Goal: Task Accomplishment & Management: Manage account settings

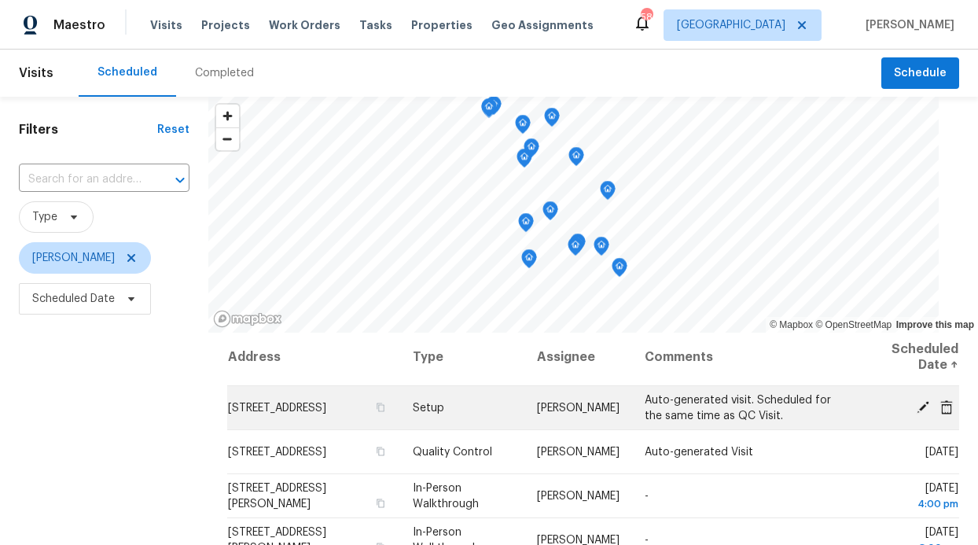
scroll to position [6, 0]
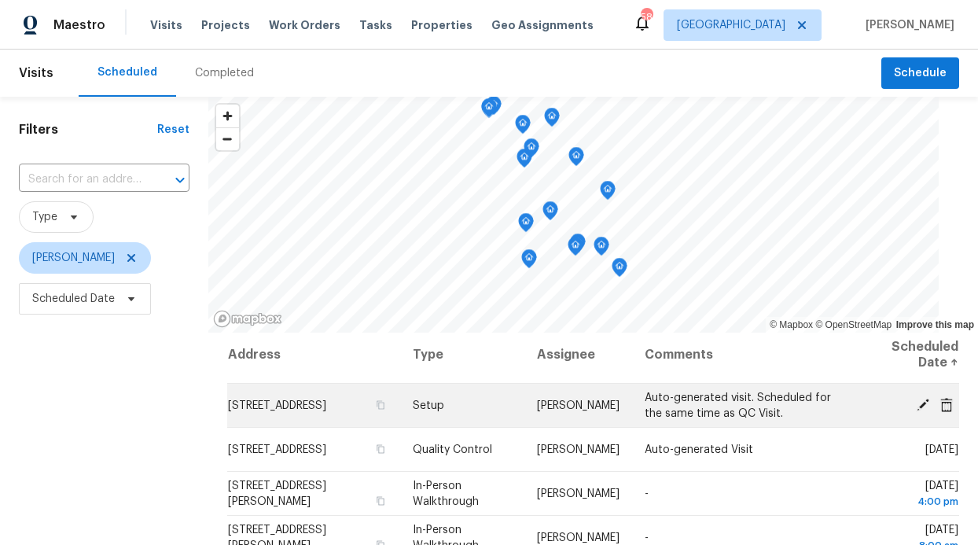
click at [916, 400] on icon at bounding box center [923, 404] width 14 height 14
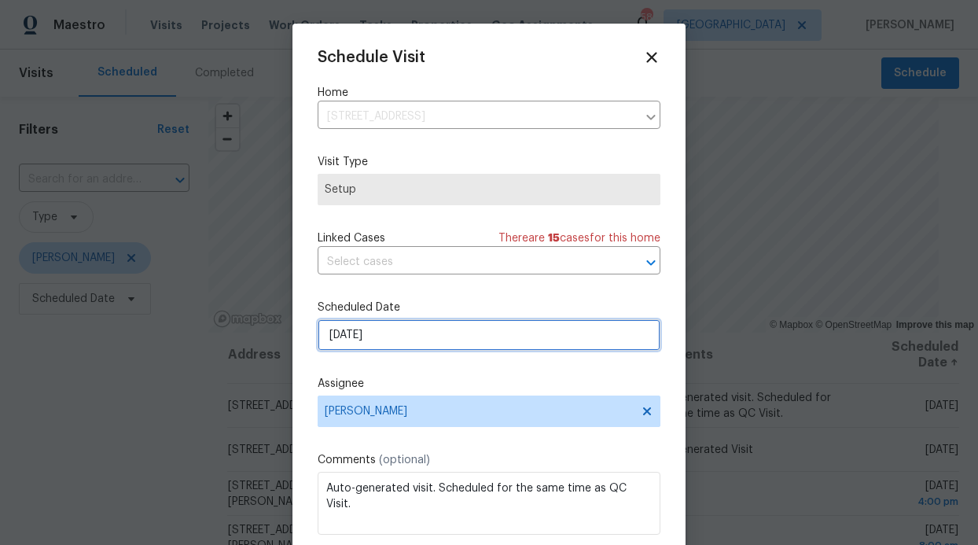
click at [520, 329] on input "[DATE]" at bounding box center [489, 334] width 343 height 31
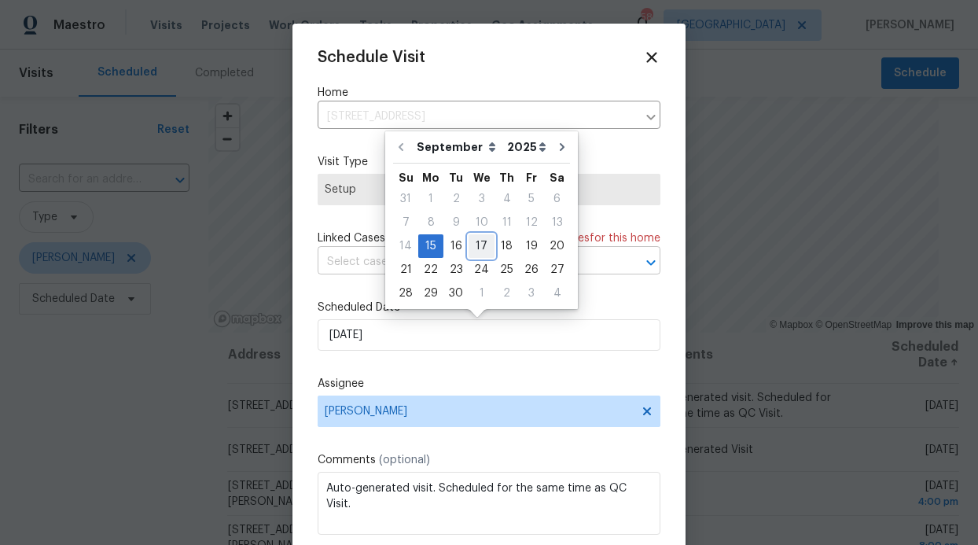
click at [471, 250] on div "17" at bounding box center [482, 246] width 26 height 22
type input "[DATE]"
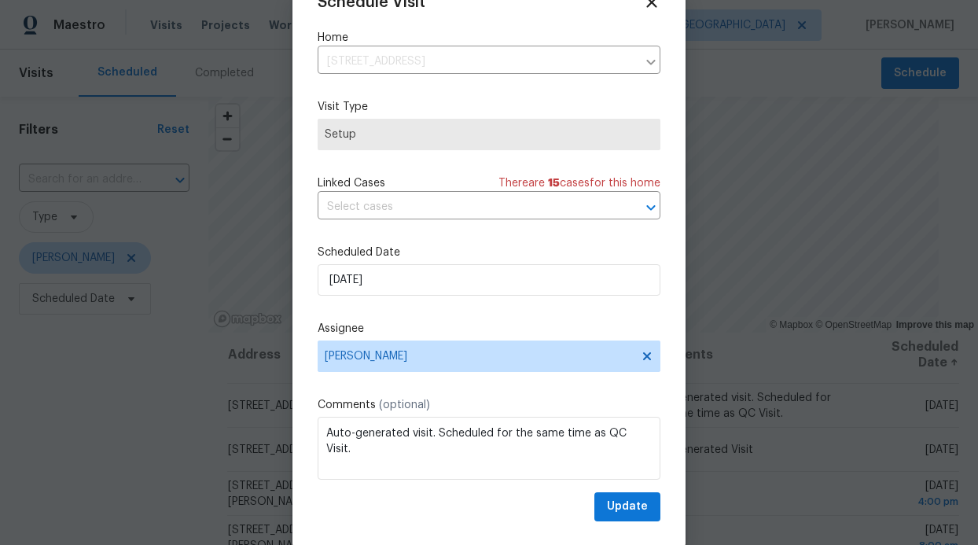
scroll to position [53, 0]
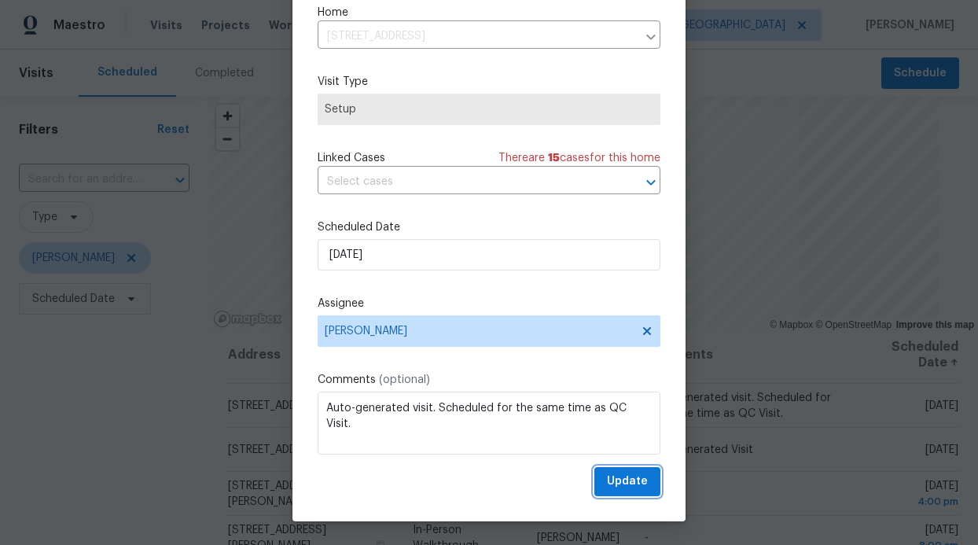
click at [613, 484] on span "Update" at bounding box center [627, 482] width 41 height 20
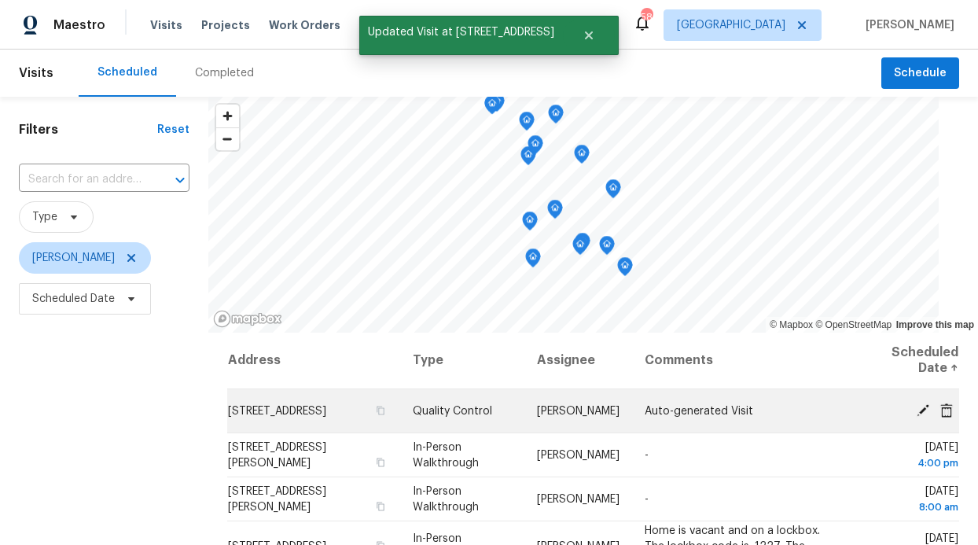
scroll to position [0, 0]
click at [917, 412] on icon at bounding box center [923, 410] width 13 height 13
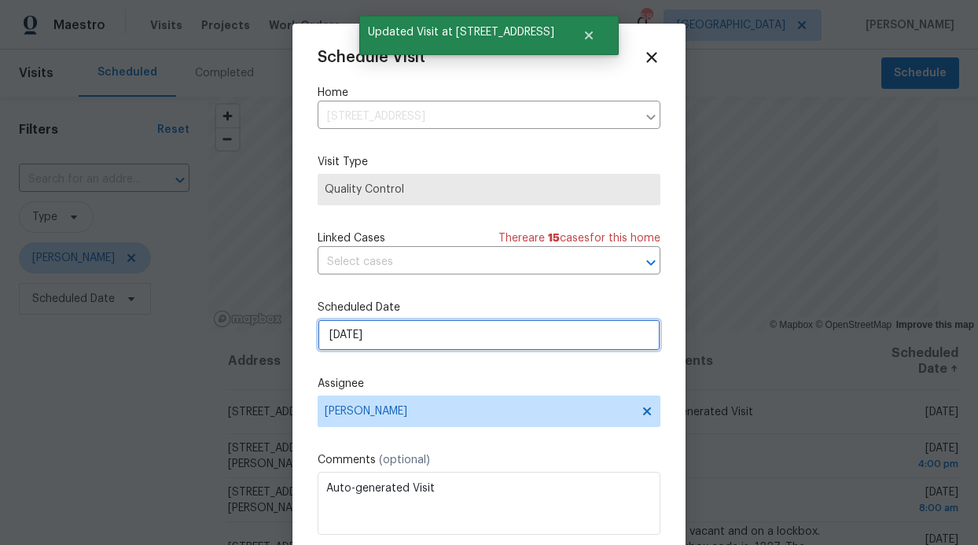
click at [553, 344] on input "9/15/2025" at bounding box center [489, 334] width 343 height 31
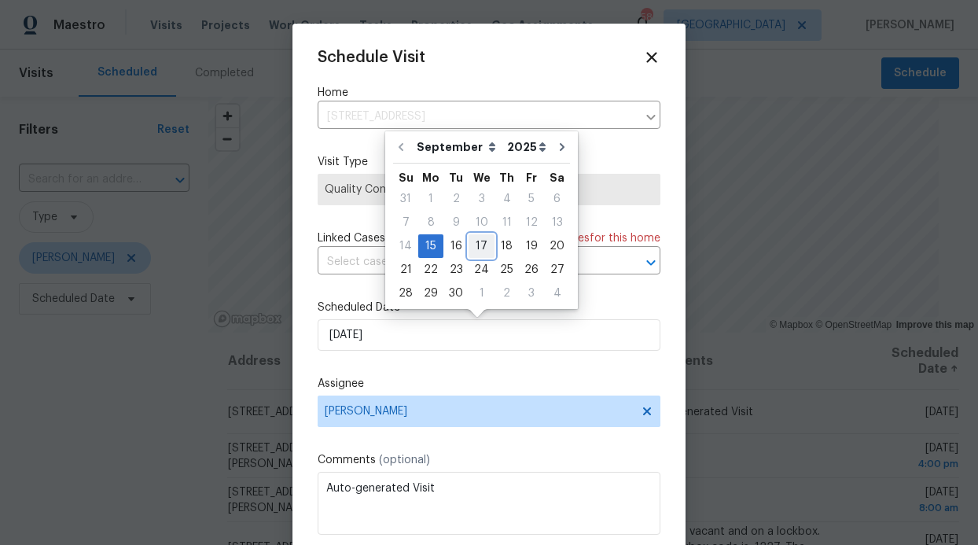
click at [484, 251] on div "17" at bounding box center [482, 246] width 26 height 22
type input "9/17/2025"
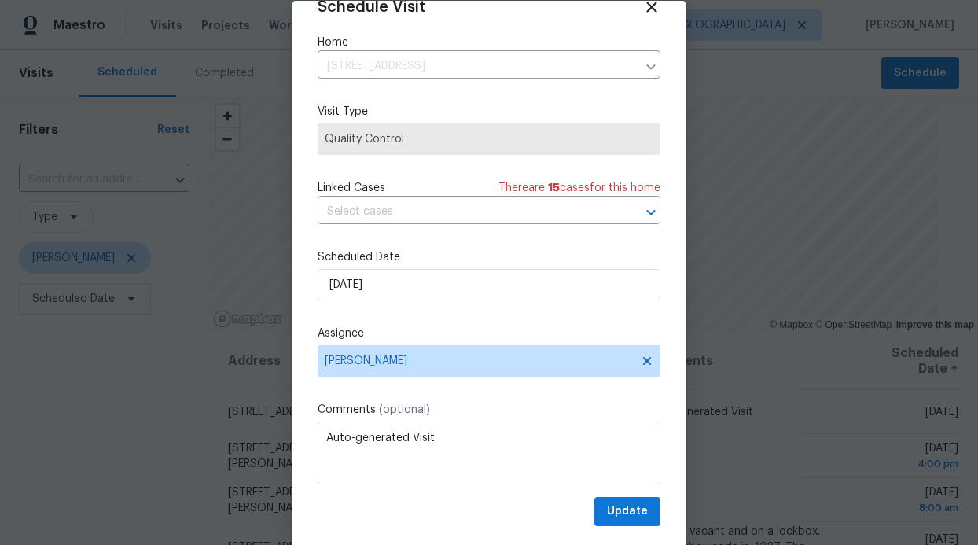
scroll to position [53, 0]
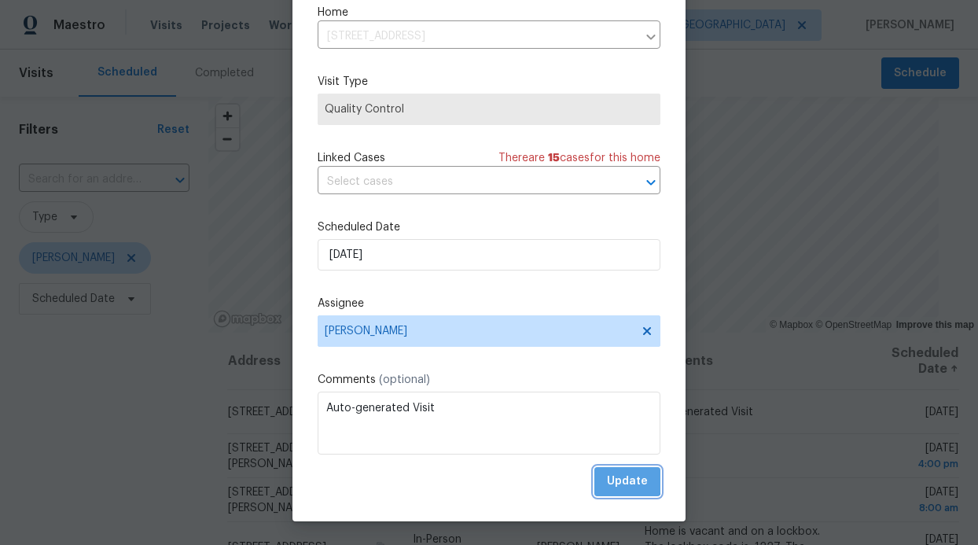
click at [607, 472] on span "Update" at bounding box center [627, 482] width 41 height 20
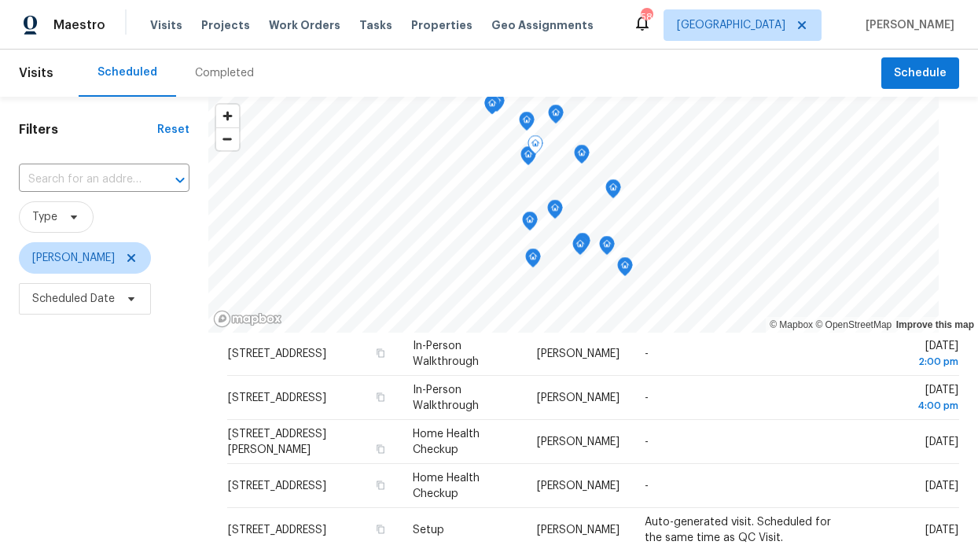
scroll to position [0, 0]
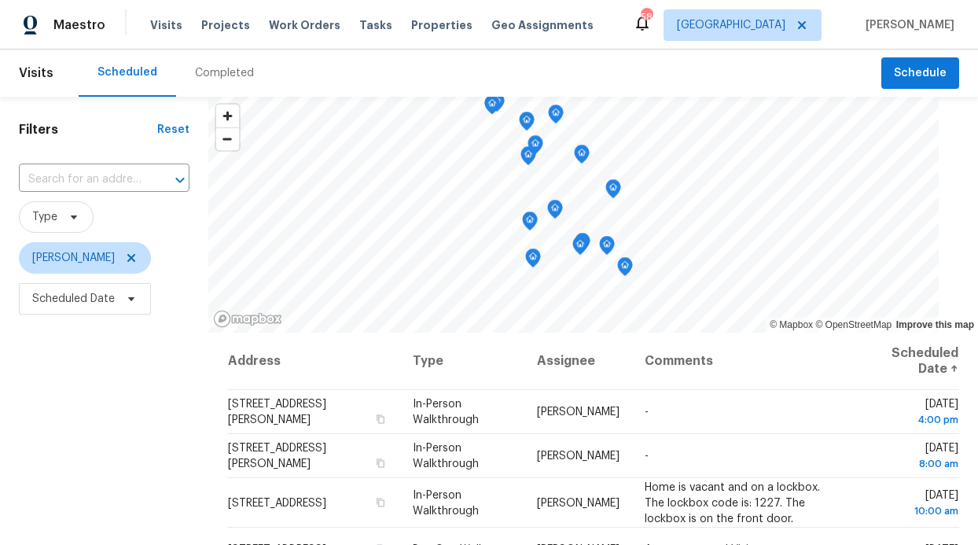
click at [407, 35] on div "Visits Projects Work Orders Tasks Properties Geo Assignments" at bounding box center [381, 24] width 462 height 31
click at [414, 16] on div "Visits Projects Work Orders Tasks Properties Geo Assignments" at bounding box center [381, 24] width 462 height 31
click at [414, 23] on span "Properties" at bounding box center [441, 25] width 61 height 16
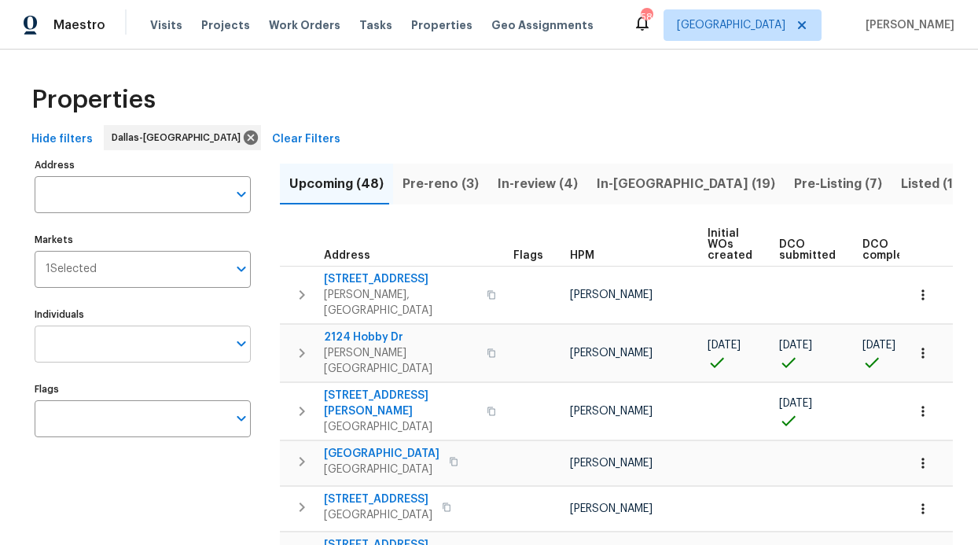
click at [98, 337] on input "Individuals" at bounding box center [131, 344] width 193 height 37
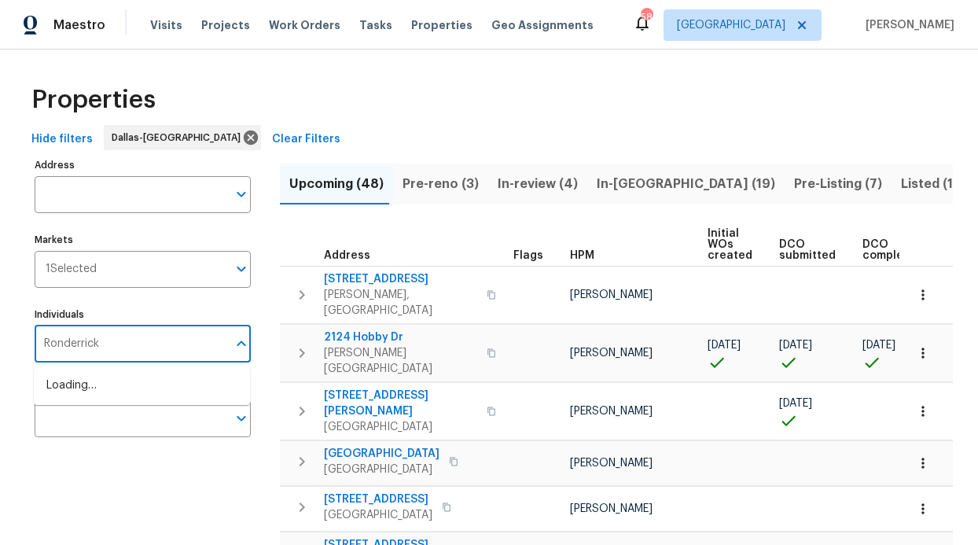
type input "Ronderrick"
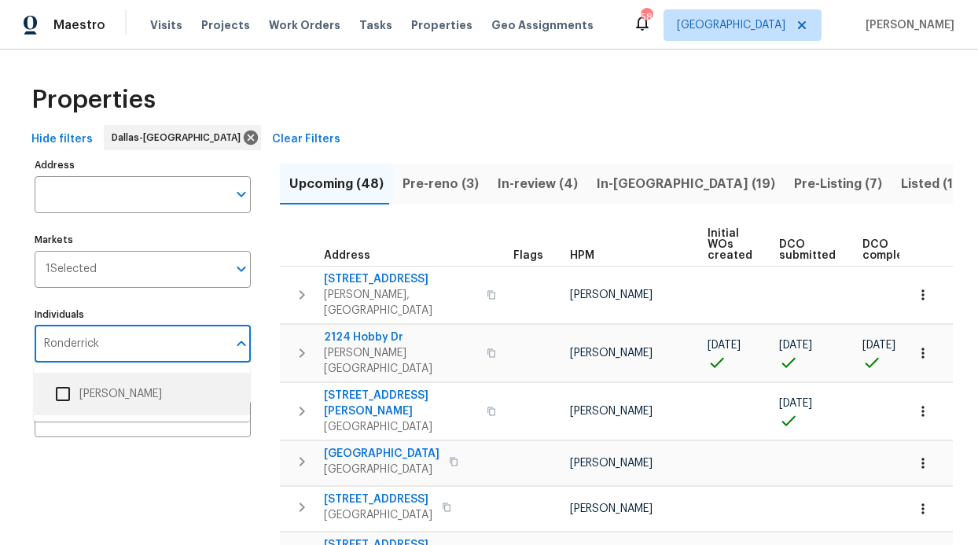
click at [90, 385] on li "[PERSON_NAME]" at bounding box center [141, 394] width 191 height 33
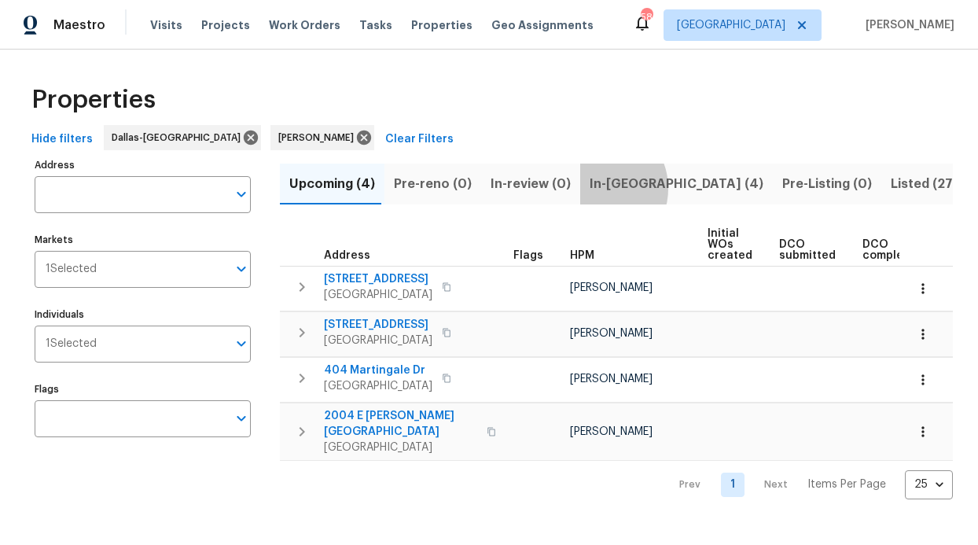
click at [590, 188] on span "In-reno (4)" at bounding box center [677, 184] width 174 height 22
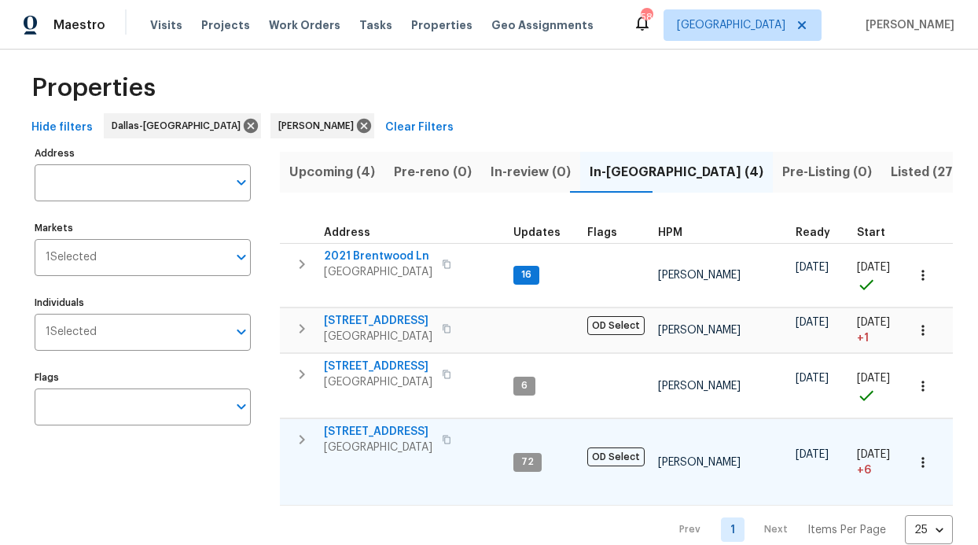
scroll to position [21, 0]
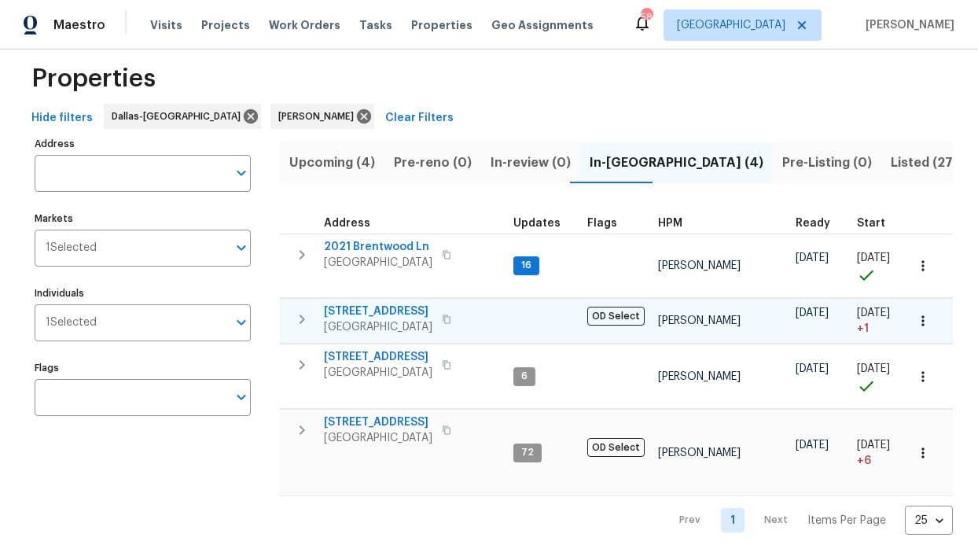
click at [382, 308] on span "2813 E 15th St" at bounding box center [378, 312] width 109 height 16
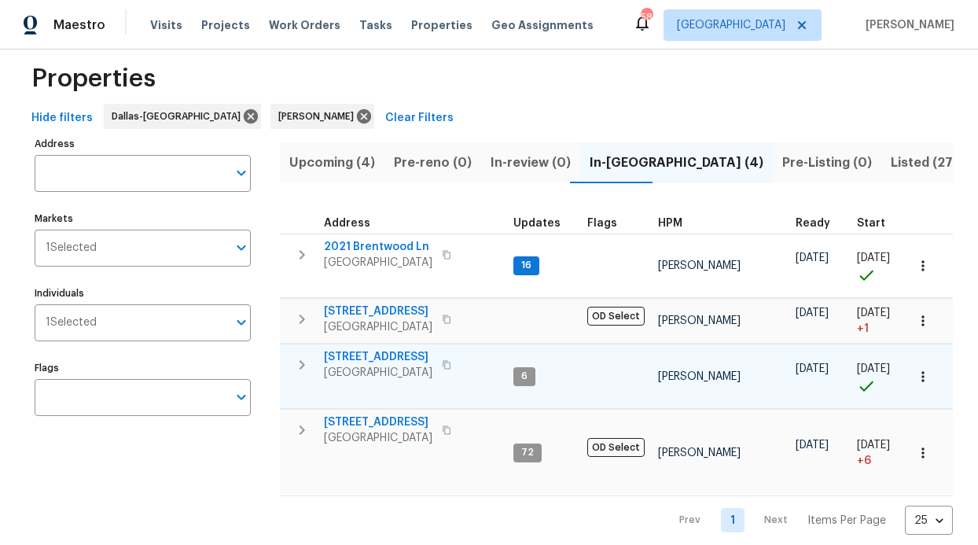
click at [385, 355] on span "720 Lake Grove Dr" at bounding box center [378, 357] width 109 height 16
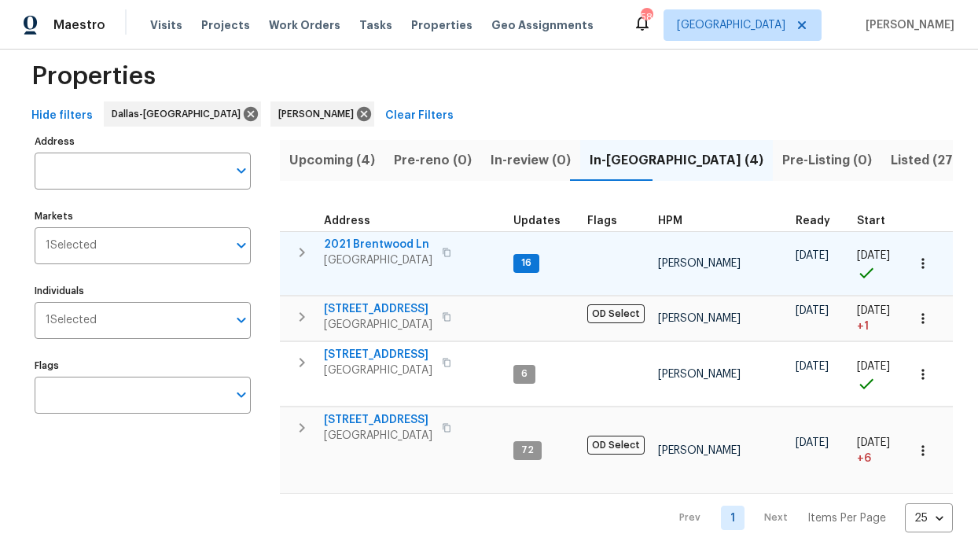
scroll to position [24, 0]
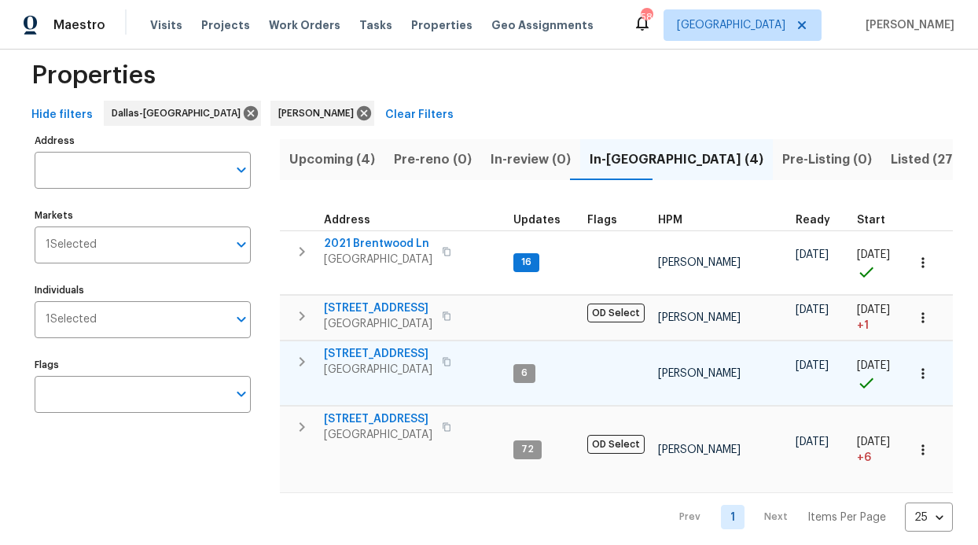
click at [361, 347] on span "720 Lake Grove Dr" at bounding box center [378, 354] width 109 height 16
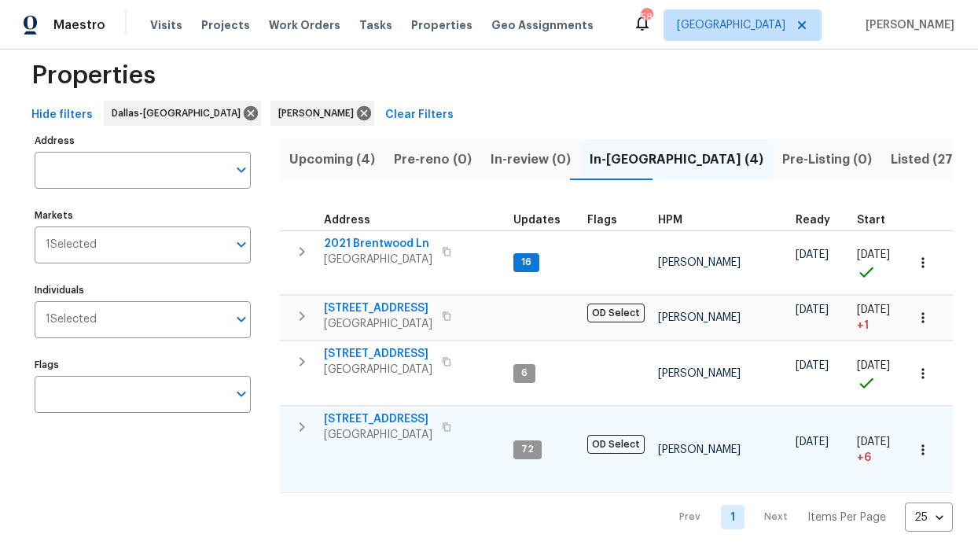
click at [378, 417] on span "6211 Crested Butte Dr" at bounding box center [378, 419] width 109 height 16
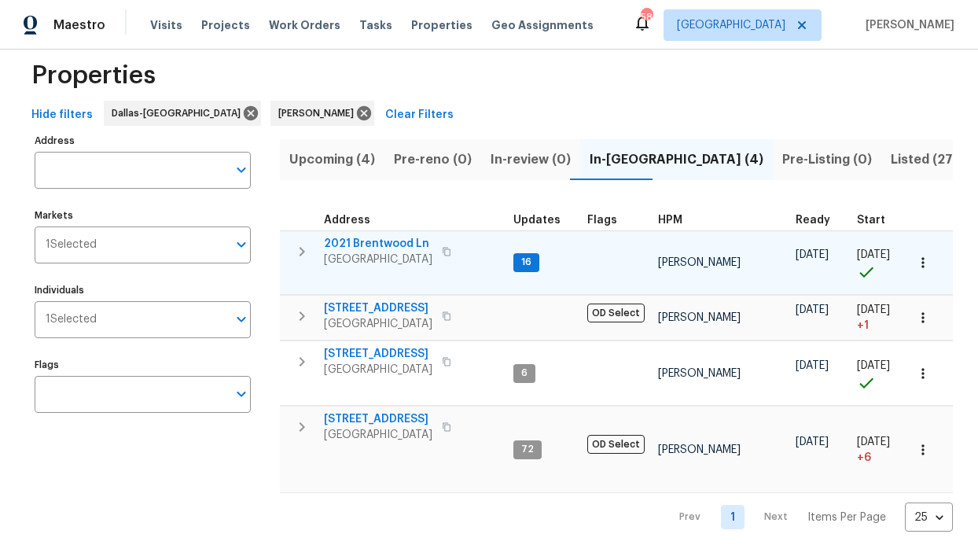
click at [485, 256] on div "2021 Brentwood Ln Carrollton, TX 75006" at bounding box center [412, 251] width 177 height 31
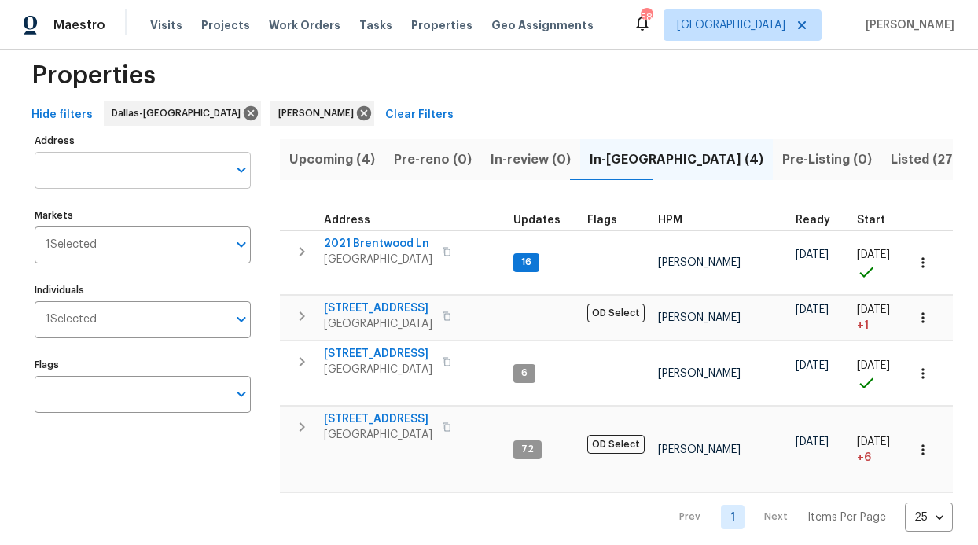
click at [168, 166] on input "Address" at bounding box center [131, 170] width 193 height 37
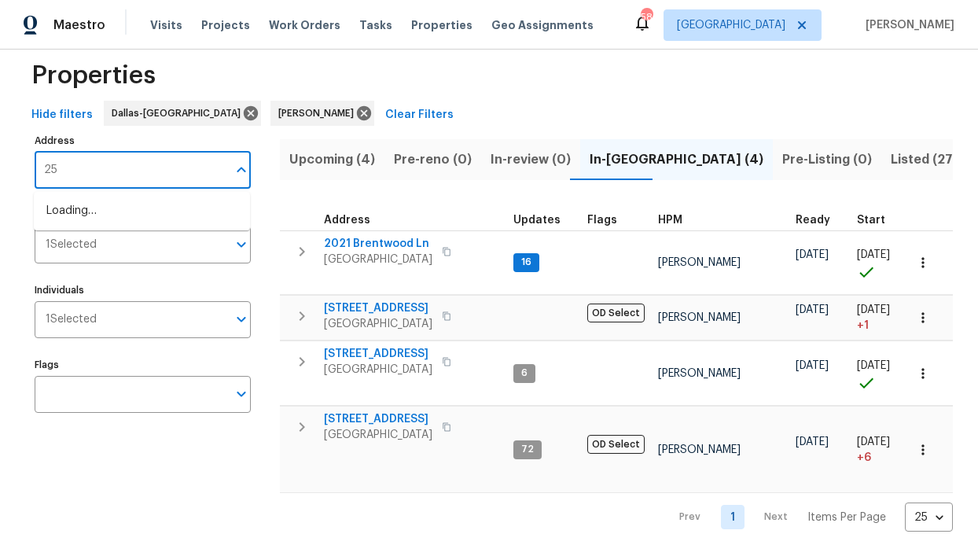
type input "2"
type input "royal troon"
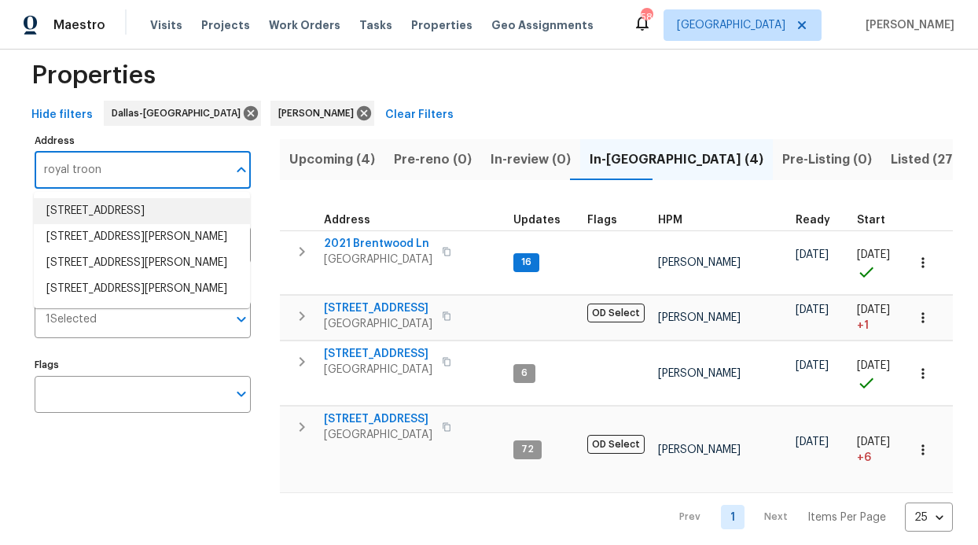
click at [146, 218] on li "2508 Royal Troon Dr Plano TX 75025" at bounding box center [142, 211] width 216 height 26
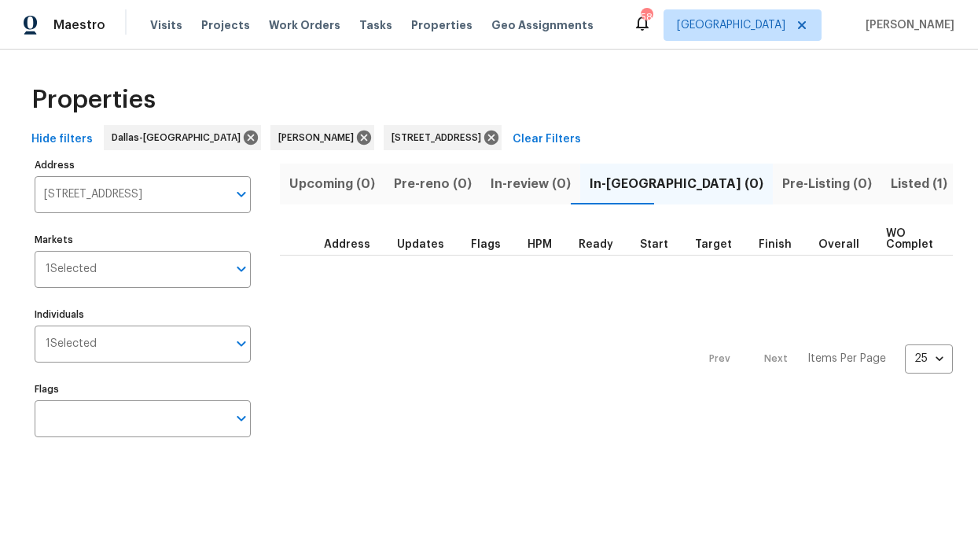
click at [891, 183] on span "Listed (1)" at bounding box center [919, 184] width 57 height 22
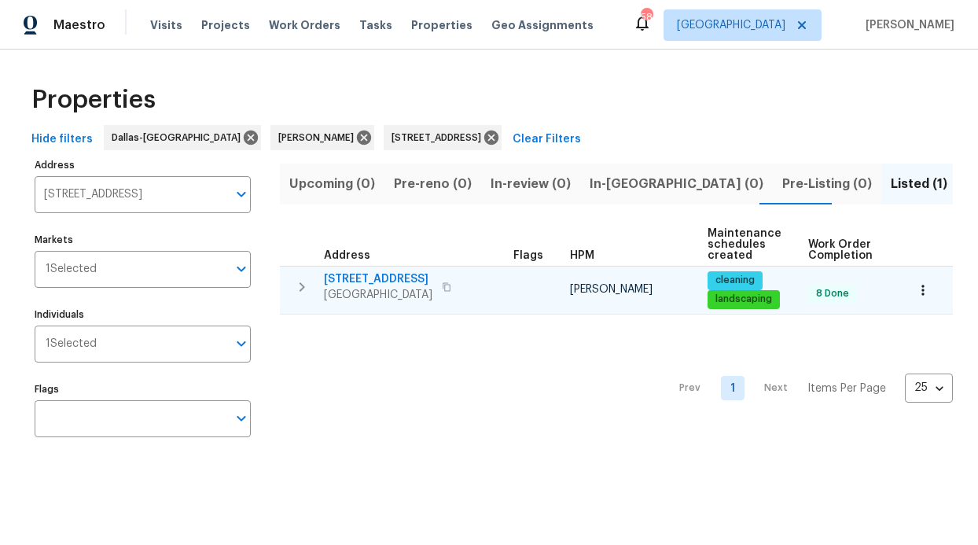
click at [400, 278] on span "2508 Royal Troon Dr" at bounding box center [378, 279] width 109 height 16
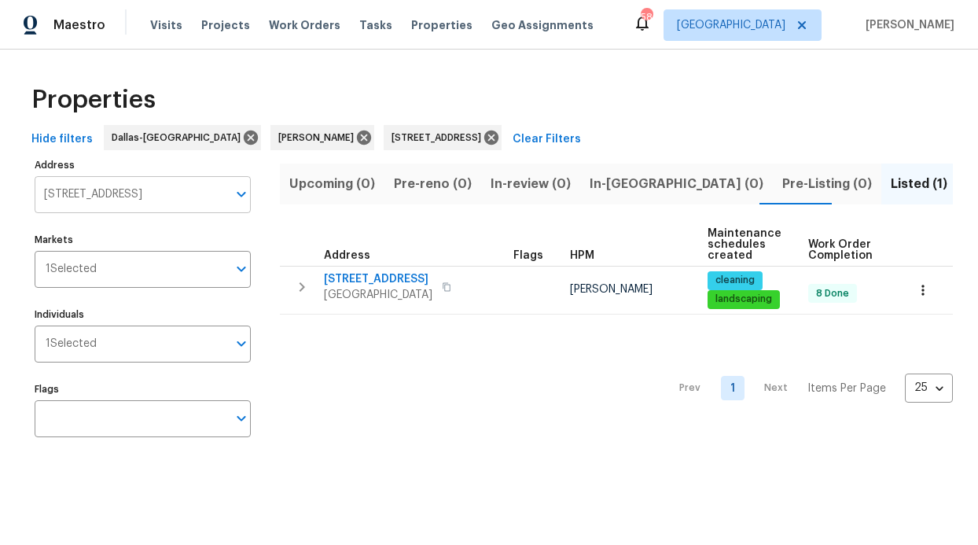
click at [145, 197] on input "2508 Royal Troon Dr Plano TX 75025" at bounding box center [131, 194] width 193 height 37
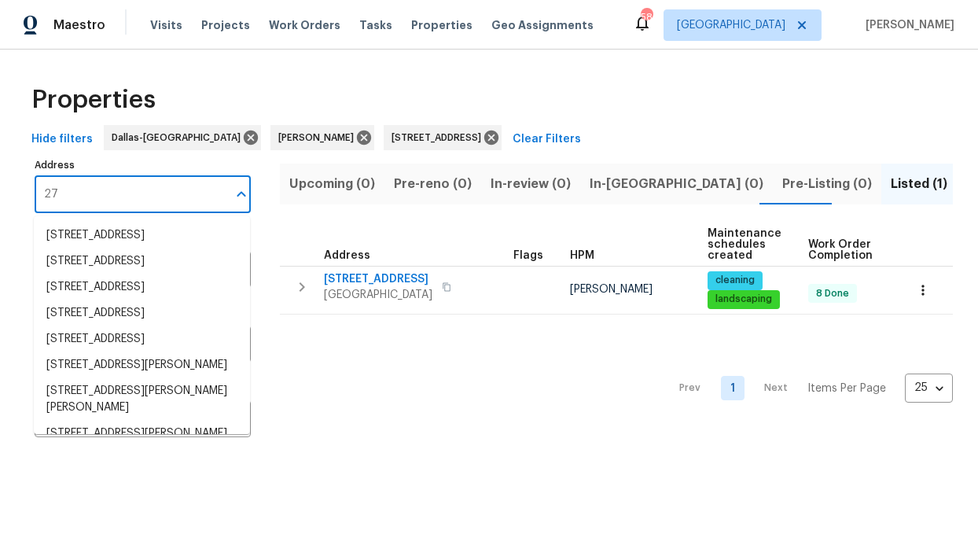
type input "2"
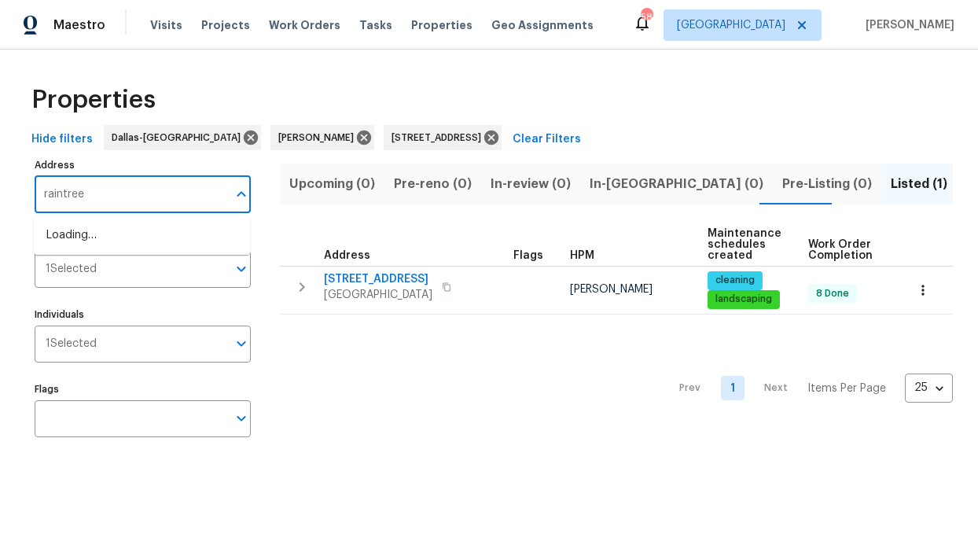
type input "raintree"
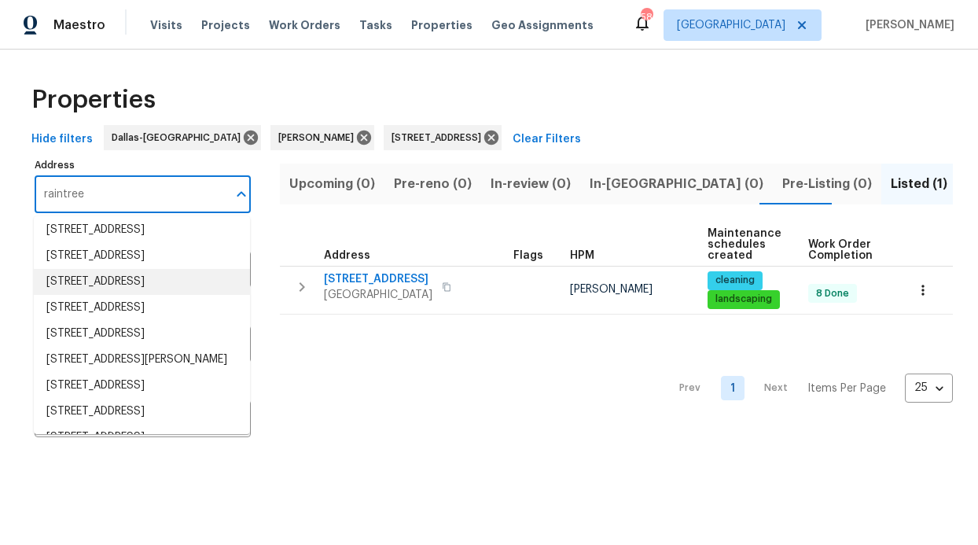
scroll to position [6, 0]
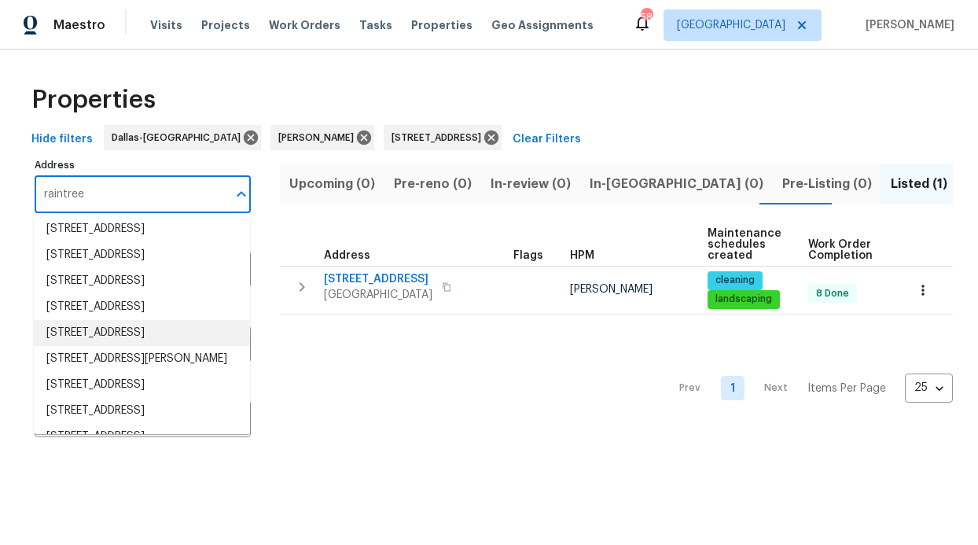
click at [131, 346] on li "2712 Raintree Dr Plano TX 75074" at bounding box center [142, 333] width 216 height 26
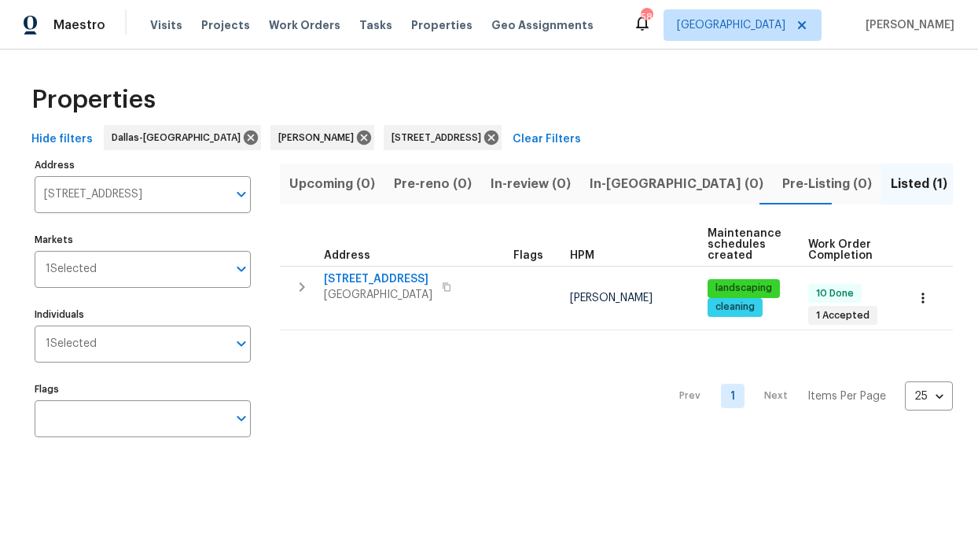
click at [891, 191] on span "Listed (1)" at bounding box center [919, 184] width 57 height 22
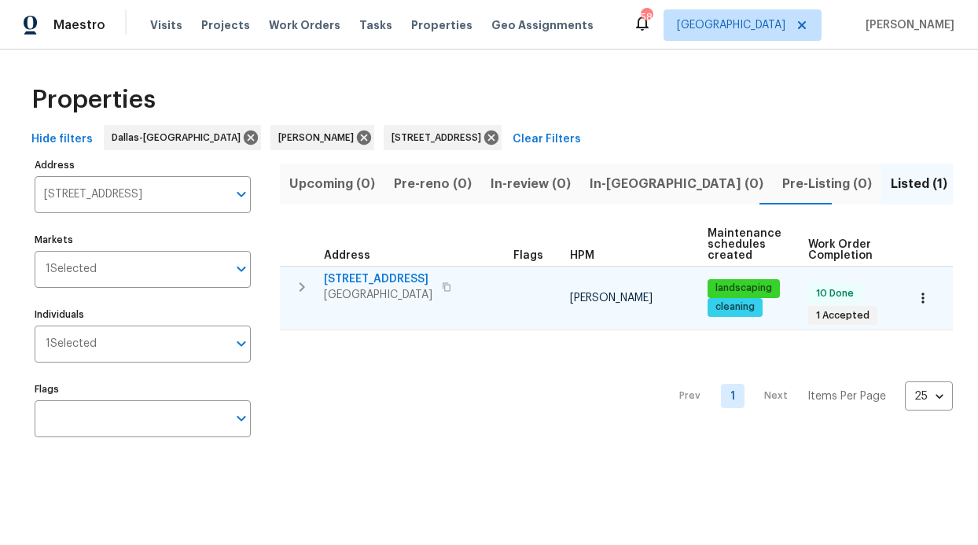
click at [393, 278] on span "2712 Raintree Dr" at bounding box center [378, 279] width 109 height 16
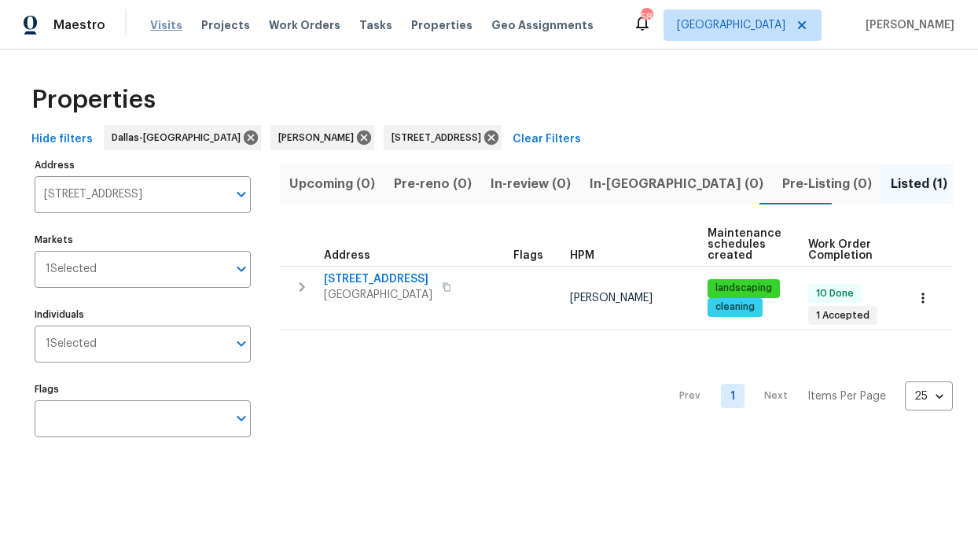
click at [161, 17] on span "Visits" at bounding box center [166, 25] width 32 height 16
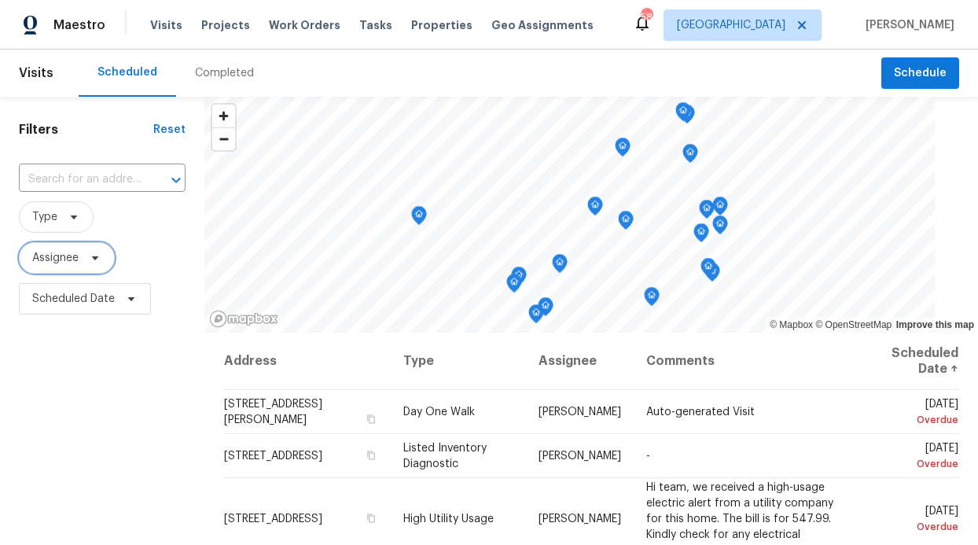
click at [59, 263] on span "Assignee" at bounding box center [55, 258] width 46 height 16
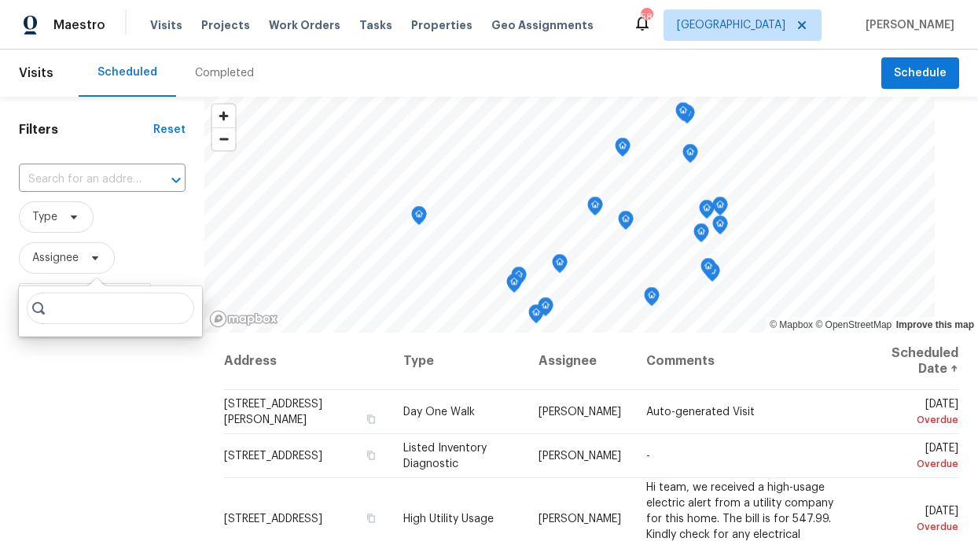
click at [99, 293] on div at bounding box center [110, 311] width 183 height 50
click at [96, 300] on input "search" at bounding box center [111, 308] width 168 height 31
type input "Ronderrick"
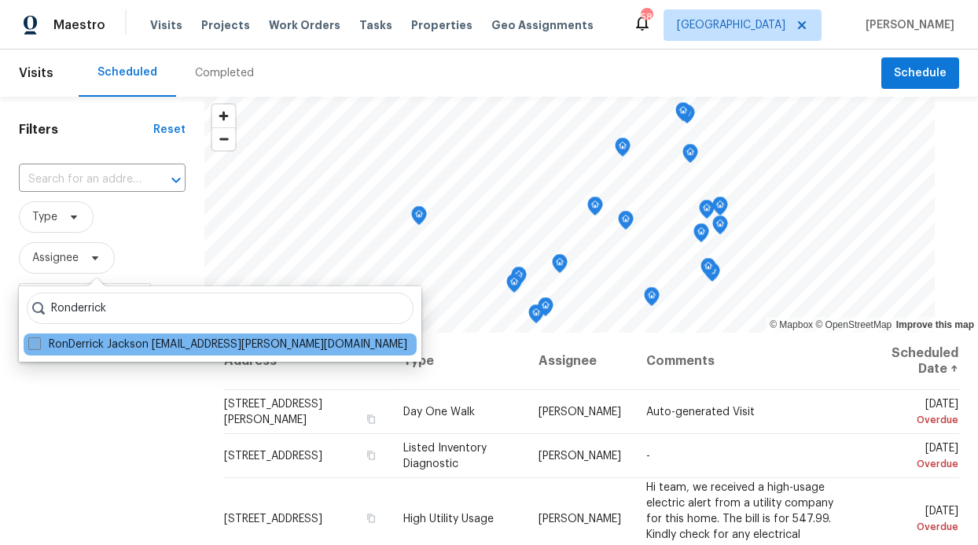
click at [109, 344] on label "RonDerrick Jackson ron.jackson@opendoor.com" at bounding box center [217, 345] width 379 height 16
click at [39, 344] on input "RonDerrick Jackson ron.jackson@opendoor.com" at bounding box center [33, 342] width 10 height 10
checkbox input "true"
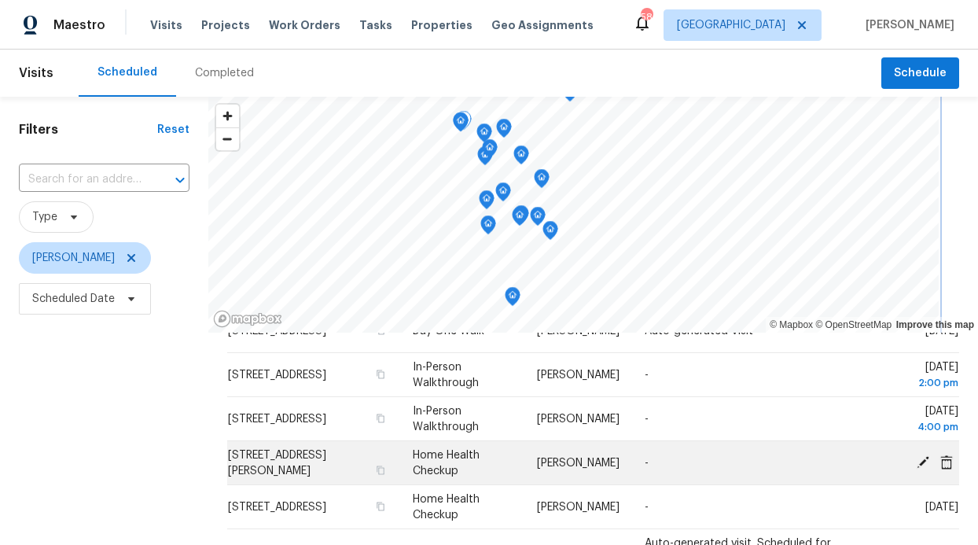
scroll to position [229, 0]
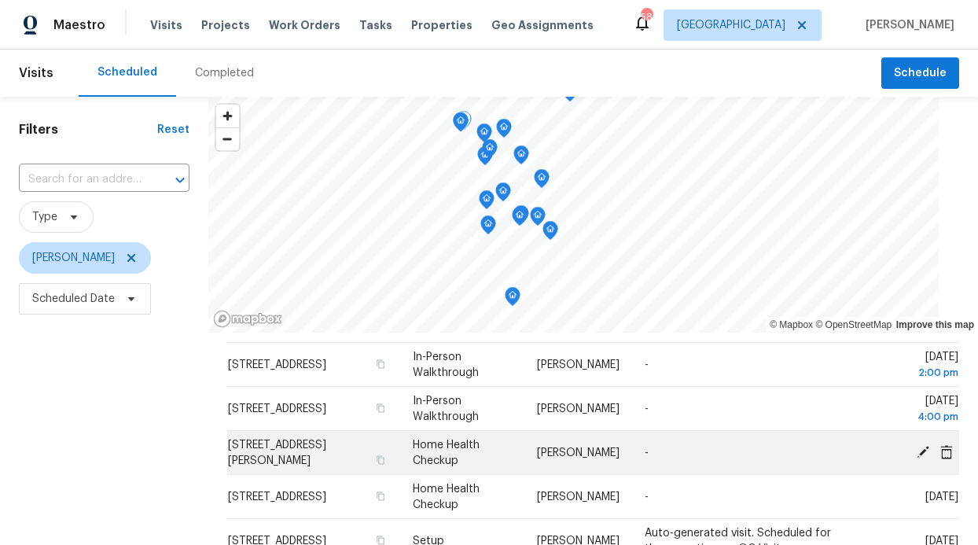
click at [247, 452] on td "1508 Rosson Rd, Little Elm, TX 75068" at bounding box center [313, 453] width 173 height 44
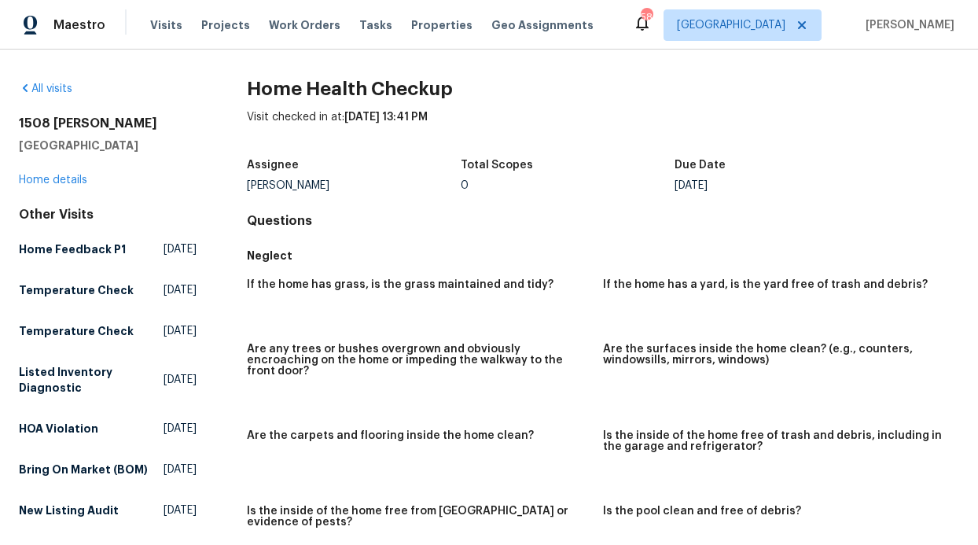
click at [42, 171] on div "1508 Rosson Rd Little Elm, TX 75068 Home details" at bounding box center [108, 152] width 178 height 72
click at [45, 175] on link "Home details" at bounding box center [53, 180] width 68 height 11
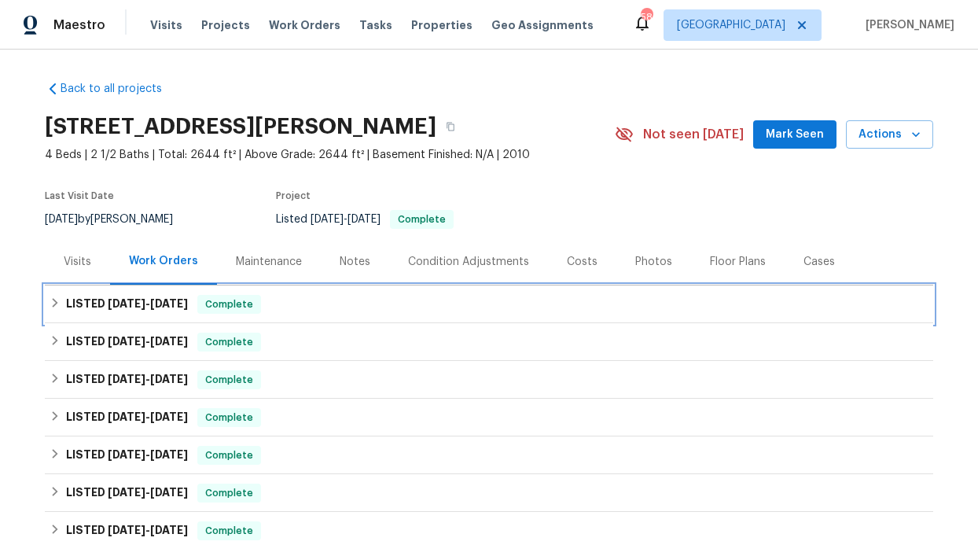
click at [134, 303] on span "8/4/25" at bounding box center [127, 303] width 38 height 11
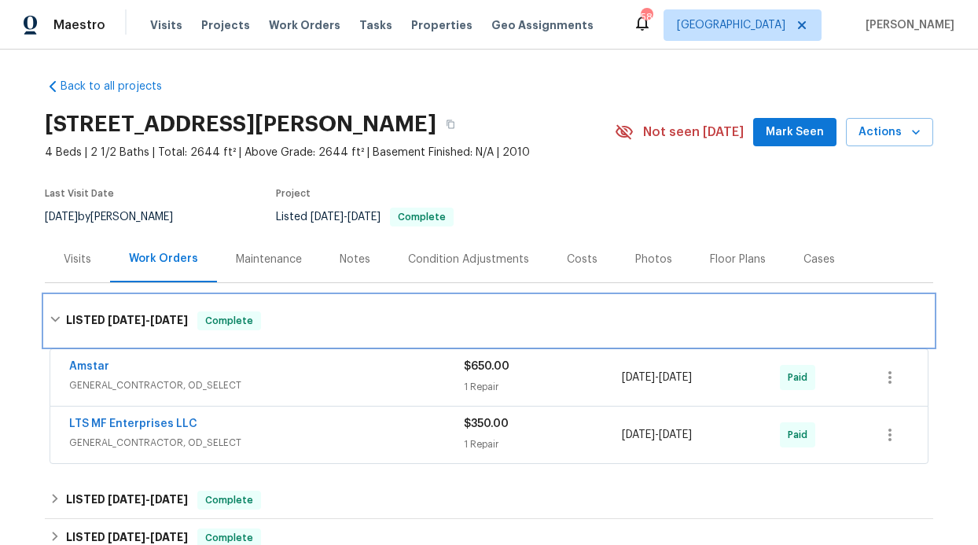
scroll to position [3, 0]
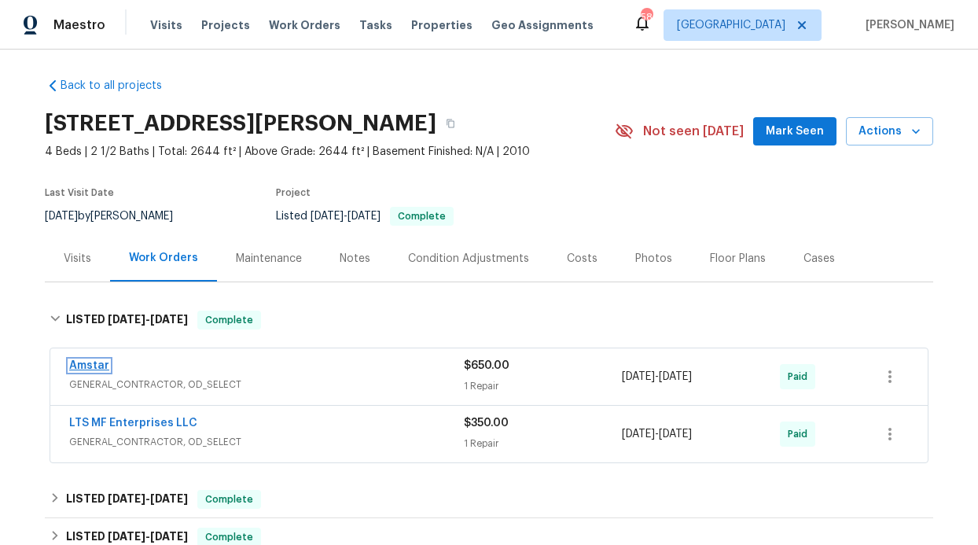
click at [94, 365] on link "Amstar" at bounding box center [89, 365] width 40 height 11
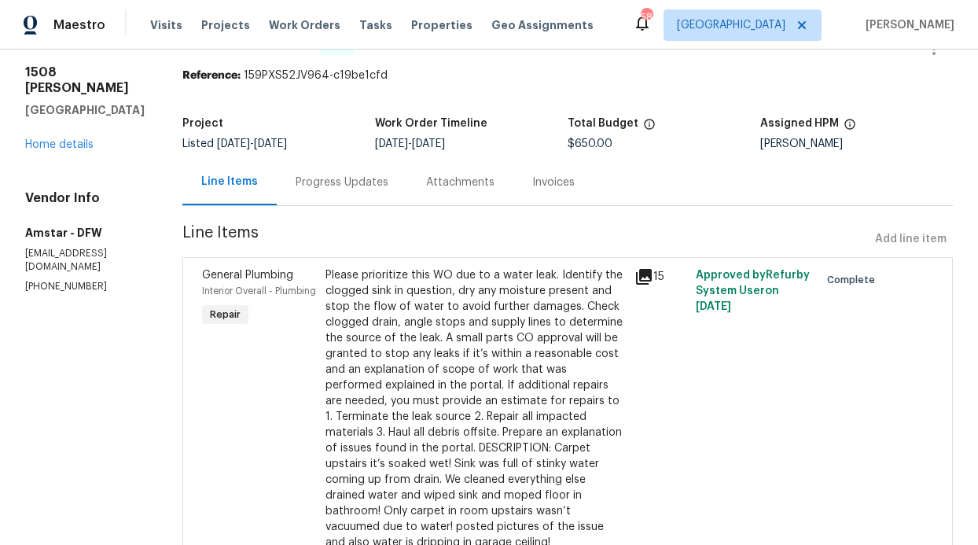
scroll to position [50, 0]
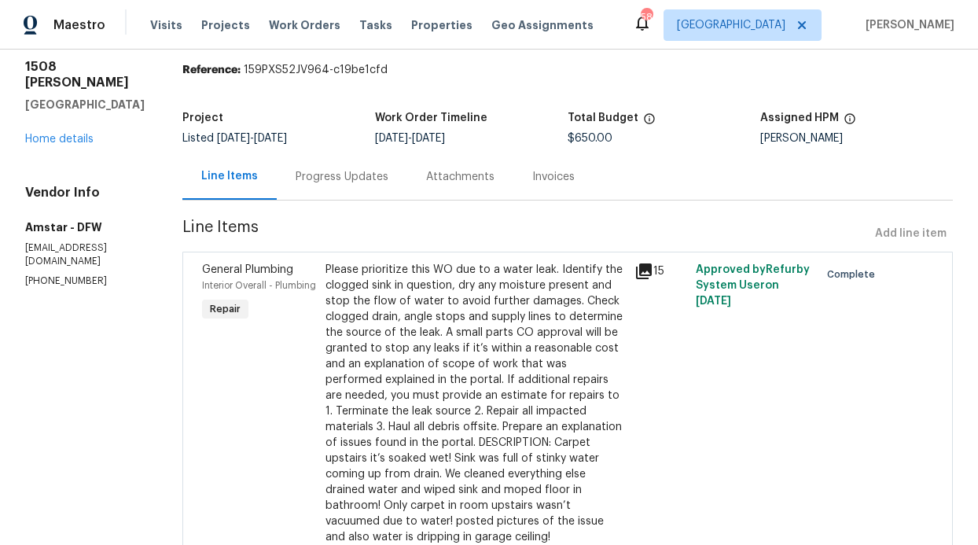
click at [343, 186] on div "Progress Updates" at bounding box center [342, 176] width 131 height 46
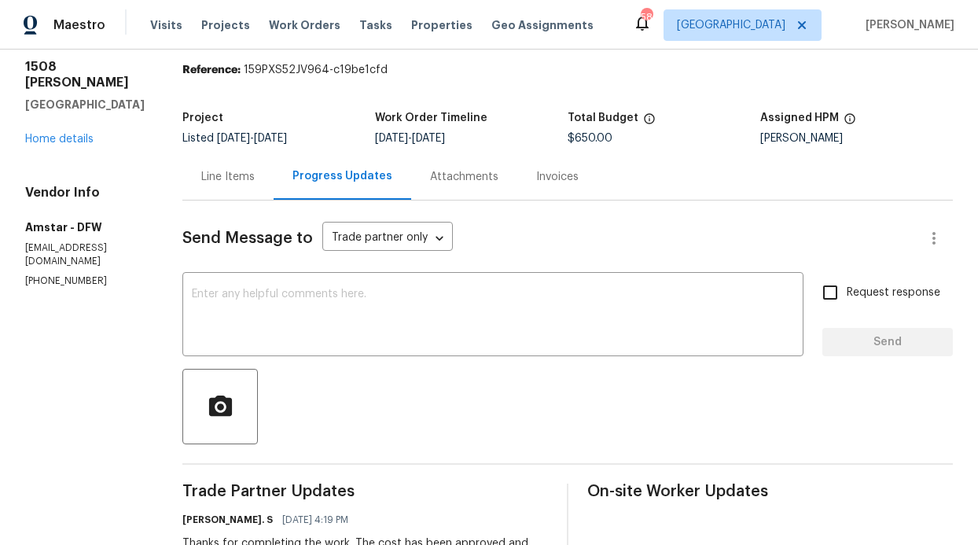
click at [815, 289] on input "Request response" at bounding box center [830, 292] width 33 height 33
checkbox input "true"
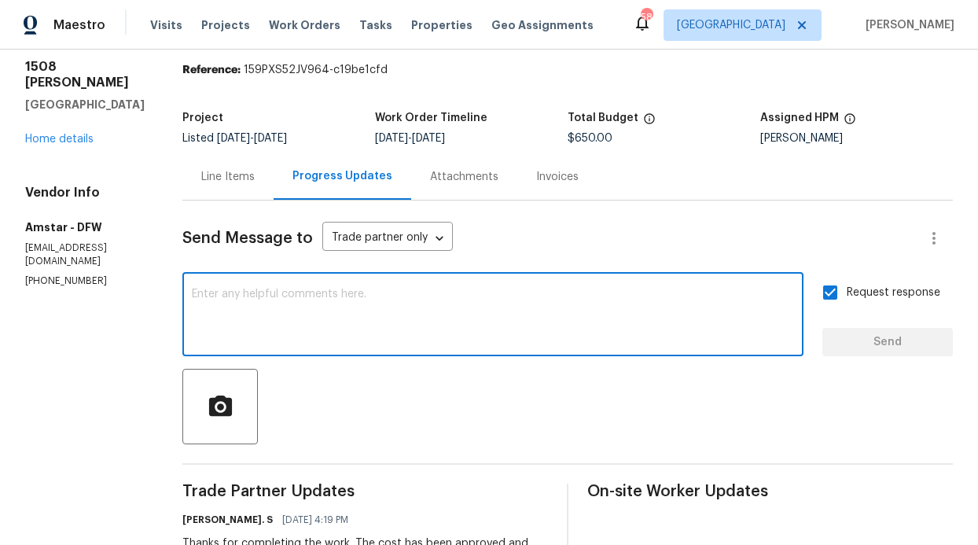
click at [529, 308] on textarea at bounding box center [493, 316] width 602 height 55
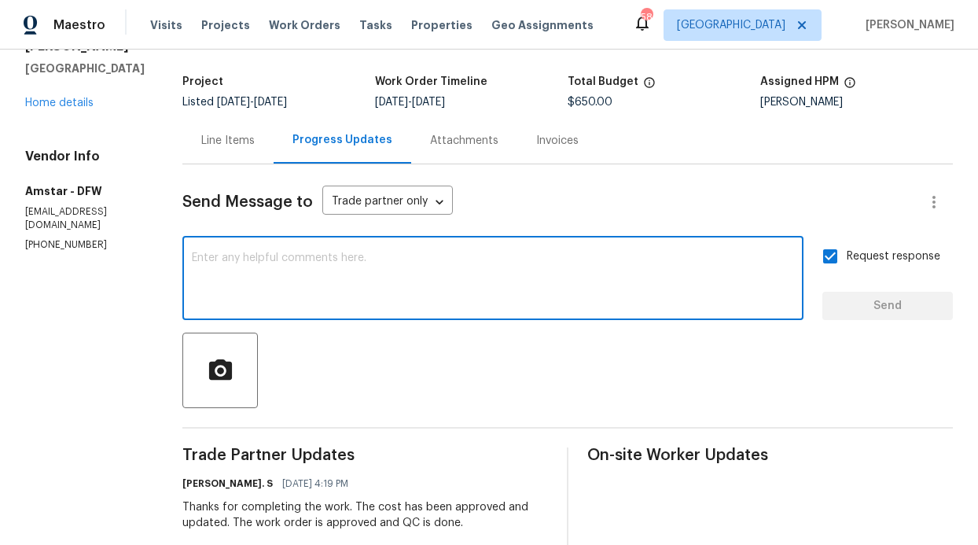
scroll to position [89, 0]
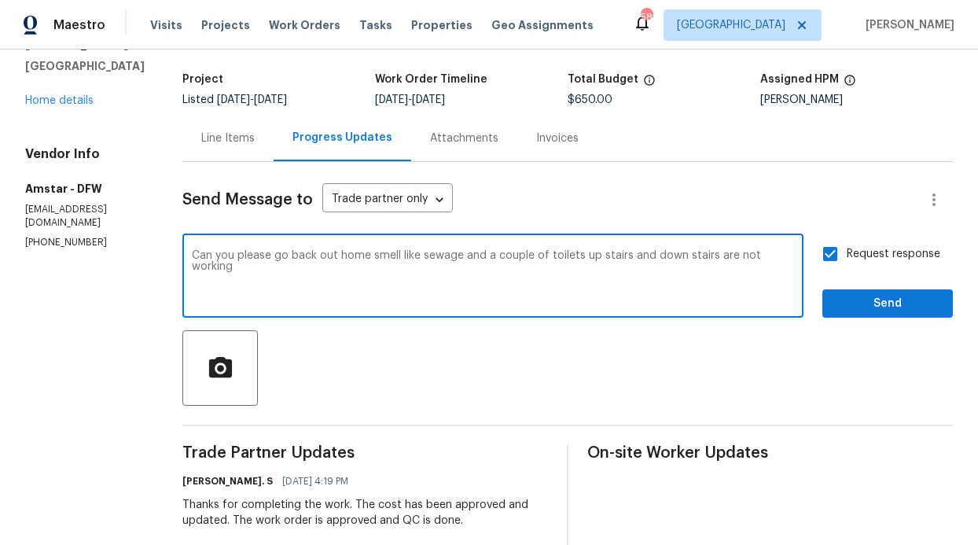
type textarea "Can you please go back out home smell like sewage and a couple of toilets up st…"
click at [835, 294] on span "Send" at bounding box center [887, 304] width 105 height 20
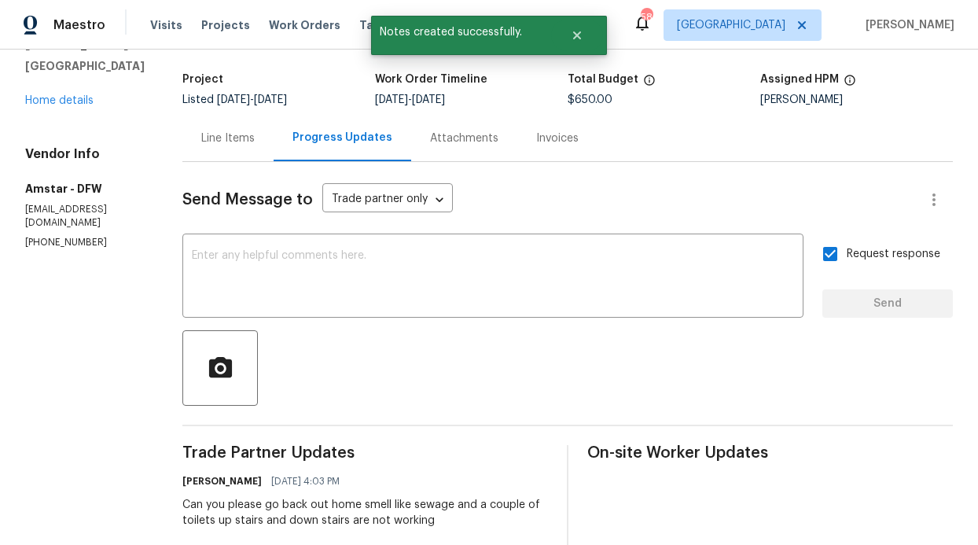
click at [232, 138] on div "Line Items" at bounding box center [227, 139] width 53 height 16
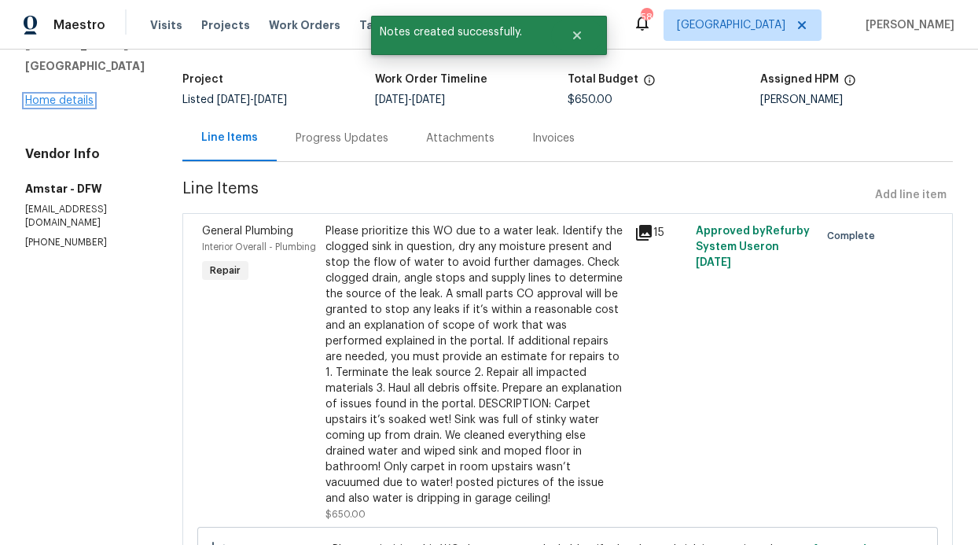
click at [59, 105] on link "Home details" at bounding box center [59, 100] width 68 height 11
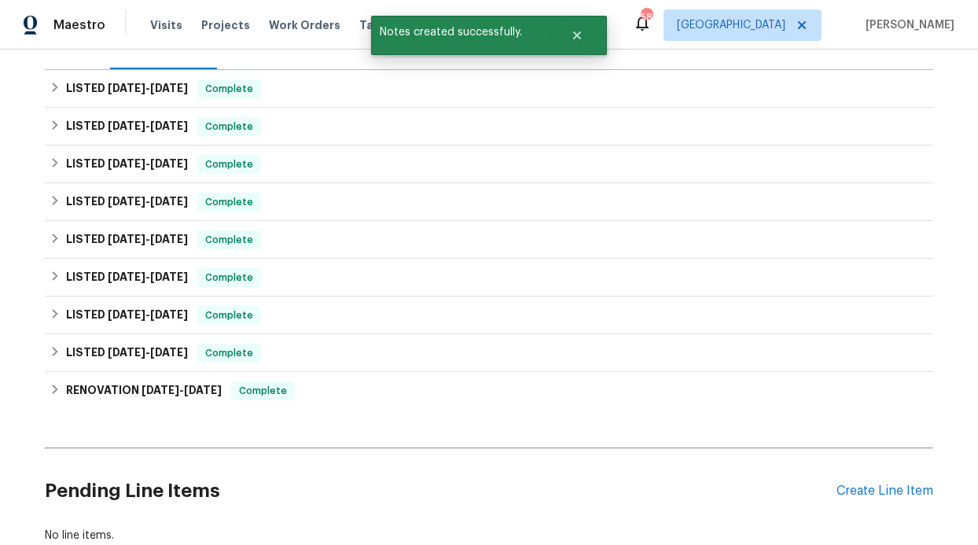
scroll to position [182, 0]
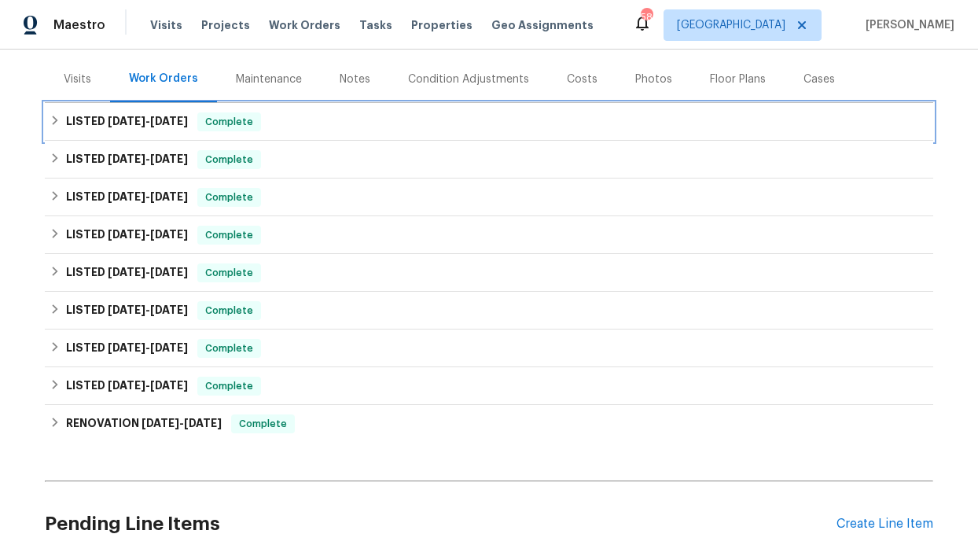
click at [189, 133] on div "LISTED 8/4/25 - 8/25/25 Complete" at bounding box center [489, 122] width 889 height 38
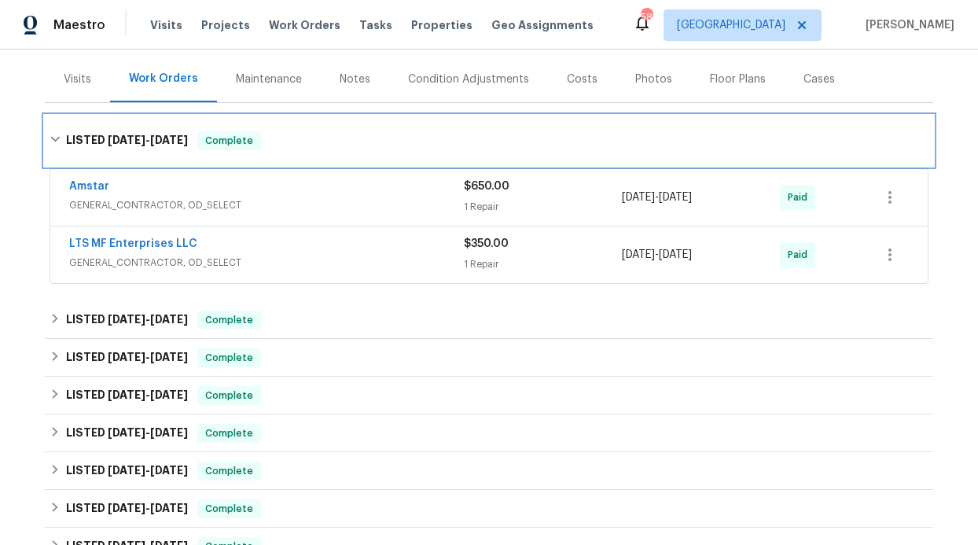
click at [189, 134] on div "LISTED 8/4/25 - 8/25/25 Complete" at bounding box center [489, 140] width 879 height 19
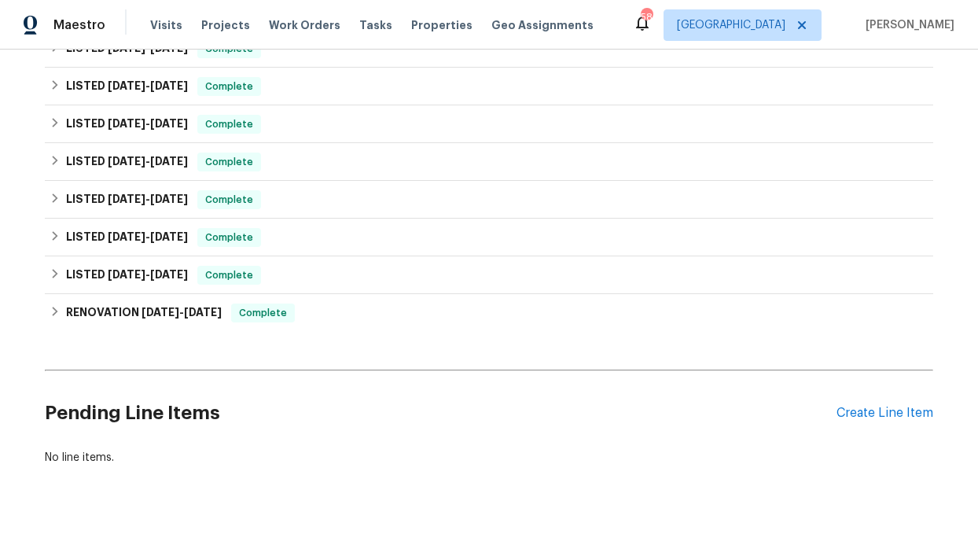
scroll to position [333, 0]
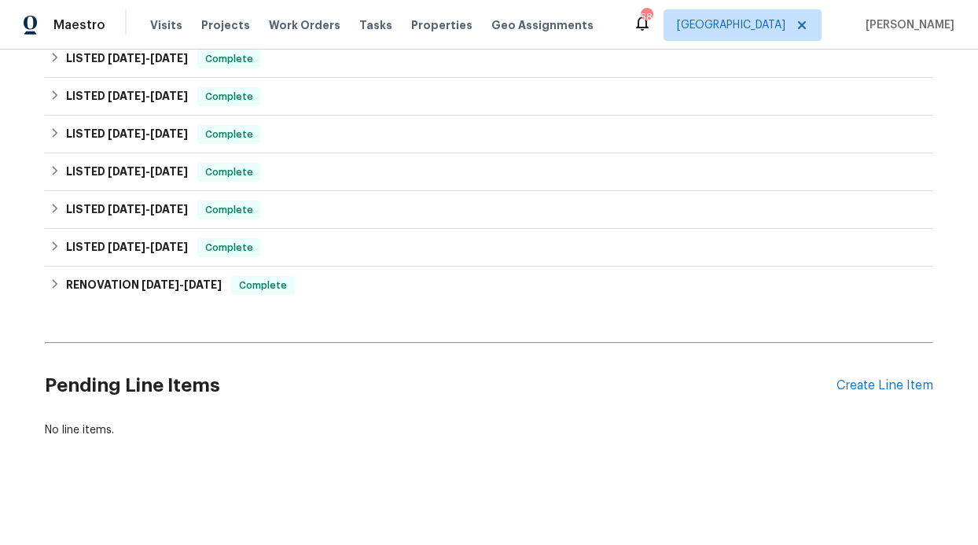
click at [838, 386] on div "Pending Line Items Create Line Item" at bounding box center [489, 385] width 889 height 73
click at [843, 378] on div "Create Line Item" at bounding box center [885, 385] width 97 height 15
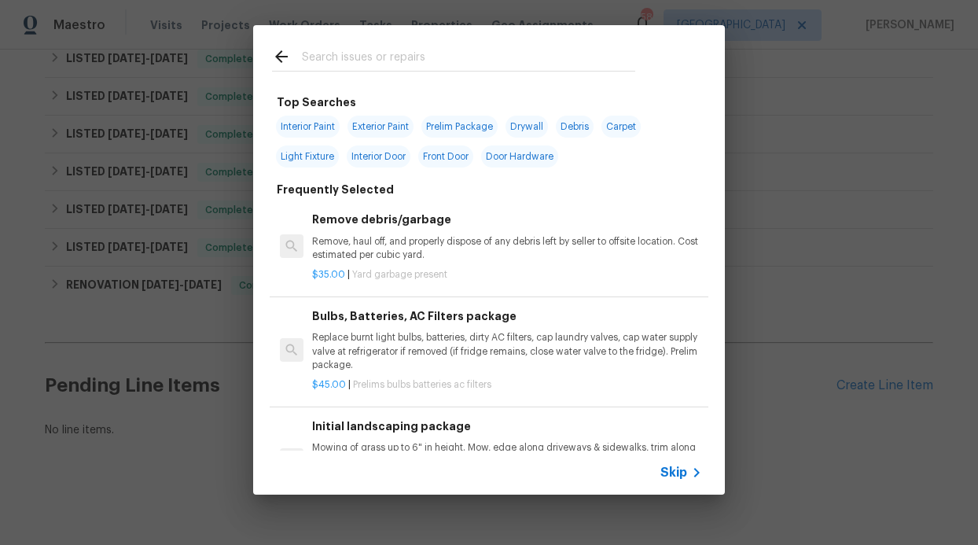
click at [664, 463] on div "Skip" at bounding box center [684, 472] width 46 height 19
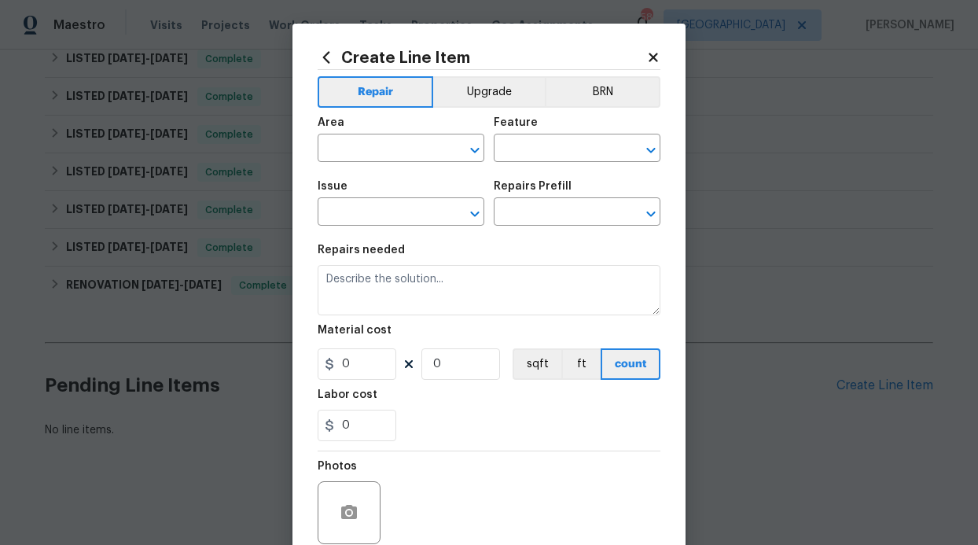
click at [389, 164] on span "Area ​" at bounding box center [401, 140] width 167 height 64
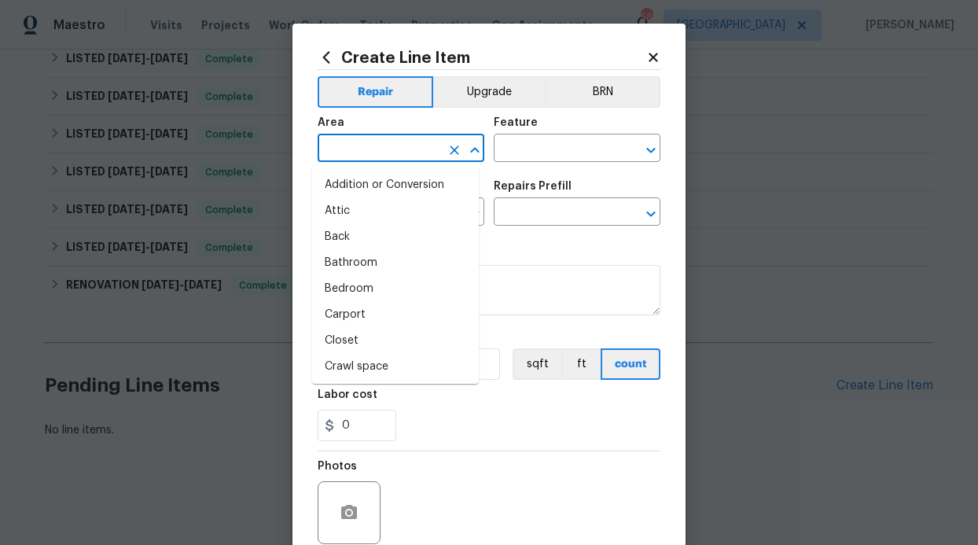
click at [387, 160] on input "text" at bounding box center [379, 150] width 123 height 24
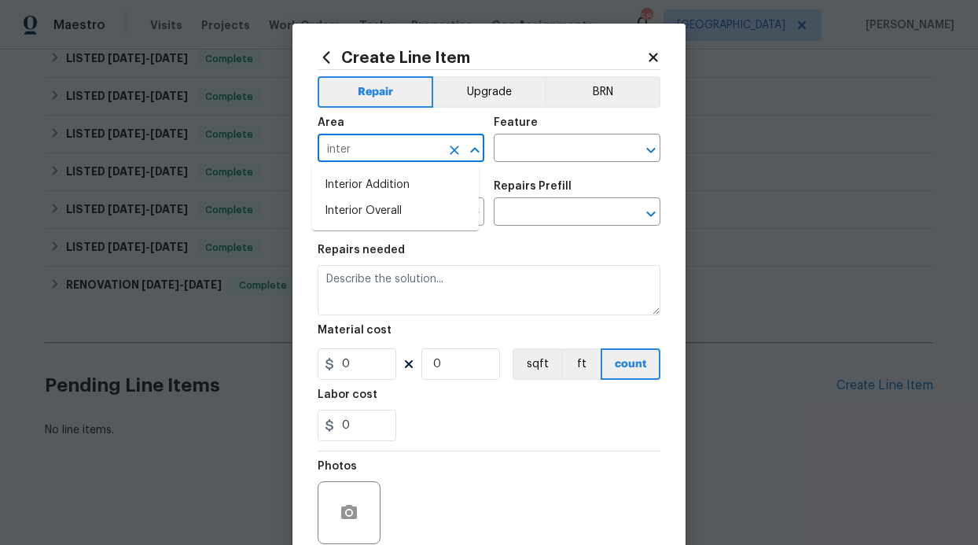
type input "inter"
type input "u"
click at [395, 197] on li "Interior Addition" at bounding box center [395, 185] width 167 height 26
type input "Interior Addition"
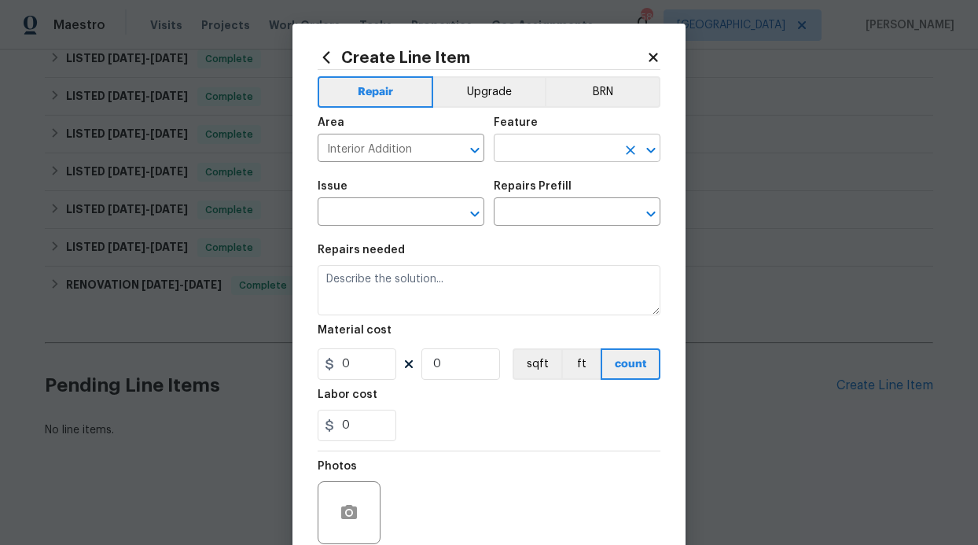
drag, startPoint x: 495, startPoint y: 163, endPoint x: 503, endPoint y: 155, distance: 10.6
click at [497, 163] on div "Area Interior Addition ​ Feature ​" at bounding box center [489, 140] width 343 height 64
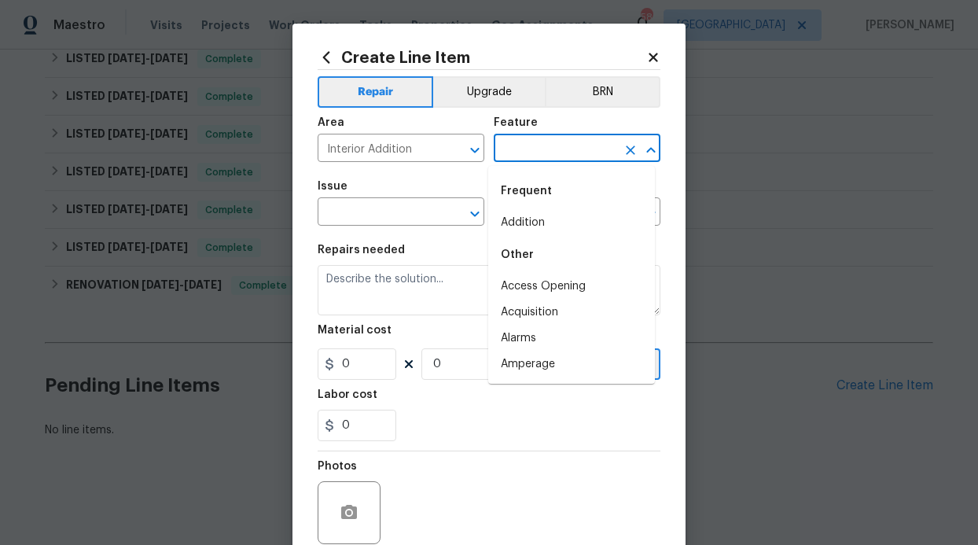
click at [504, 152] on input "text" at bounding box center [555, 150] width 123 height 24
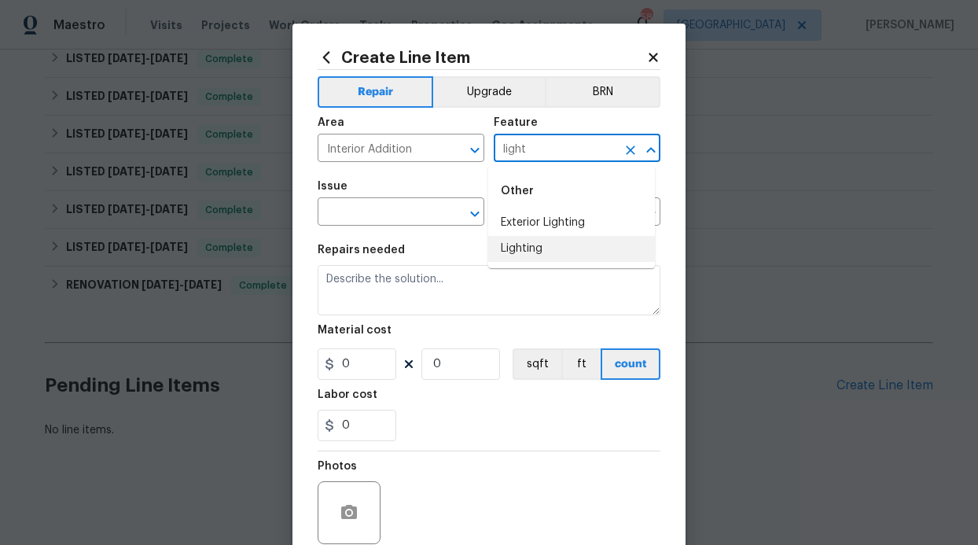
click at [535, 244] on li "Lighting" at bounding box center [571, 249] width 167 height 26
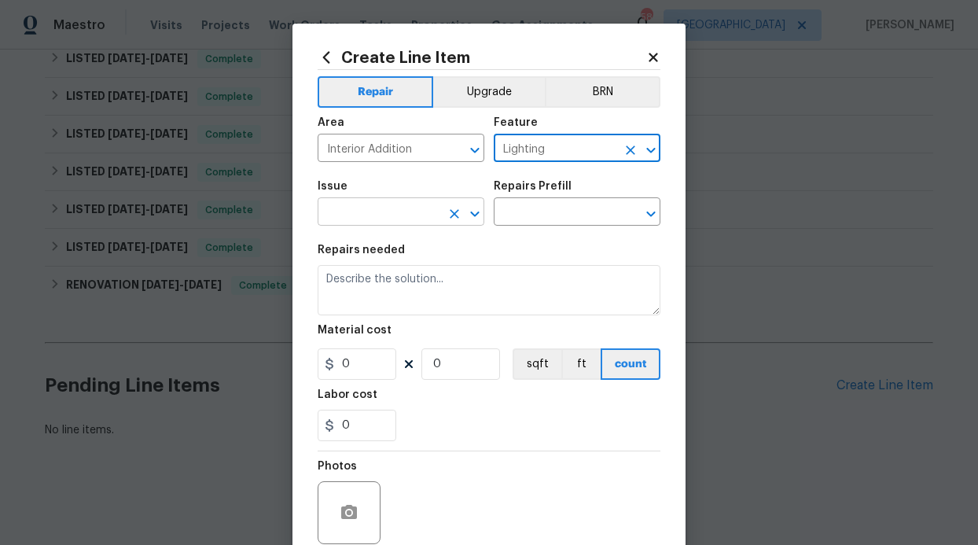
type input "Lighting"
click at [409, 214] on input "text" at bounding box center [379, 213] width 123 height 24
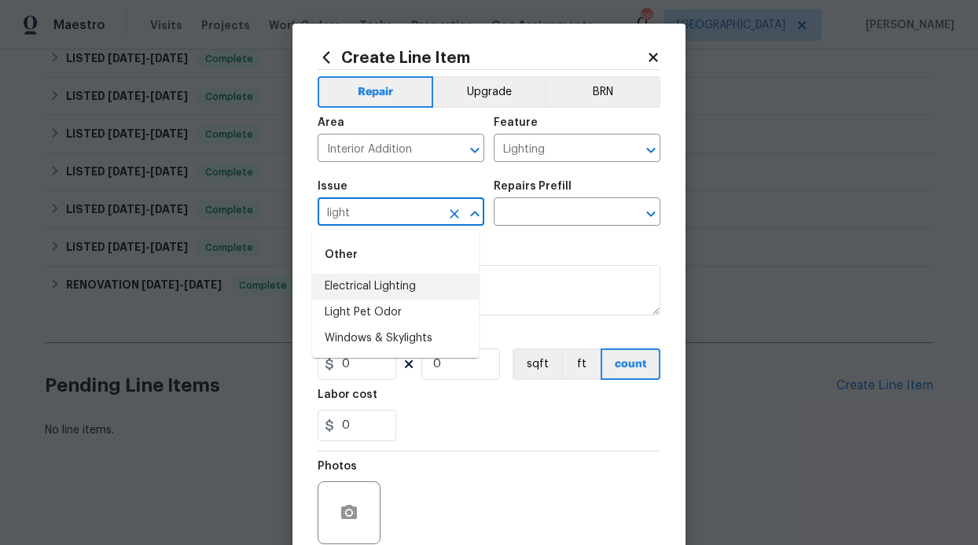
click at [400, 289] on li "Electrical Lighting" at bounding box center [395, 287] width 167 height 26
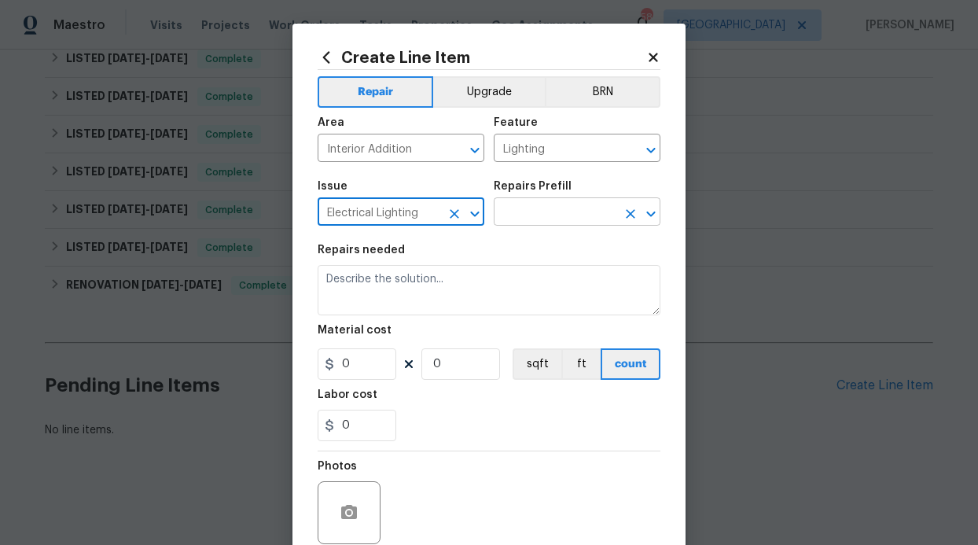
type input "Electrical Lighting"
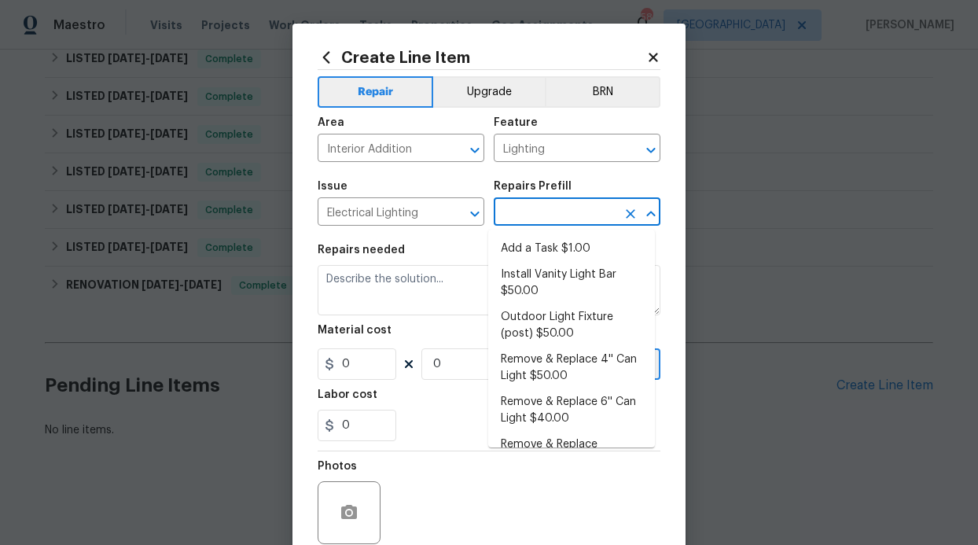
click at [540, 223] on input "text" at bounding box center [555, 213] width 123 height 24
click at [553, 251] on li "Add a Task $1.00" at bounding box center [571, 249] width 167 height 26
type input "Add a Task $1.00"
type textarea "HPM to detail"
type input "1"
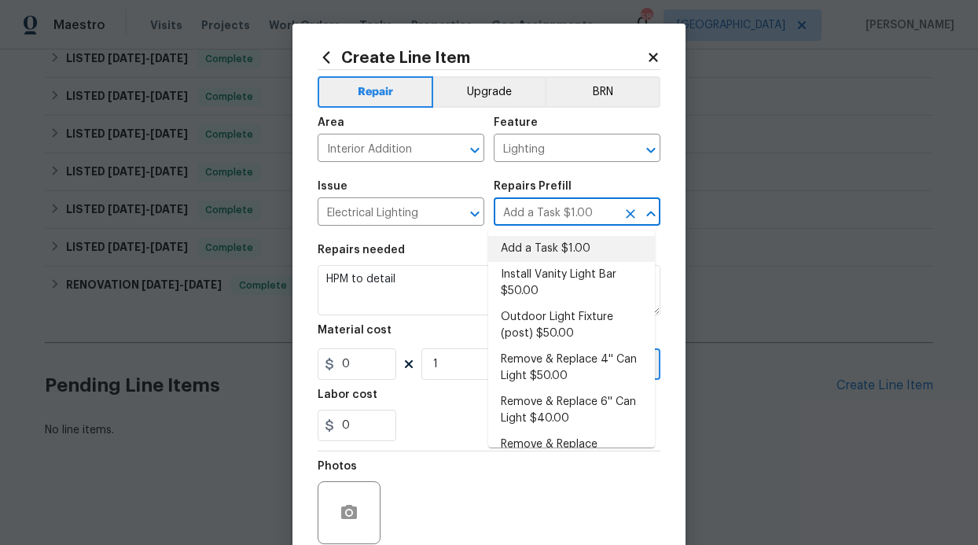
type input "1"
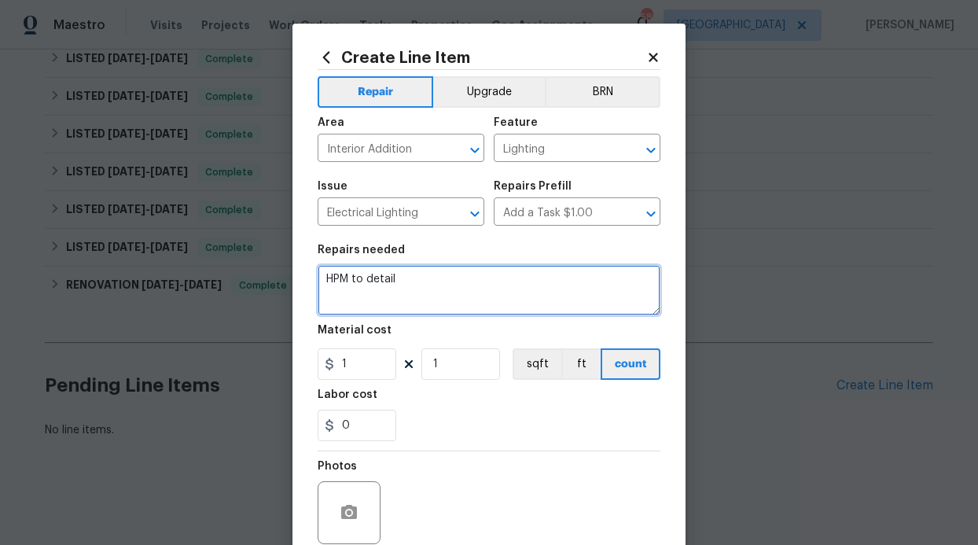
drag, startPoint x: 433, startPoint y: 279, endPoint x: 274, endPoint y: 267, distance: 158.6
click at [280, 268] on div "Create Line Item Repair Upgrade BRN Area Interior Addition ​ Feature Lighting ​…" at bounding box center [489, 272] width 978 height 545
type textarea "replace light bulbs through the home"
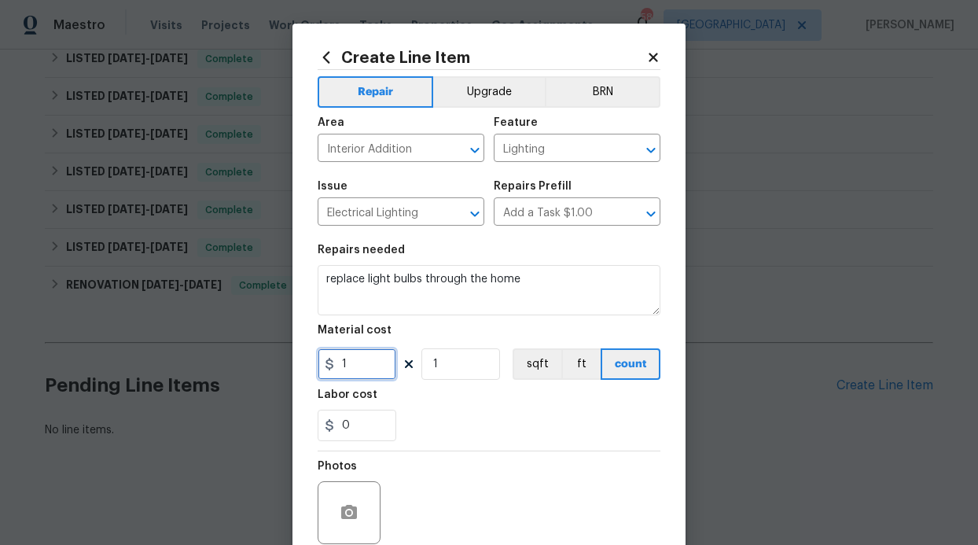
drag, startPoint x: 341, startPoint y: 363, endPoint x: 328, endPoint y: 366, distance: 13.6
click at [328, 366] on div "1" at bounding box center [357, 363] width 79 height 31
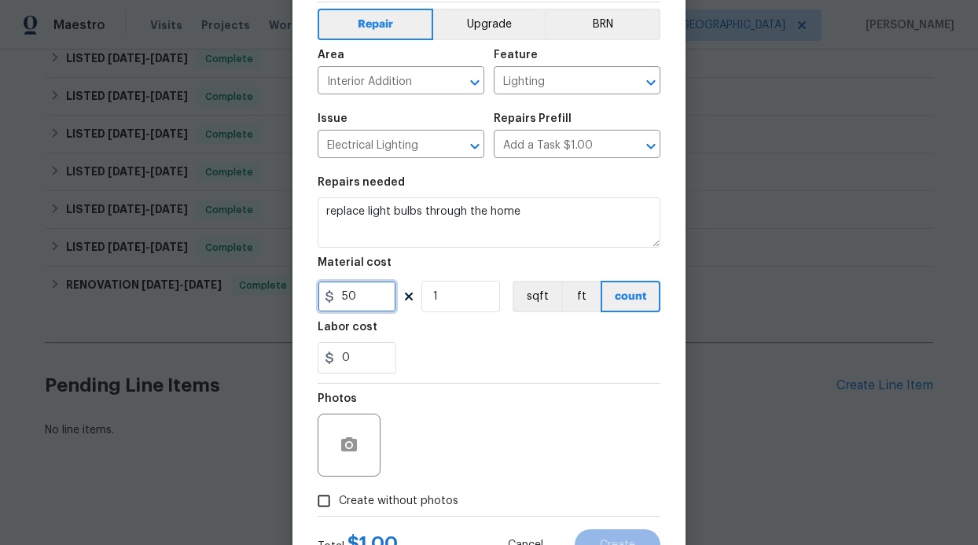
scroll to position [133, 0]
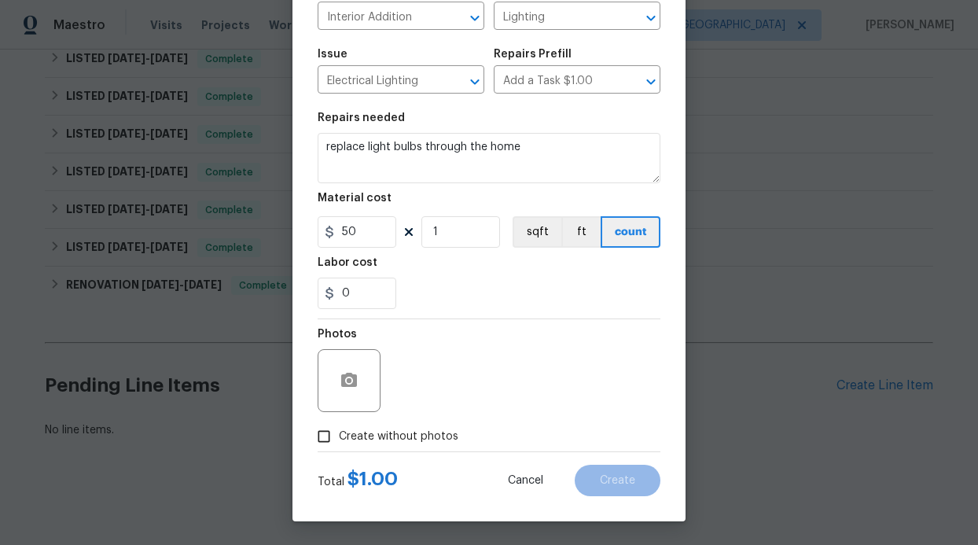
type input "50"
click at [327, 429] on input "Create without photos" at bounding box center [324, 437] width 30 height 30
checkbox input "true"
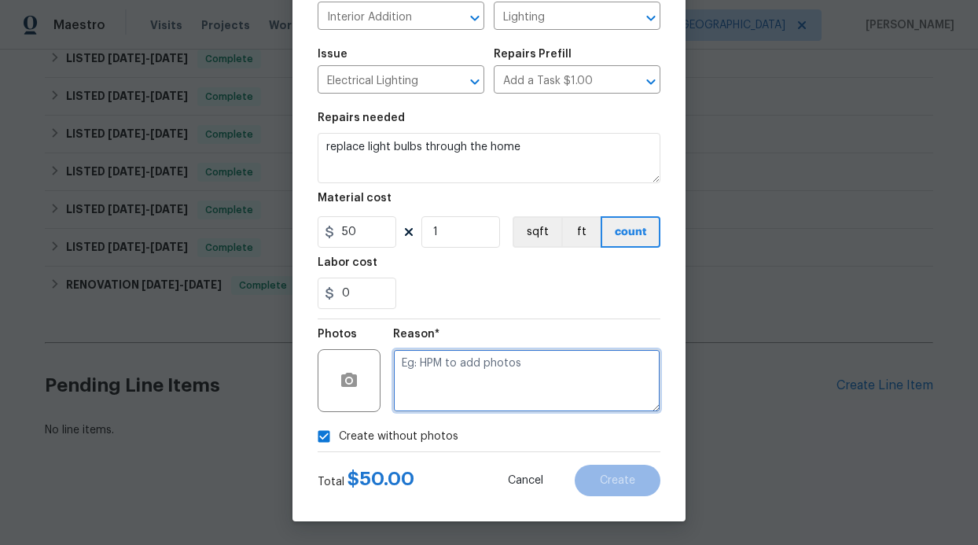
click at [526, 404] on textarea at bounding box center [526, 380] width 267 height 63
type textarea "Adding photos"
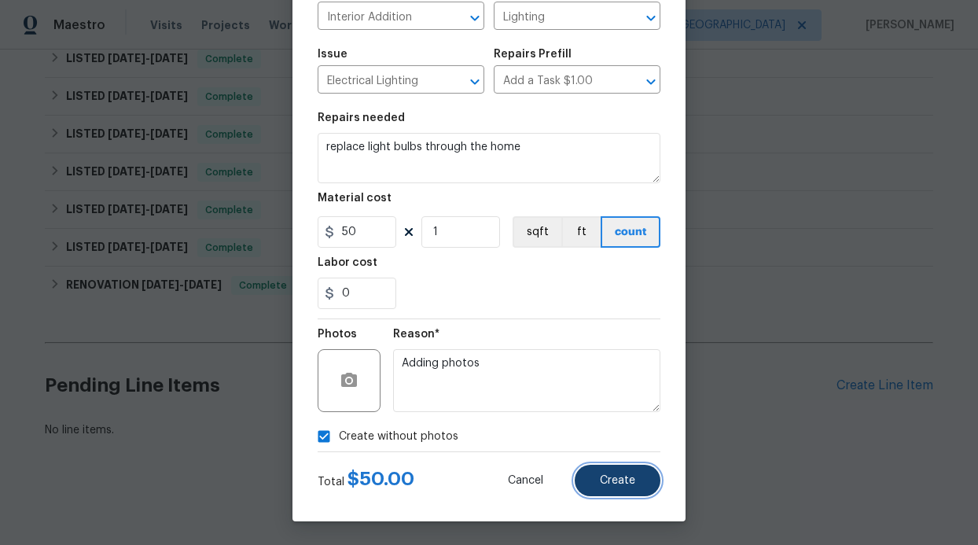
click at [613, 478] on span "Create" at bounding box center [617, 481] width 35 height 12
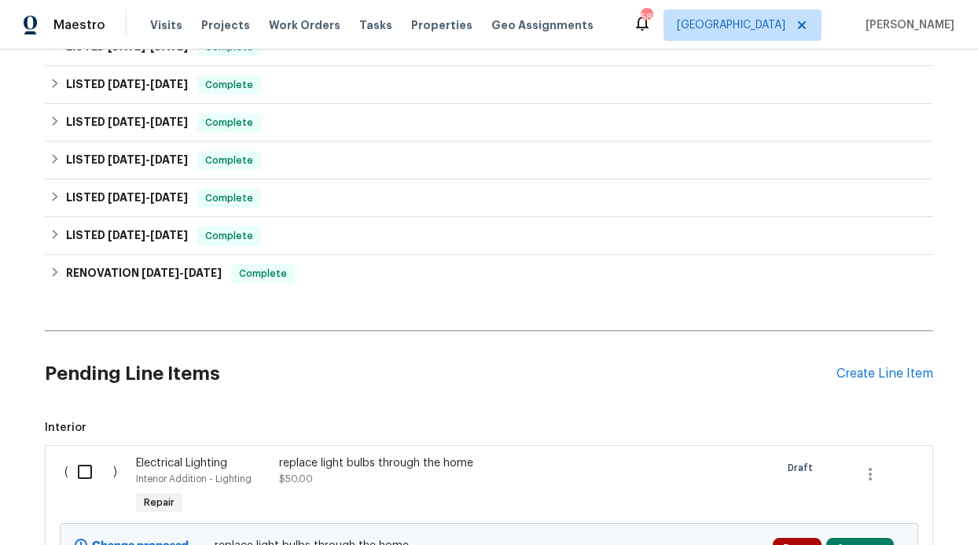
click at [87, 462] on input "checkbox" at bounding box center [90, 471] width 45 height 33
checkbox input "true"
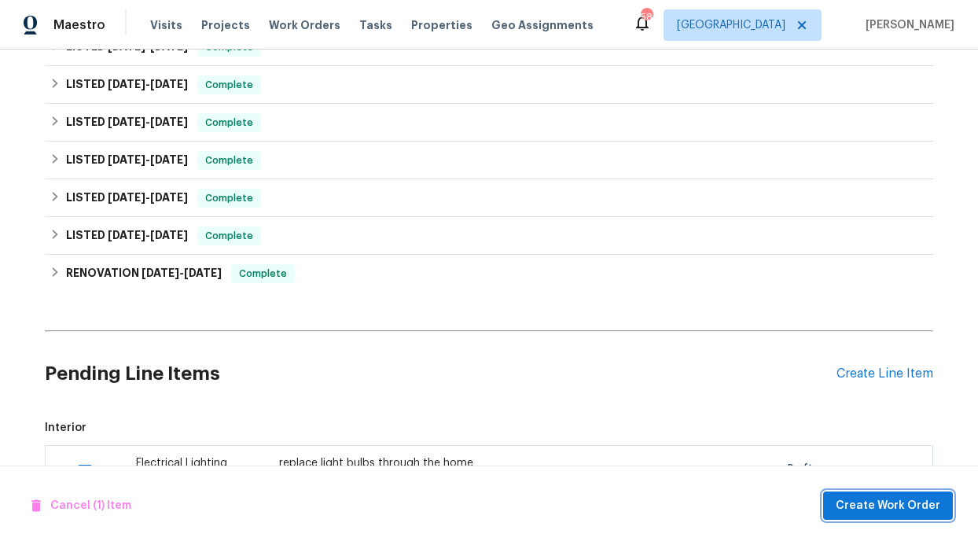
click at [840, 509] on button "Create Work Order" at bounding box center [888, 506] width 130 height 29
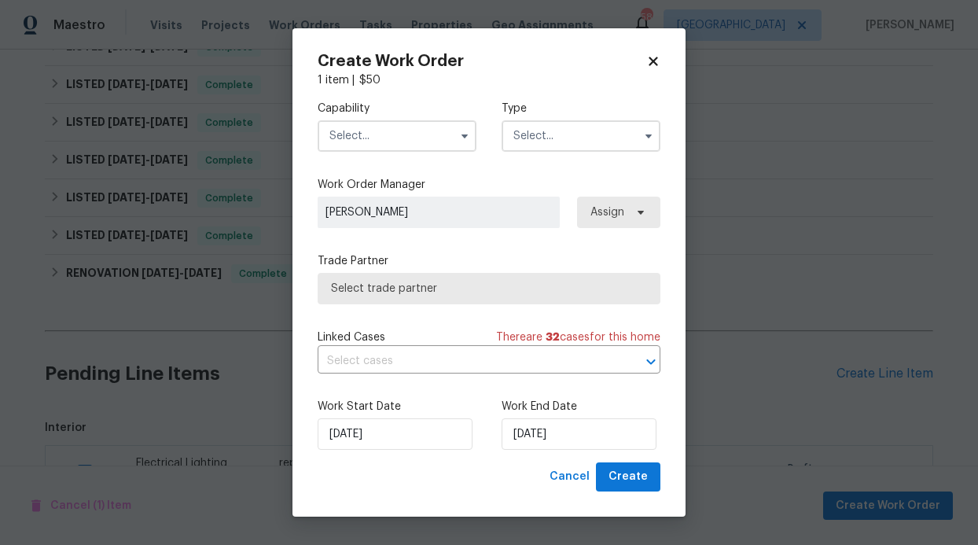
click at [410, 158] on div "Capability Type" at bounding box center [489, 126] width 343 height 76
click at [408, 151] on input "text" at bounding box center [397, 135] width 159 height 31
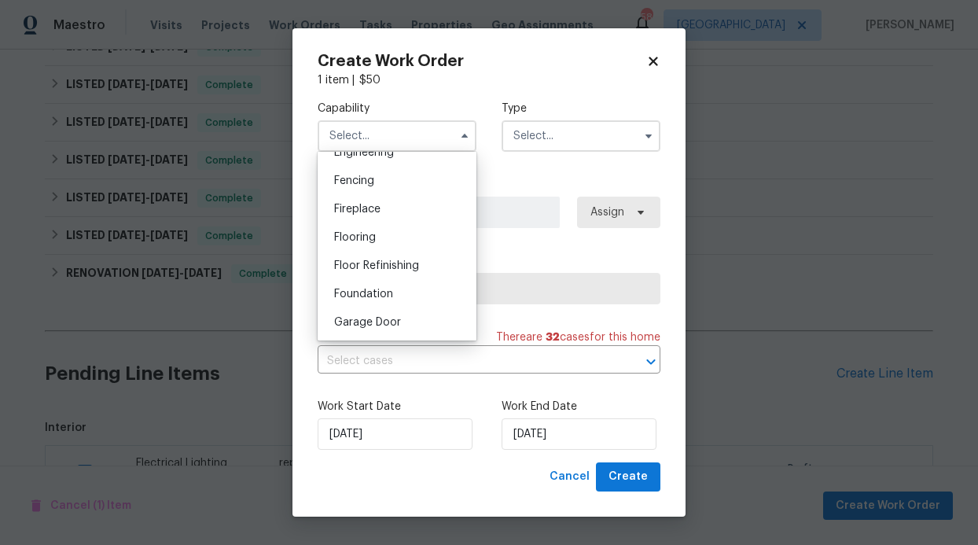
scroll to position [690, 0]
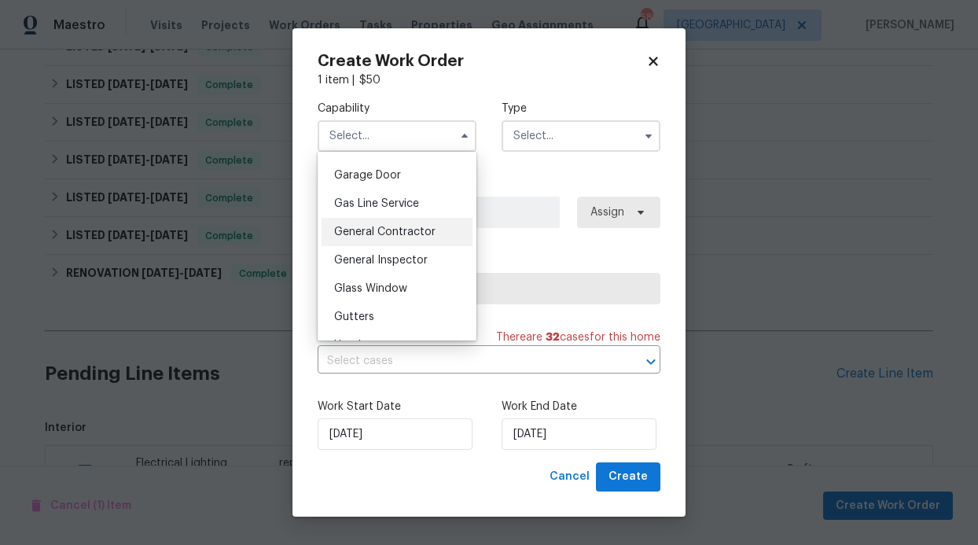
click at [395, 238] on span "General Contractor" at bounding box center [384, 232] width 101 height 11
type input "General Contractor"
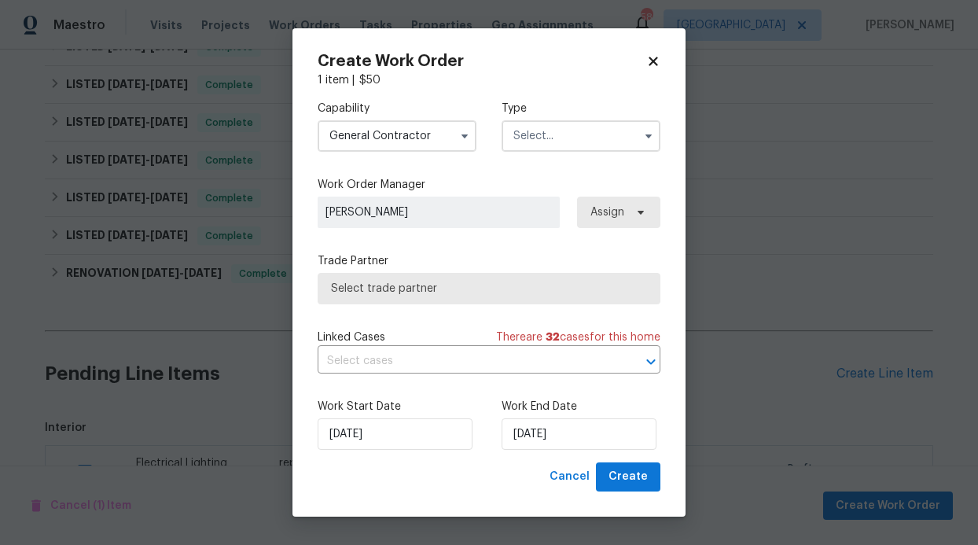
click at [535, 144] on input "text" at bounding box center [581, 135] width 159 height 31
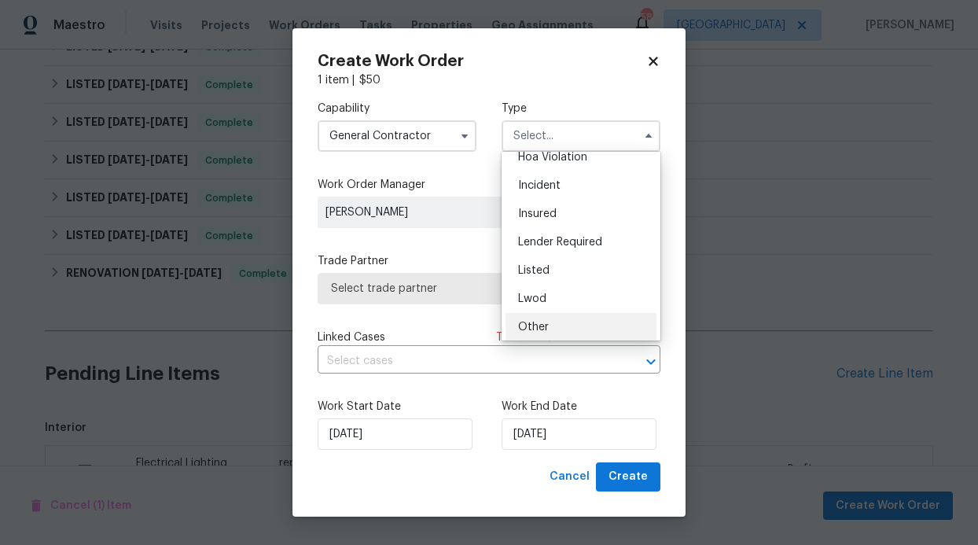
scroll to position [125, 0]
click at [549, 192] on div "Listed" at bounding box center [581, 186] width 151 height 28
type input "Listed"
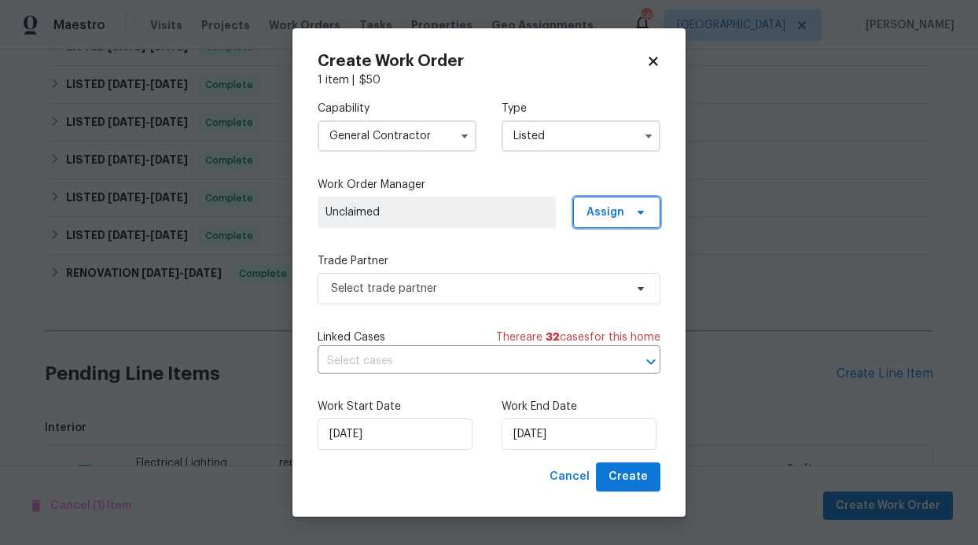
click at [614, 212] on span "Assign" at bounding box center [606, 212] width 38 height 16
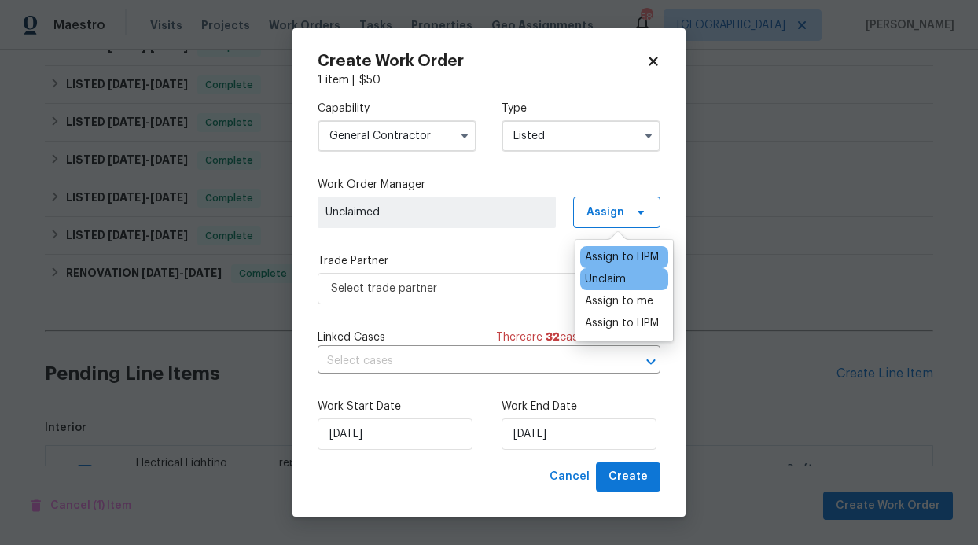
click at [611, 257] on div "Assign to HPM" at bounding box center [622, 257] width 74 height 16
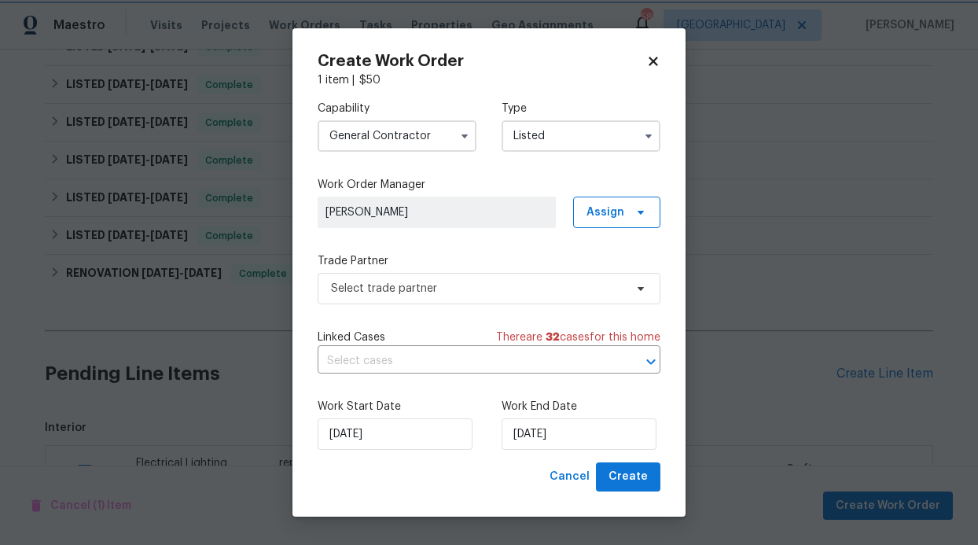
click at [445, 251] on div "Capability General Contractor Type Listed Work Order Manager RonDerrick Jackson…" at bounding box center [489, 275] width 343 height 374
click at [456, 285] on span "Select trade partner" at bounding box center [477, 289] width 293 height 16
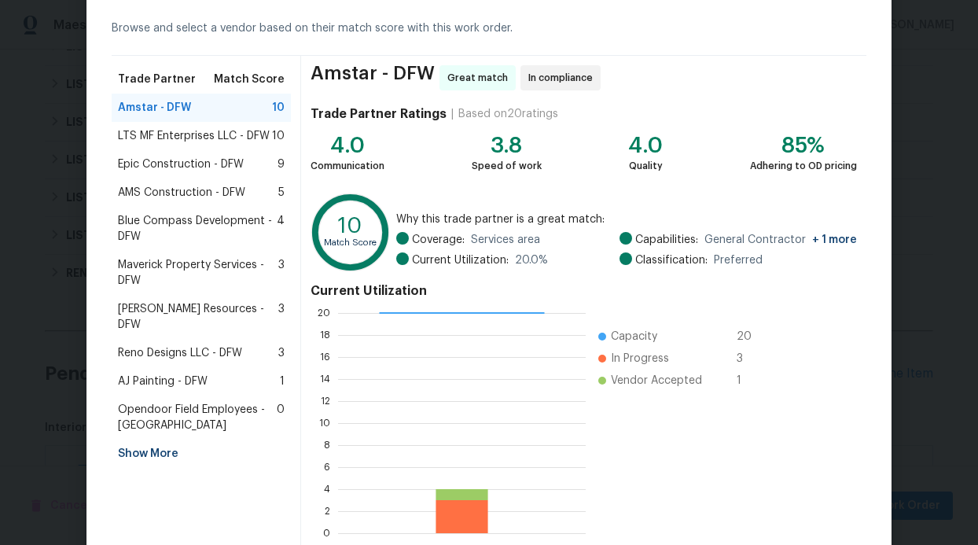
scroll to position [149, 0]
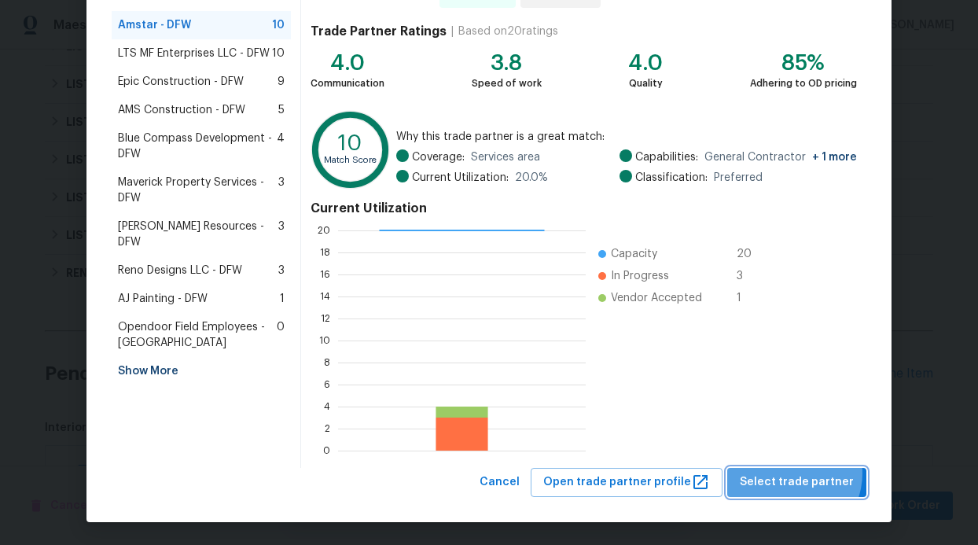
click at [790, 473] on span "Select trade partner" at bounding box center [797, 483] width 114 height 20
checkbox input "false"
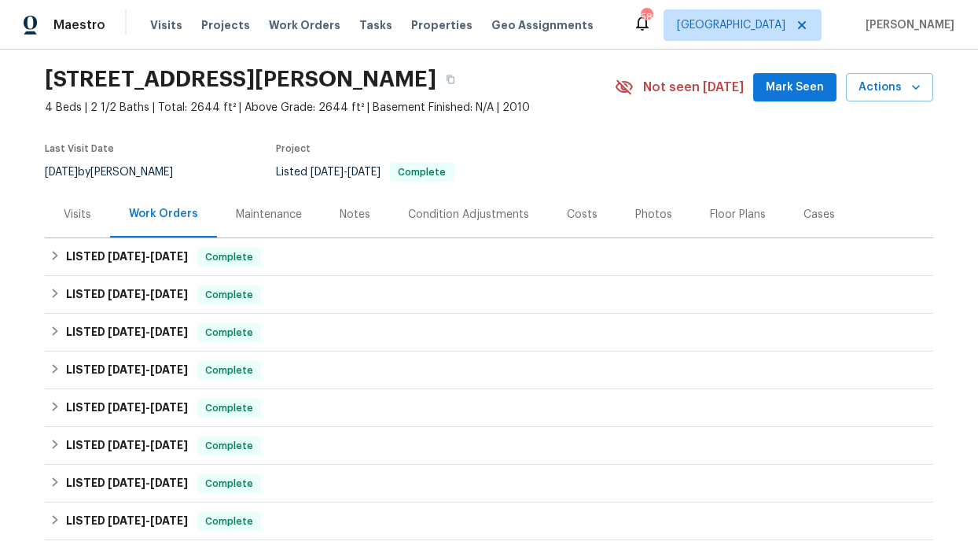
scroll to position [0, 0]
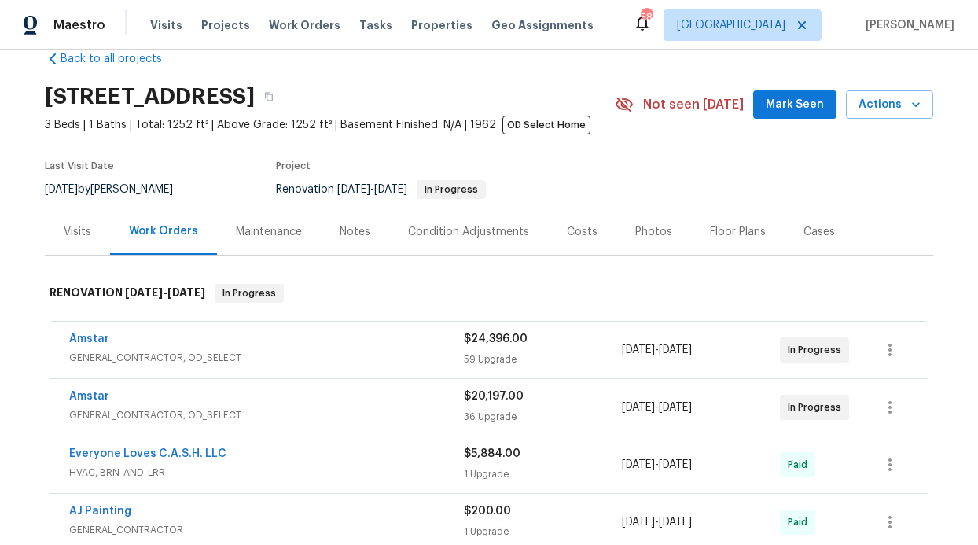
scroll to position [96, 0]
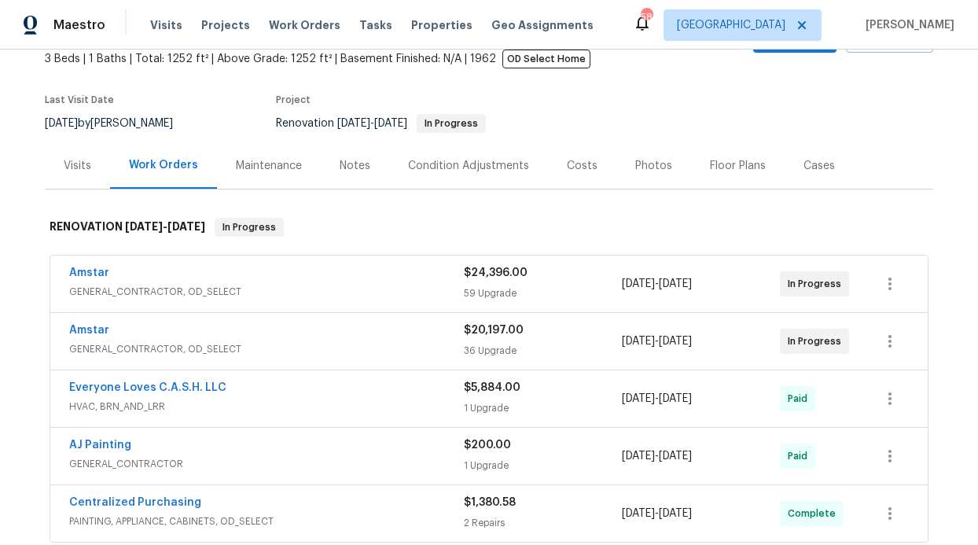
click at [355, 179] on div "Notes" at bounding box center [355, 165] width 68 height 46
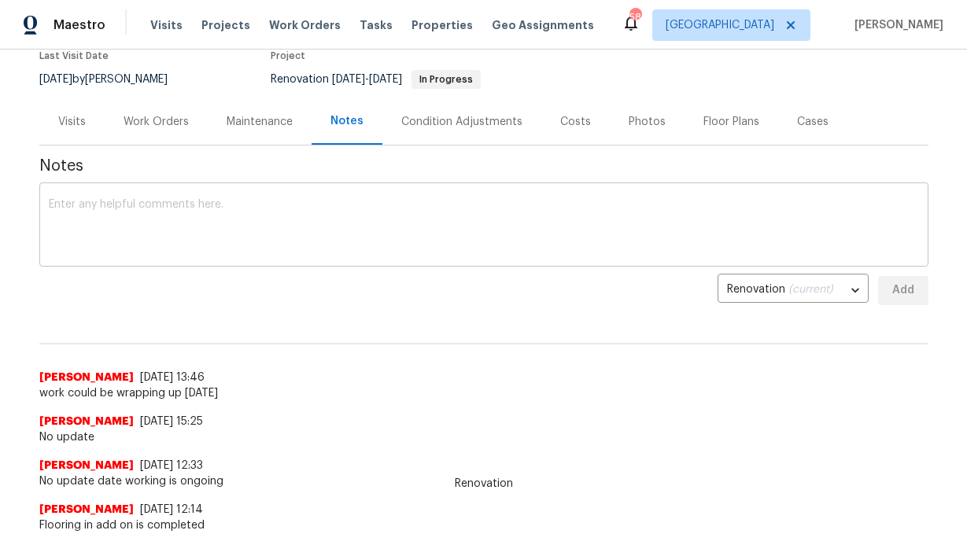
scroll to position [141, 0]
click at [196, 195] on div "x ​" at bounding box center [483, 226] width 889 height 80
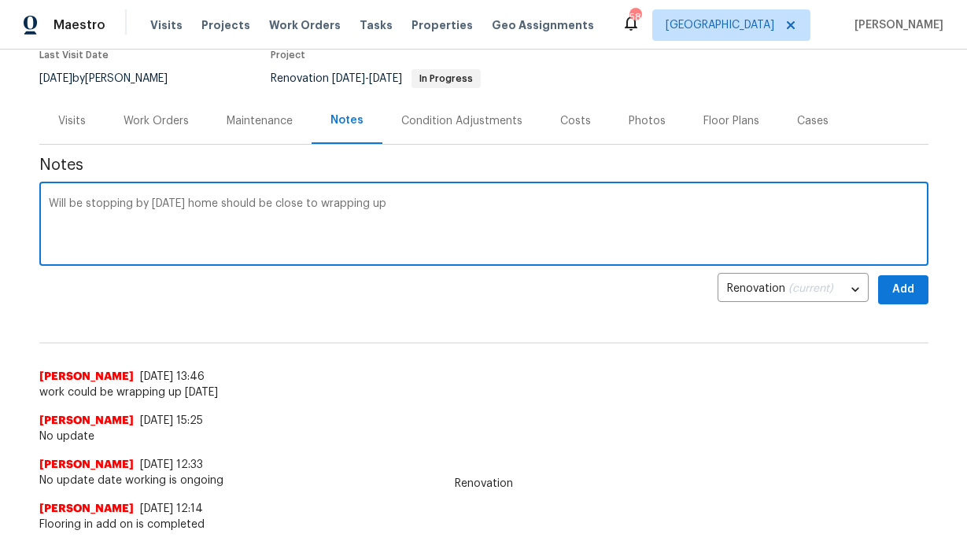
type textarea "Will be stopping by tomorrow home should be close to wrapping up"
click at [890, 290] on span "Add" at bounding box center [902, 290] width 25 height 20
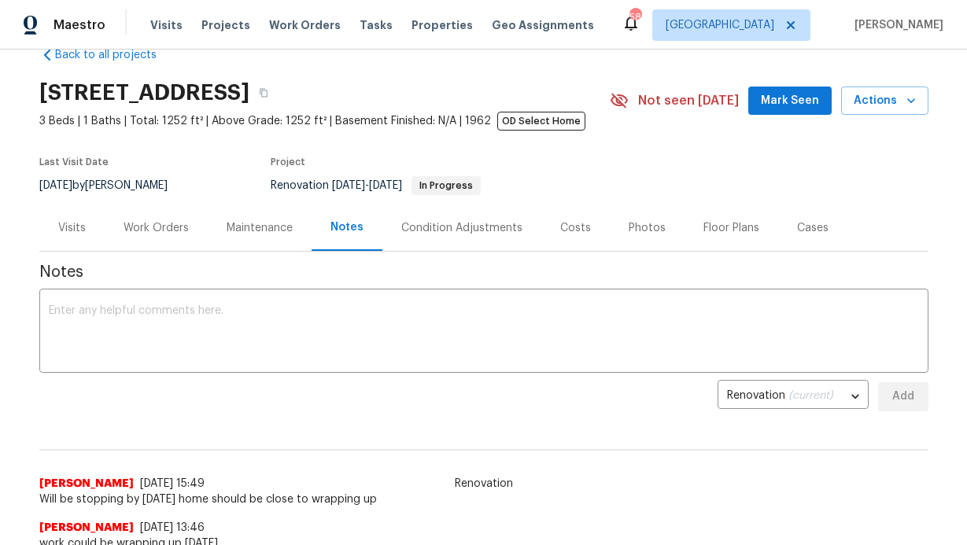
scroll to position [0, 0]
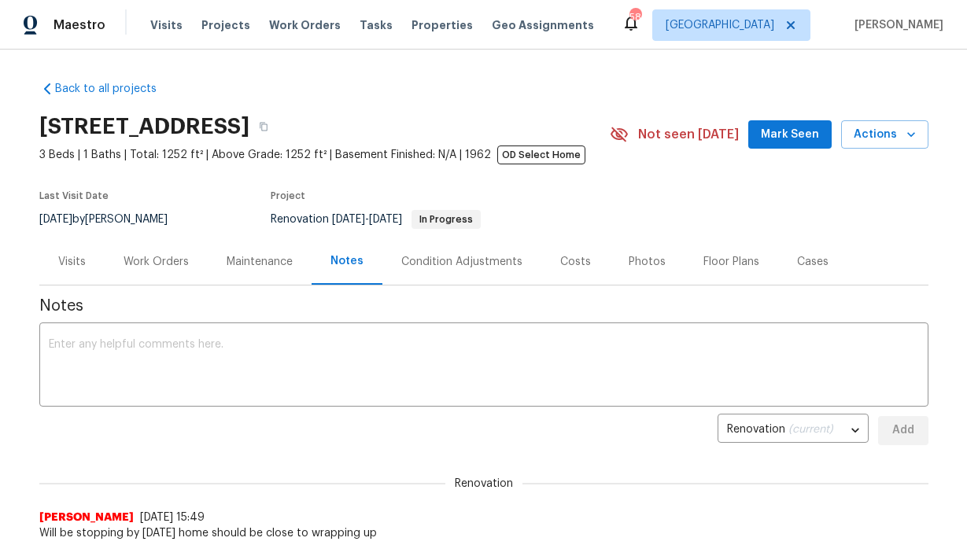
click at [771, 154] on div "2813 E 15th St, Plano, TX 75074 3 Beds | 1 Baths | Total: 1252 ft² | Above Grad…" at bounding box center [483, 134] width 889 height 57
click at [770, 129] on span "Mark Seen" at bounding box center [790, 135] width 58 height 20
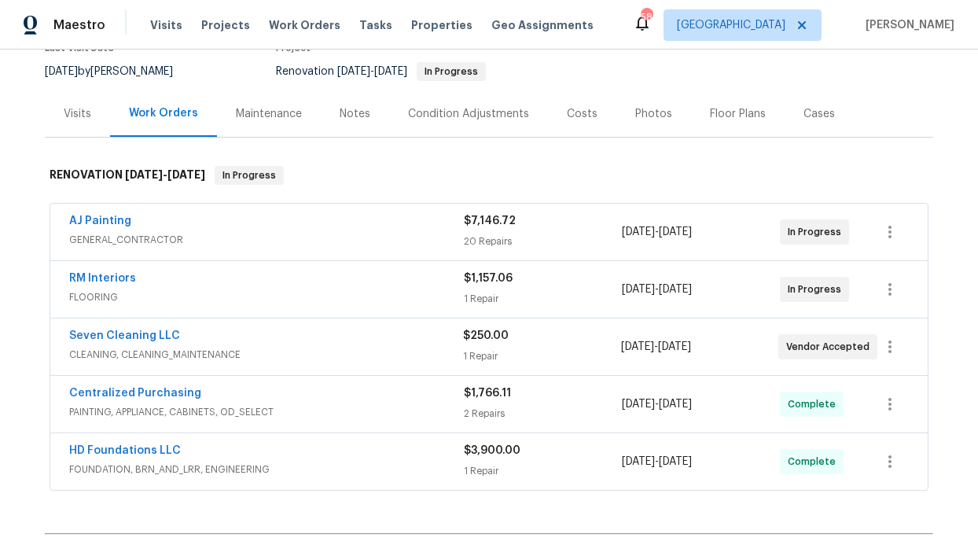
scroll to position [295, 0]
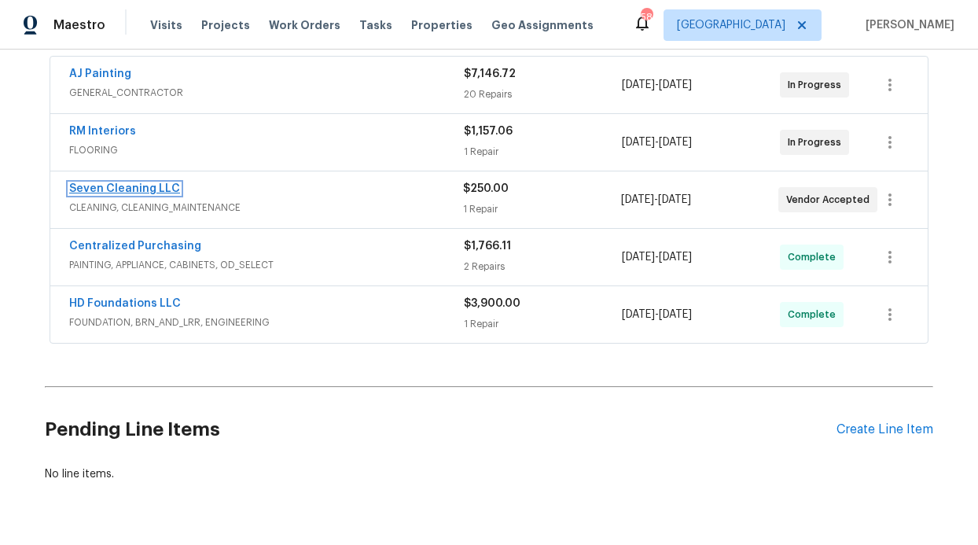
click at [131, 190] on link "Seven Cleaning LLC" at bounding box center [124, 188] width 111 height 11
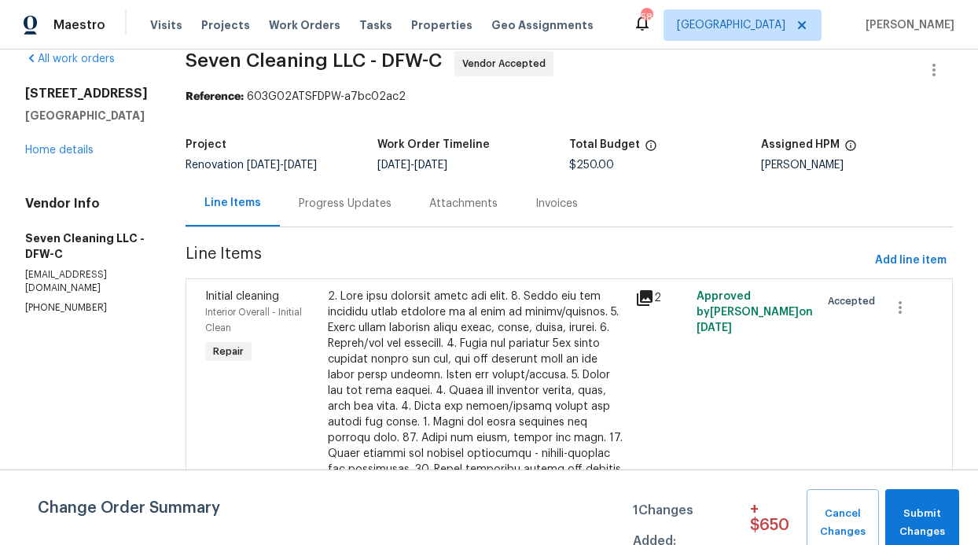
click at [380, 219] on div "Progress Updates" at bounding box center [345, 203] width 131 height 46
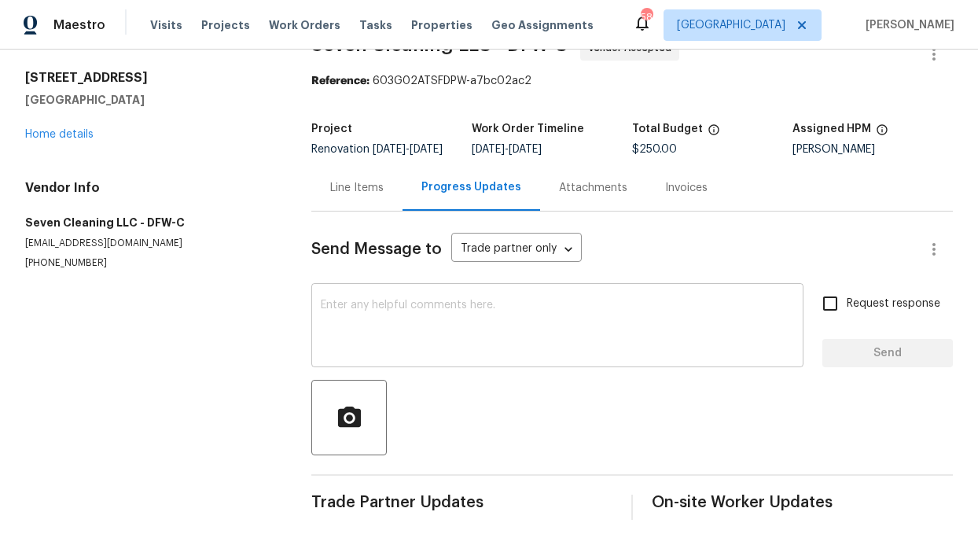
scroll to position [62, 0]
click at [814, 291] on input "Request response" at bounding box center [830, 303] width 33 height 33
checkbox input "true"
click at [691, 304] on textarea at bounding box center [557, 327] width 473 height 55
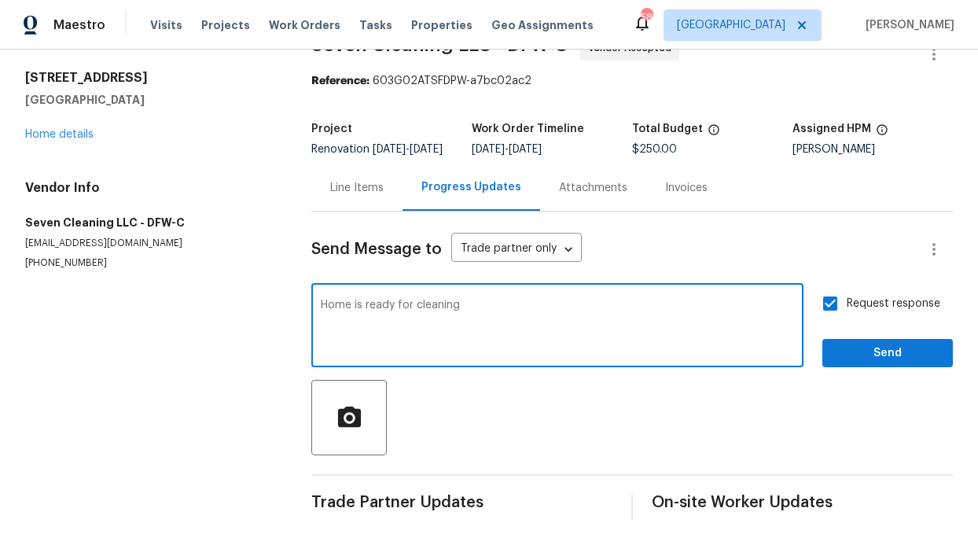
type textarea "Home is ready for cleaning"
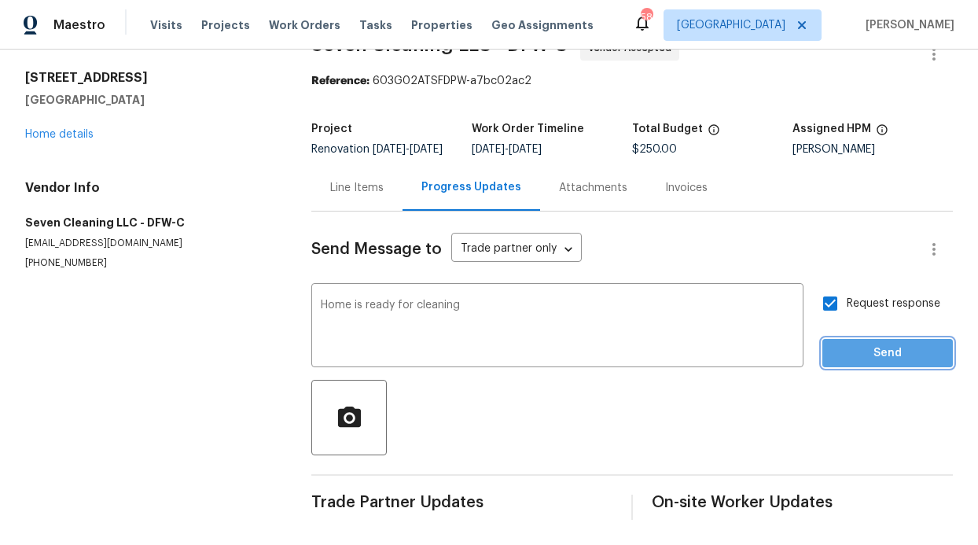
click at [900, 349] on span "Send" at bounding box center [887, 354] width 105 height 20
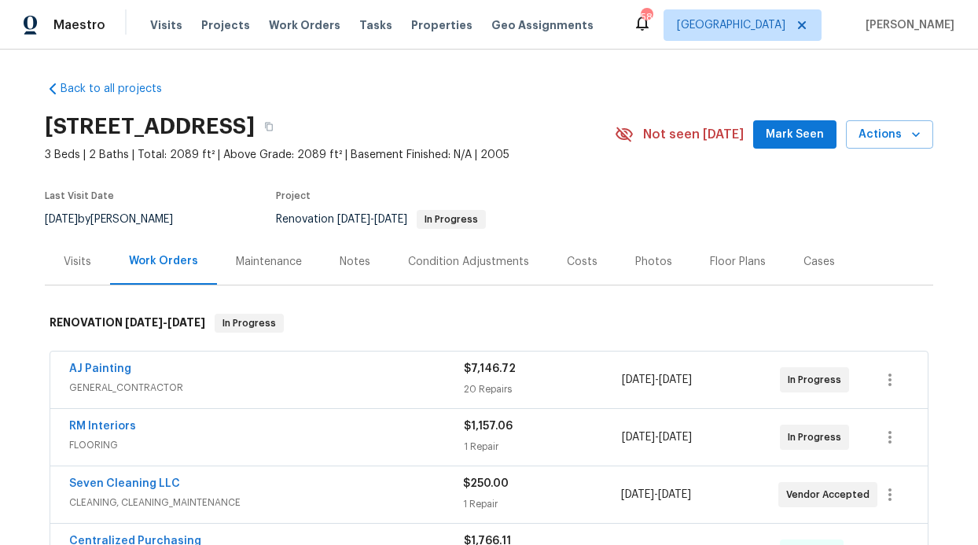
drag, startPoint x: 360, startPoint y: 252, endPoint x: 356, endPoint y: 259, distance: 8.1
click at [360, 252] on div "Notes" at bounding box center [355, 261] width 68 height 46
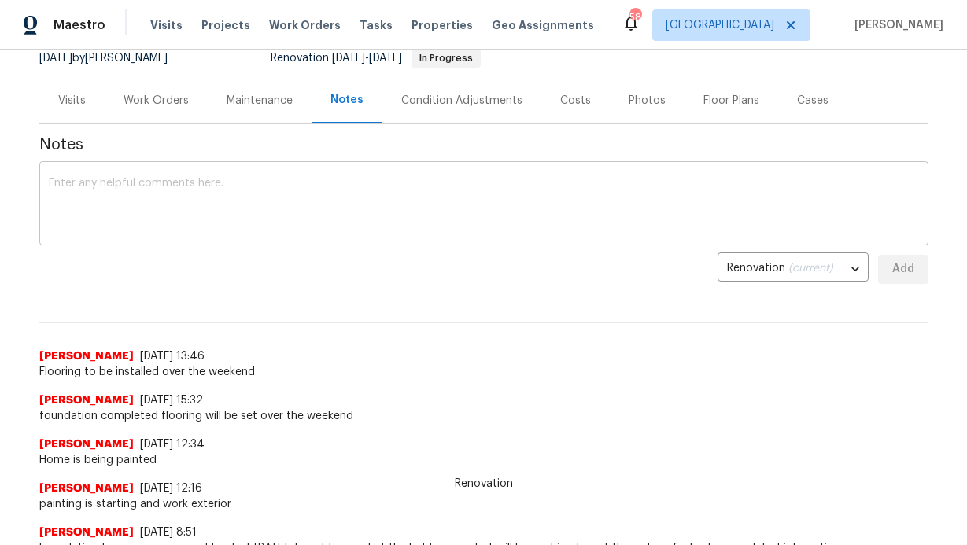
scroll to position [137, 0]
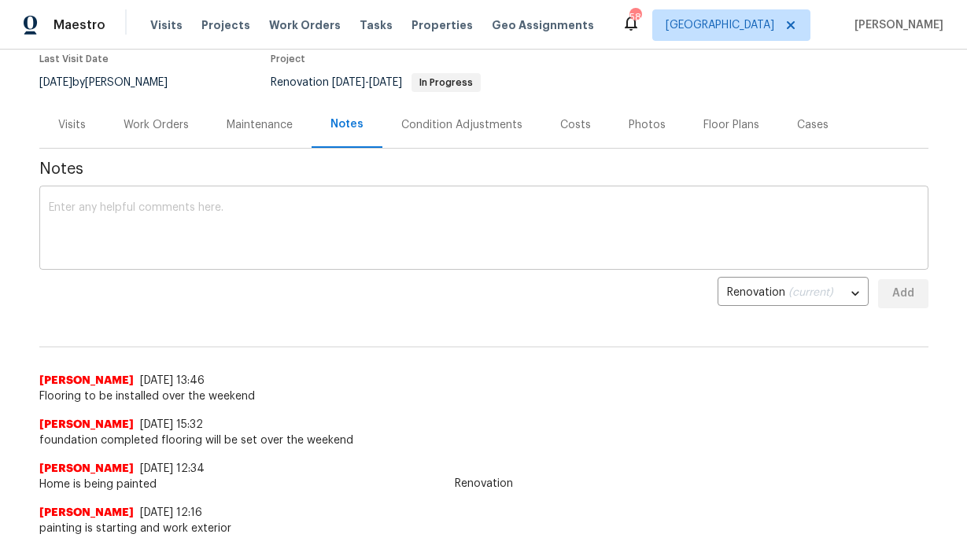
click at [252, 219] on textarea at bounding box center [484, 229] width 870 height 55
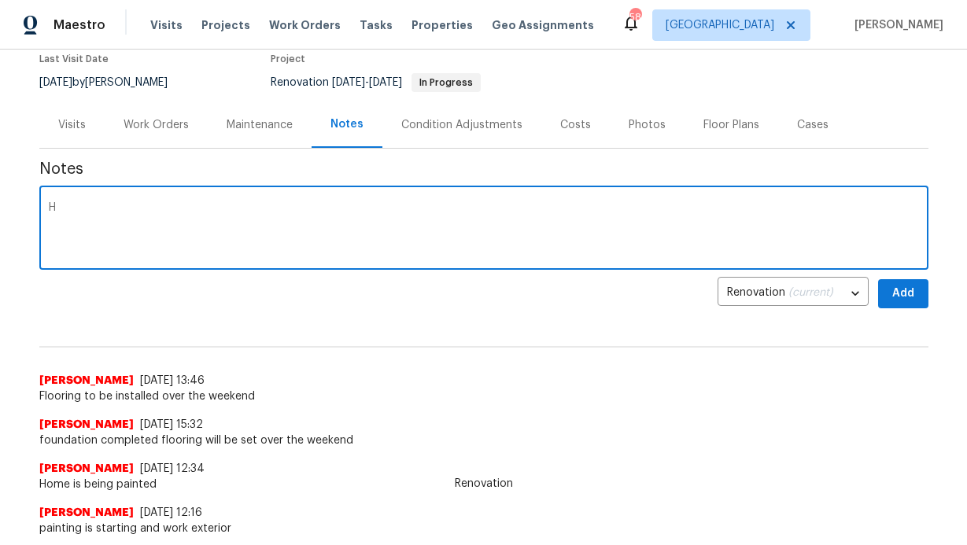
type textarea "H"
drag, startPoint x: 136, startPoint y: 193, endPoint x: 120, endPoint y: 197, distance: 16.8
click at [136, 193] on div "H x ​" at bounding box center [483, 230] width 889 height 80
paste textarea "The flooring has been completed. The home now needs a thorough cleaning. Once t…"
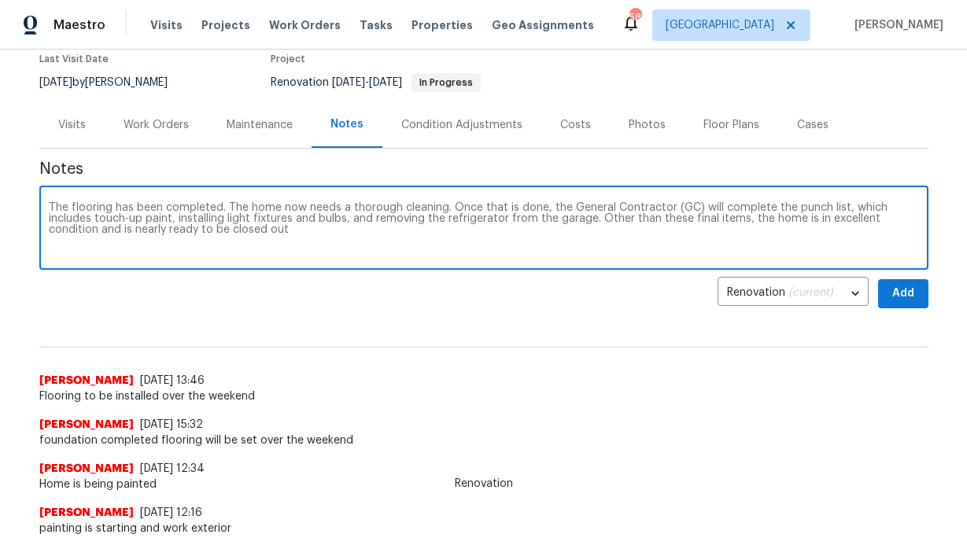
type textarea "The flooring has been completed. The home now needs a thorough cleaning. Once t…"
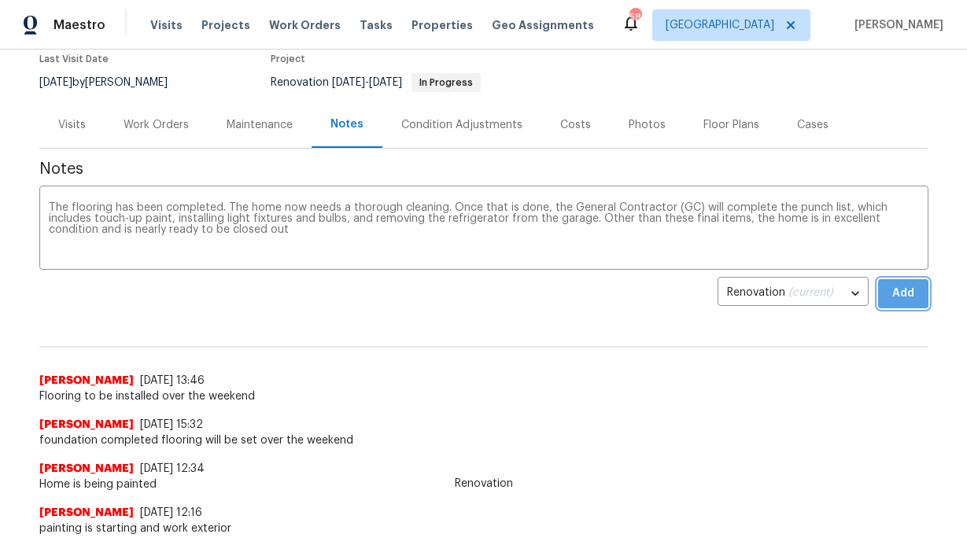
click at [890, 293] on span "Add" at bounding box center [902, 294] width 25 height 20
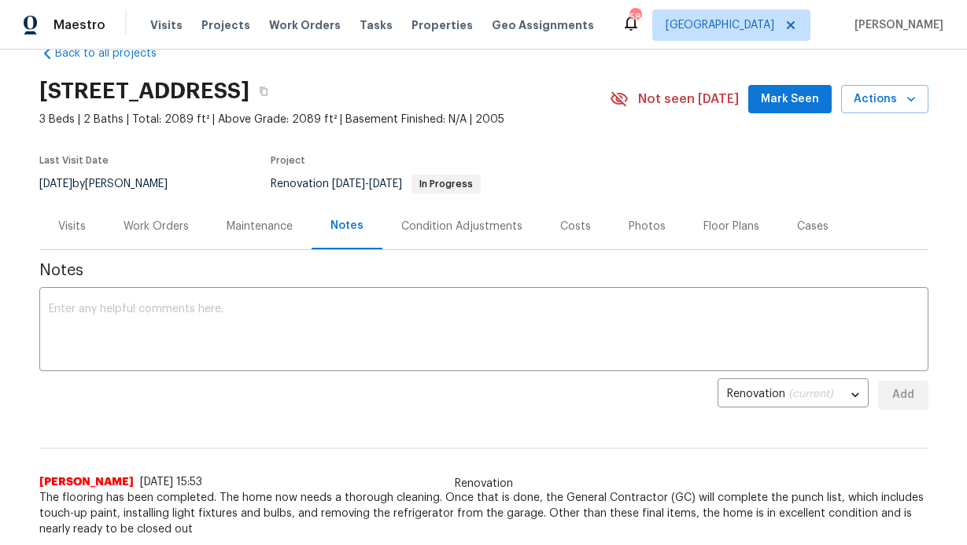
scroll to position [0, 0]
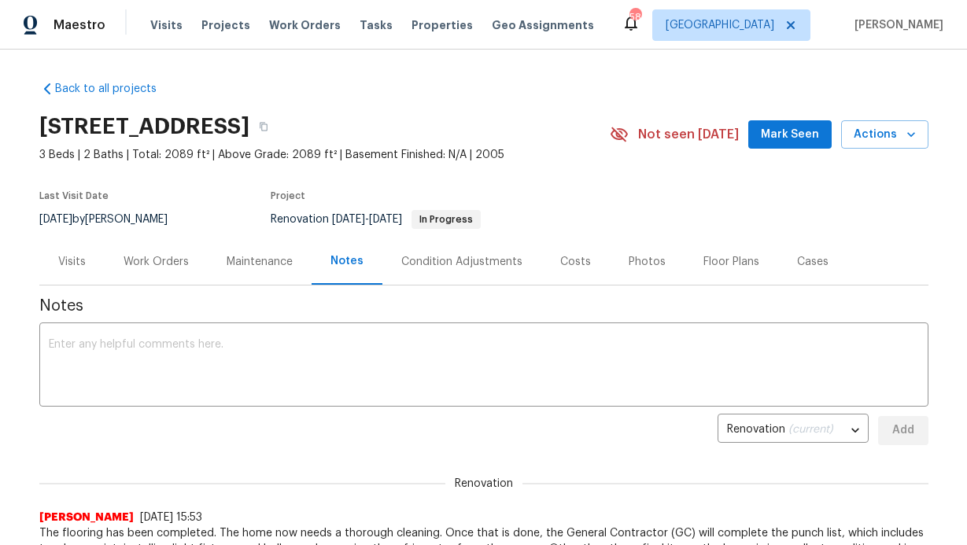
click at [785, 134] on span "Mark Seen" at bounding box center [790, 135] width 58 height 20
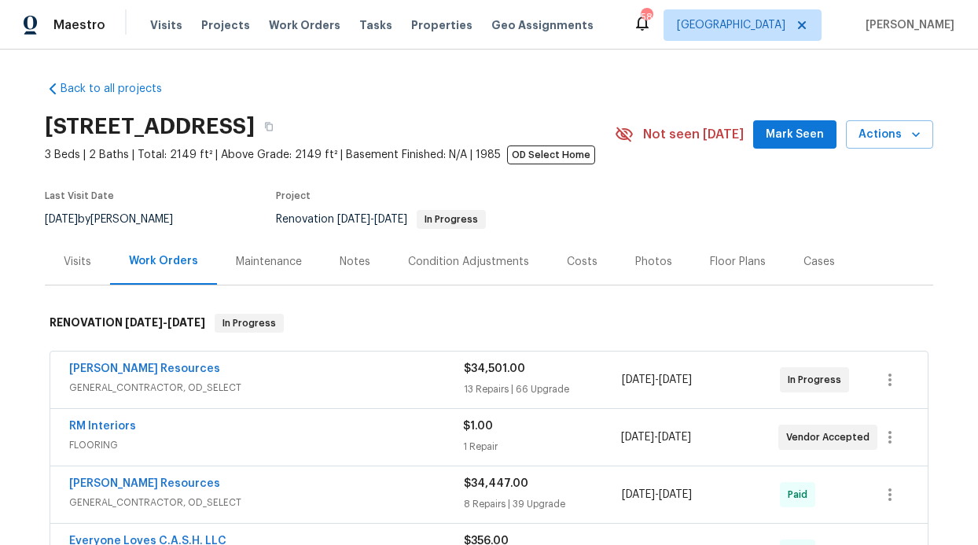
click at [774, 138] on span "Mark Seen" at bounding box center [795, 135] width 58 height 20
click at [373, 257] on div "Notes" at bounding box center [355, 261] width 68 height 46
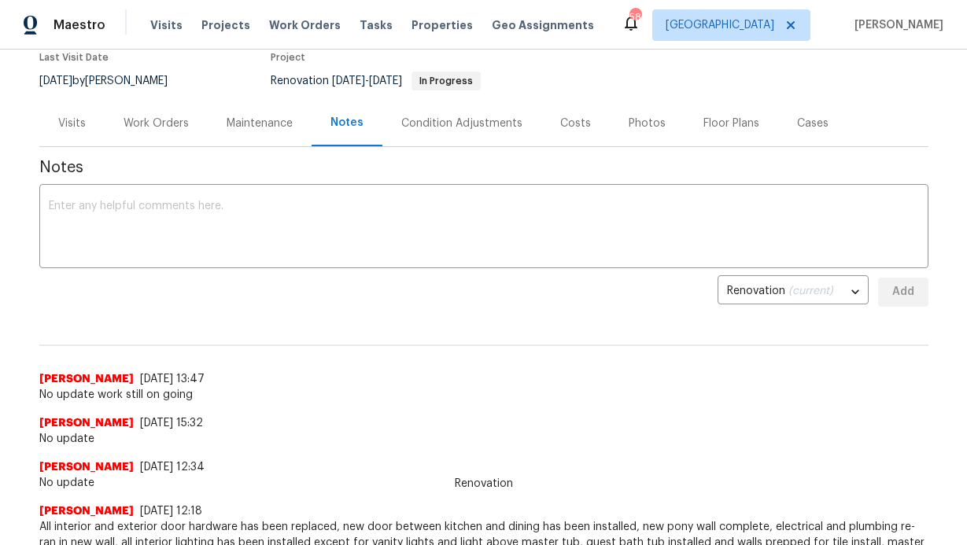
scroll to position [141, 0]
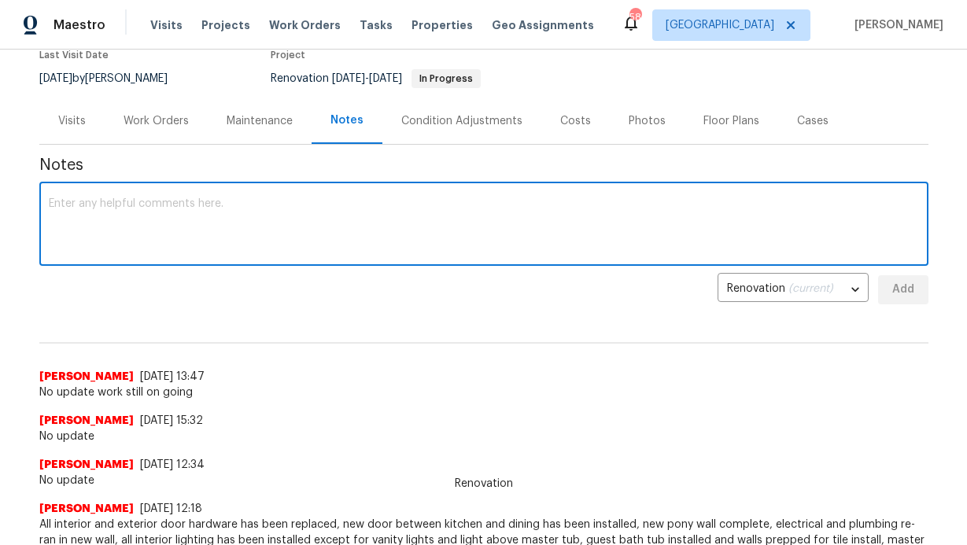
click at [289, 245] on textarea at bounding box center [484, 225] width 870 height 55
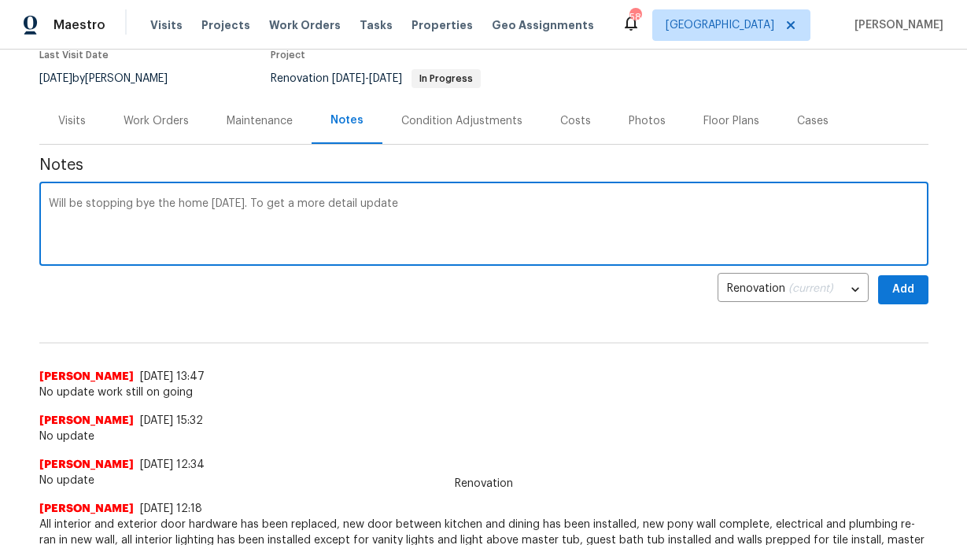
type textarea "Will be stopping bye the home on Wed. To get a more detail update"
click at [879, 289] on button "Add" at bounding box center [903, 289] width 50 height 29
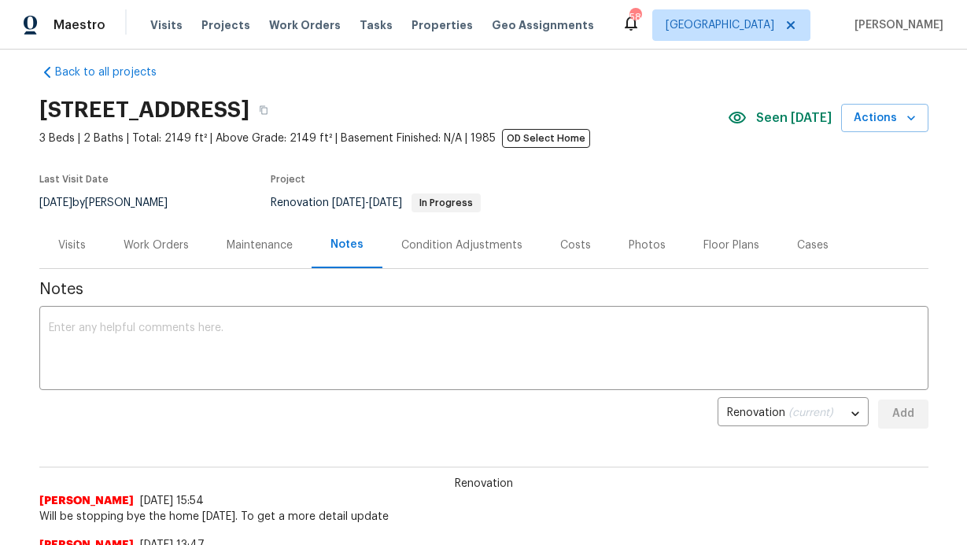
scroll to position [0, 0]
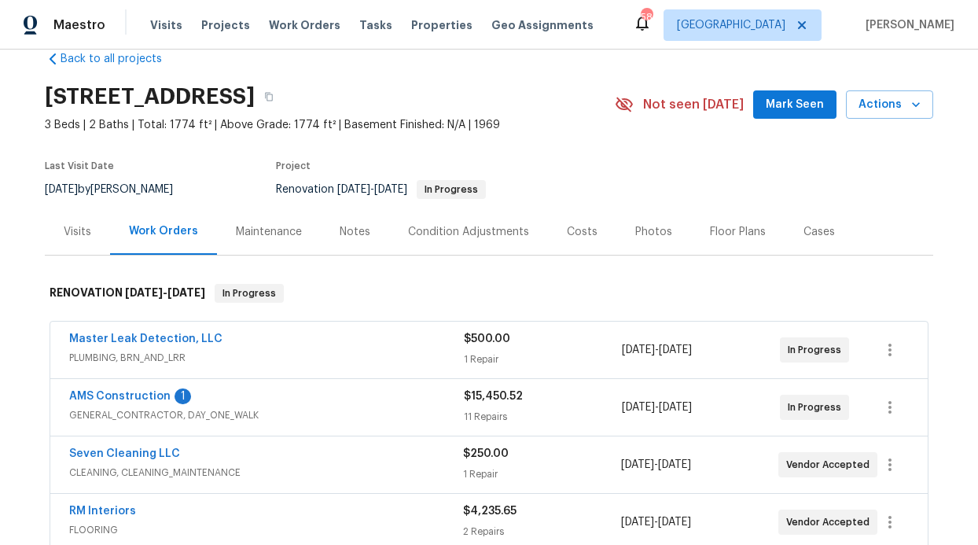
scroll to position [73, 0]
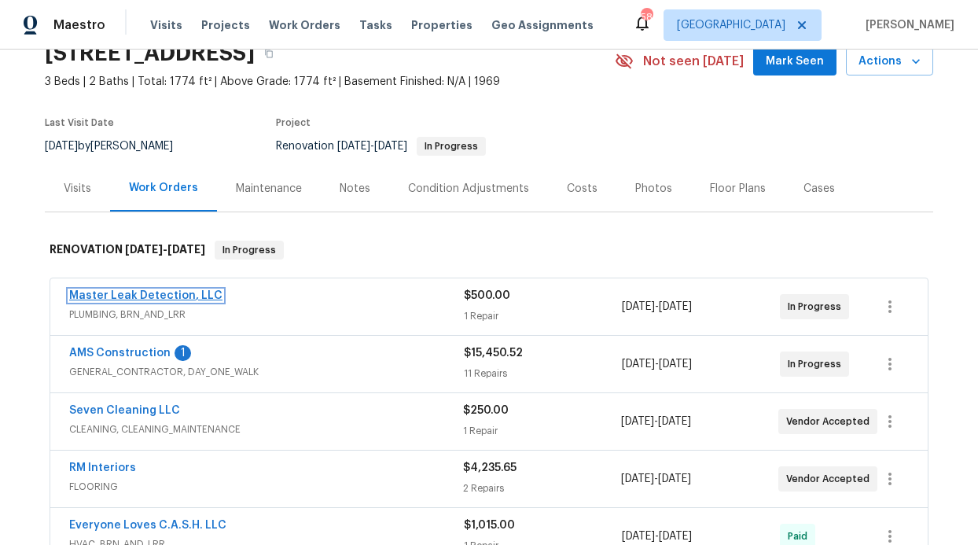
click at [137, 297] on link "Master Leak Detection, LLC" at bounding box center [145, 295] width 153 height 11
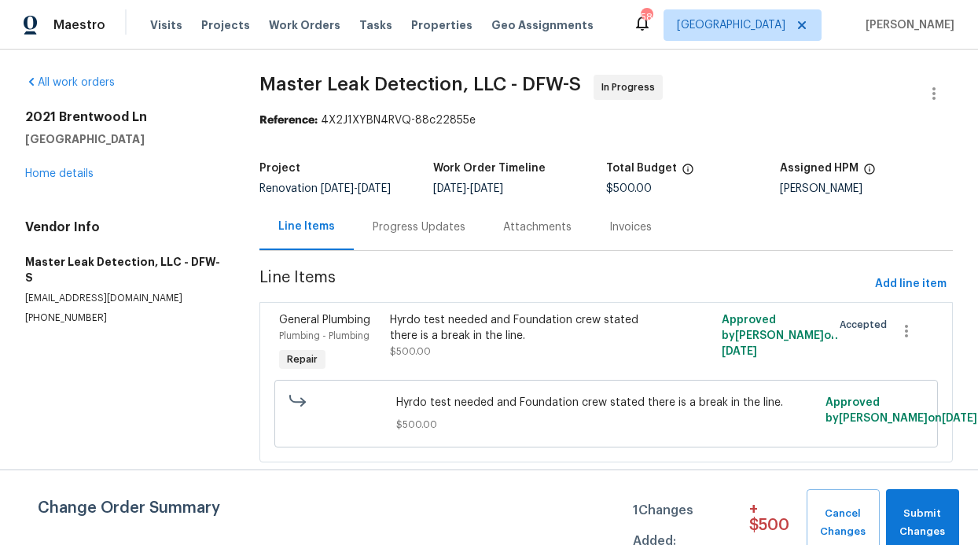
click at [413, 238] on div "Progress Updates" at bounding box center [419, 227] width 131 height 46
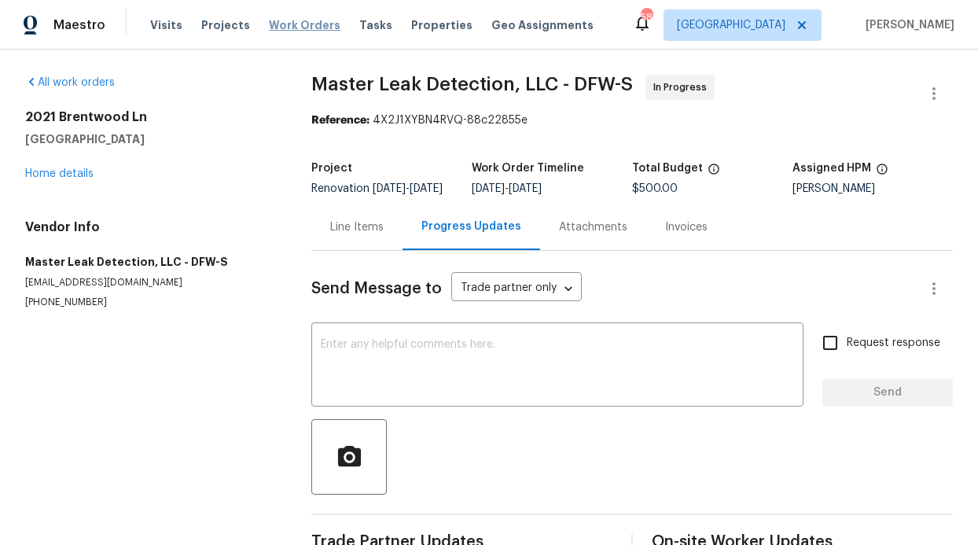
click at [276, 28] on span "Work Orders" at bounding box center [305, 25] width 72 height 16
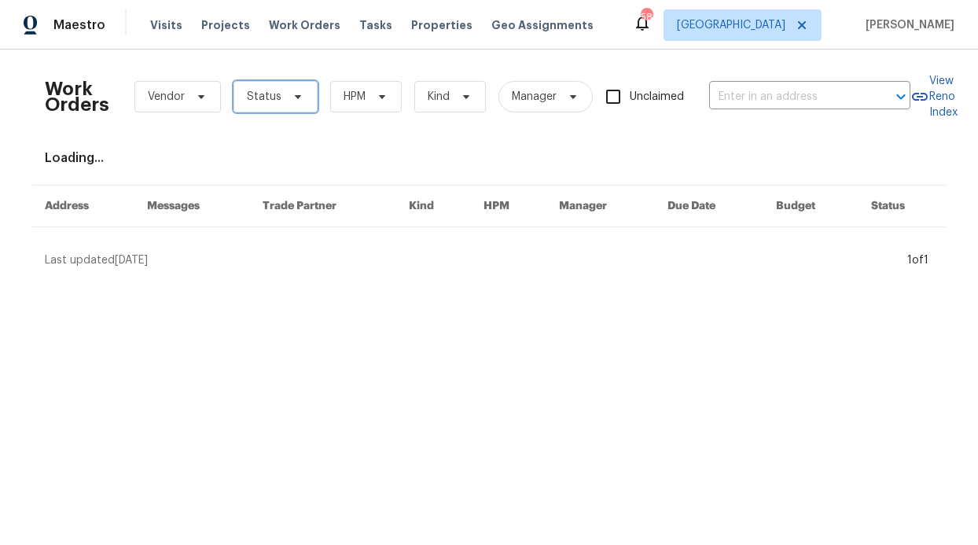
click at [260, 98] on span "Status" at bounding box center [264, 97] width 35 height 16
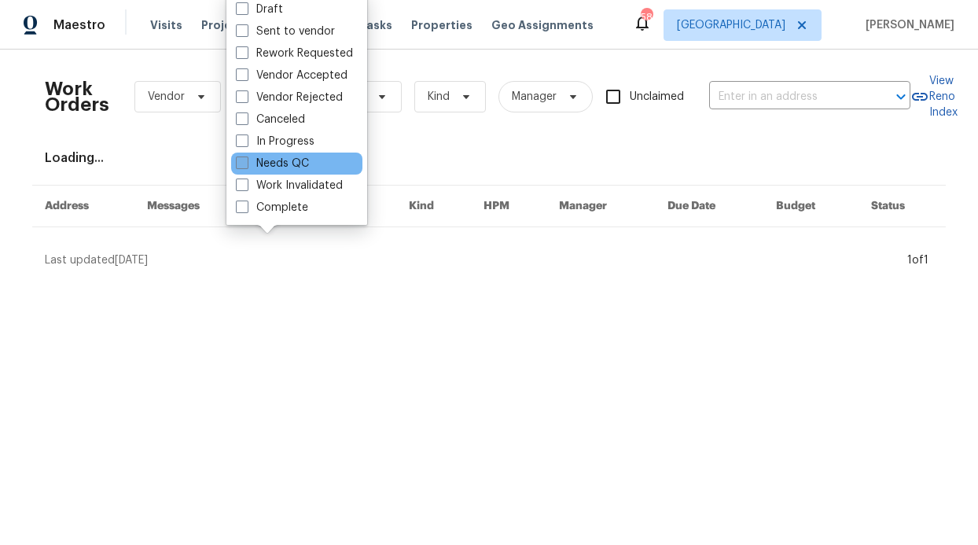
click at [292, 165] on label "Needs QC" at bounding box center [272, 164] width 73 height 16
click at [246, 165] on input "Needs QC" at bounding box center [241, 161] width 10 height 10
checkbox input "true"
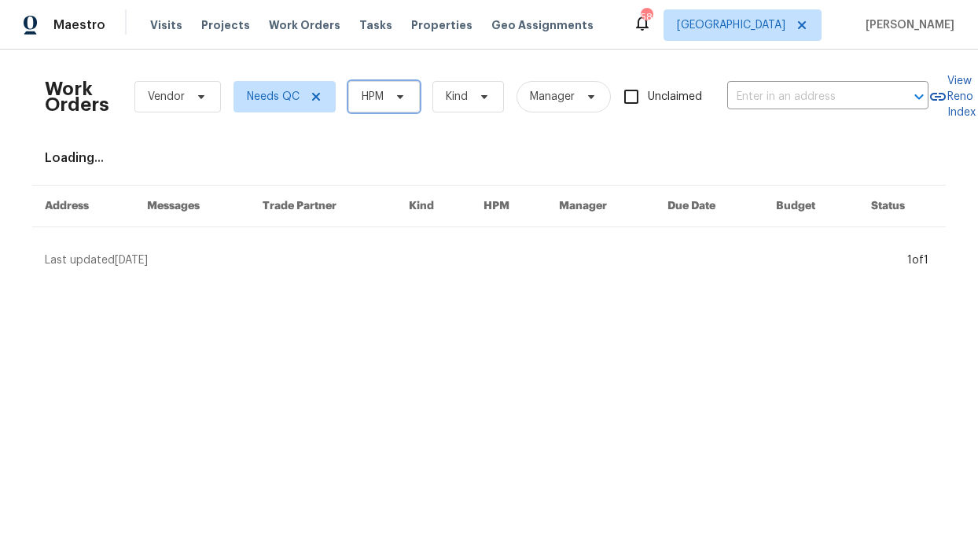
click at [363, 96] on span "HPM" at bounding box center [373, 97] width 22 height 16
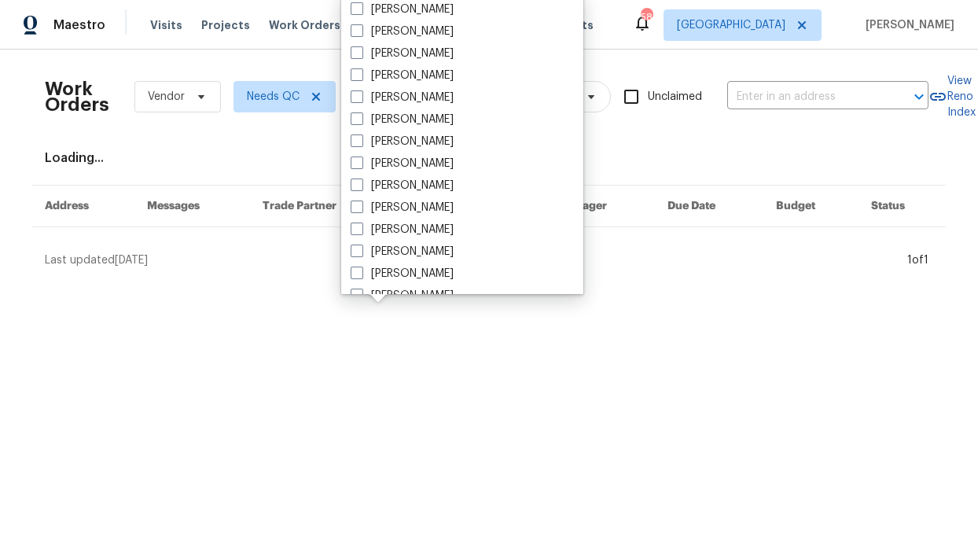
scroll to position [878, 0]
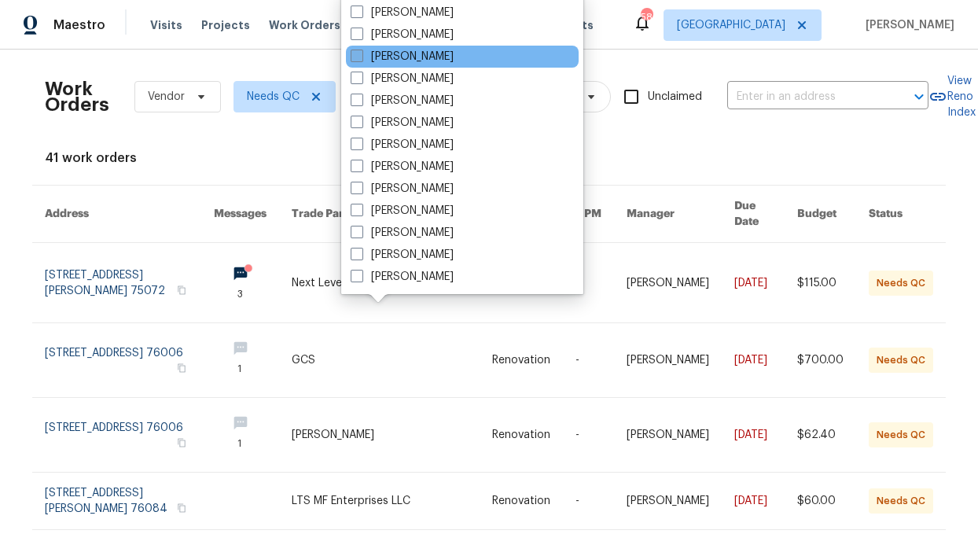
click at [416, 54] on label "[PERSON_NAME]" at bounding box center [402, 57] width 103 height 16
click at [361, 54] on input "[PERSON_NAME]" at bounding box center [356, 54] width 10 height 10
checkbox input "true"
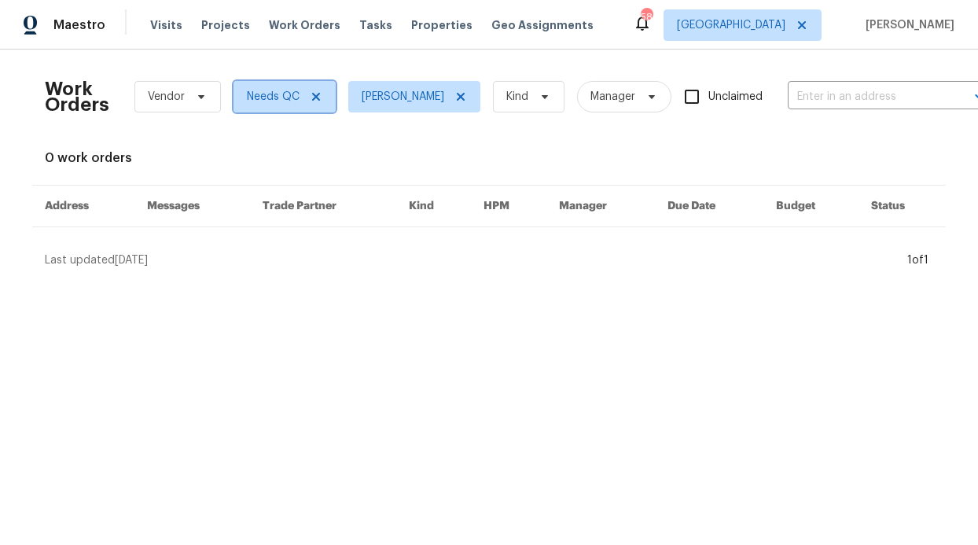
click at [311, 100] on icon at bounding box center [316, 96] width 13 height 13
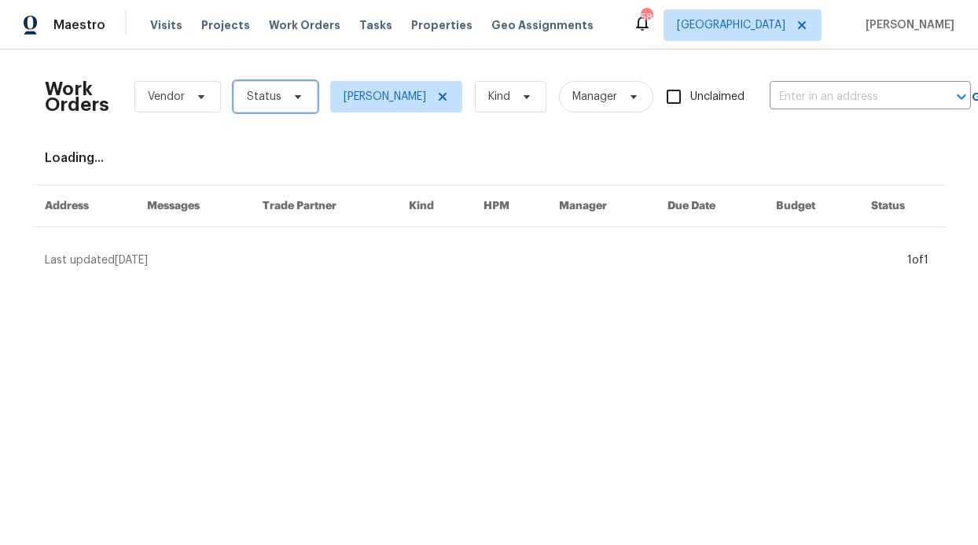
click at [285, 105] on span "Status" at bounding box center [276, 96] width 84 height 31
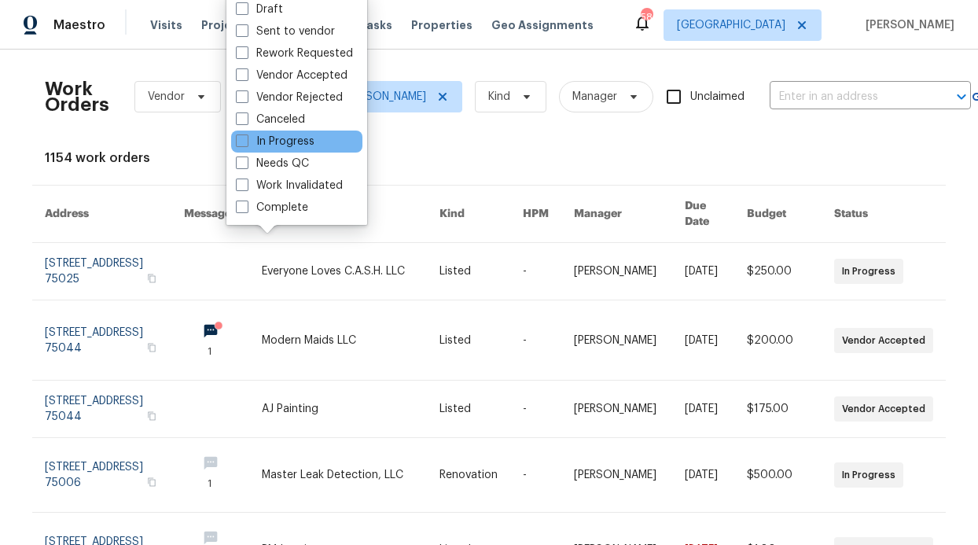
click at [287, 150] on div "In Progress" at bounding box center [296, 142] width 131 height 22
click at [285, 145] on label "In Progress" at bounding box center [275, 142] width 79 height 16
click at [246, 144] on input "In Progress" at bounding box center [241, 139] width 10 height 10
checkbox input "true"
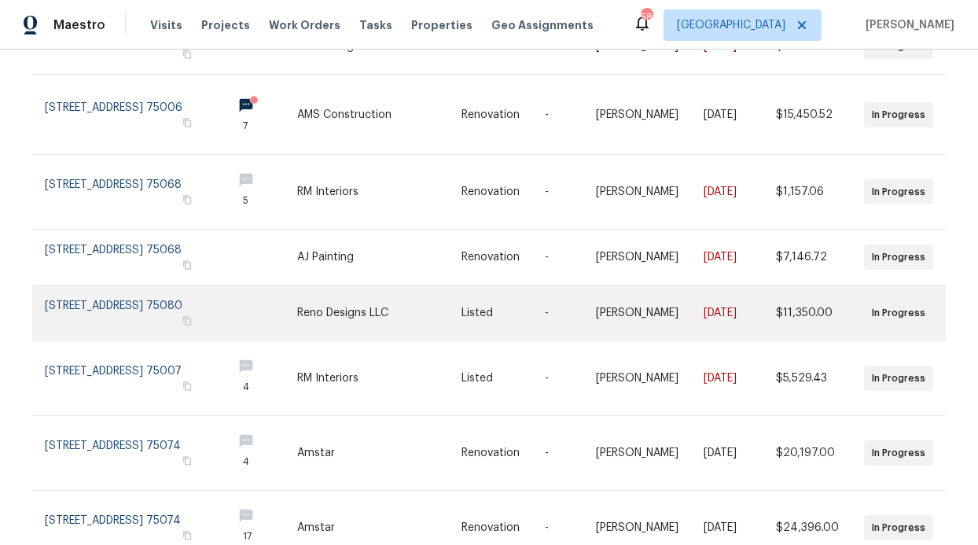
scroll to position [429, 0]
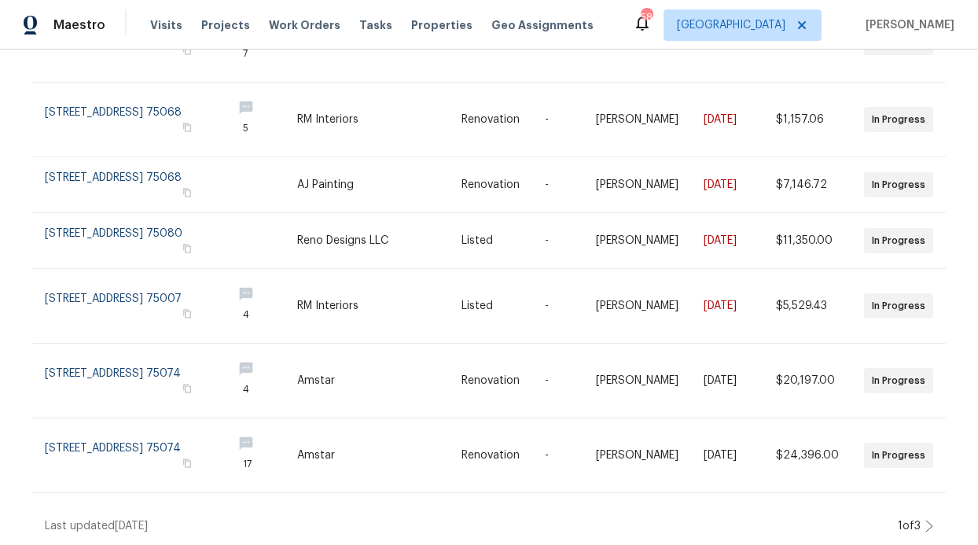
click at [926, 518] on div "1 of 3" at bounding box center [913, 526] width 40 height 16
click at [926, 520] on icon at bounding box center [930, 526] width 8 height 13
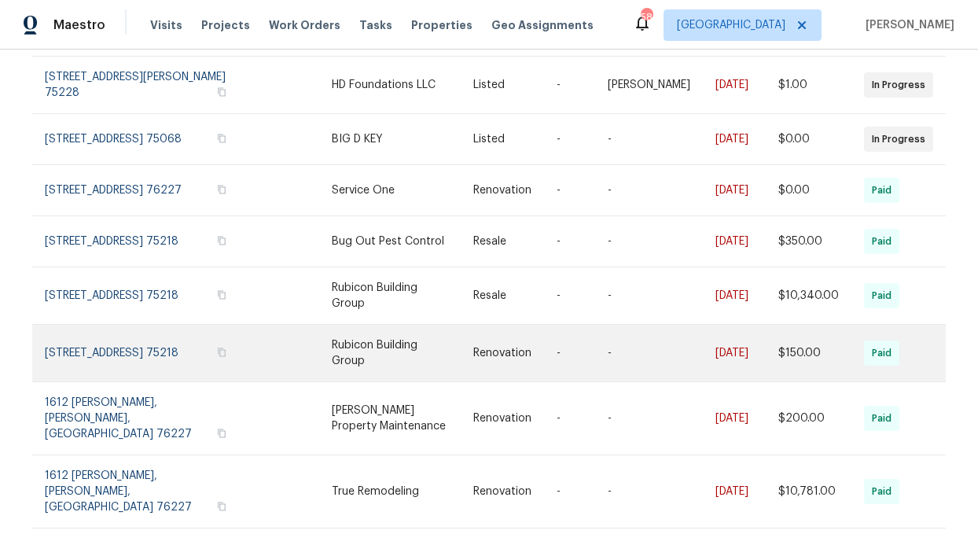
scroll to position [338, 0]
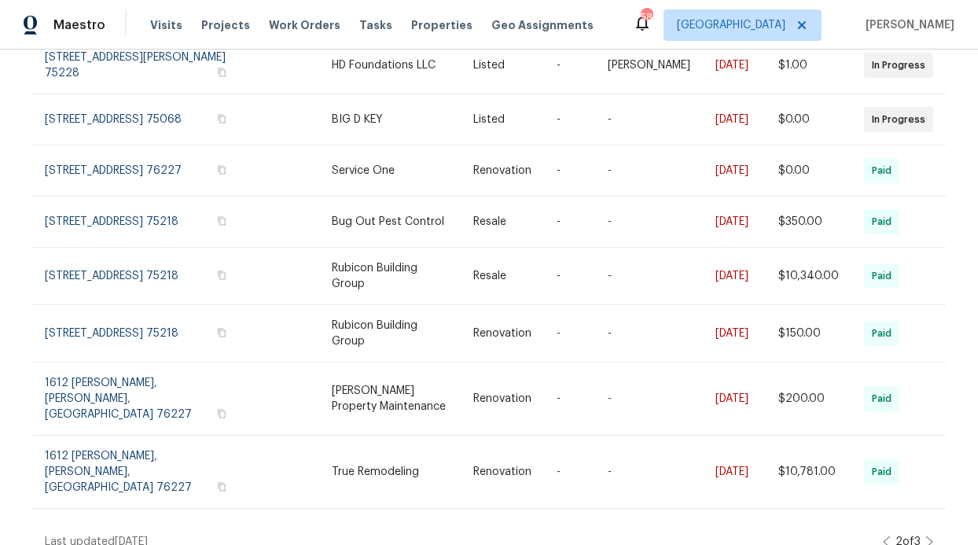
click at [926, 536] on icon at bounding box center [930, 542] width 8 height 13
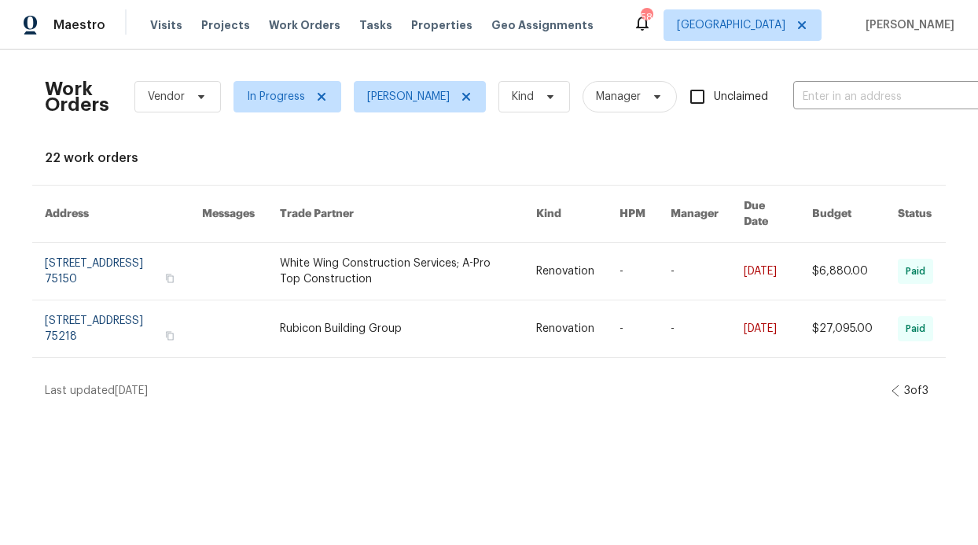
click at [203, 54] on div "Work Orders Vendor In Progress RonDerrick Jackson Kind Manager Unclaimed ​ View…" at bounding box center [489, 231] width 978 height 362
click at [221, 39] on div "Visits Projects Work Orders Tasks Properties Geo Assignments" at bounding box center [381, 24] width 462 height 31
click at [223, 31] on span "Projects" at bounding box center [225, 25] width 49 height 16
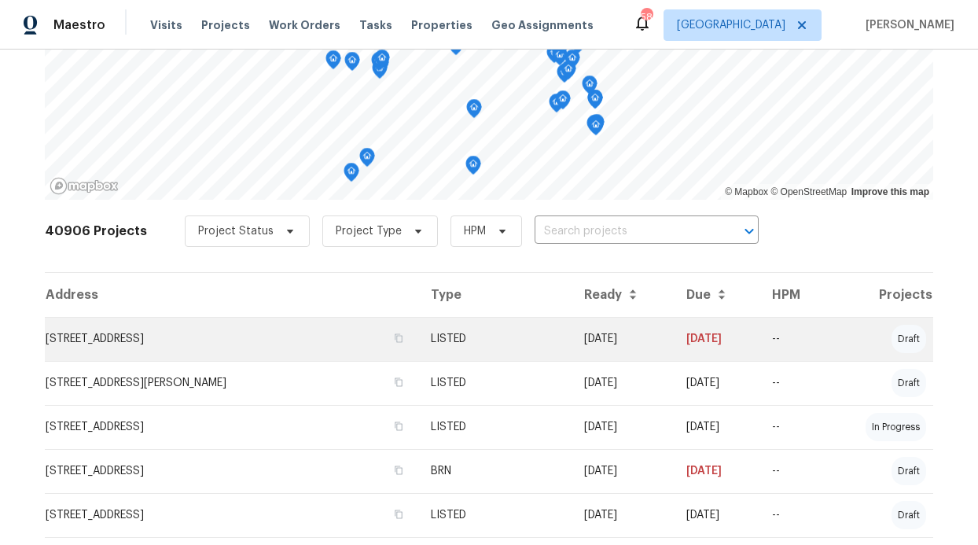
scroll to position [153, 0]
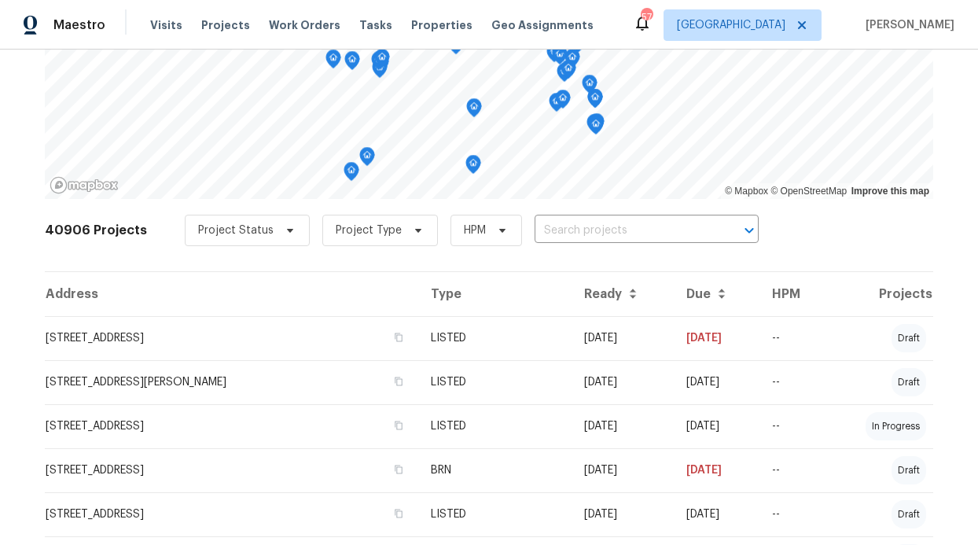
click at [294, 36] on div "Visits Projects Work Orders Tasks Properties Geo Assignments" at bounding box center [381, 24] width 462 height 31
click at [299, 25] on span "Work Orders" at bounding box center [305, 25] width 72 height 16
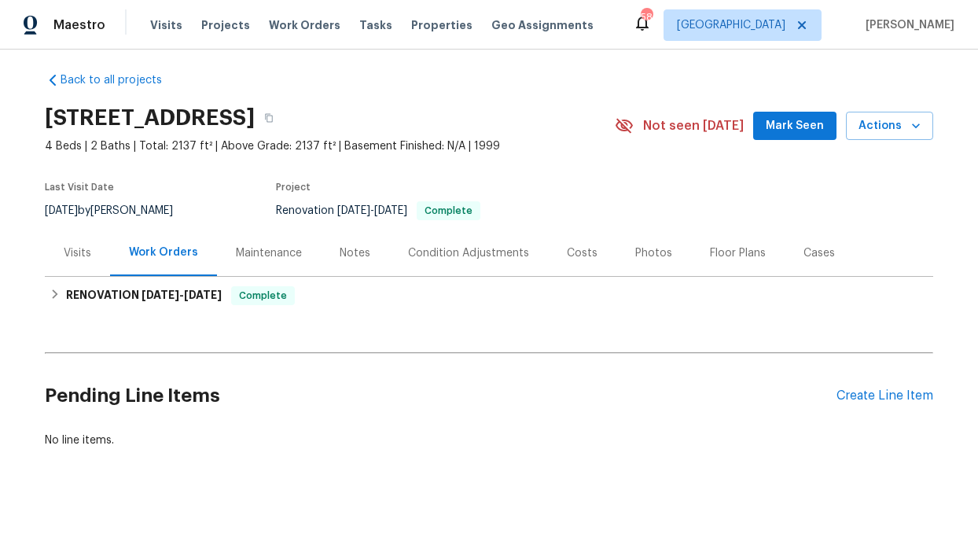
scroll to position [9, 0]
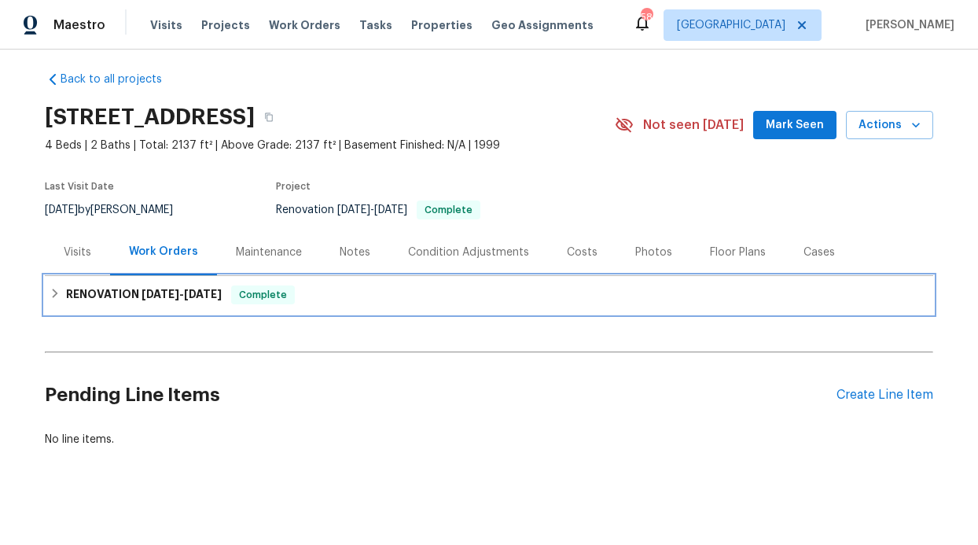
click at [174, 289] on span "[DATE]" at bounding box center [161, 294] width 38 height 11
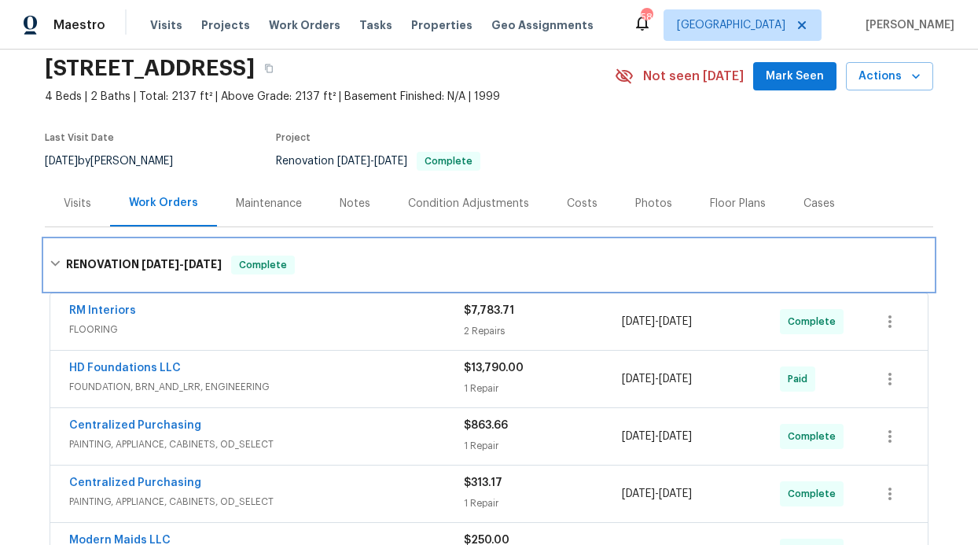
scroll to position [0, 0]
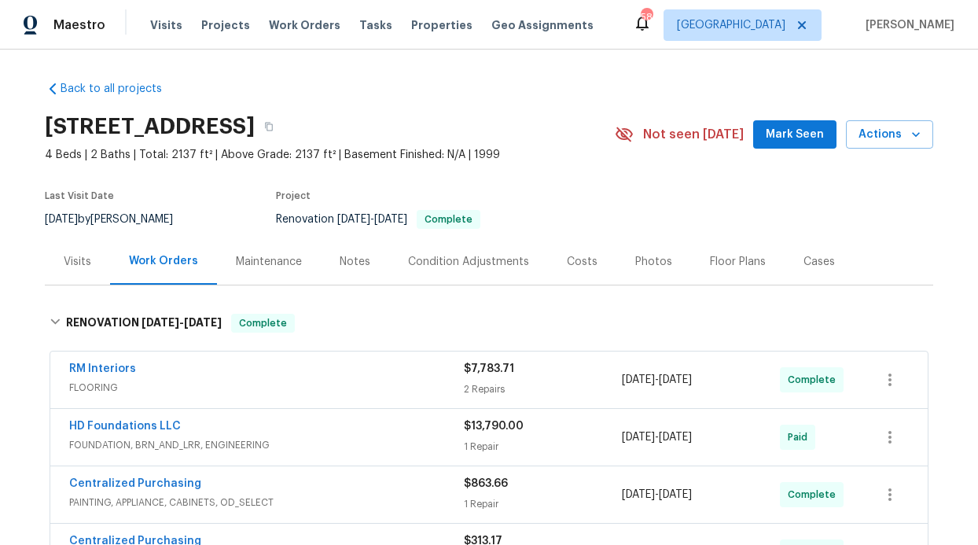
click at [324, 266] on div "Notes" at bounding box center [355, 261] width 68 height 46
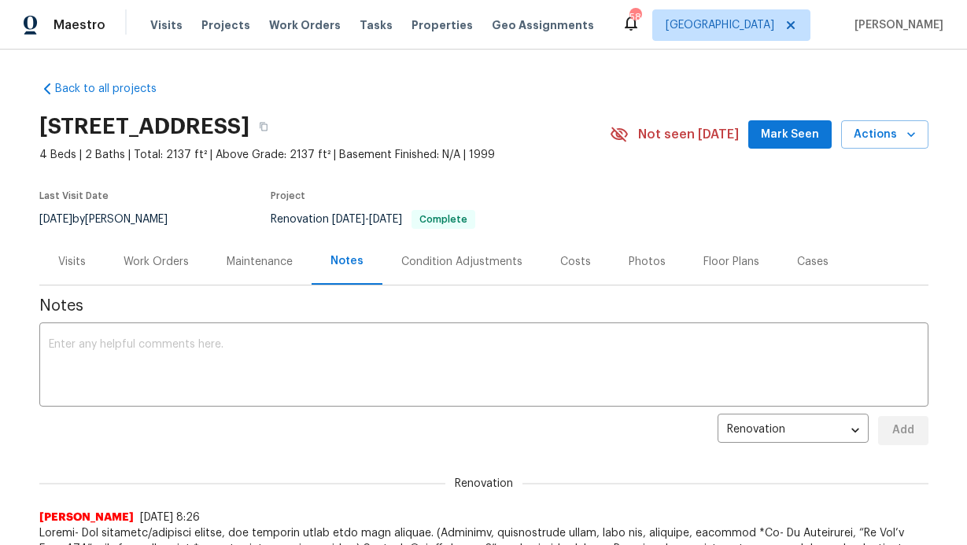
click at [77, 266] on div "Visits" at bounding box center [72, 262] width 28 height 16
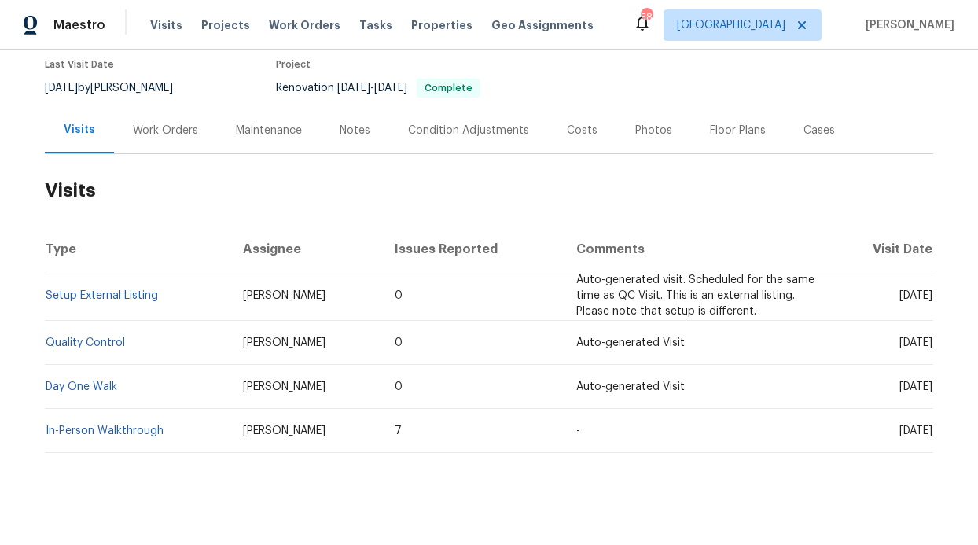
scroll to position [158, 0]
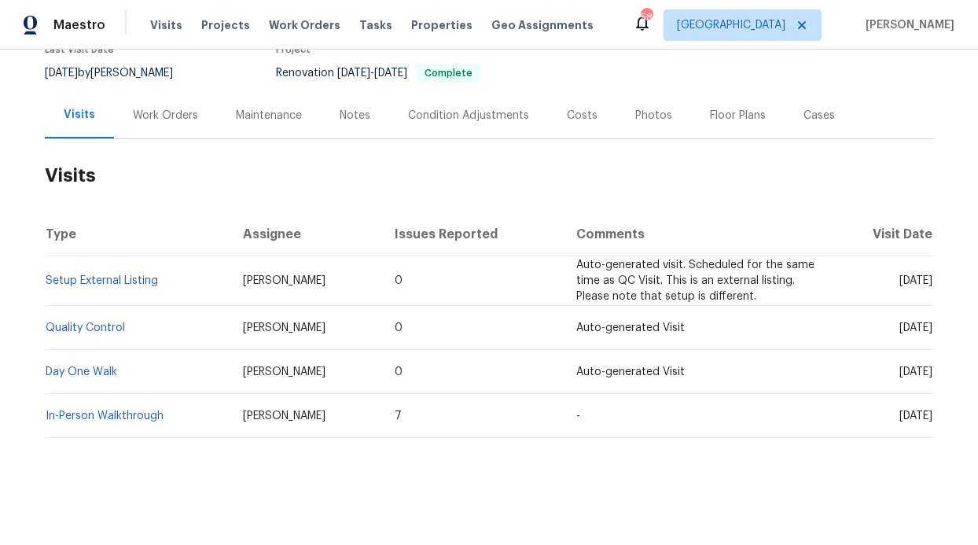
click at [169, 114] on div "Work Orders" at bounding box center [165, 115] width 103 height 46
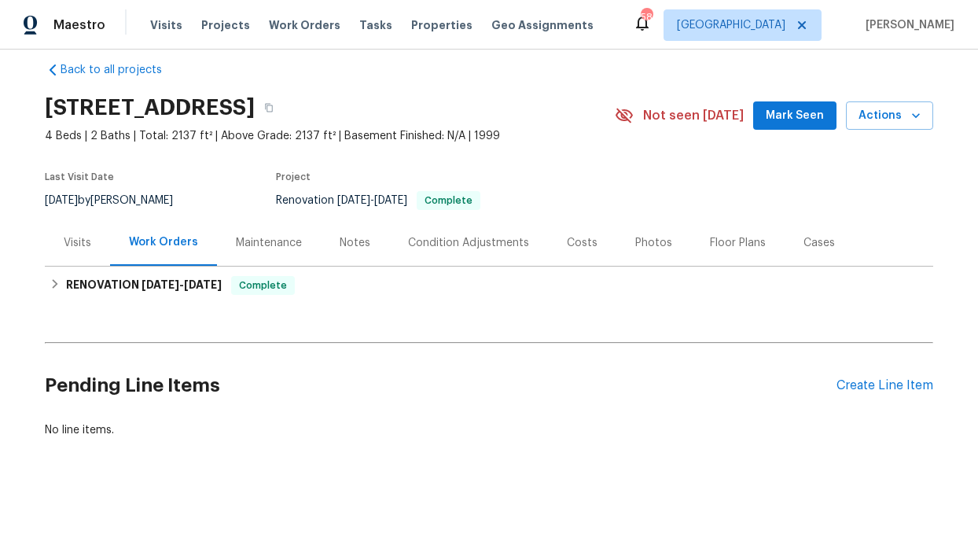
click at [812, 352] on h2 "Pending Line Items" at bounding box center [441, 385] width 792 height 73
click at [832, 365] on div "Pending Line Items Create Line Item" at bounding box center [489, 385] width 889 height 73
click at [837, 378] on div "Create Line Item" at bounding box center [885, 385] width 97 height 15
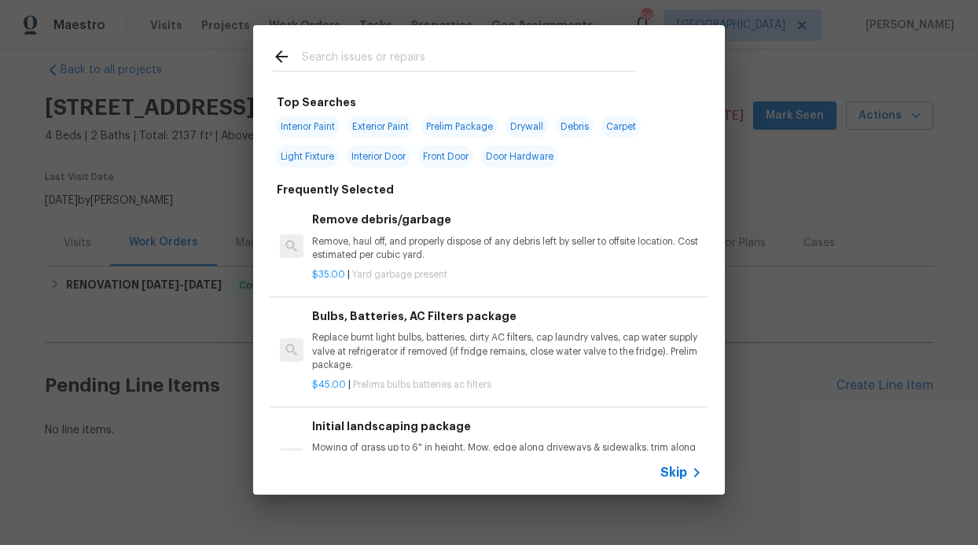
click at [669, 469] on span "Skip" at bounding box center [674, 473] width 27 height 16
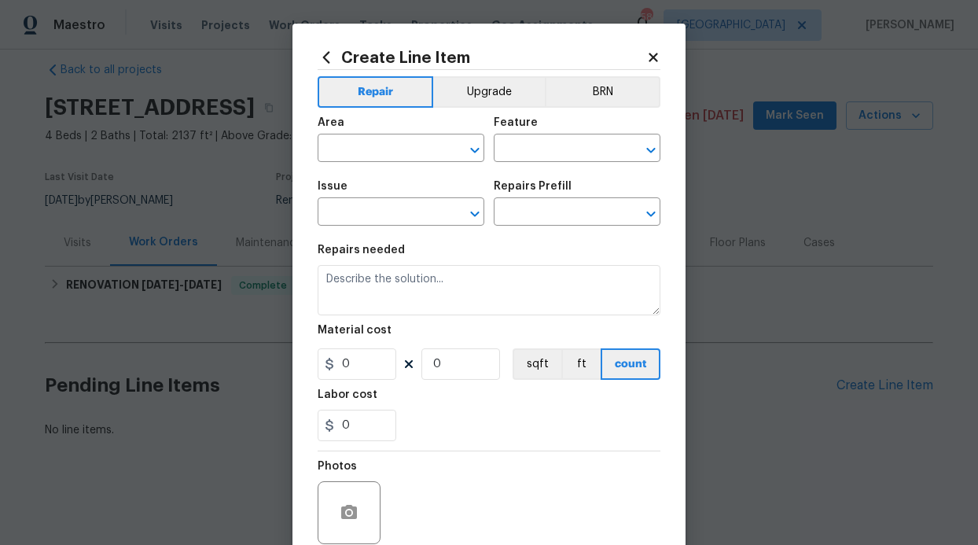
click at [397, 168] on span "Area ​" at bounding box center [401, 140] width 167 height 64
click at [390, 157] on input "text" at bounding box center [379, 150] width 123 height 24
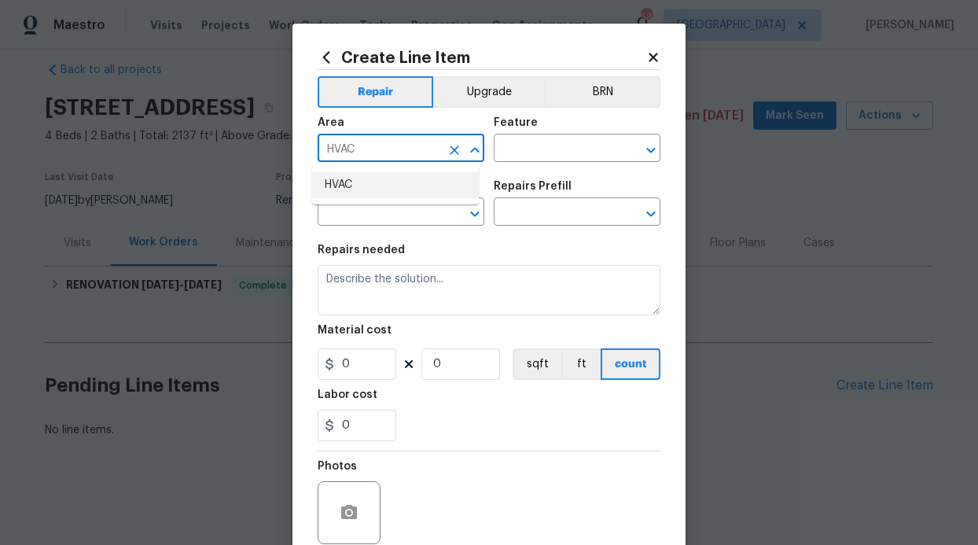
click at [353, 188] on li "HVAC" at bounding box center [395, 185] width 167 height 26
type input "HVAC"
click at [507, 148] on input "text" at bounding box center [555, 150] width 123 height 24
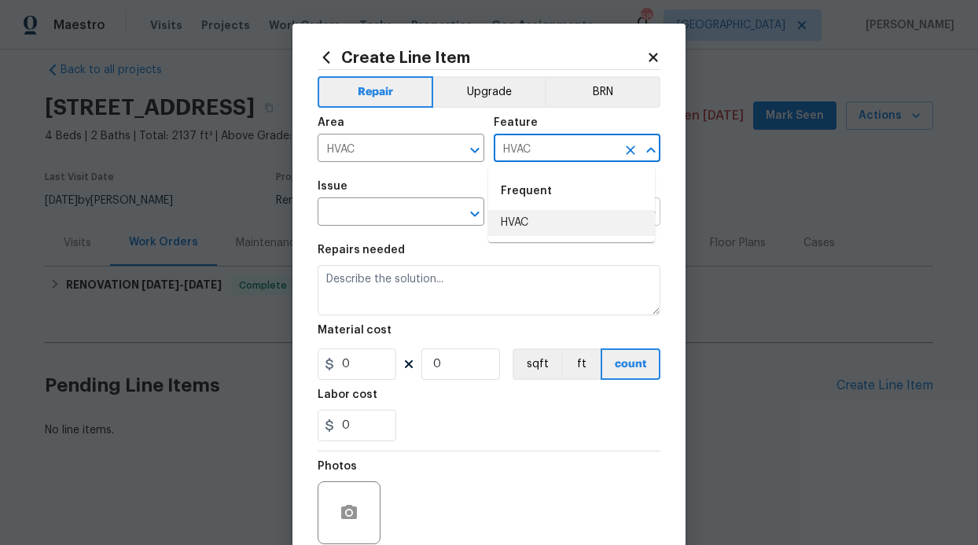
drag, startPoint x: 533, startPoint y: 212, endPoint x: 520, endPoint y: 217, distance: 14.5
click at [533, 212] on li "HVAC" at bounding box center [571, 223] width 167 height 26
type input "HVAC"
click at [427, 213] on input "text" at bounding box center [379, 213] width 123 height 24
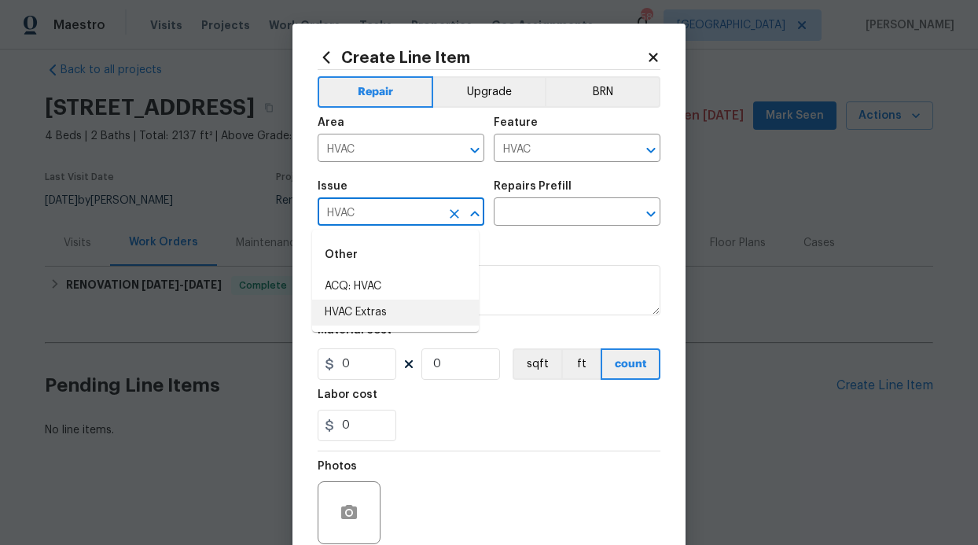
click at [391, 307] on li "HVAC Extras" at bounding box center [395, 313] width 167 height 26
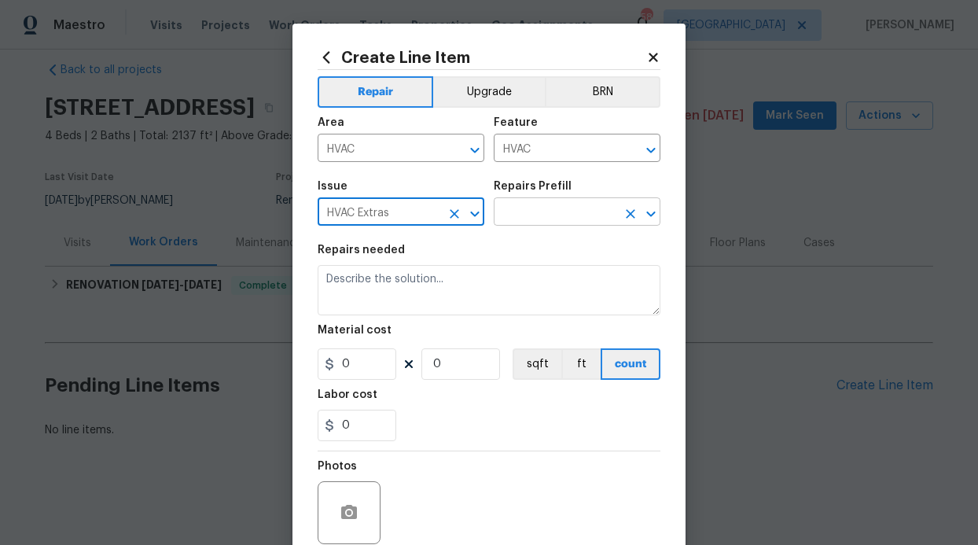
type input "HVAC Extras"
click at [496, 222] on input "text" at bounding box center [555, 213] width 123 height 24
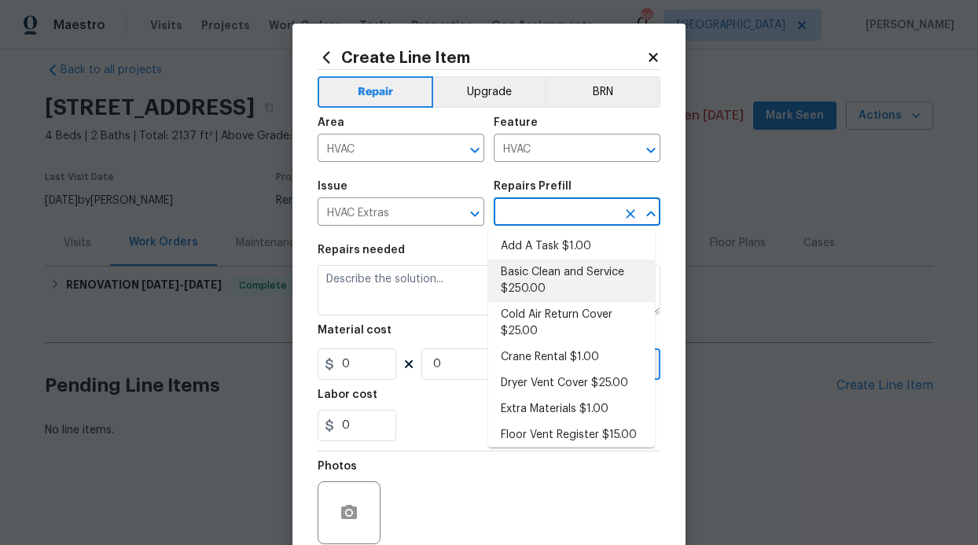
scroll to position [6, 0]
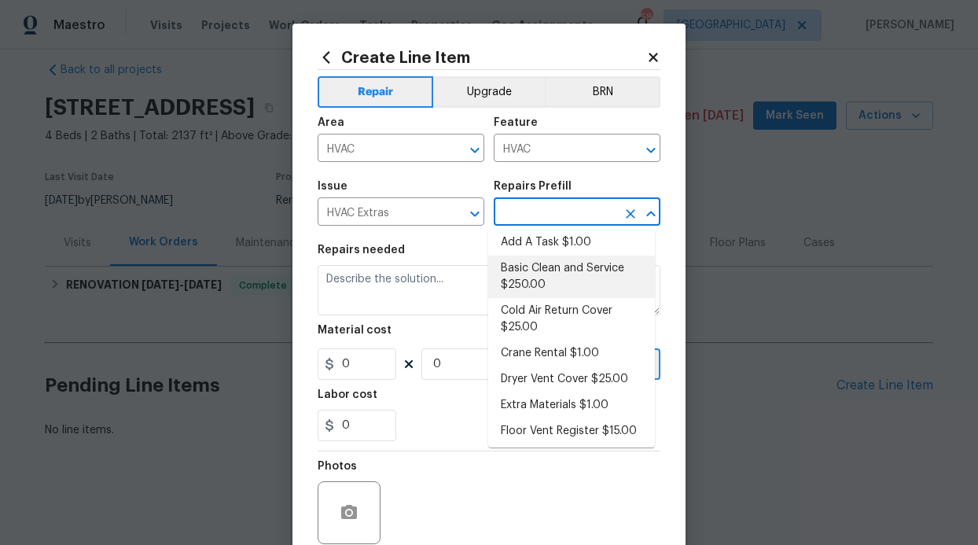
click at [547, 284] on li "Basic Clean and Service $250.00" at bounding box center [571, 277] width 167 height 42
type input "Basic Clean and Service $250.00"
type textarea "General Service HVAC system including: cleaning condenser and evaporator coils,…"
type input "250"
type input "1"
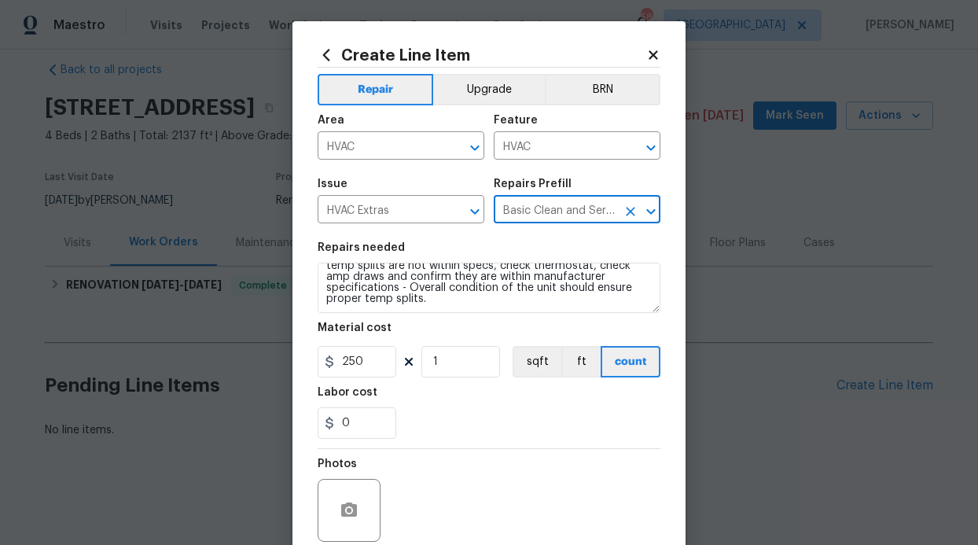
scroll to position [3, 0]
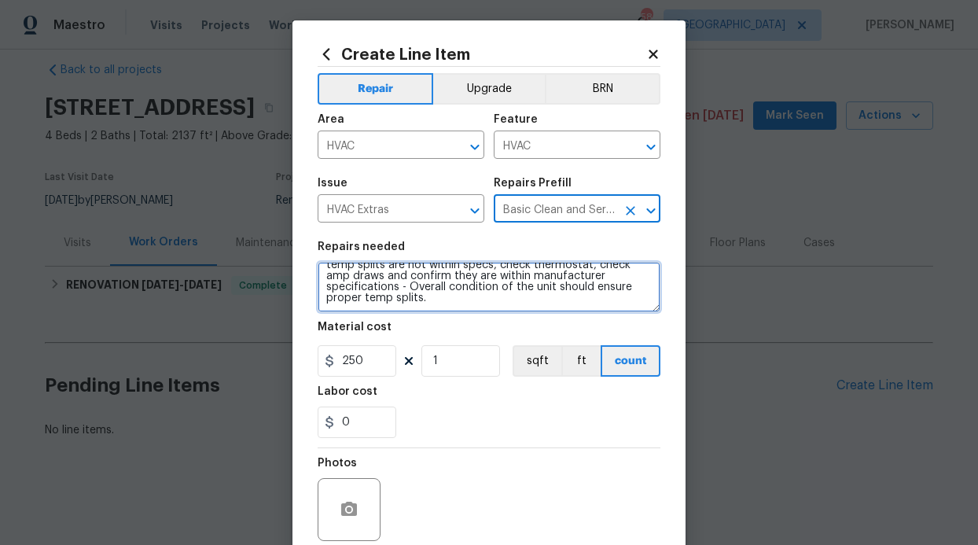
click at [580, 300] on textarea "General Service HVAC system including: cleaning condenser and evaporator coils,…" at bounding box center [489, 287] width 343 height 50
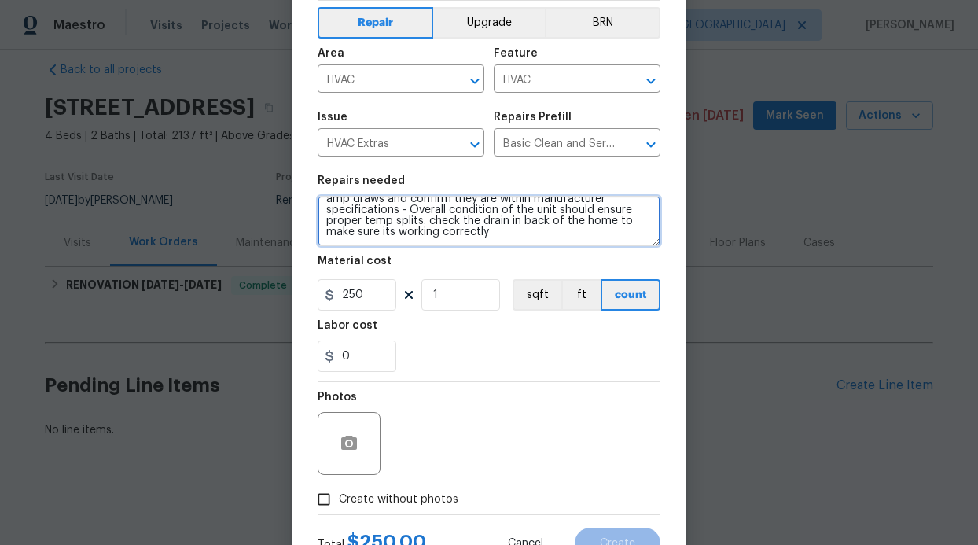
scroll to position [133, 0]
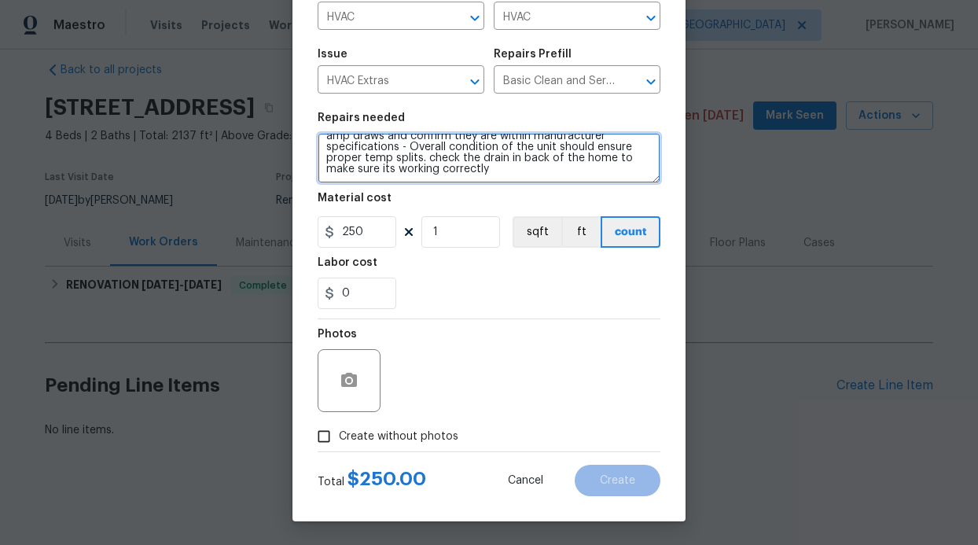
type textarea "General Service HVAC system including: cleaning condenser and evaporator coils,…"
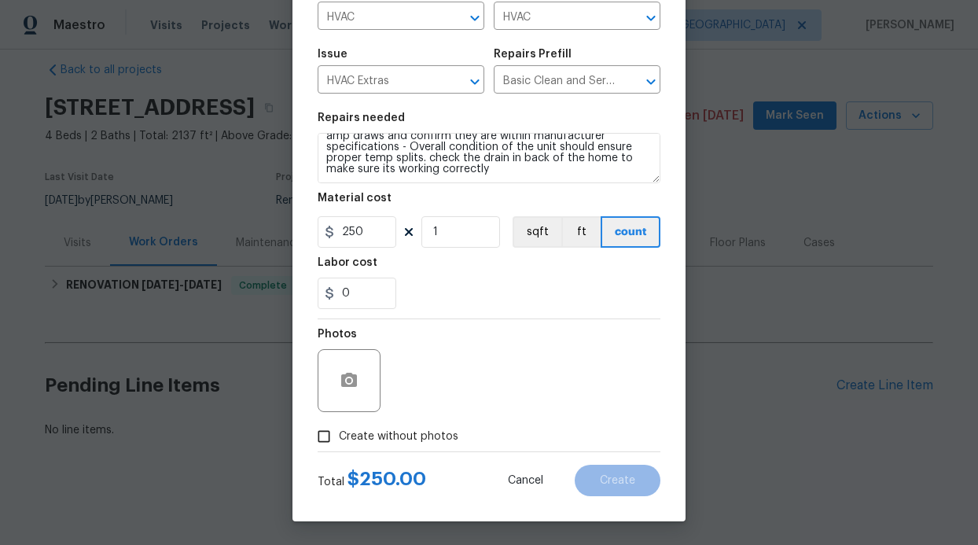
drag, startPoint x: 382, startPoint y: 431, endPoint x: 391, endPoint y: 429, distance: 8.8
click at [383, 431] on span "Create without photos" at bounding box center [399, 437] width 120 height 17
click at [339, 431] on input "Create without photos" at bounding box center [324, 437] width 30 height 30
checkbox input "true"
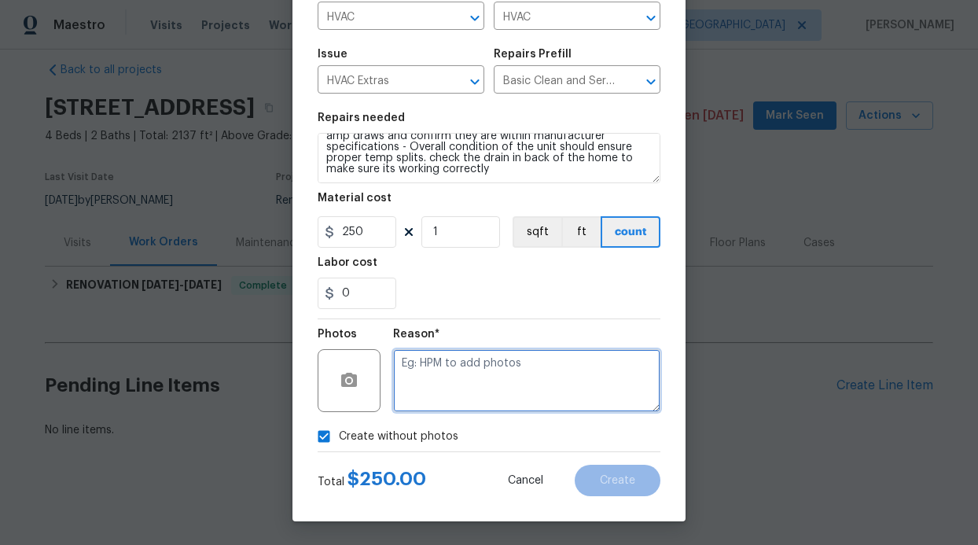
click at [432, 384] on textarea at bounding box center [526, 380] width 267 height 63
type textarea "Vendor will add photos"
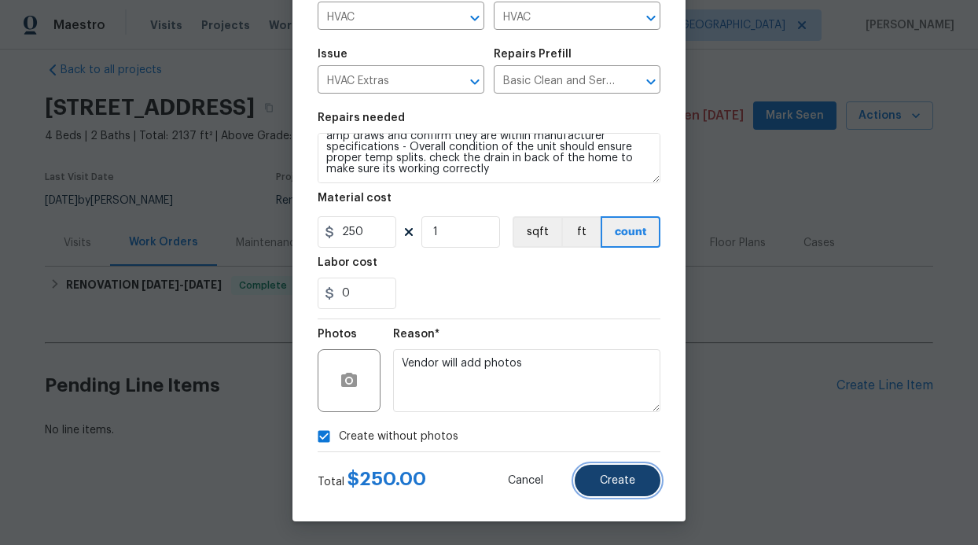
click at [602, 479] on span "Create" at bounding box center [617, 481] width 35 height 12
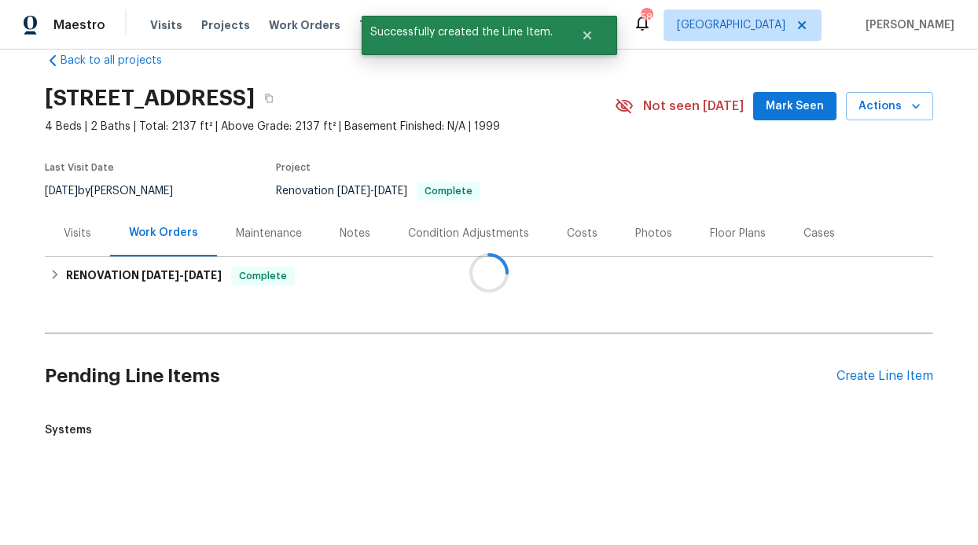
scroll to position [158, 0]
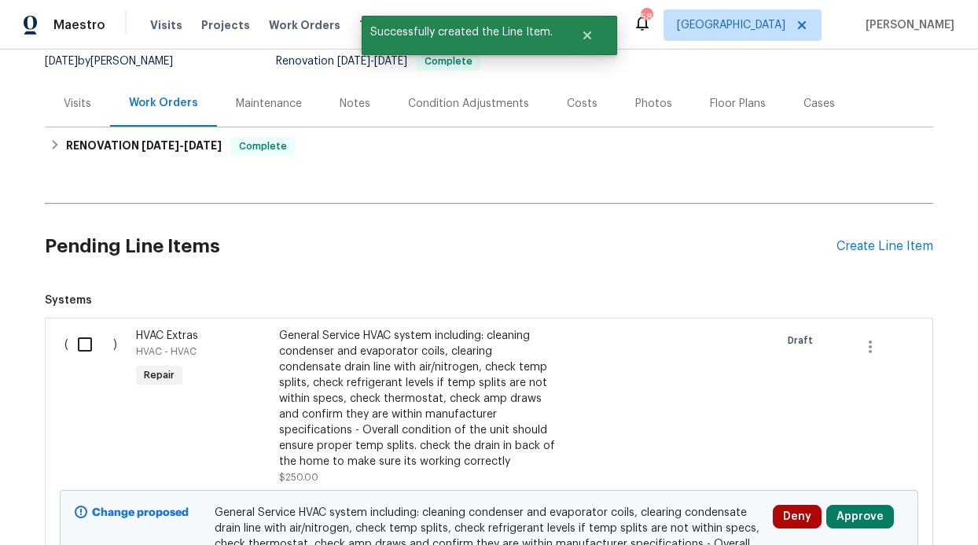
drag, startPoint x: 85, startPoint y: 344, endPoint x: 95, endPoint y: 342, distance: 10.5
click at [86, 345] on input "checkbox" at bounding box center [90, 344] width 45 height 33
checkbox input "true"
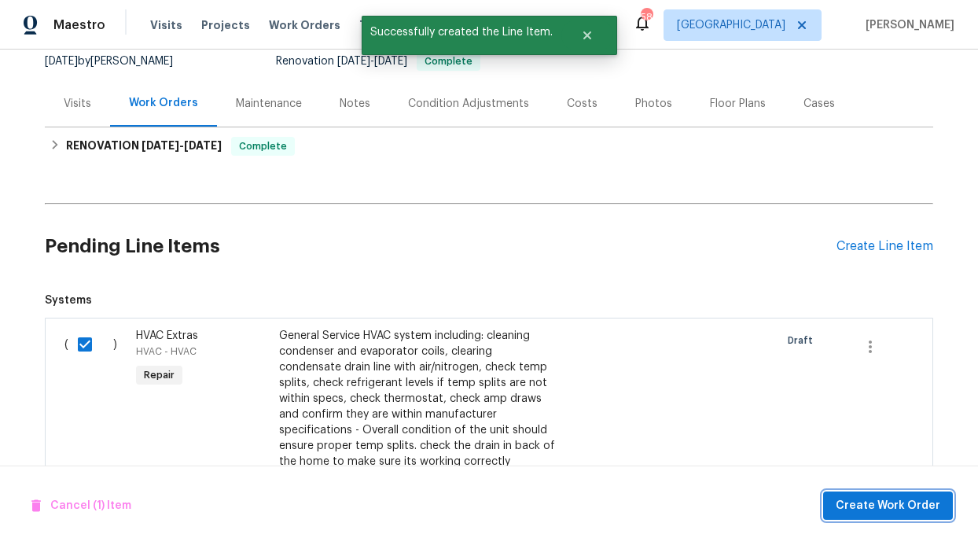
click at [843, 510] on span "Create Work Order" at bounding box center [888, 506] width 105 height 20
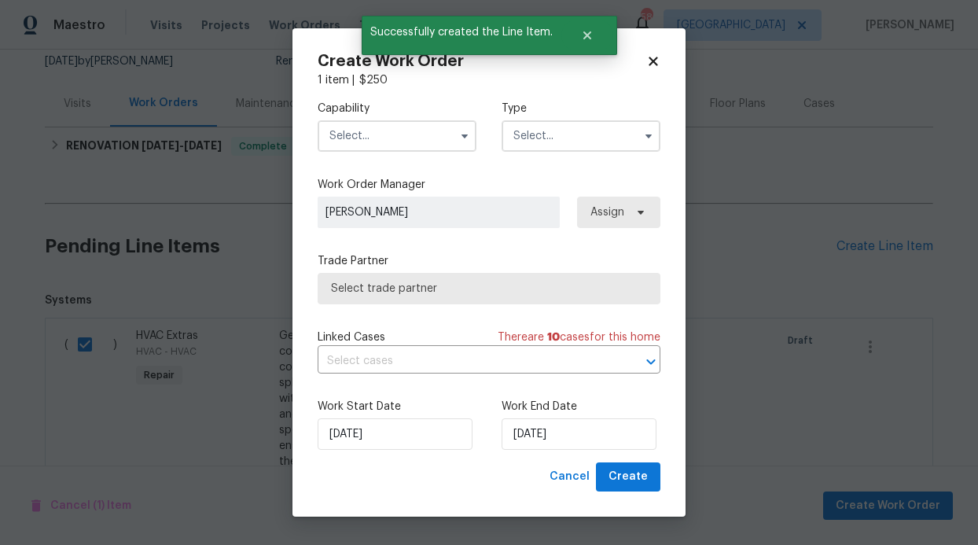
click at [419, 147] on input "text" at bounding box center [397, 135] width 159 height 31
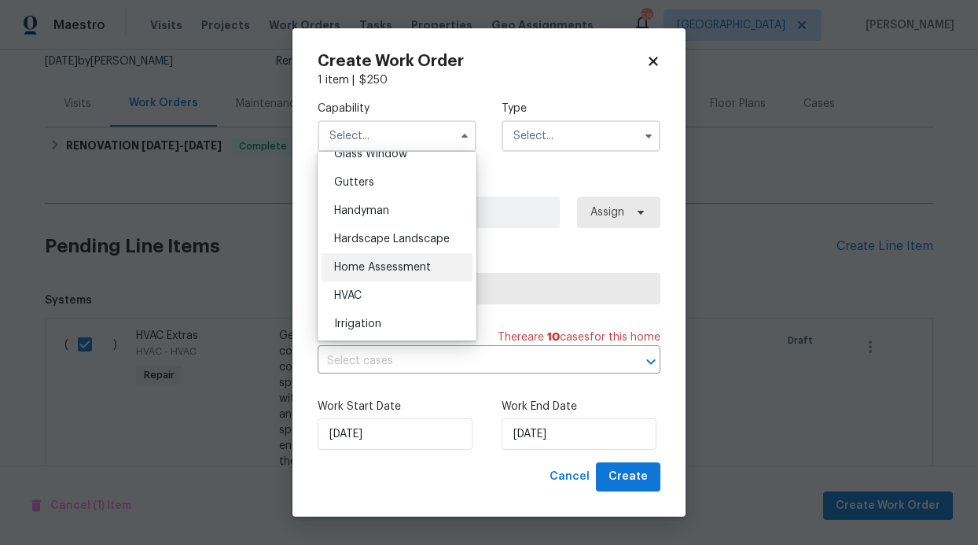
scroll to position [864, 0]
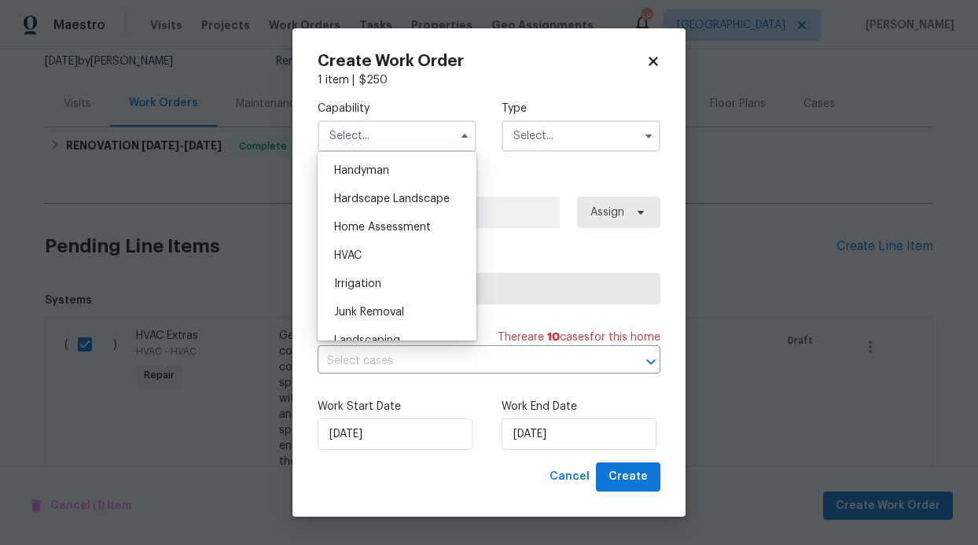
click at [352, 261] on span "HVAC" at bounding box center [348, 255] width 28 height 11
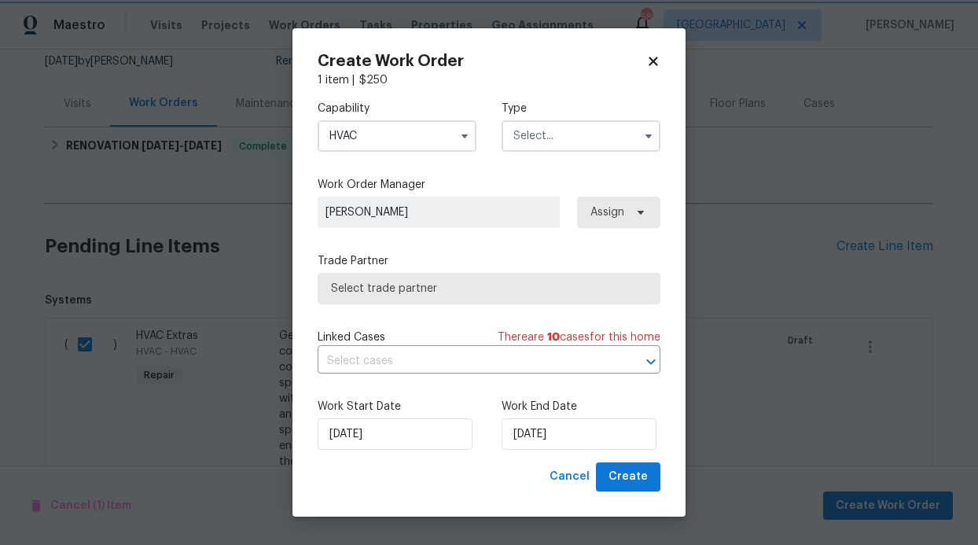
type input "HVAC"
click at [572, 150] on input "text" at bounding box center [581, 135] width 159 height 31
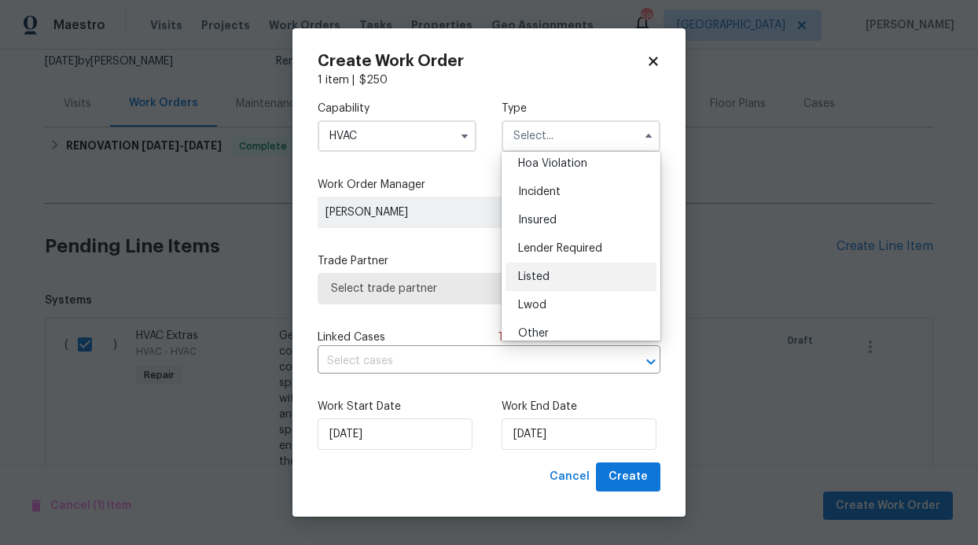
scroll to position [59, 0]
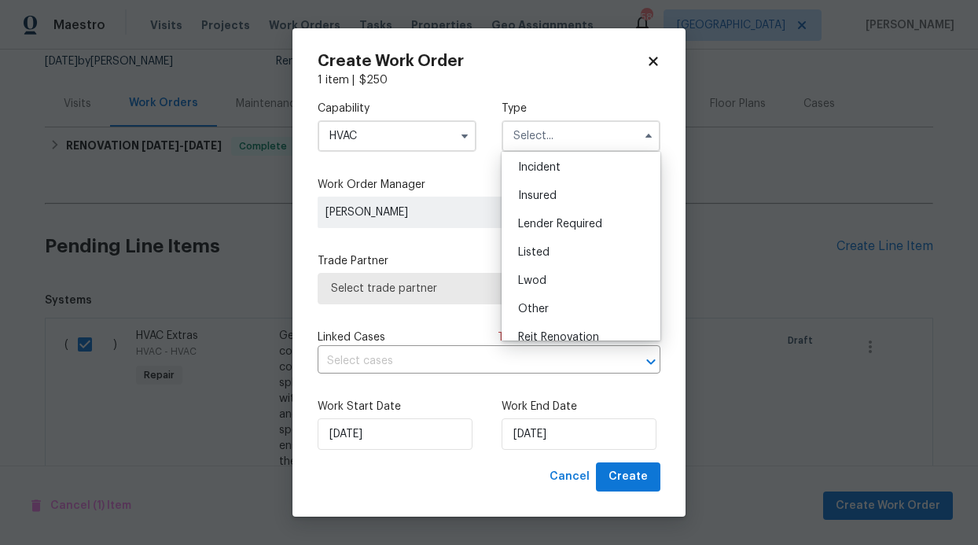
click at [554, 260] on div "Listed" at bounding box center [581, 252] width 151 height 28
type input "Listed"
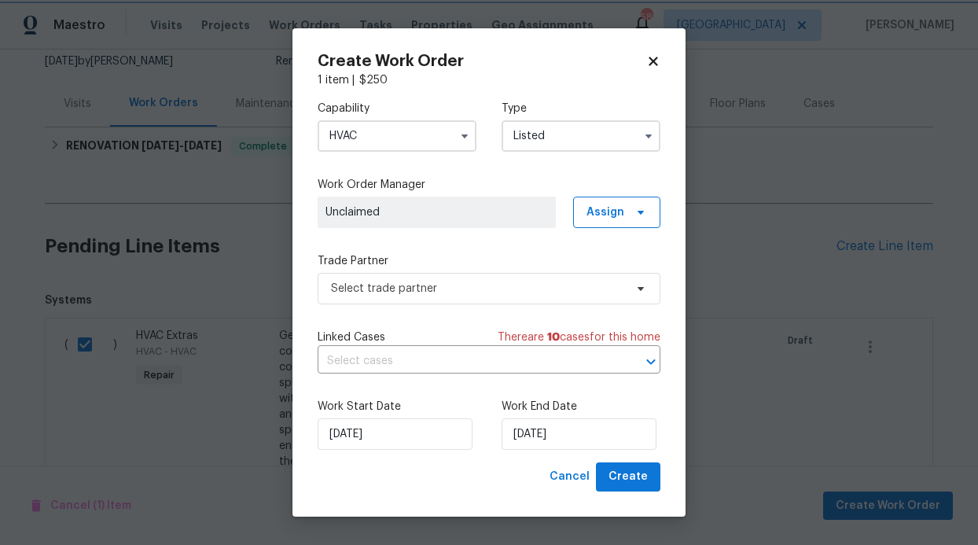
scroll to position [0, 0]
click at [603, 216] on span "Assign" at bounding box center [606, 212] width 38 height 16
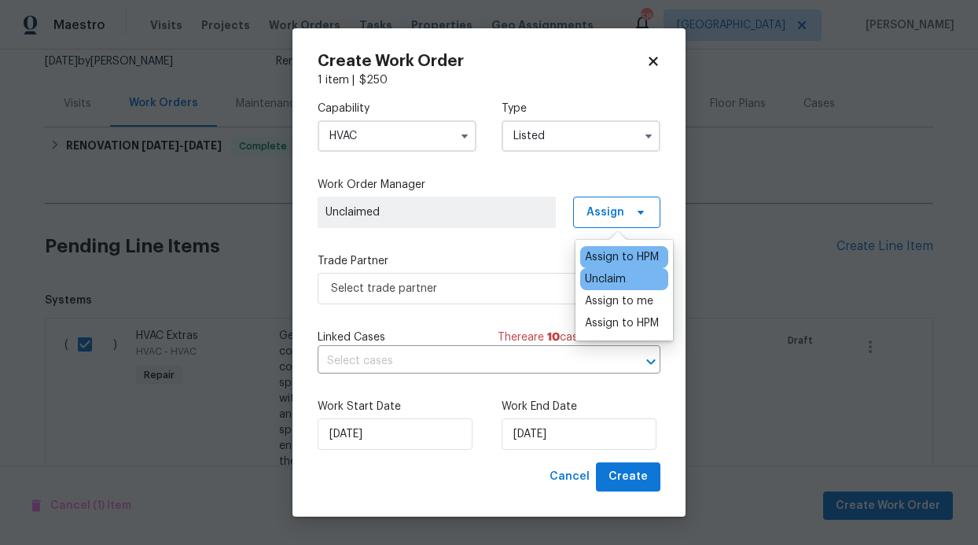
click at [600, 255] on div "Assign to HPM" at bounding box center [622, 257] width 74 height 16
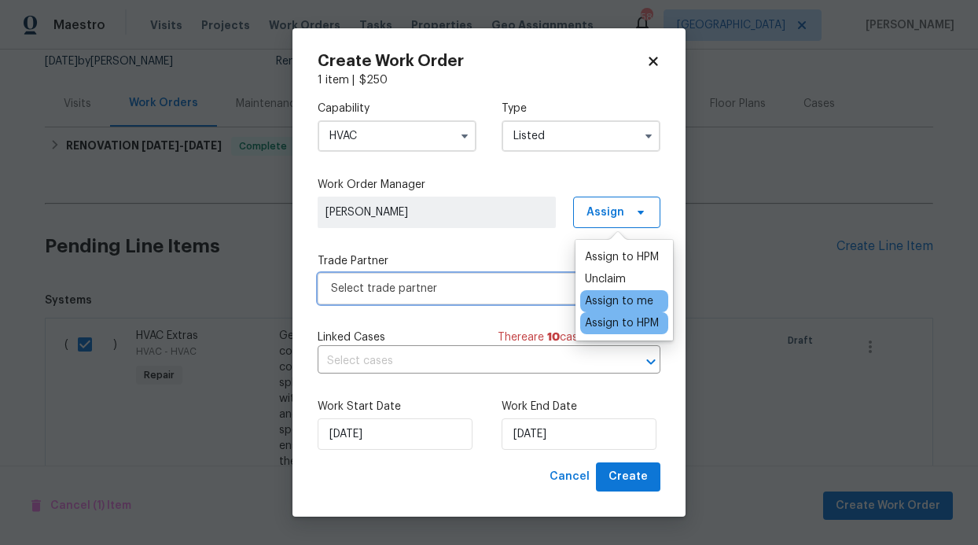
click at [539, 296] on span "Select trade partner" at bounding box center [477, 289] width 293 height 16
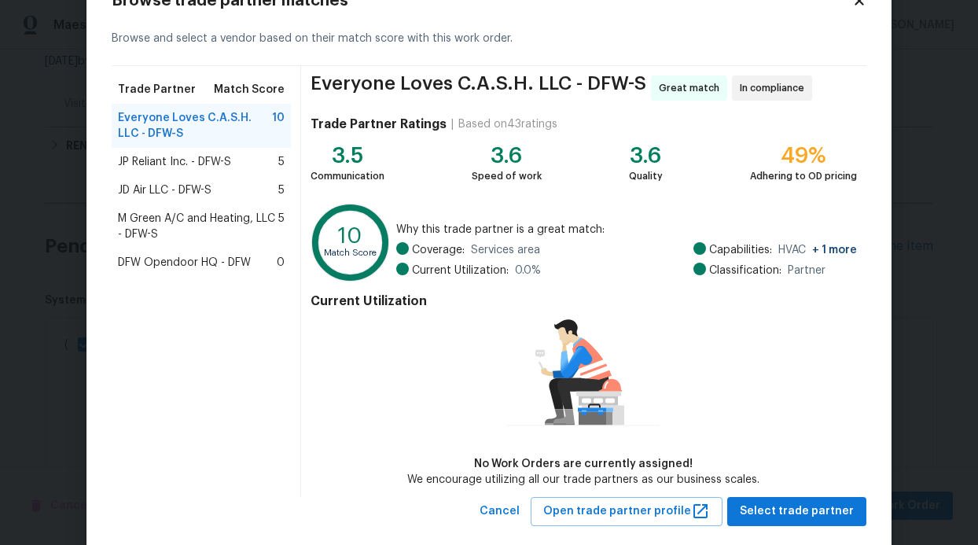
scroll to position [84, 0]
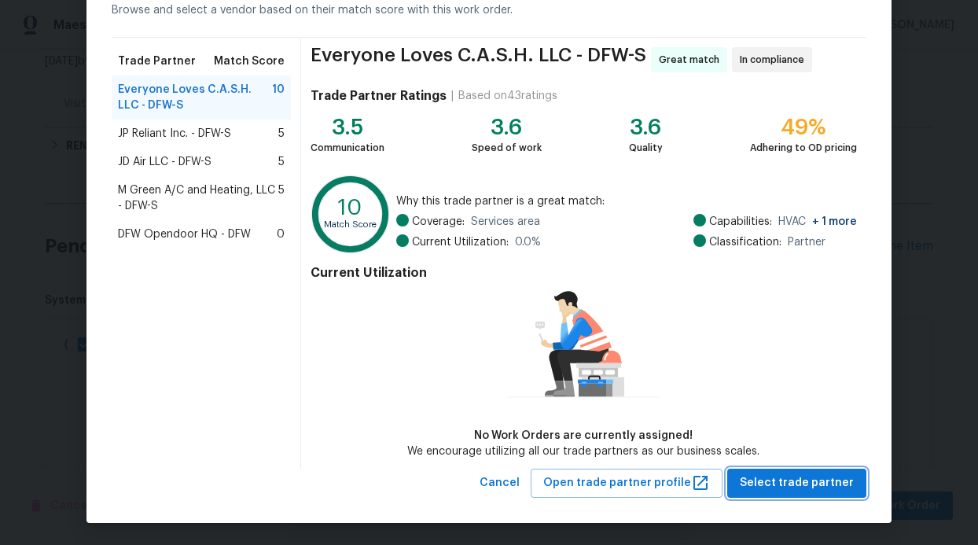
click at [770, 473] on span "Select trade partner" at bounding box center [797, 483] width 114 height 20
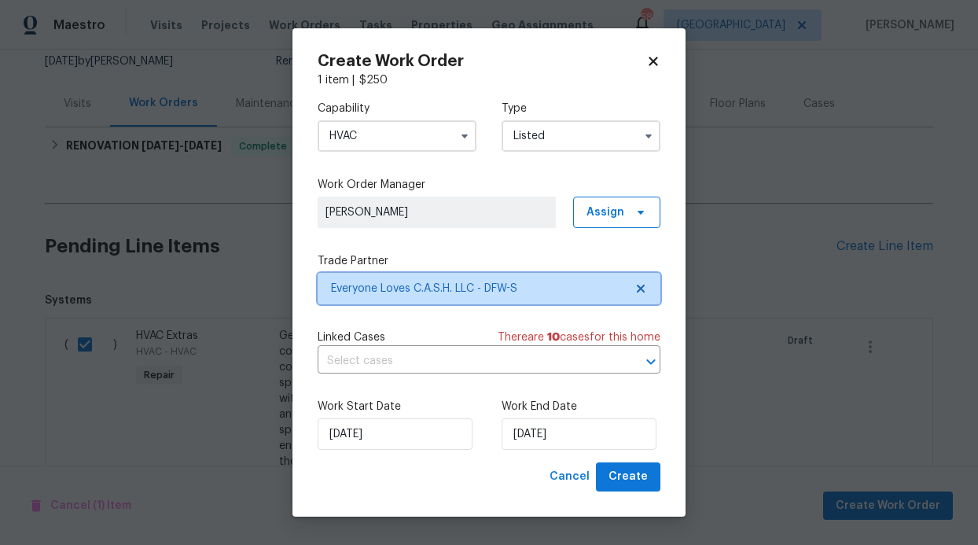
scroll to position [0, 0]
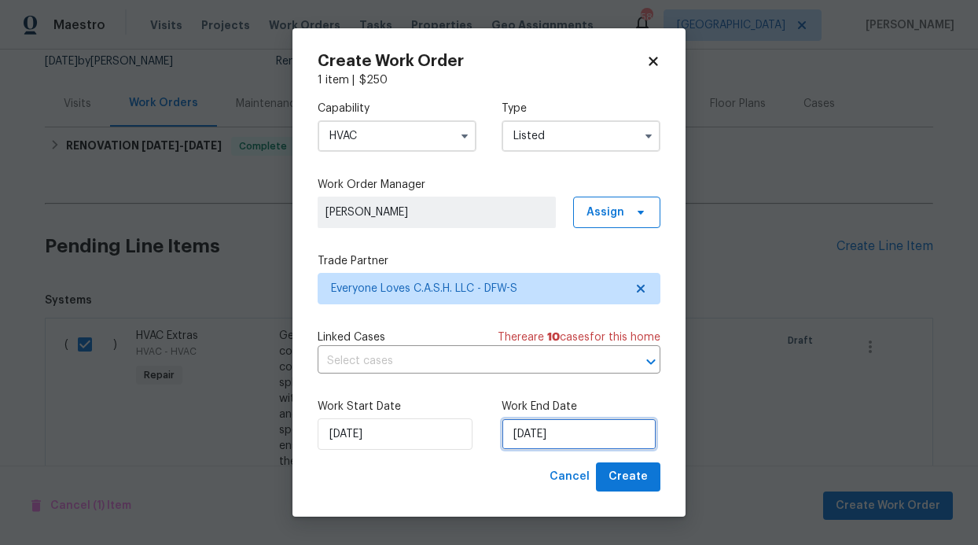
click at [571, 430] on input "[DATE]" at bounding box center [579, 433] width 155 height 31
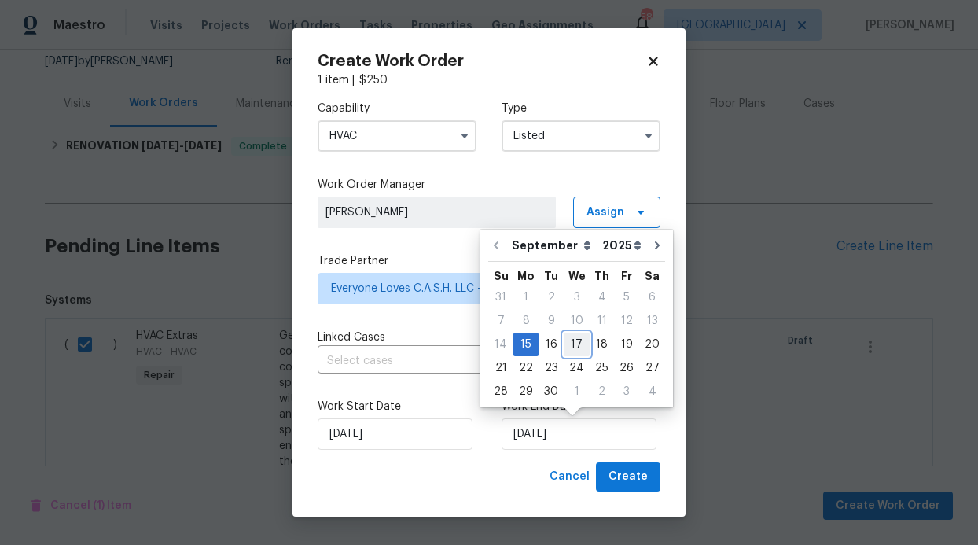
click at [569, 344] on div "17" at bounding box center [577, 344] width 26 height 22
type input "[DATE]"
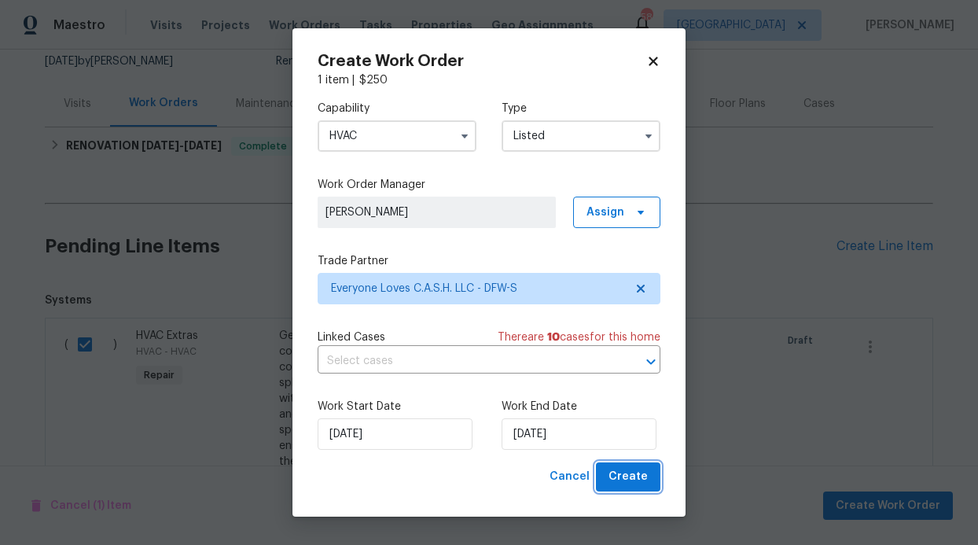
click at [624, 472] on span "Create" at bounding box center [628, 477] width 39 height 20
checkbox input "false"
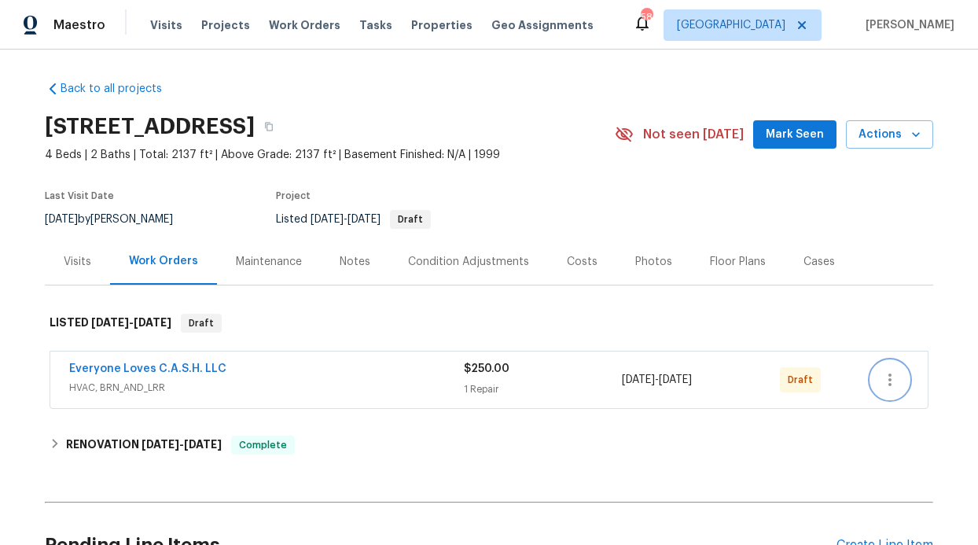
click at [881, 376] on icon "button" at bounding box center [890, 379] width 19 height 19
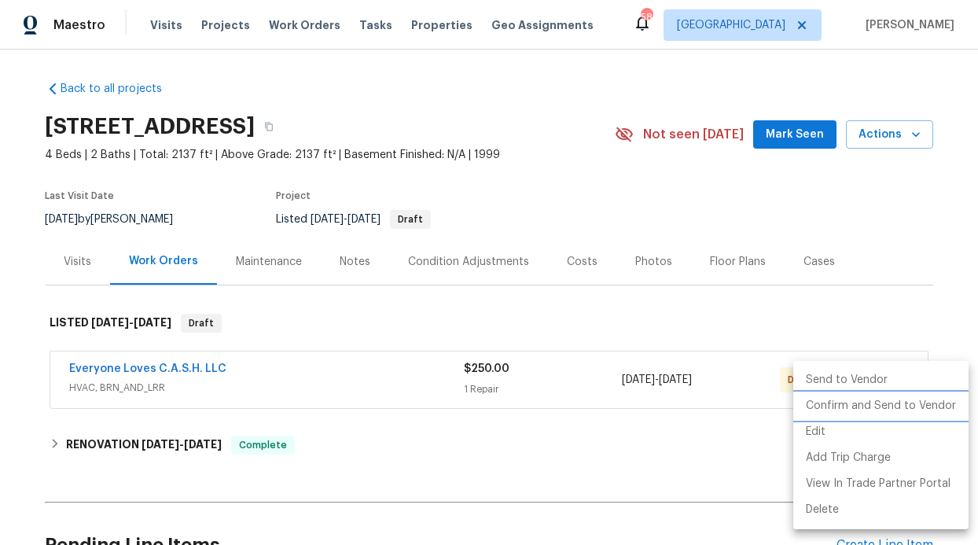
click at [892, 403] on li "Confirm and Send to Vendor" at bounding box center [881, 406] width 175 height 26
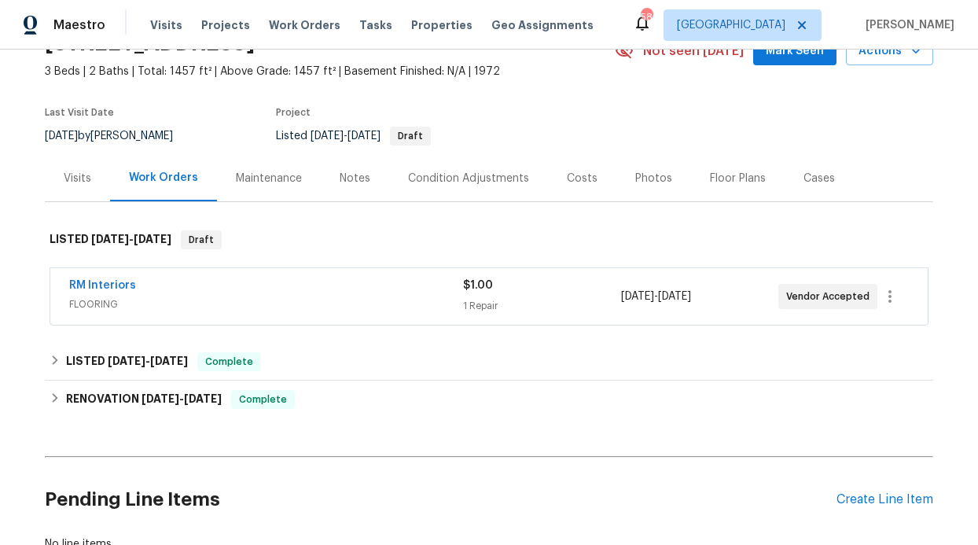
scroll to position [99, 0]
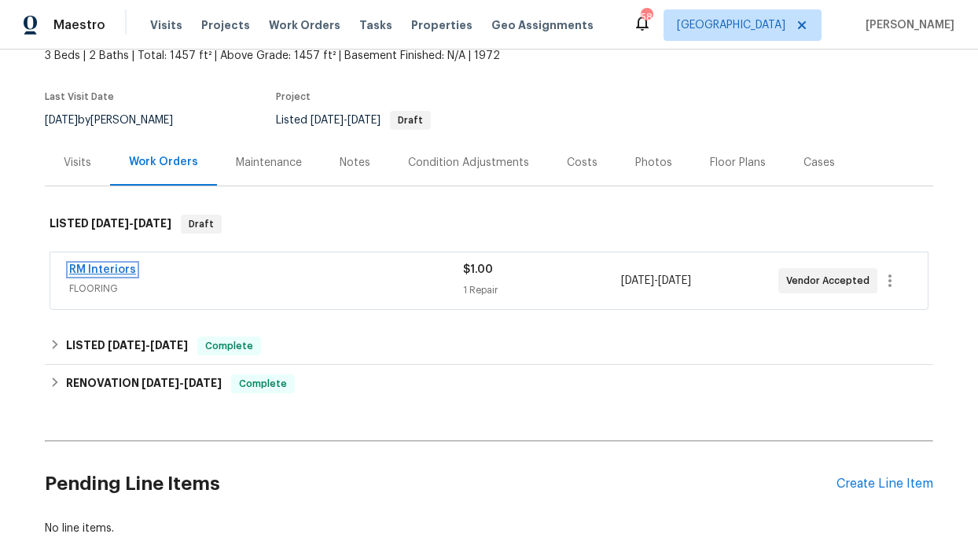
click at [104, 269] on link "RM Interiors" at bounding box center [102, 269] width 67 height 11
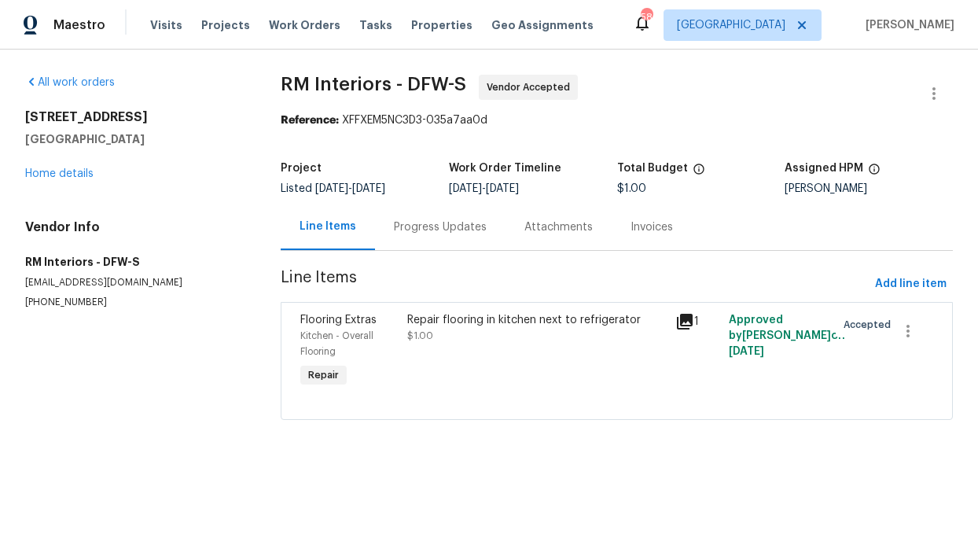
click at [414, 239] on div "Progress Updates" at bounding box center [440, 227] width 131 height 46
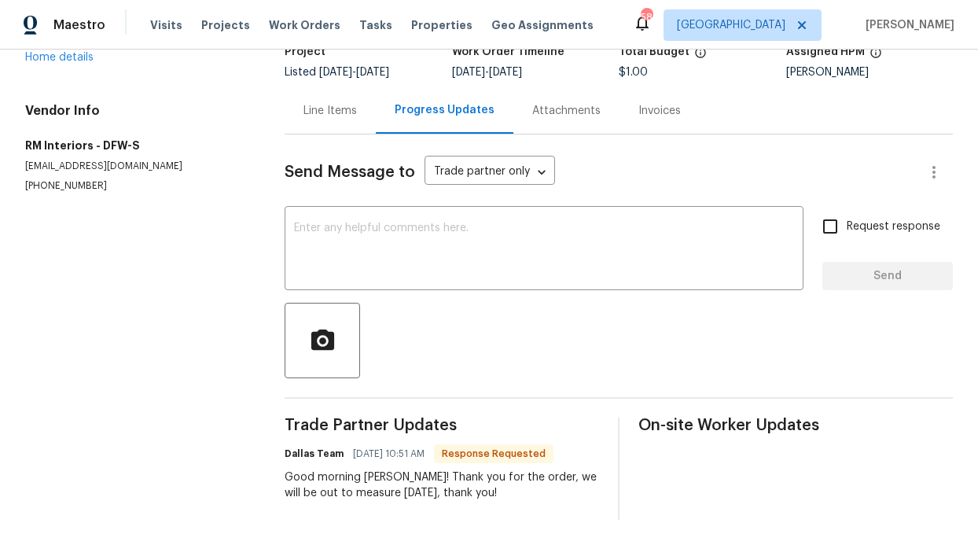
scroll to position [128, 0]
drag, startPoint x: 422, startPoint y: 466, endPoint x: 435, endPoint y: 469, distance: 13.7
click at [435, 470] on div "Good morning [PERSON_NAME]! Thank you for the order, we will be out to measure …" at bounding box center [442, 485] width 315 height 31
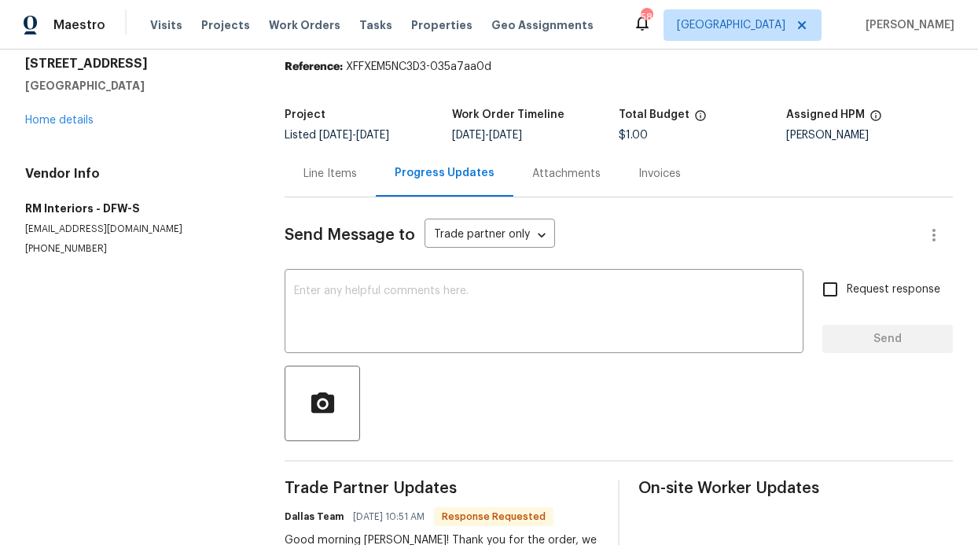
scroll to position [0, 0]
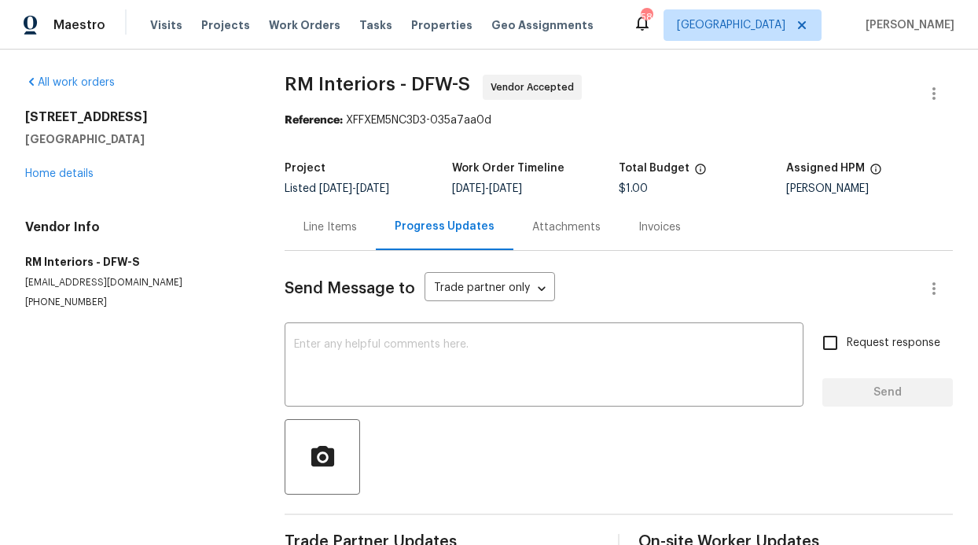
click at [824, 337] on input "Request response" at bounding box center [830, 342] width 33 height 33
checkbox input "true"
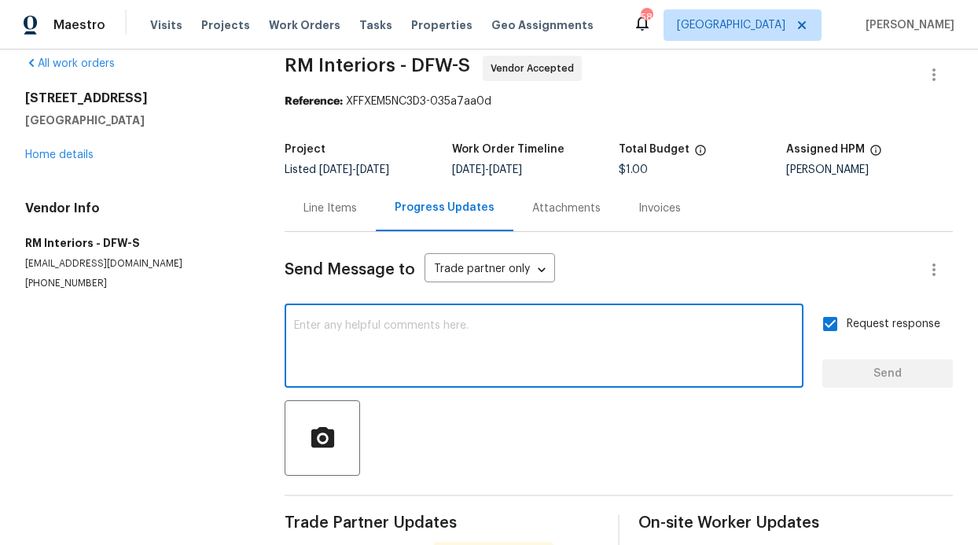
click at [589, 333] on textarea at bounding box center [544, 347] width 500 height 55
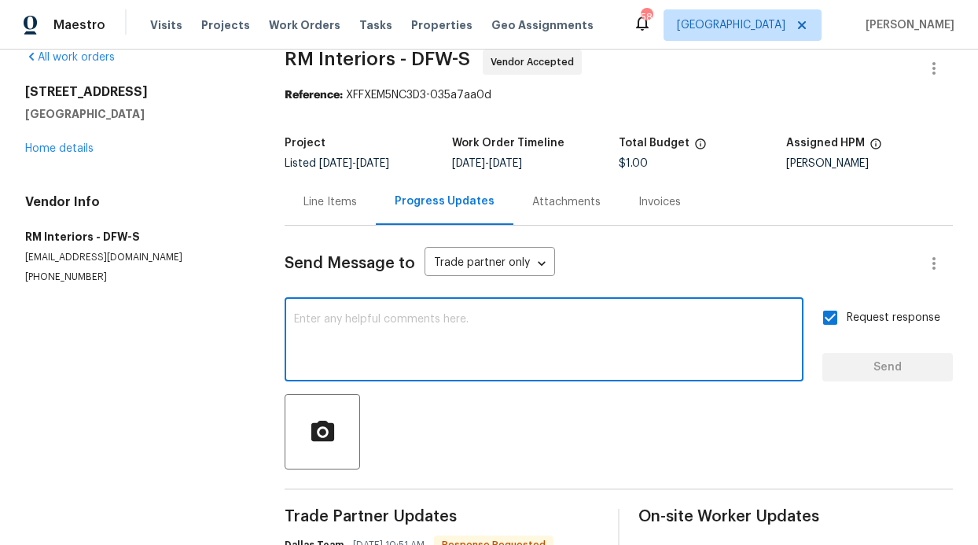
scroll to position [40, 0]
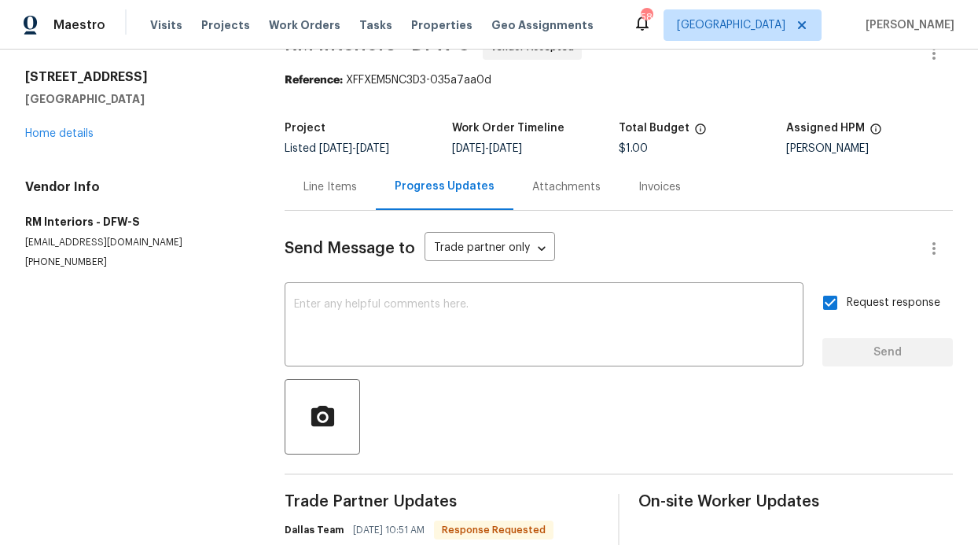
click at [348, 198] on div "Line Items" at bounding box center [330, 187] width 91 height 46
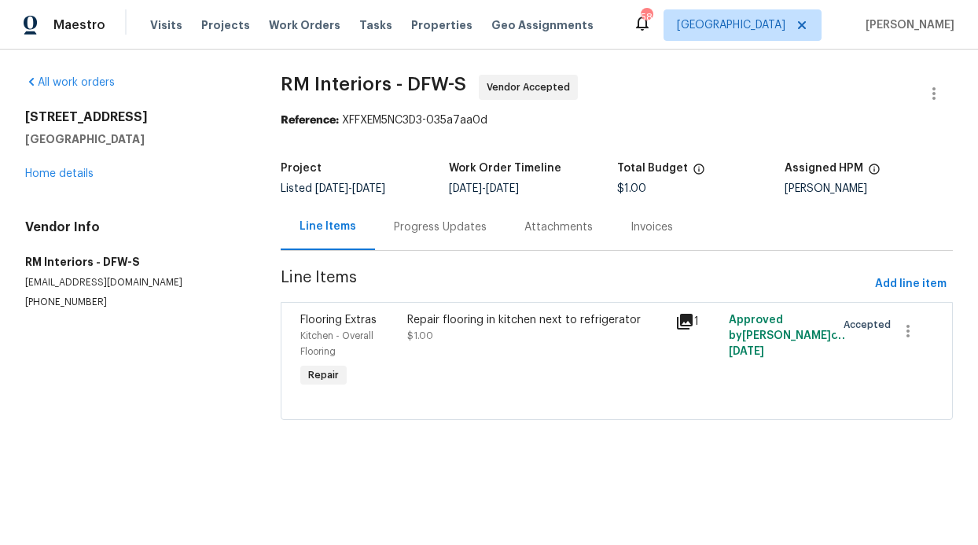
click at [466, 227] on div "Progress Updates" at bounding box center [440, 227] width 93 height 16
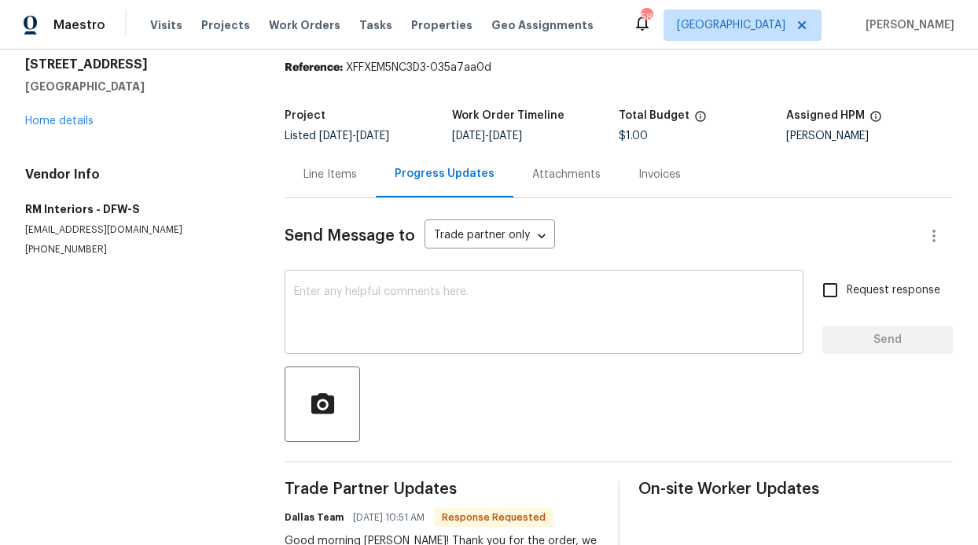
scroll to position [54, 0]
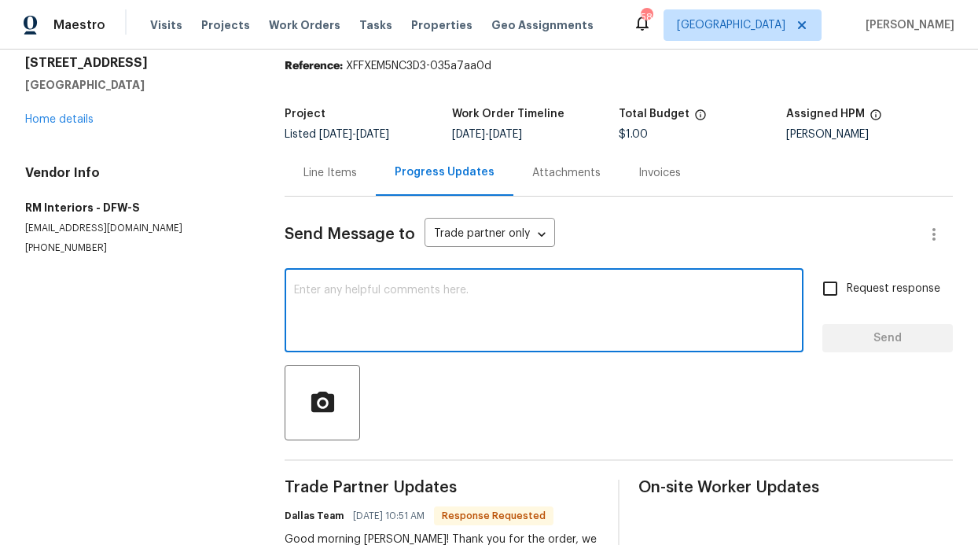
click at [462, 322] on textarea at bounding box center [544, 312] width 500 height 55
type textarea "Is this completed?"
click at [823, 343] on button "Send" at bounding box center [888, 338] width 131 height 29
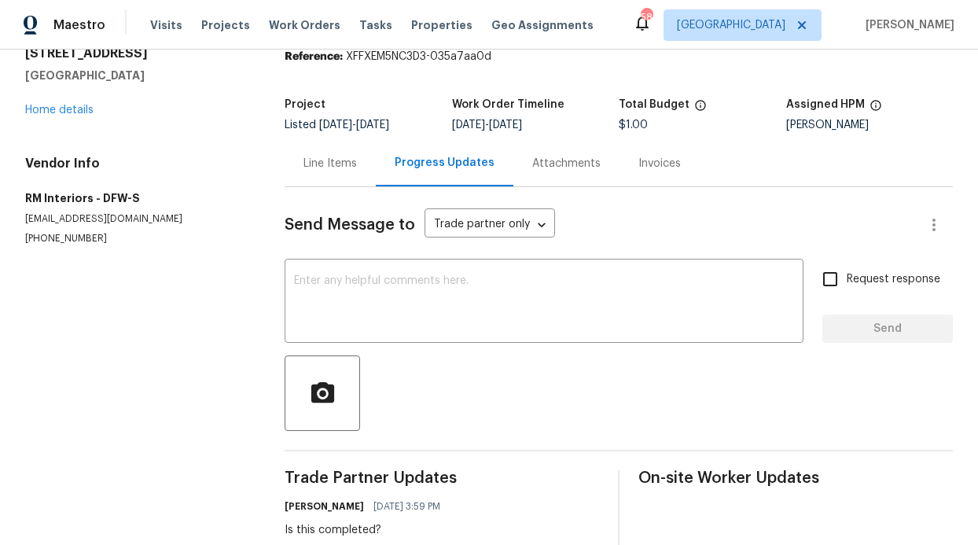
scroll to position [0, 0]
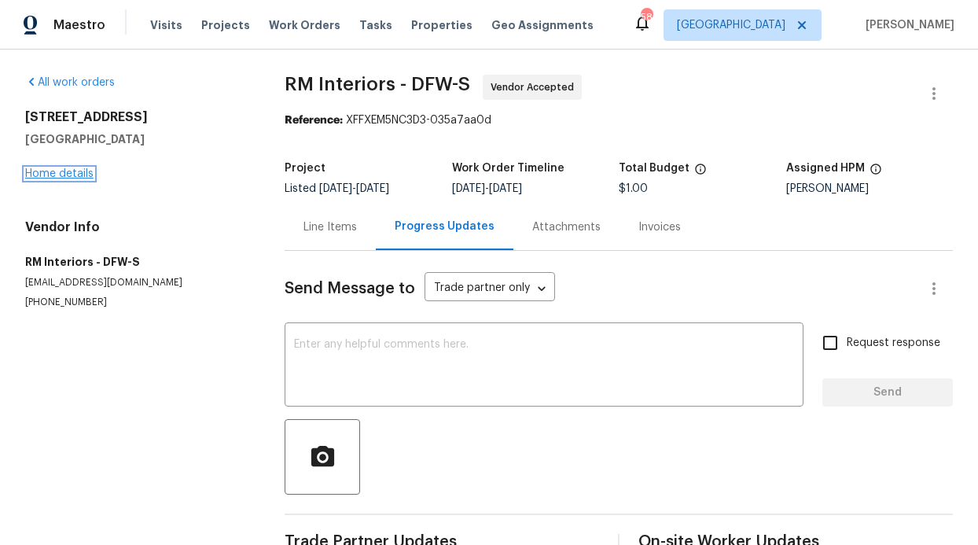
click at [51, 177] on link "Home details" at bounding box center [59, 173] width 68 height 11
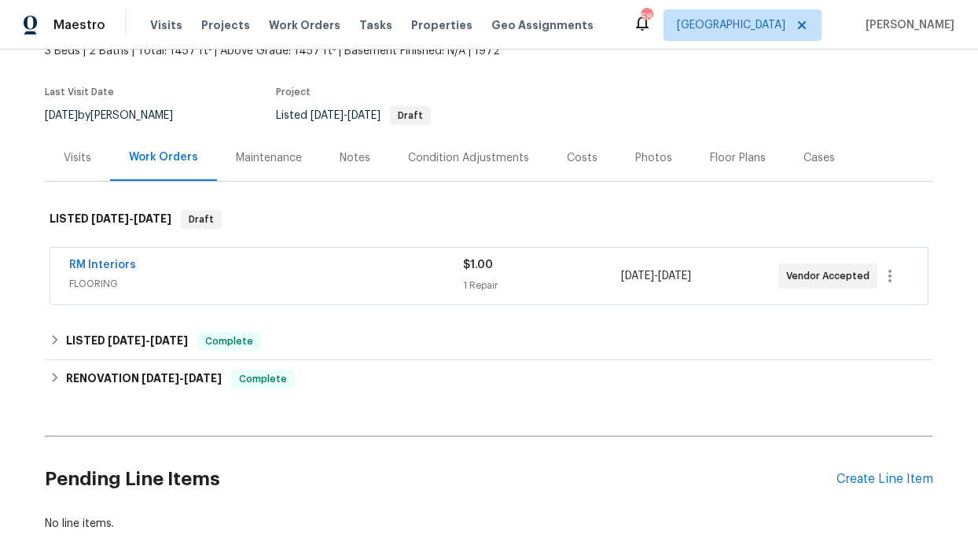
scroll to position [209, 0]
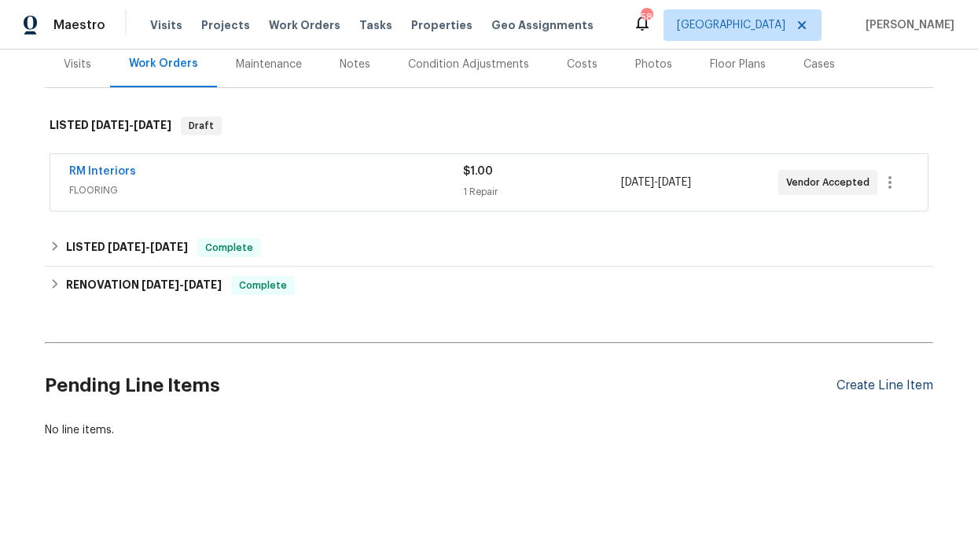
click at [860, 378] on div "Create Line Item" at bounding box center [885, 385] width 97 height 15
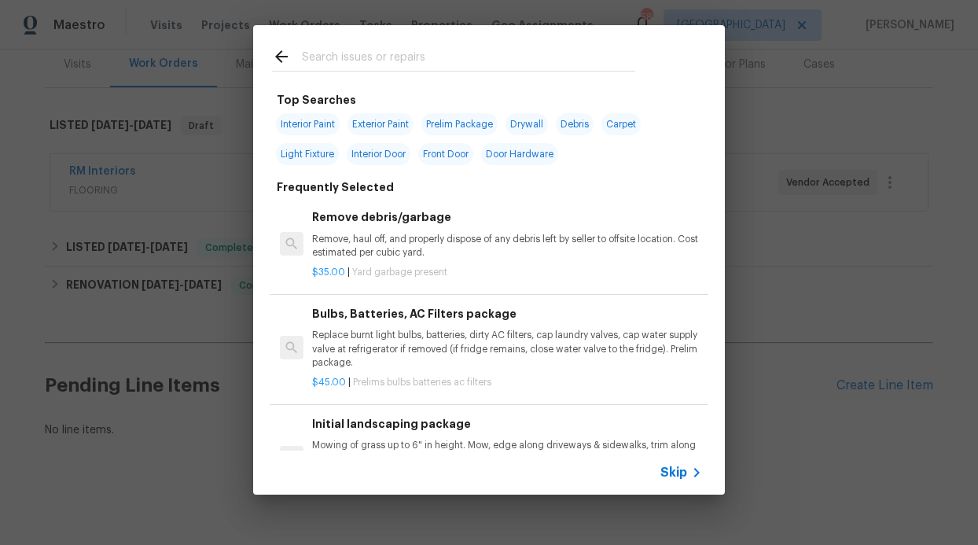
scroll to position [3, 0]
click at [663, 473] on span "Skip" at bounding box center [674, 473] width 27 height 16
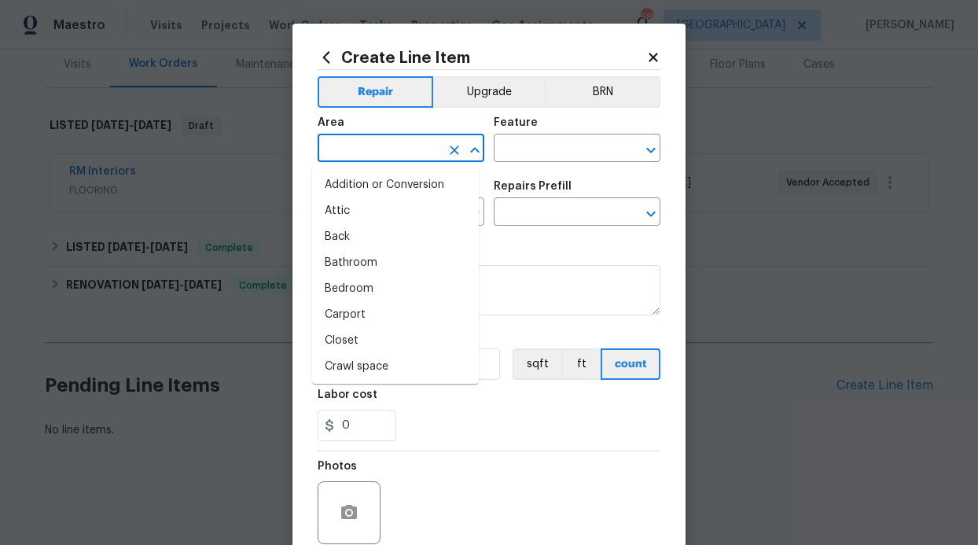
click at [419, 161] on input "text" at bounding box center [379, 150] width 123 height 24
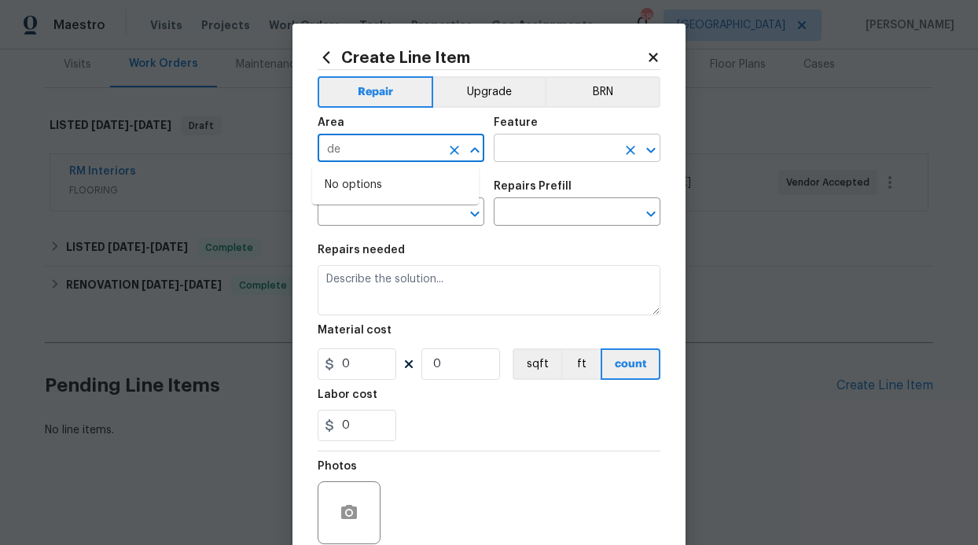
type input "d"
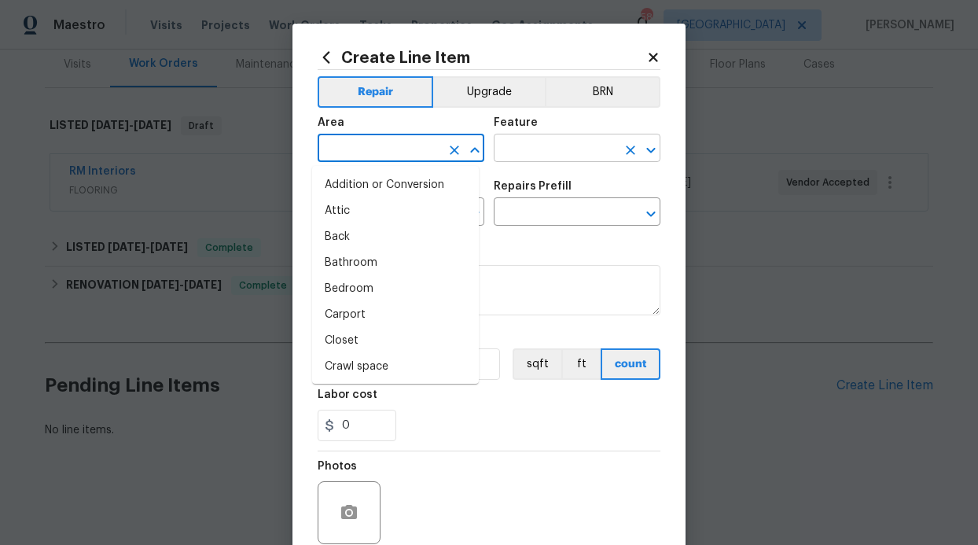
type input "l"
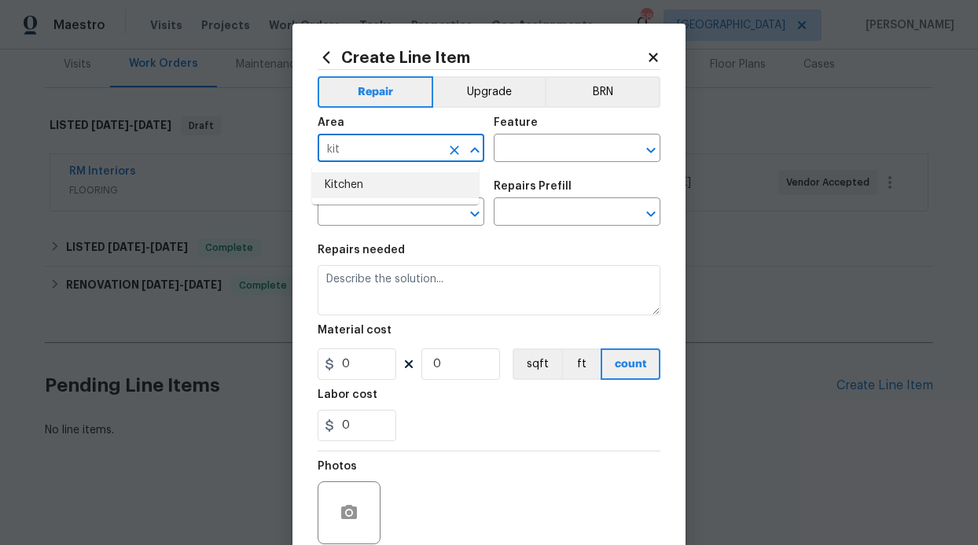
click at [438, 178] on li "Kitchen" at bounding box center [395, 185] width 167 height 26
type input "Kitchen"
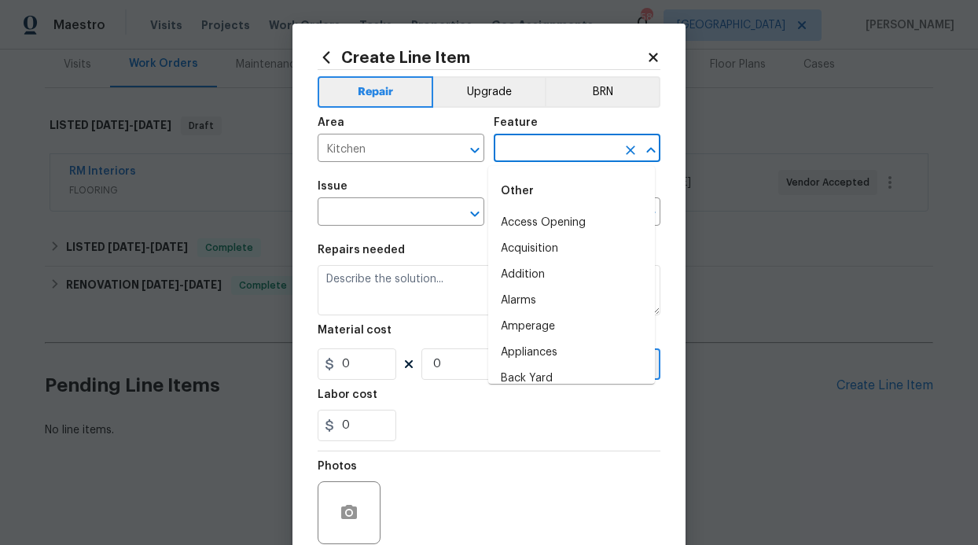
click at [508, 157] on input "text" at bounding box center [555, 150] width 123 height 24
type input "d"
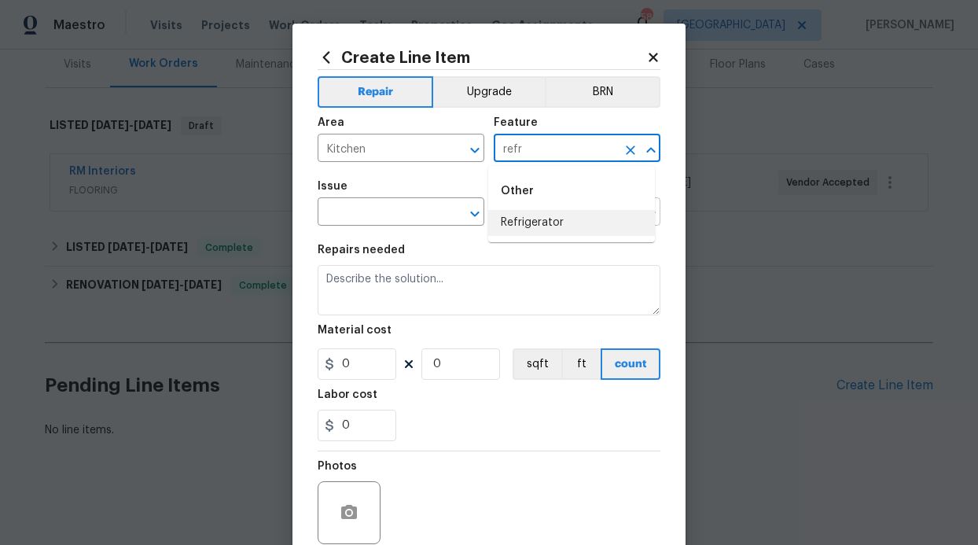
click at [507, 219] on li "Refrigerator" at bounding box center [571, 223] width 167 height 26
type input "Refrigerator"
click at [414, 212] on input "text" at bounding box center [379, 213] width 123 height 24
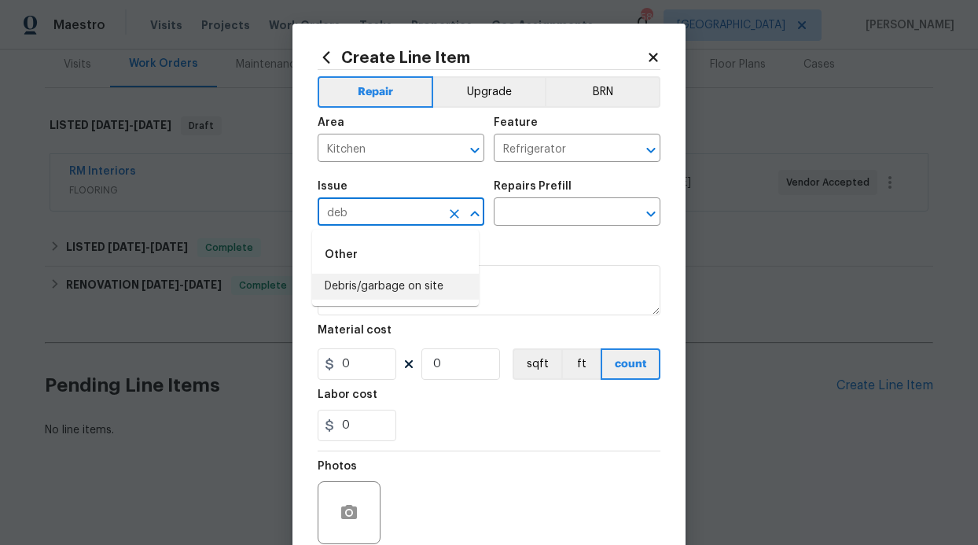
click at [359, 284] on li "Debris/garbage on site" at bounding box center [395, 287] width 167 height 26
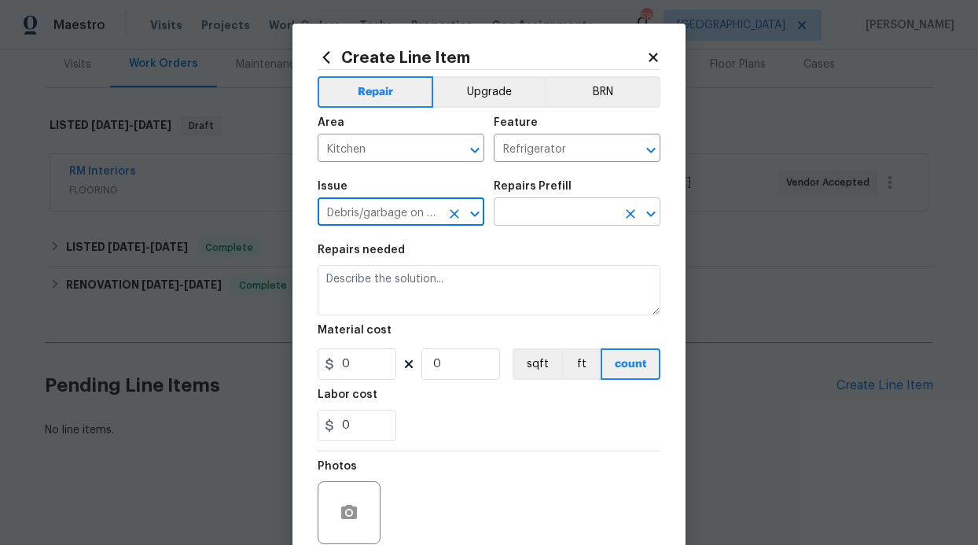
type input "Debris/garbage on site"
click at [539, 219] on input "text" at bounding box center [555, 213] width 123 height 24
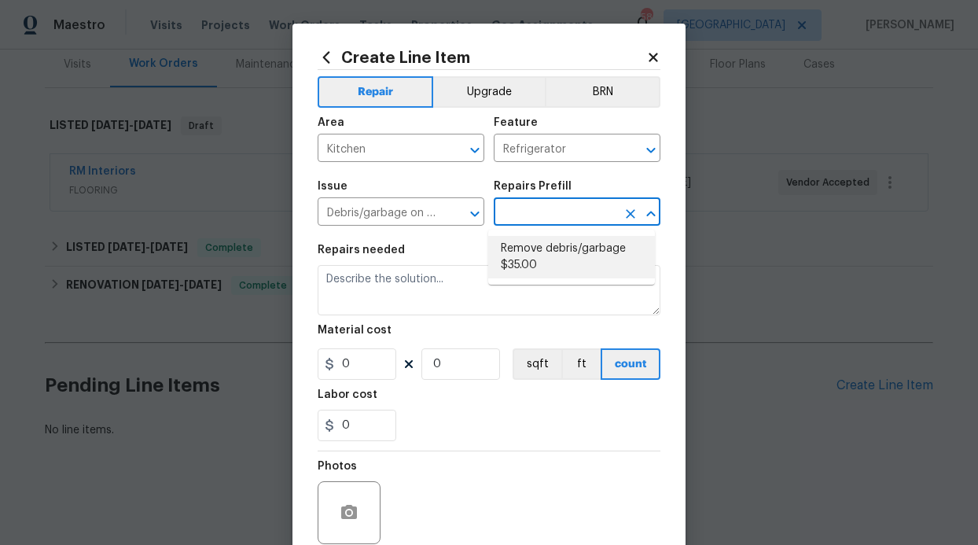
click at [535, 246] on li "Remove debris/garbage $35.00" at bounding box center [571, 257] width 167 height 42
type input "Remove debris/garbage $35.00"
type textarea "Remove, haul off, and properly dispose of any debris left by seller to offsite …"
type input "1"
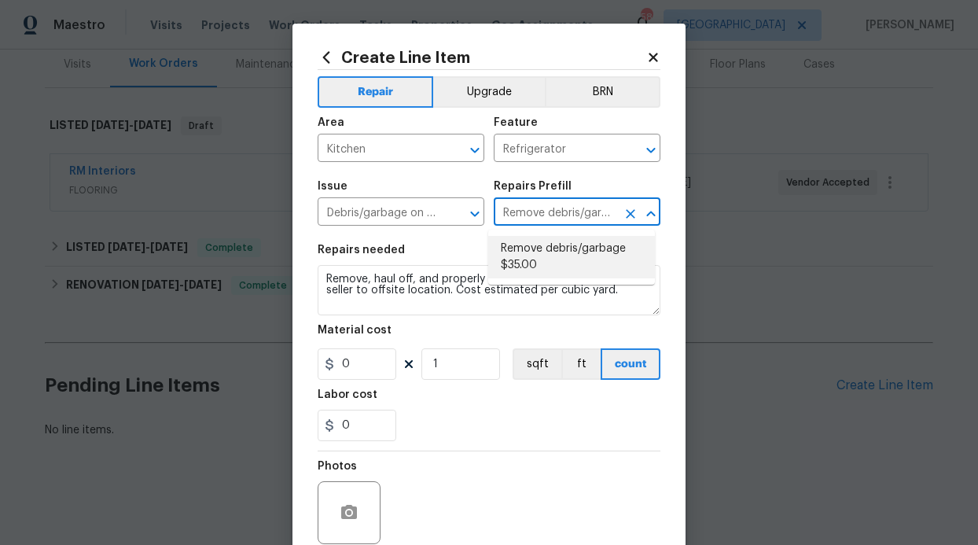
type input "35"
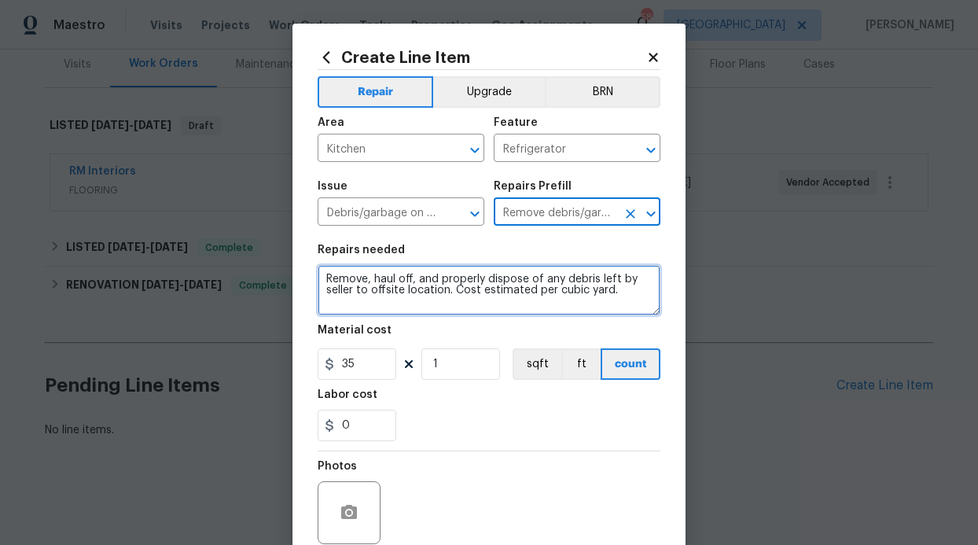
click at [608, 299] on textarea "Remove, haul off, and properly dispose of any debris left by seller to offsite …" at bounding box center [489, 290] width 343 height 50
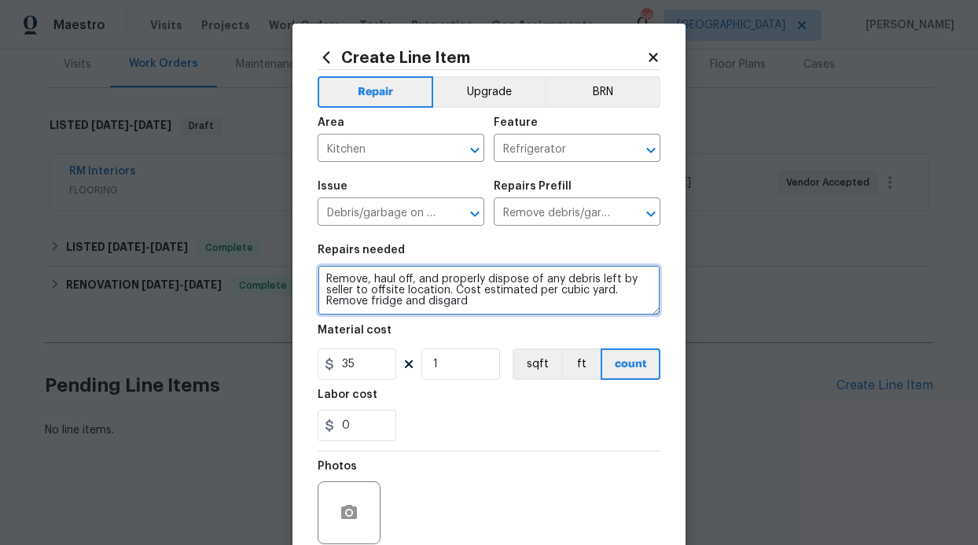
click at [481, 305] on textarea "Remove, haul off, and properly dispose of any debris left by seller to offsite …" at bounding box center [489, 290] width 343 height 50
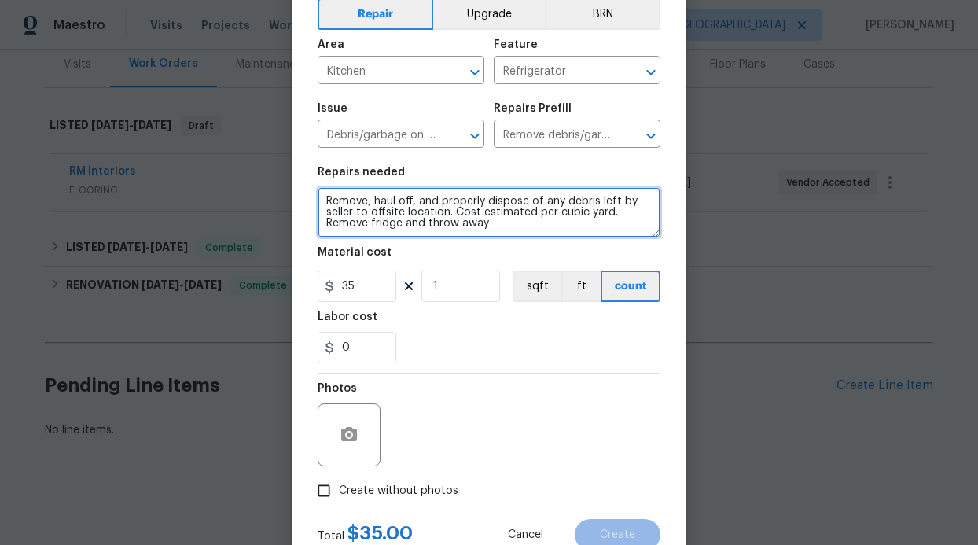
scroll to position [133, 0]
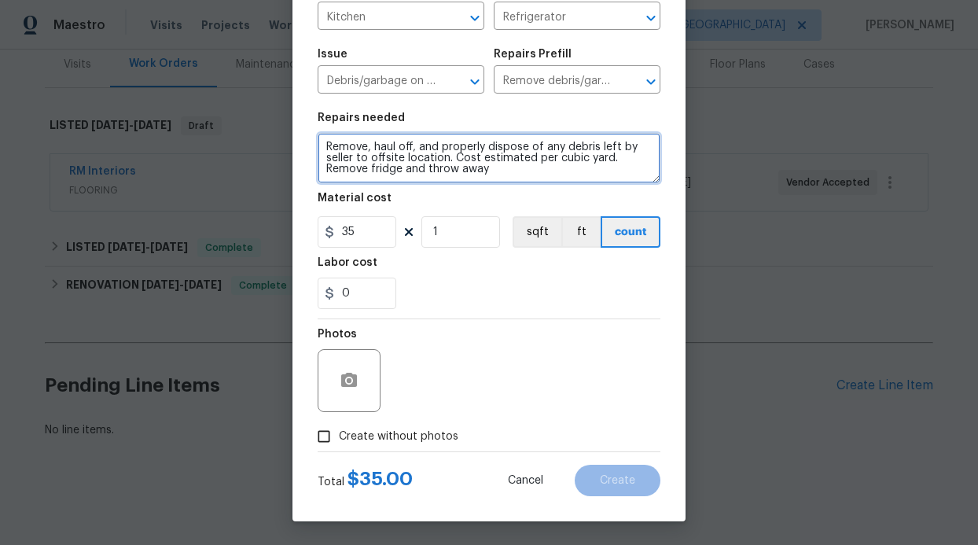
type textarea "Remove, haul off, and properly dispose of any debris left by seller to offsite …"
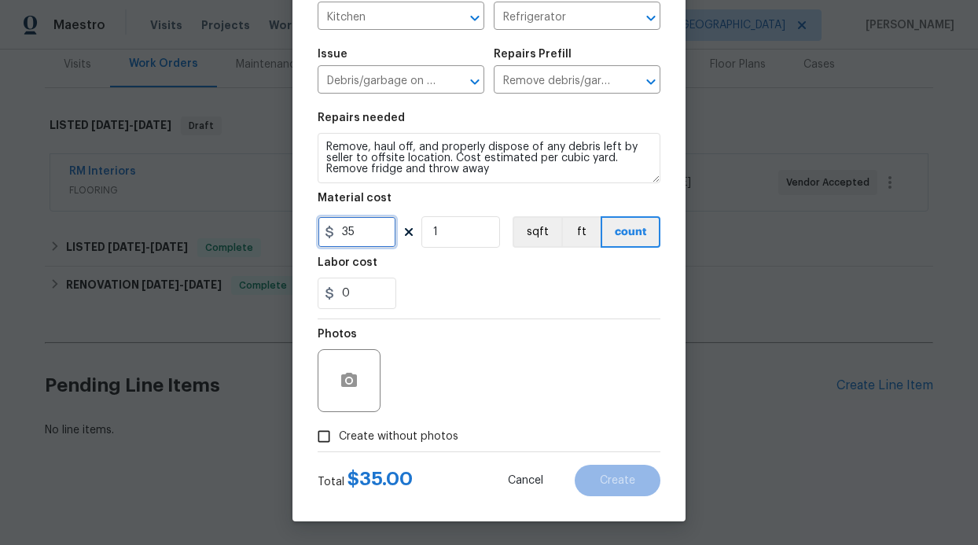
click at [338, 232] on input "35" at bounding box center [357, 231] width 79 height 31
click at [350, 235] on input "5" at bounding box center [357, 231] width 79 height 31
type input "50"
click at [390, 425] on label "Create without photos" at bounding box center [383, 437] width 149 height 30
click at [339, 425] on input "Create without photos" at bounding box center [324, 437] width 30 height 30
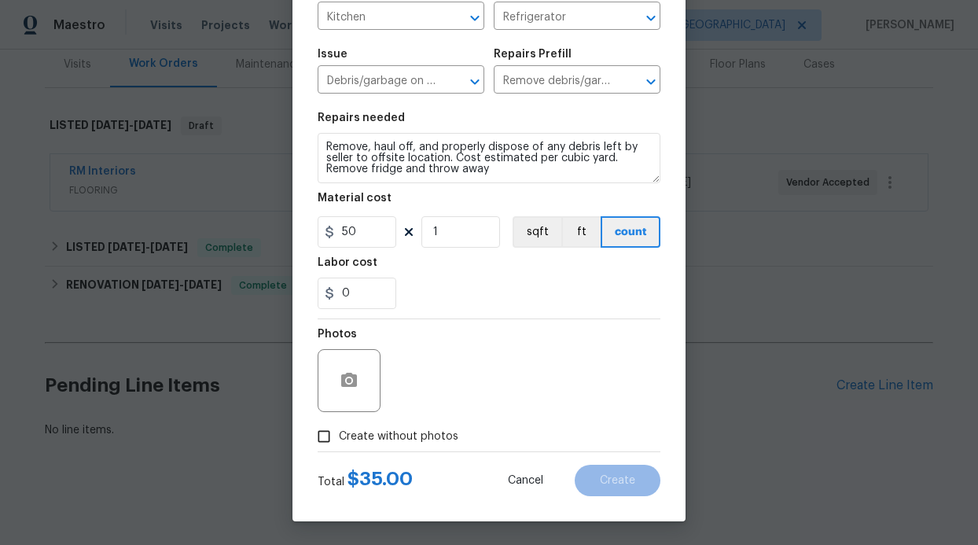
checkbox input "true"
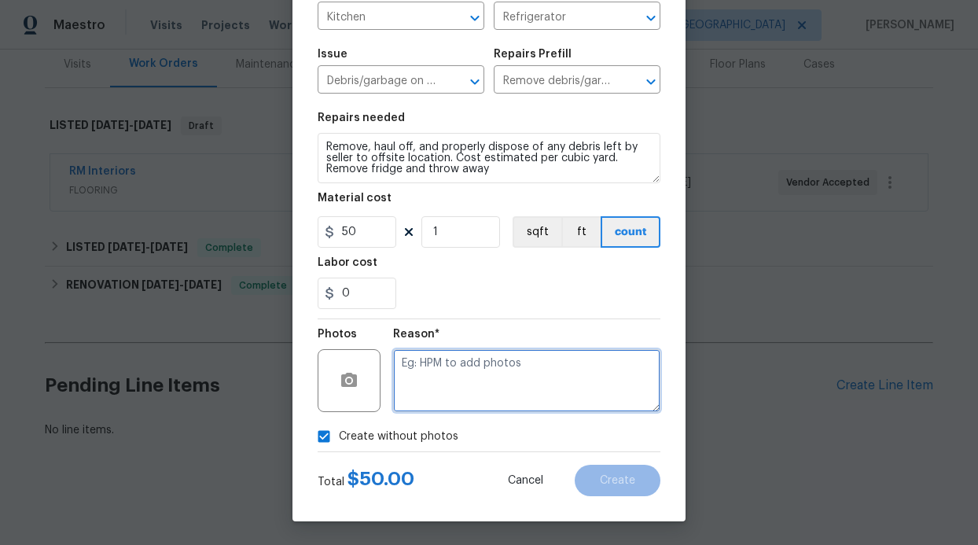
click at [431, 392] on textarea at bounding box center [526, 380] width 267 height 63
type textarea "GC will add photos"
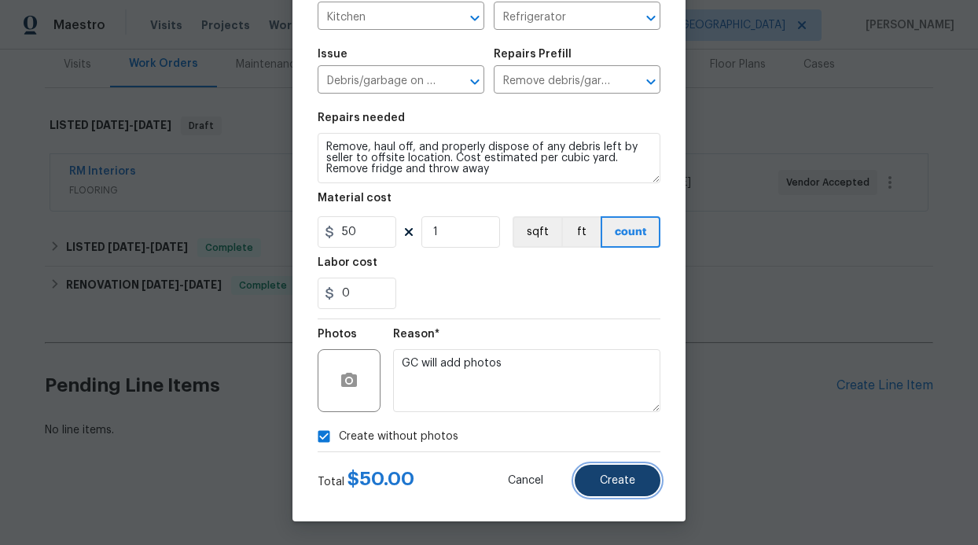
click at [601, 478] on span "Create" at bounding box center [617, 481] width 35 height 12
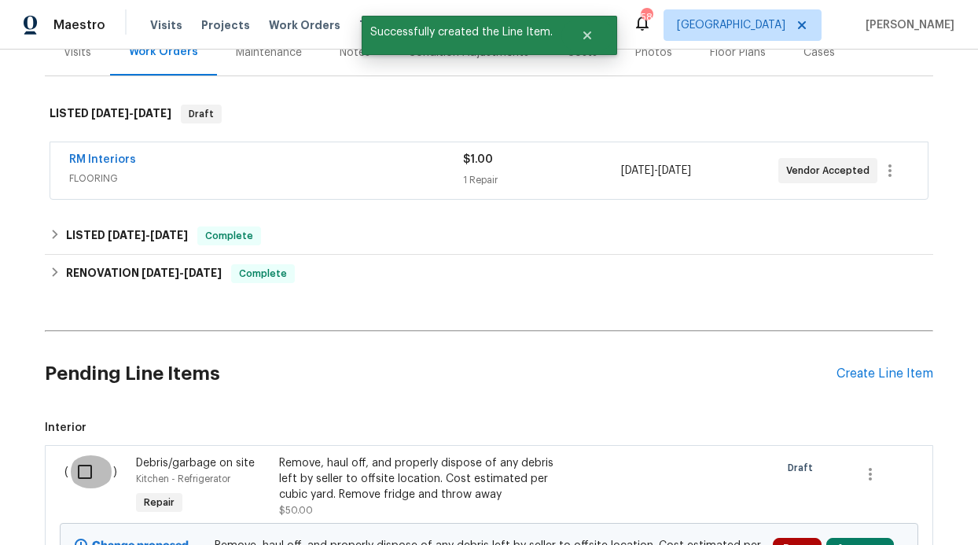
drag, startPoint x: 82, startPoint y: 473, endPoint x: 252, endPoint y: 416, distance: 179.3
click at [82, 473] on input "checkbox" at bounding box center [90, 471] width 45 height 33
checkbox input "true"
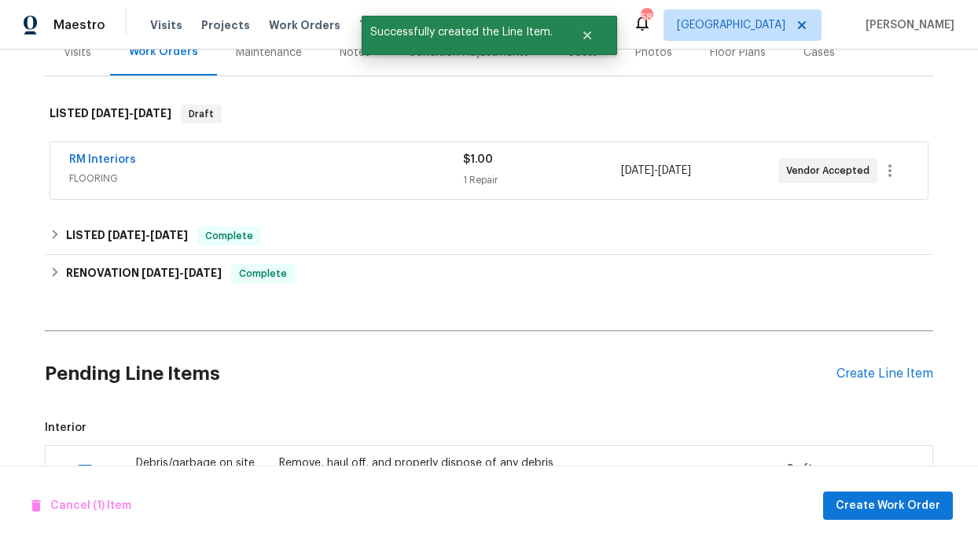
scroll to position [404, 0]
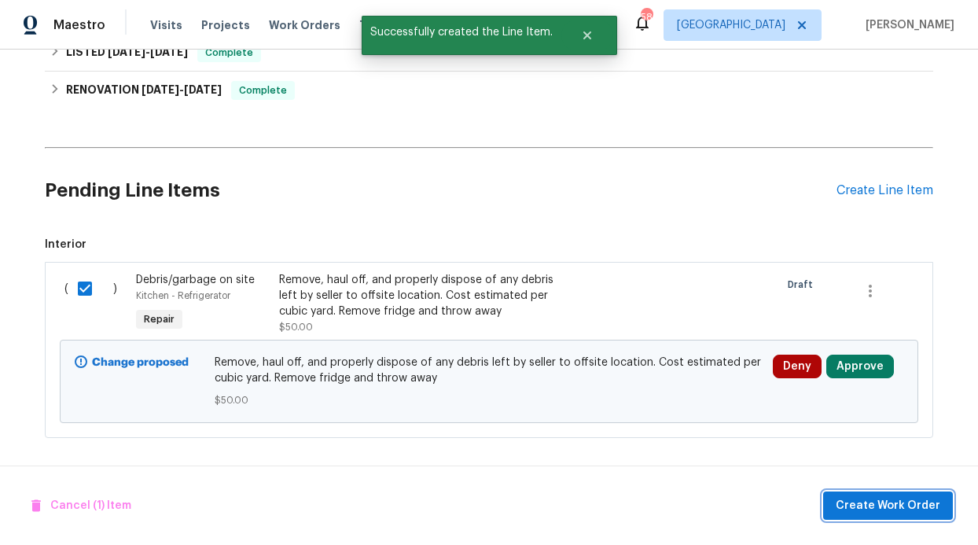
click at [908, 499] on span "Create Work Order" at bounding box center [888, 506] width 105 height 20
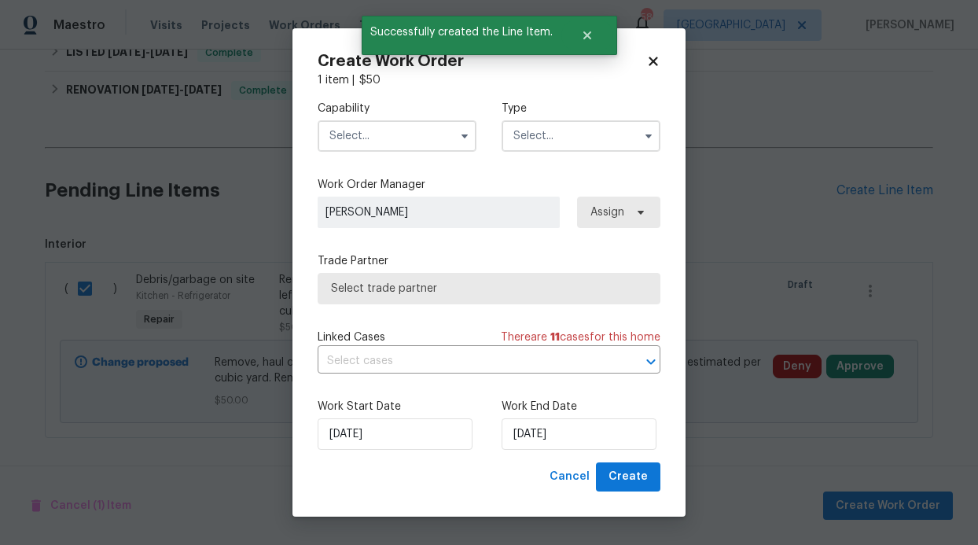
click at [411, 140] on input "text" at bounding box center [397, 135] width 159 height 31
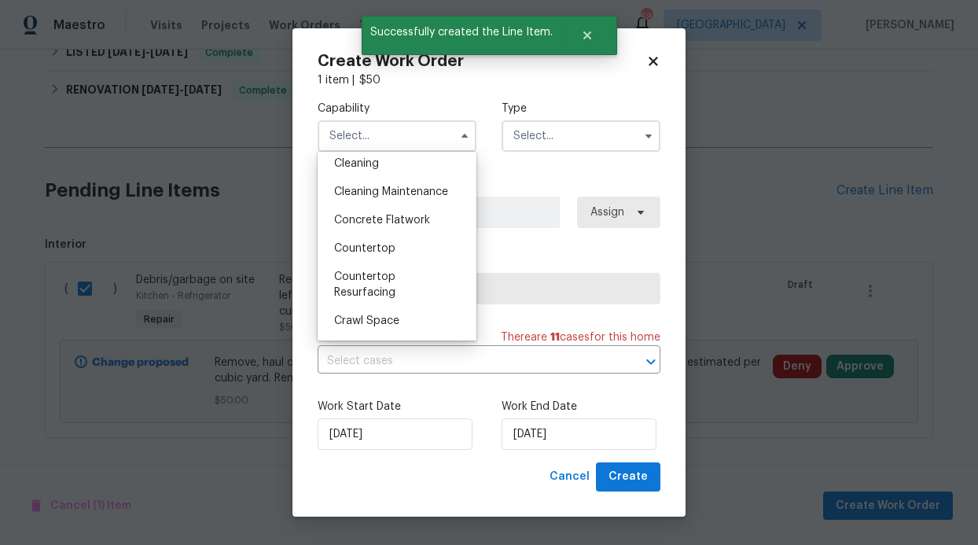
scroll to position [677, 0]
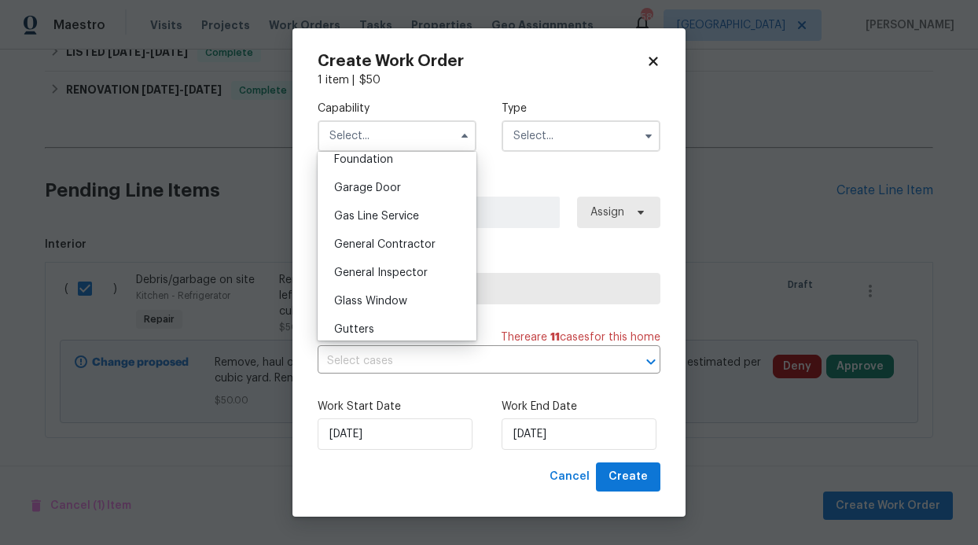
click at [404, 252] on div "General Contractor" at bounding box center [397, 244] width 151 height 28
type input "General Contractor"
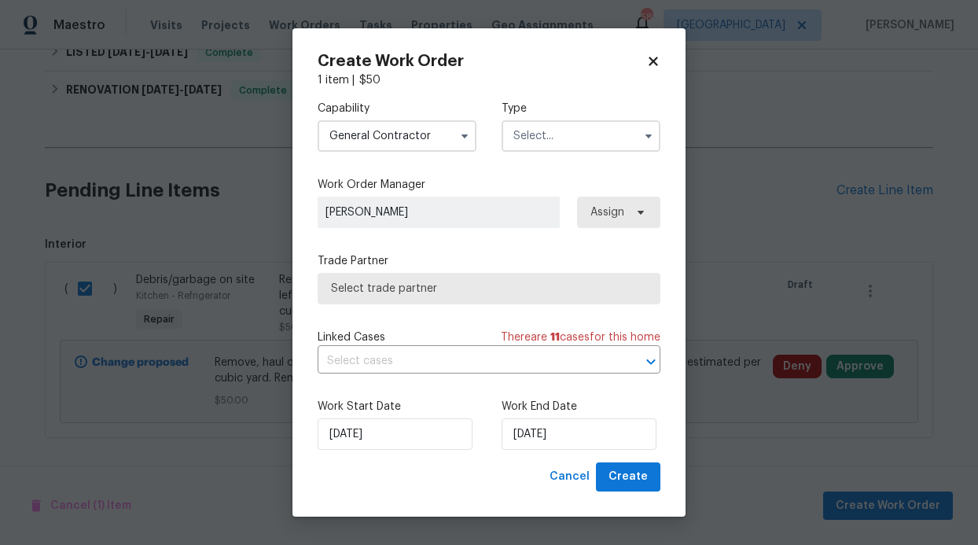
click at [563, 142] on input "text" at bounding box center [581, 135] width 159 height 31
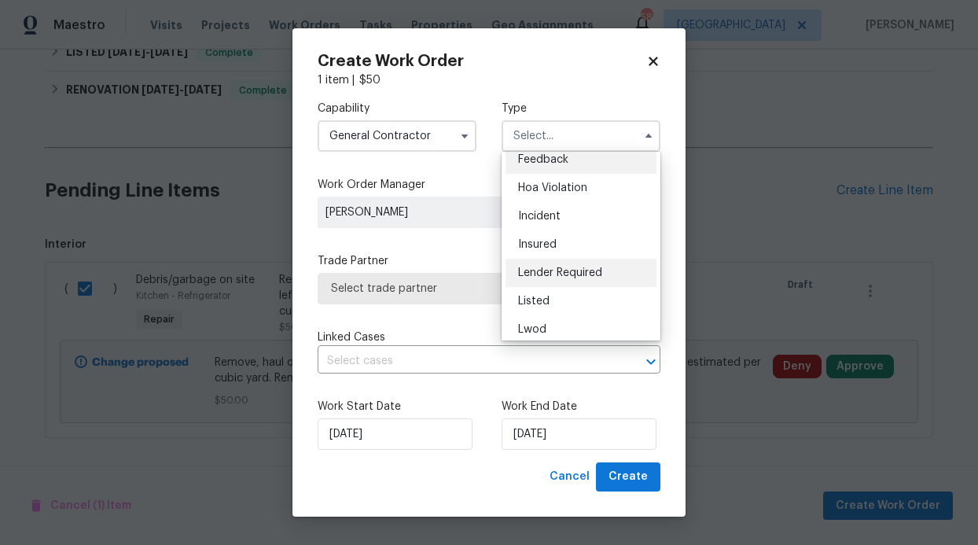
scroll to position [11, 0]
click at [536, 287] on div "Listed" at bounding box center [581, 300] width 151 height 28
type input "Listed"
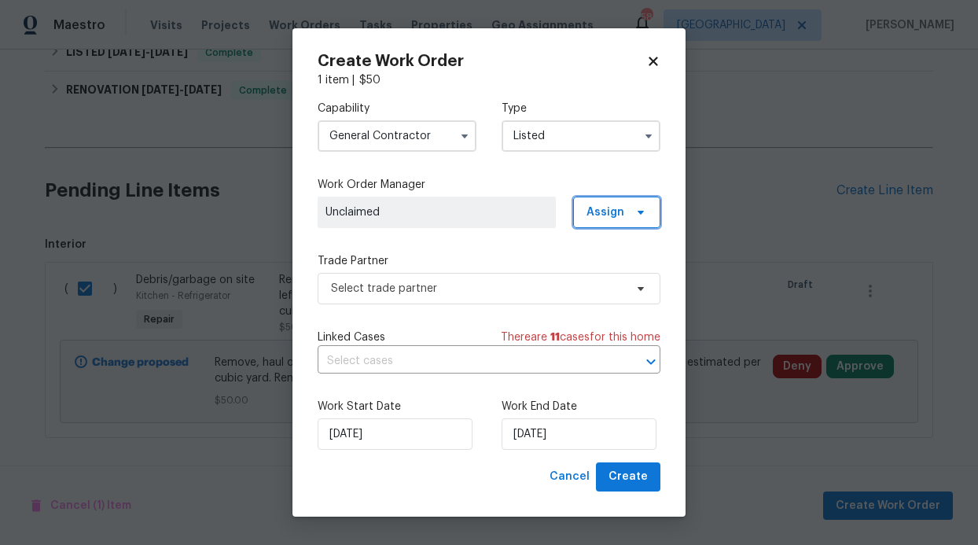
click at [642, 212] on icon at bounding box center [641, 213] width 6 height 4
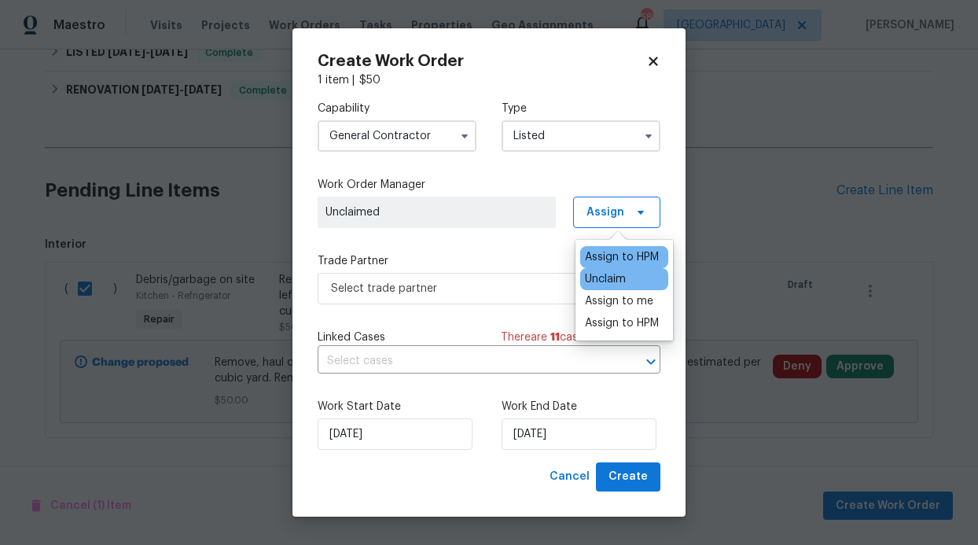
click at [610, 260] on div "Assign to HPM" at bounding box center [622, 257] width 74 height 16
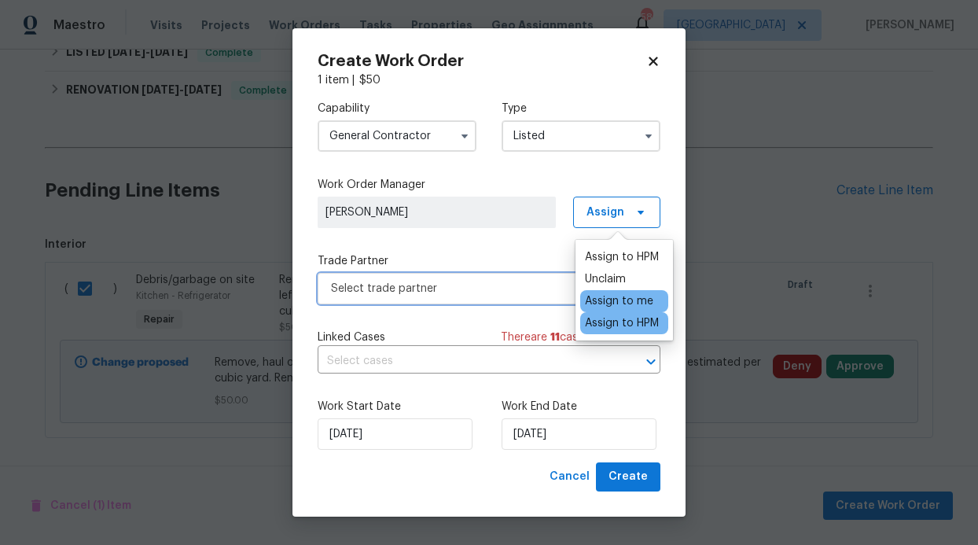
click at [489, 296] on span "Select trade partner" at bounding box center [477, 289] width 293 height 16
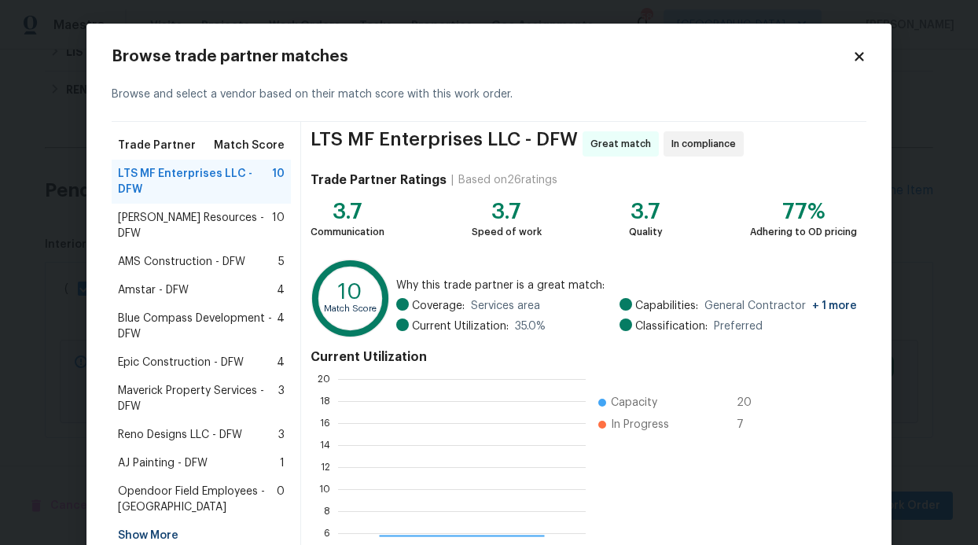
scroll to position [208, 236]
click at [267, 455] on div "AJ Painting - DFW 1" at bounding box center [201, 463] width 167 height 16
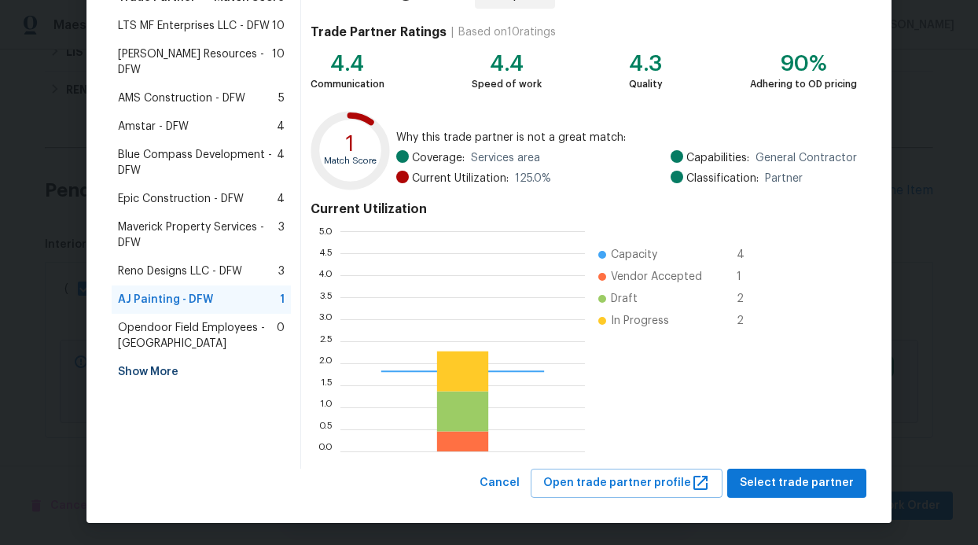
scroll to position [208, 233]
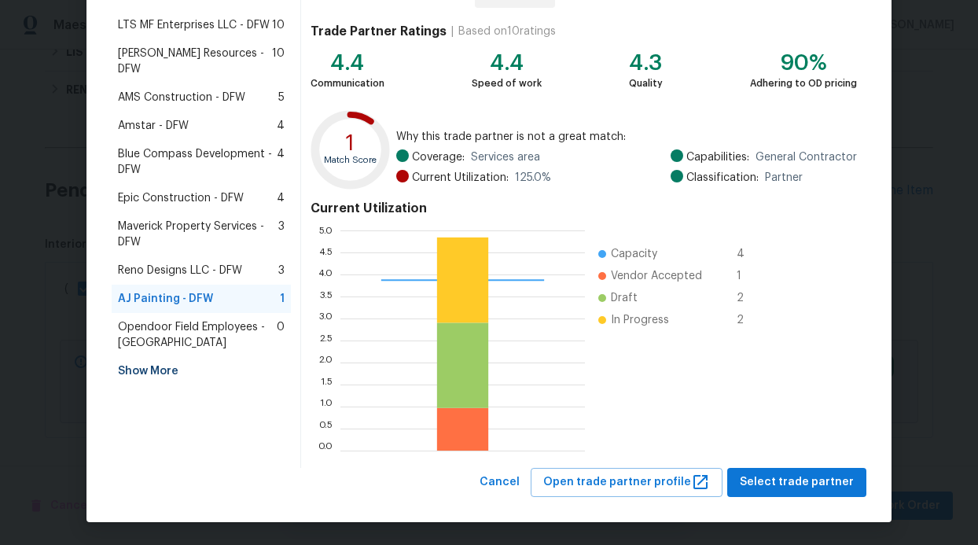
click at [764, 462] on div "AJ Painting - DFW In compliance Trade Partner Ratings | Based on 10 ratings 4.4…" at bounding box center [583, 220] width 565 height 495
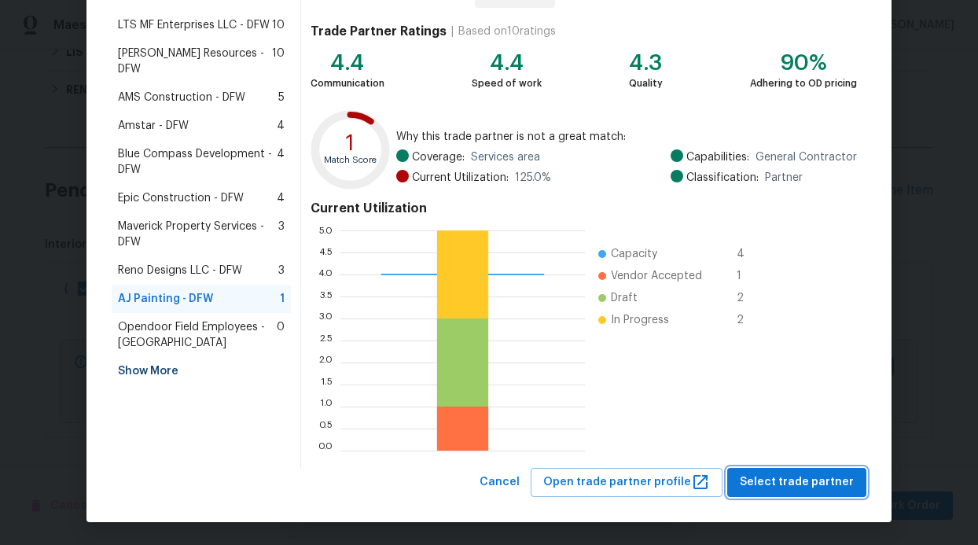
click at [761, 482] on span "Select trade partner" at bounding box center [797, 483] width 114 height 20
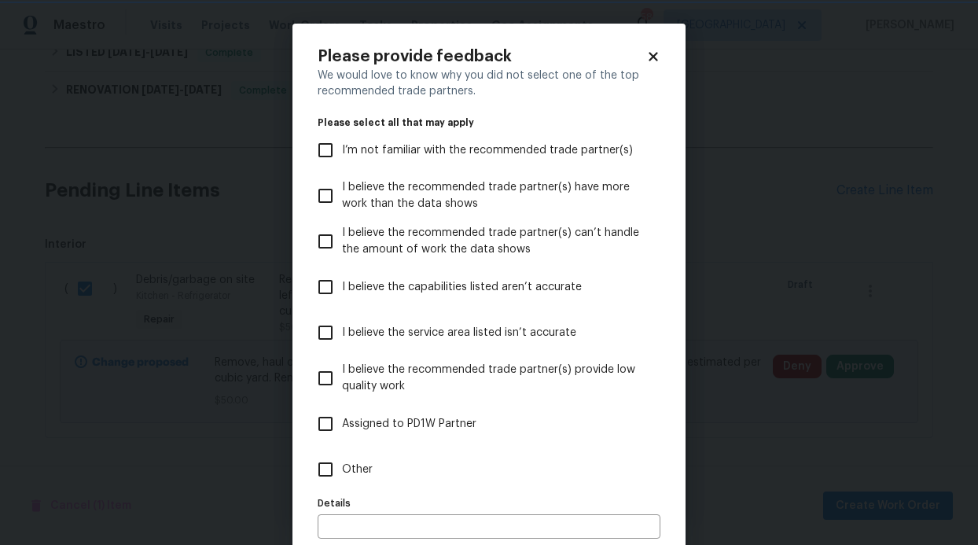
scroll to position [0, 0]
click at [442, 421] on span "Assigned to PD1W Partner" at bounding box center [409, 424] width 134 height 17
click at [342, 421] on input "Assigned to PD1W Partner" at bounding box center [325, 423] width 33 height 33
checkbox input "true"
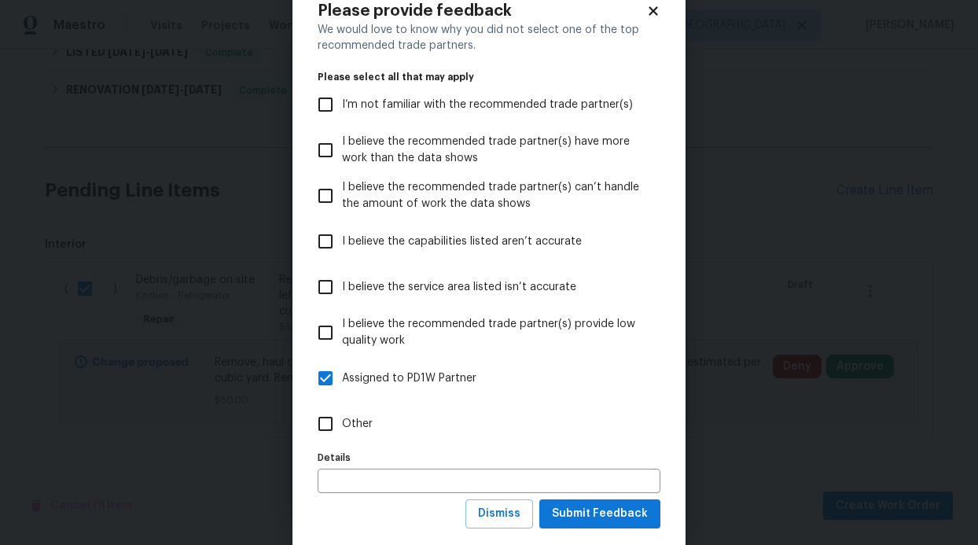
scroll to position [78, 0]
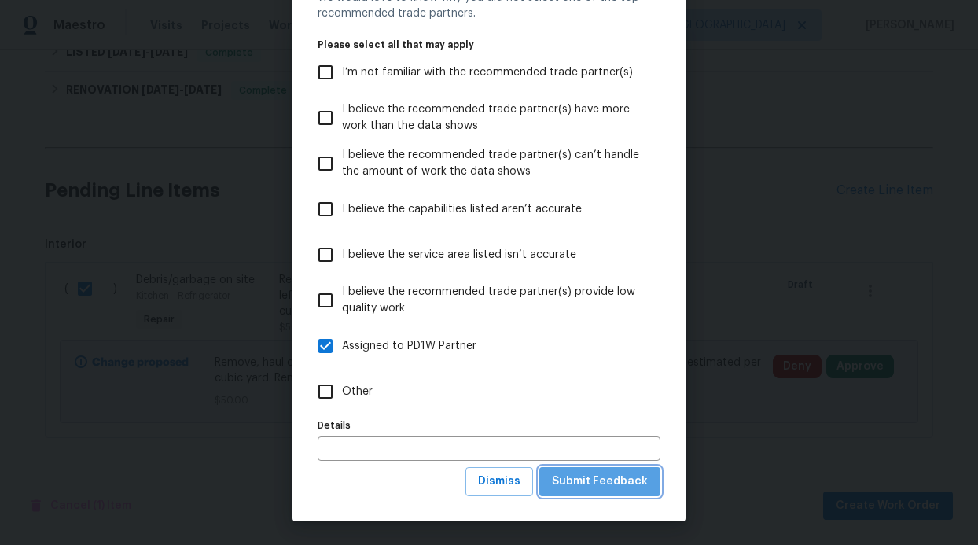
click at [619, 469] on button "Submit Feedback" at bounding box center [600, 481] width 121 height 29
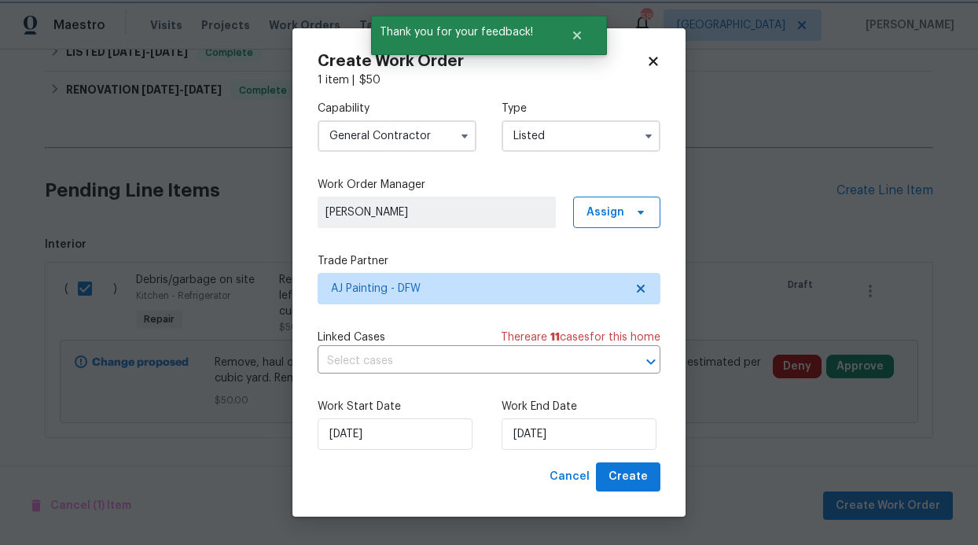
scroll to position [0, 0]
click at [597, 440] on input "[DATE]" at bounding box center [579, 433] width 155 height 31
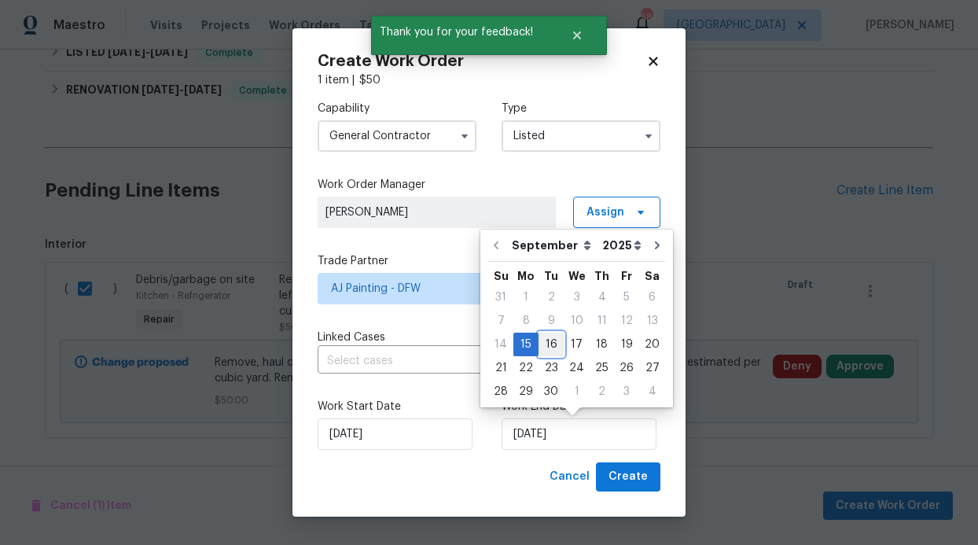
click at [554, 349] on div "16" at bounding box center [551, 344] width 25 height 22
type input "9/16/2025"
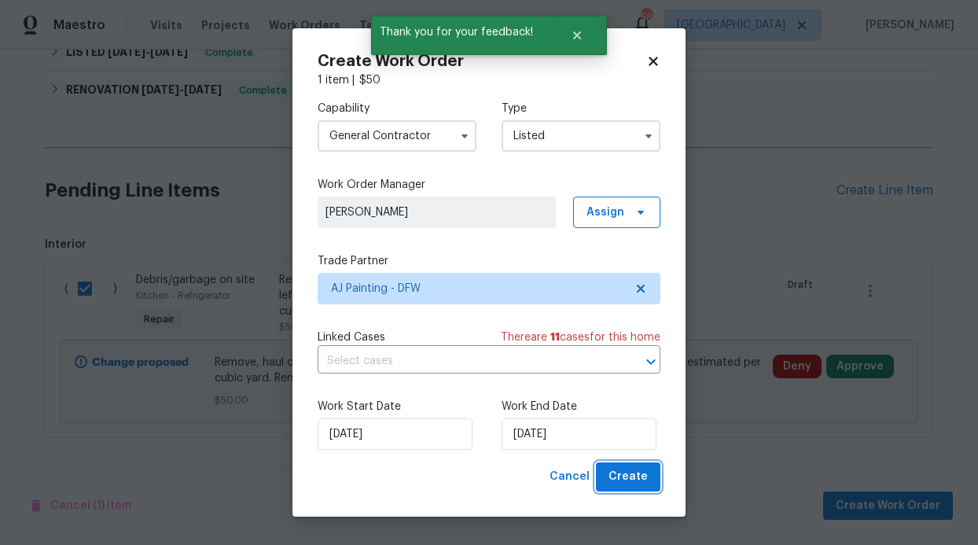
click at [640, 481] on span "Create" at bounding box center [628, 477] width 39 height 20
checkbox input "false"
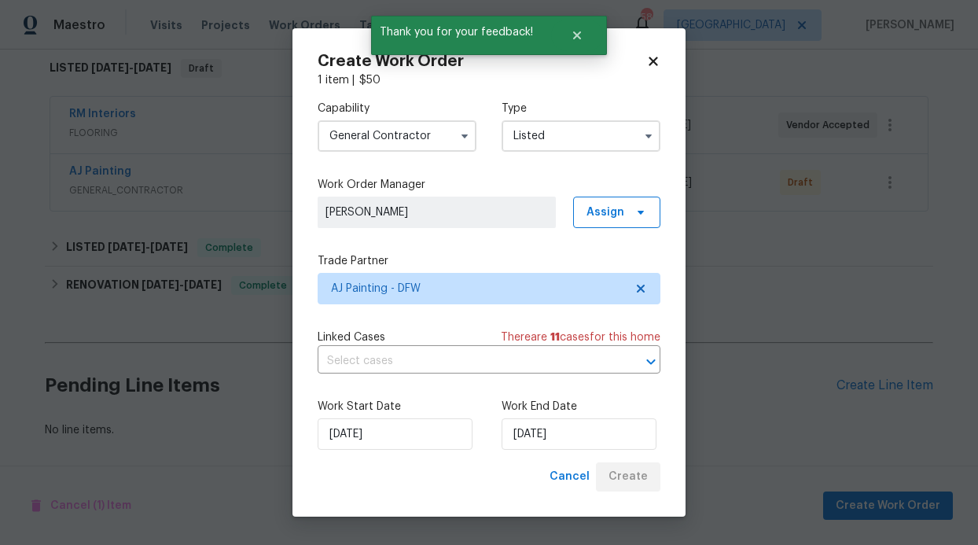
scroll to position [267, 0]
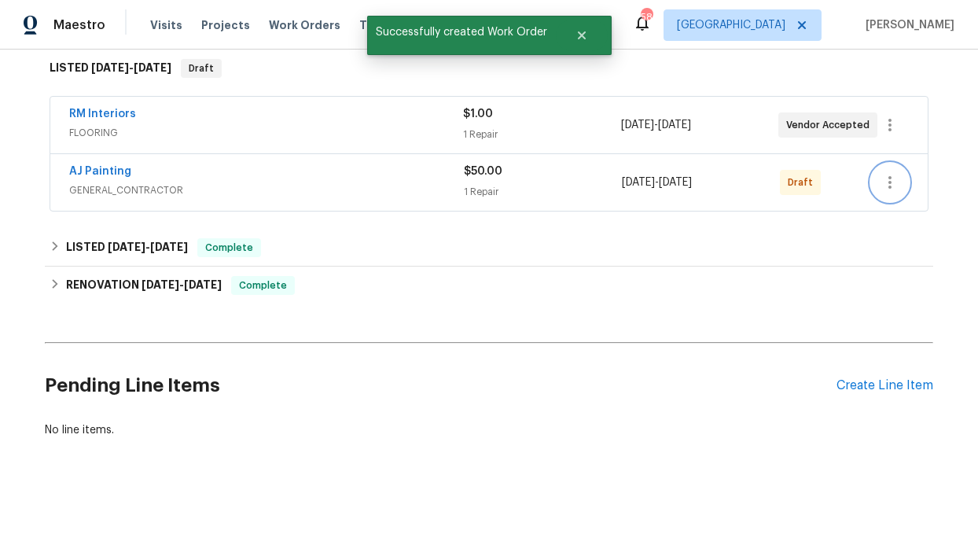
click at [881, 174] on icon "button" at bounding box center [890, 182] width 19 height 19
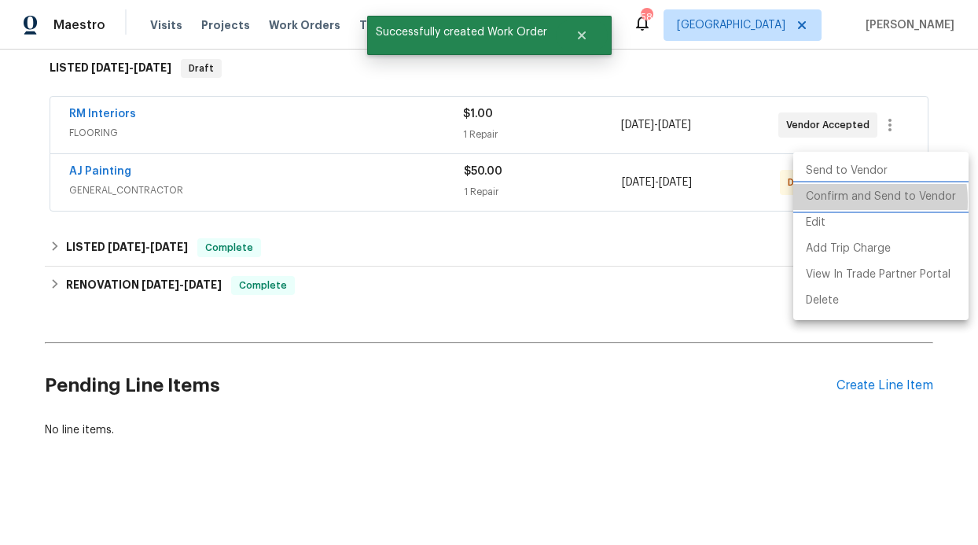
click at [843, 201] on li "Confirm and Send to Vendor" at bounding box center [881, 197] width 175 height 26
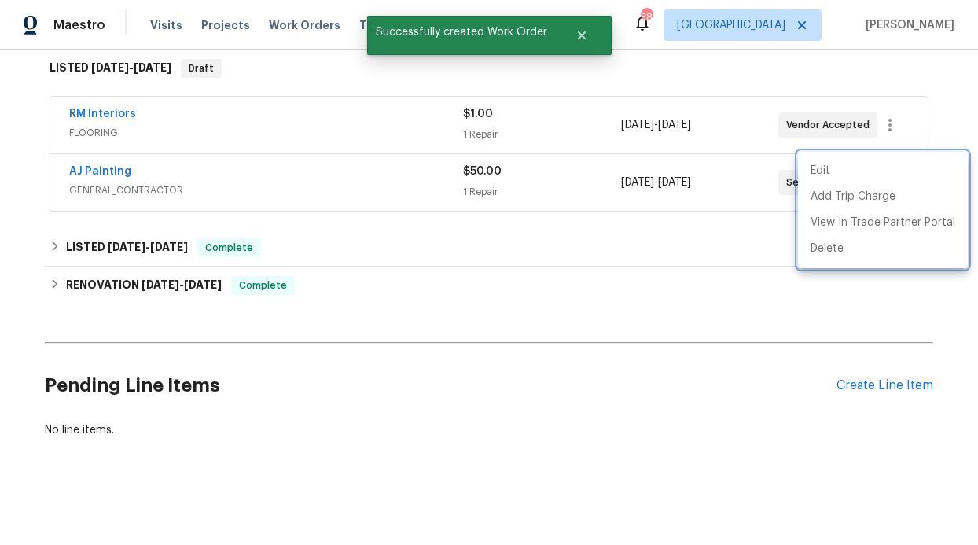
click at [585, 279] on div at bounding box center [489, 272] width 978 height 545
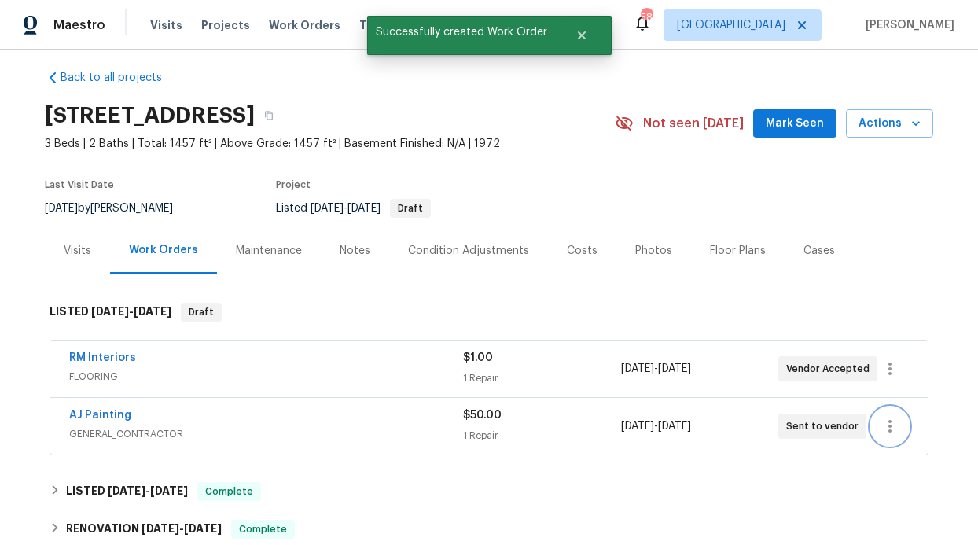
scroll to position [0, 0]
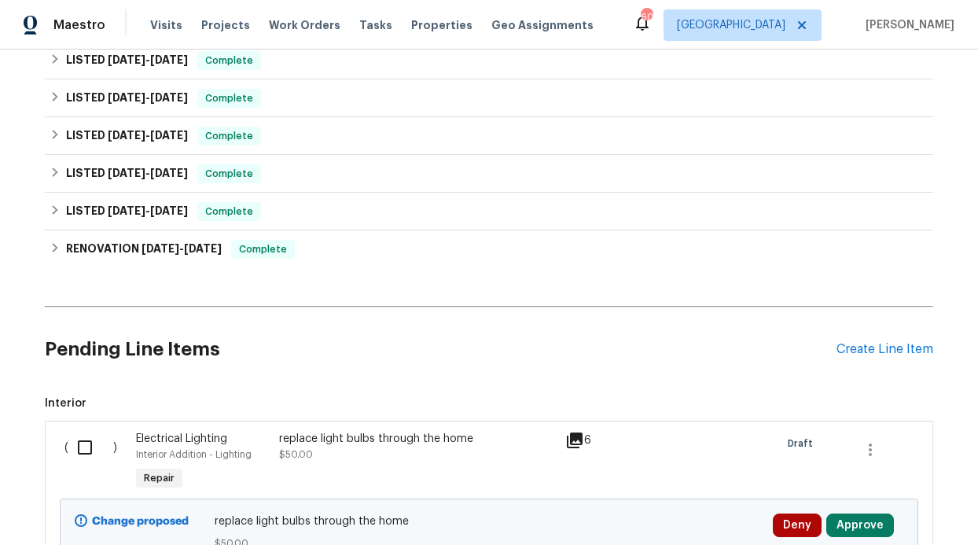
scroll to position [512, 0]
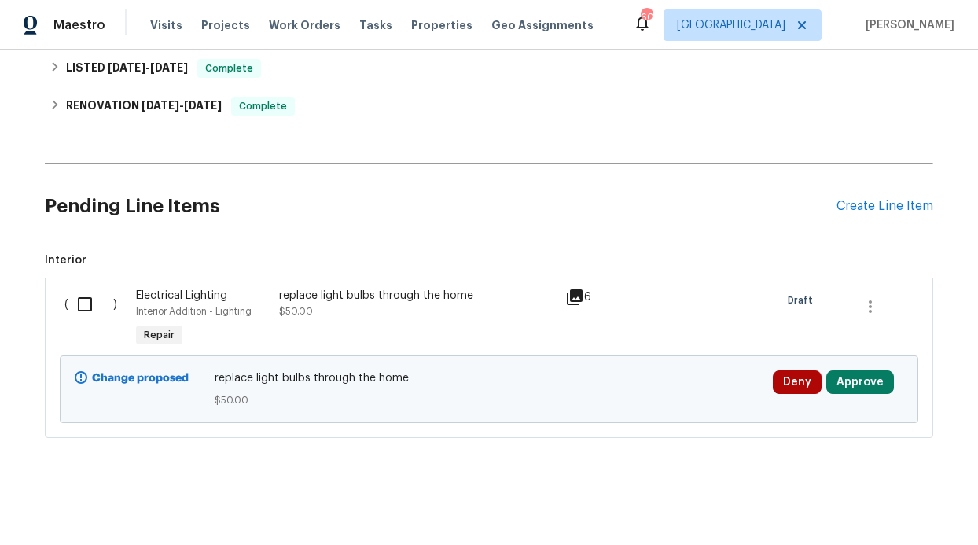
click at [84, 289] on input "checkbox" at bounding box center [90, 304] width 45 height 33
checkbox input "true"
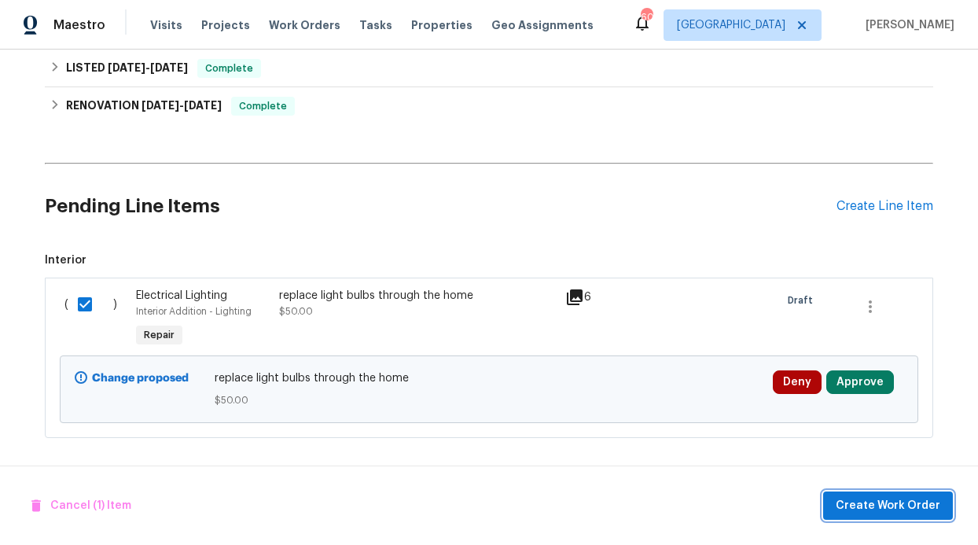
click at [917, 508] on span "Create Work Order" at bounding box center [888, 506] width 105 height 20
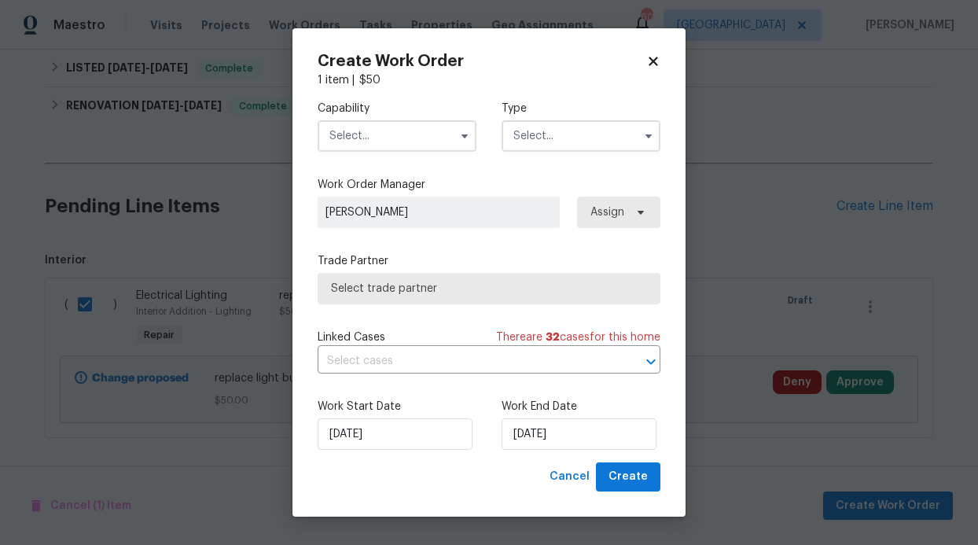
click at [454, 139] on span at bounding box center [465, 136] width 24 height 24
click at [451, 138] on div at bounding box center [397, 135] width 159 height 31
click at [461, 138] on icon "button" at bounding box center [465, 136] width 13 height 13
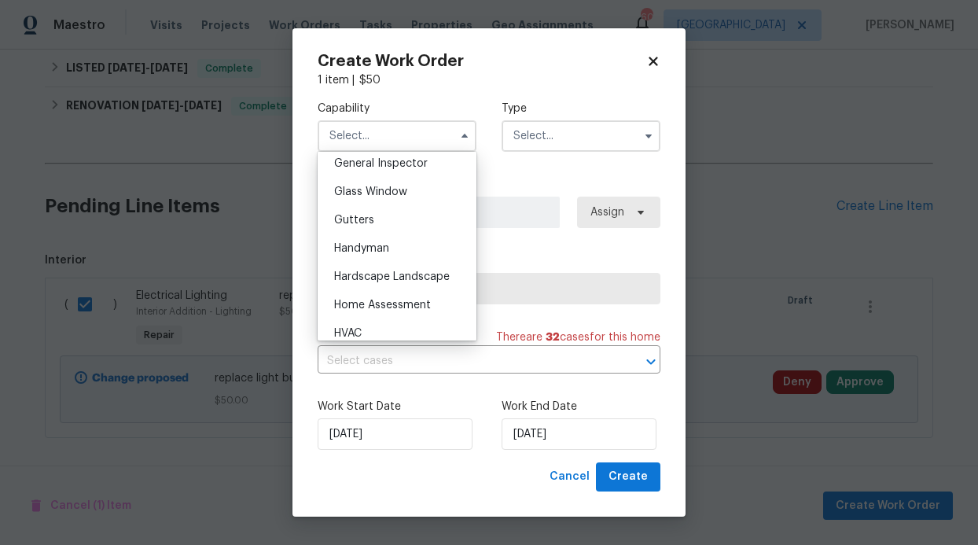
scroll to position [721, 0]
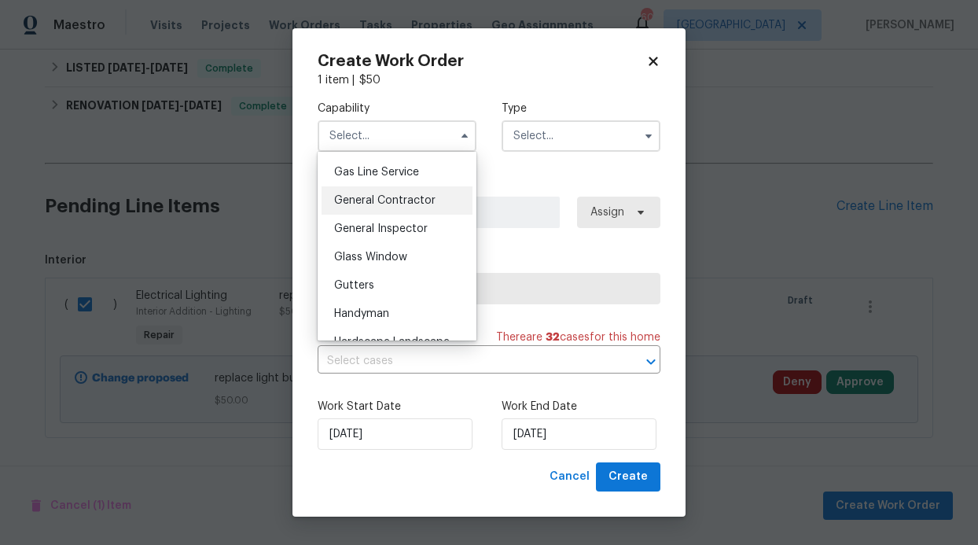
click at [396, 206] on span "General Contractor" at bounding box center [384, 200] width 101 height 11
type input "General Contractor"
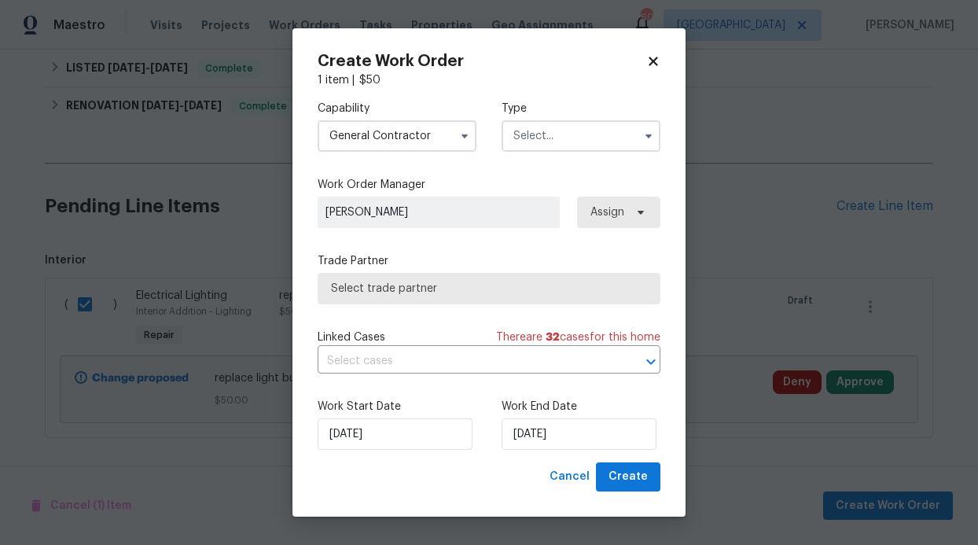
click at [547, 153] on div "Capability General Contractor Type" at bounding box center [489, 126] width 343 height 76
click at [554, 147] on input "text" at bounding box center [581, 135] width 159 height 31
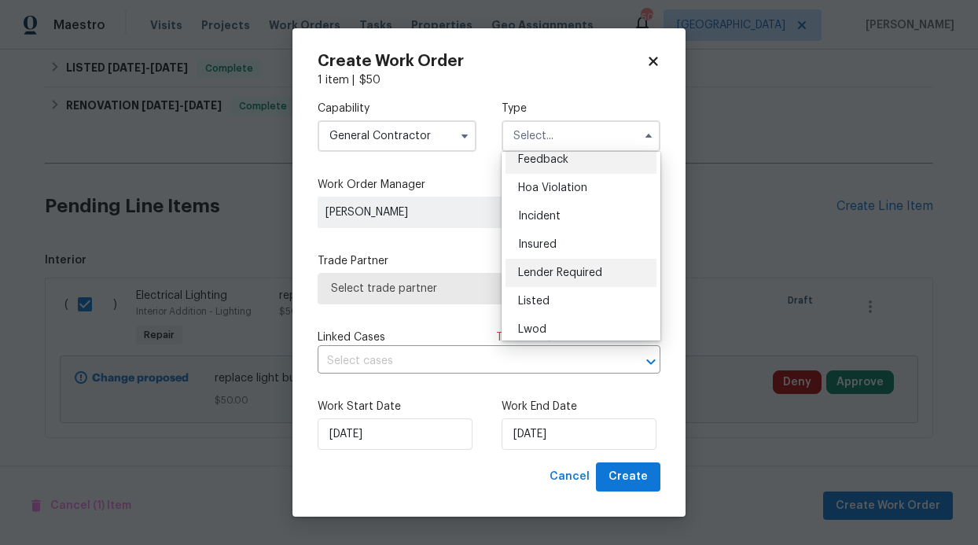
scroll to position [24, 0]
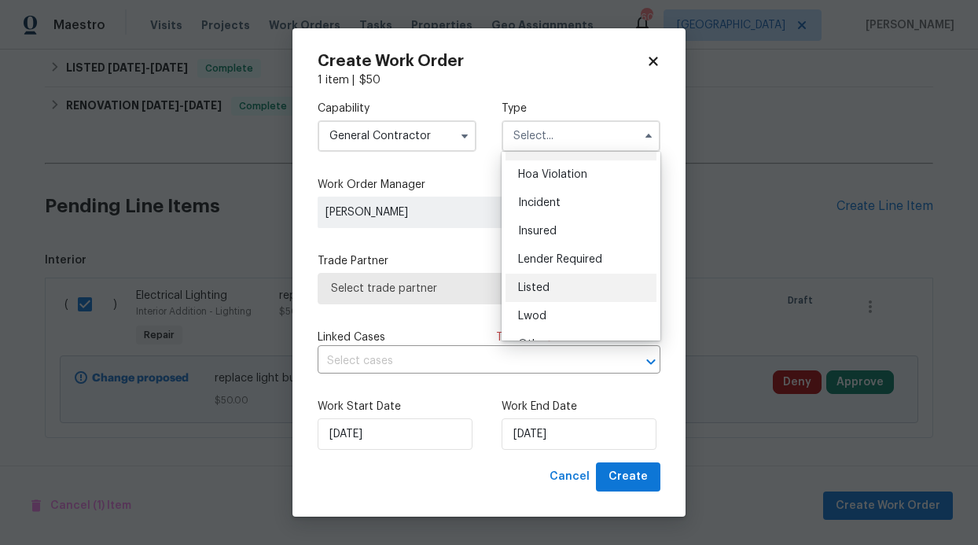
click at [541, 291] on span "Listed" at bounding box center [533, 287] width 31 height 11
type input "Listed"
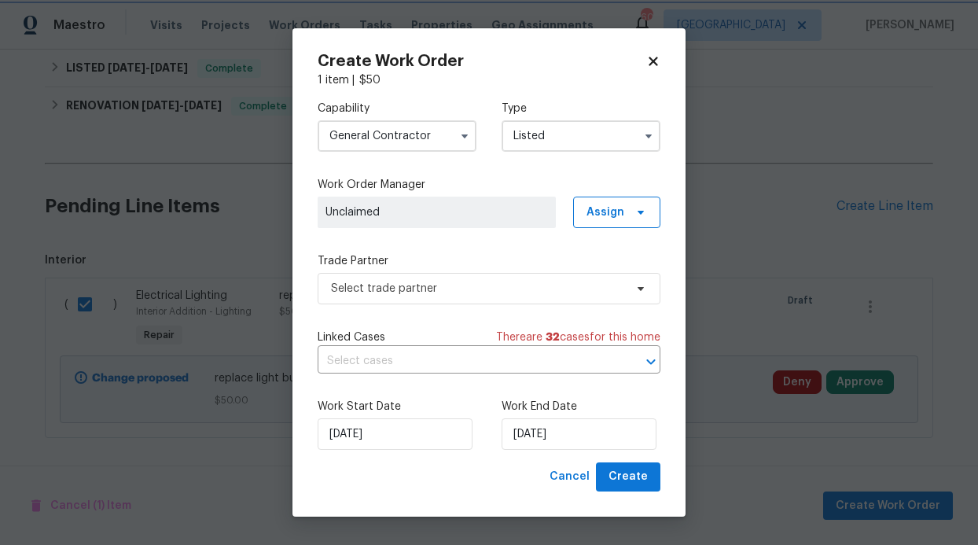
scroll to position [0, 0]
click at [623, 217] on span "Assign" at bounding box center [606, 212] width 38 height 16
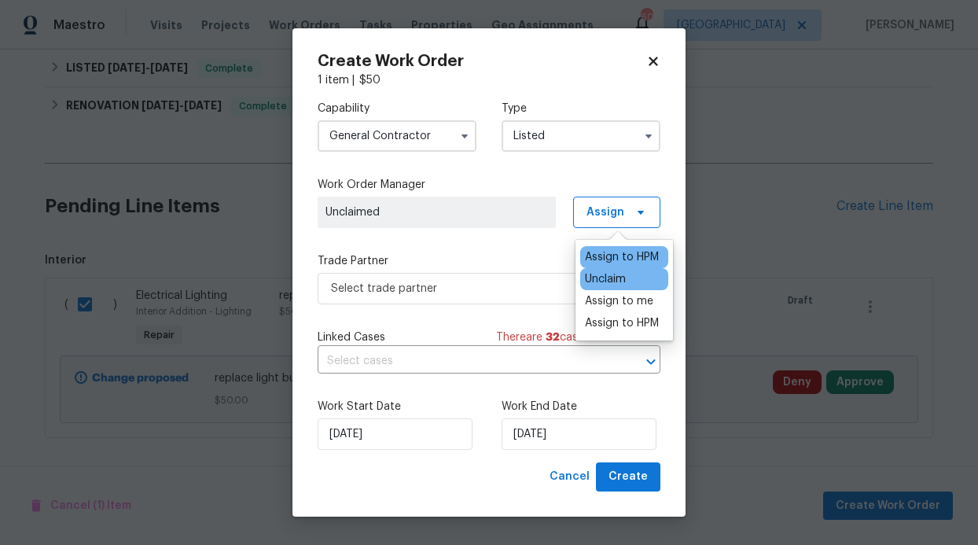
click at [610, 254] on div "Assign to HPM" at bounding box center [622, 257] width 74 height 16
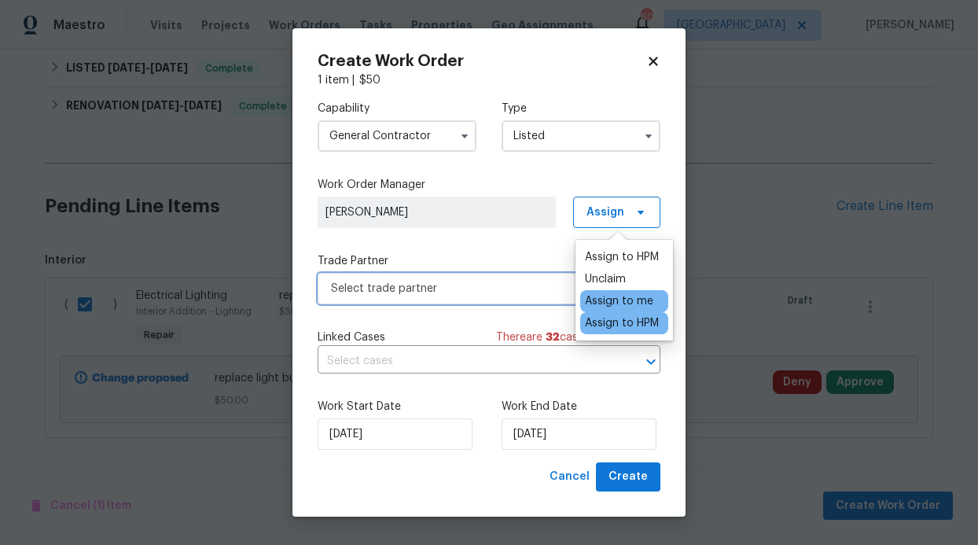
click at [484, 300] on span "Select trade partner" at bounding box center [489, 288] width 343 height 31
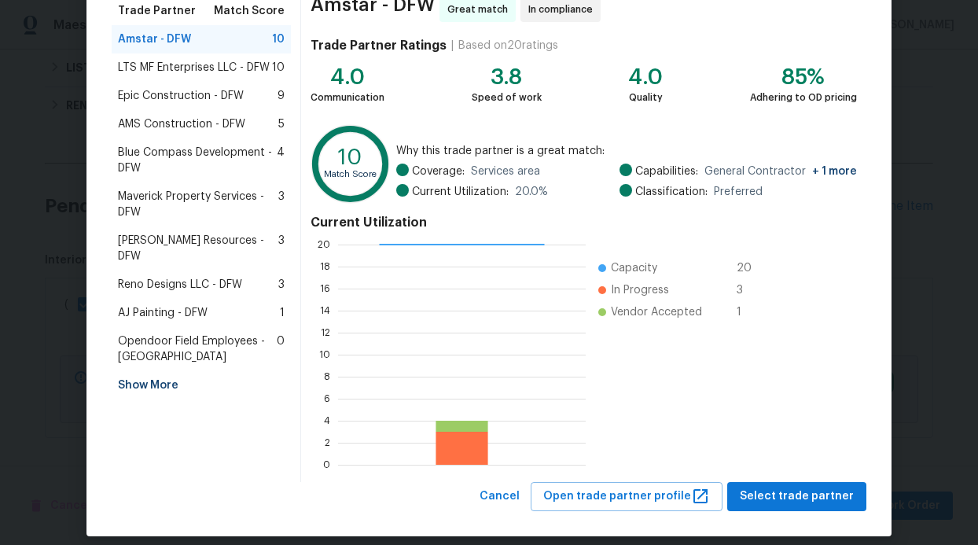
scroll to position [149, 0]
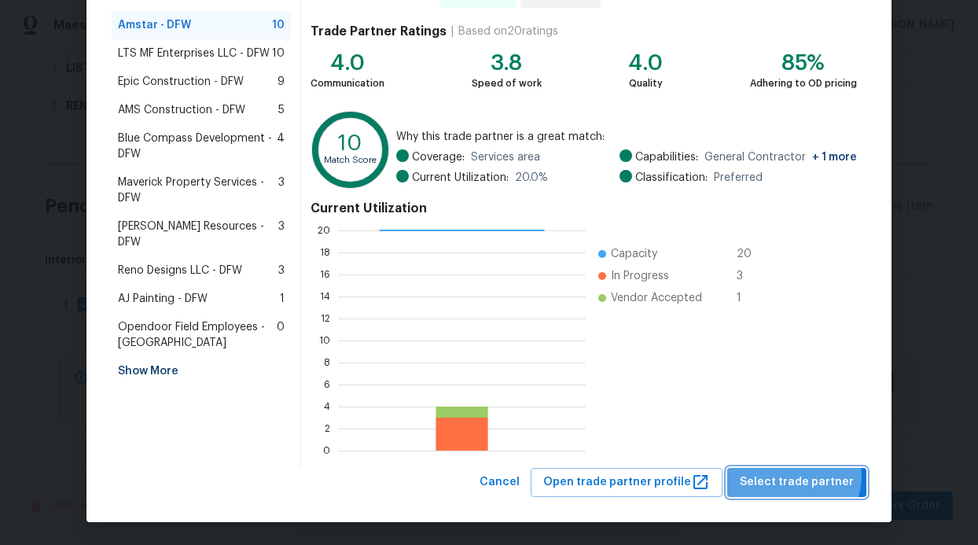
click at [781, 474] on span "Select trade partner" at bounding box center [797, 483] width 114 height 20
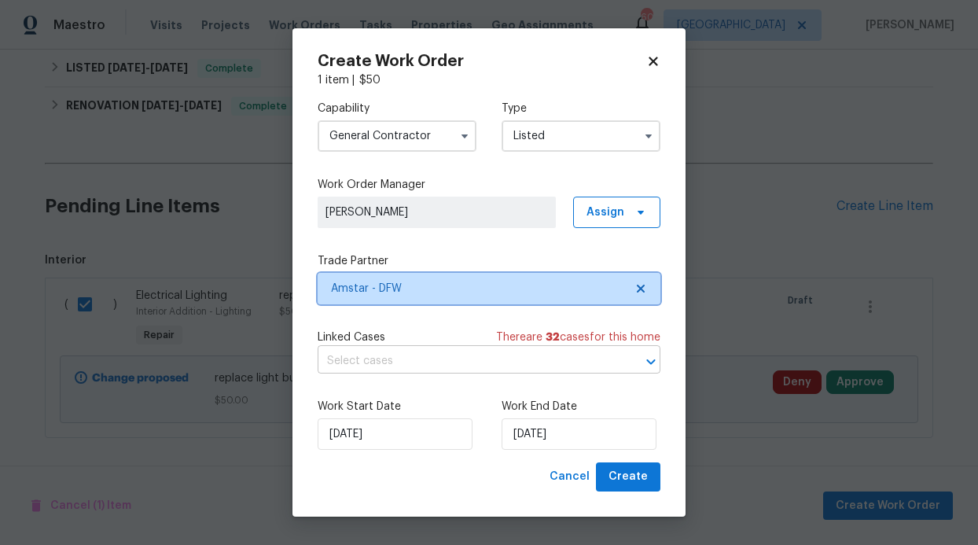
scroll to position [0, 0]
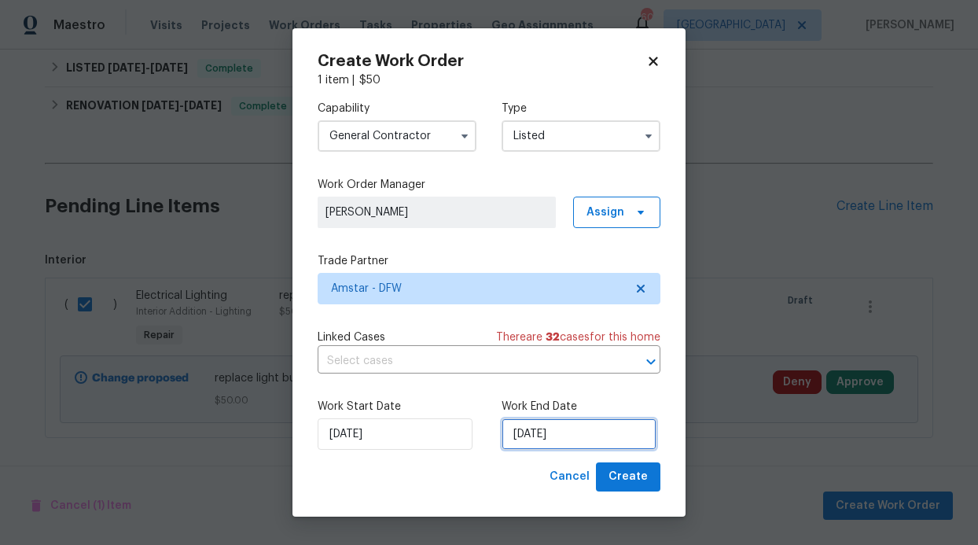
click at [606, 435] on input "[DATE]" at bounding box center [579, 433] width 155 height 31
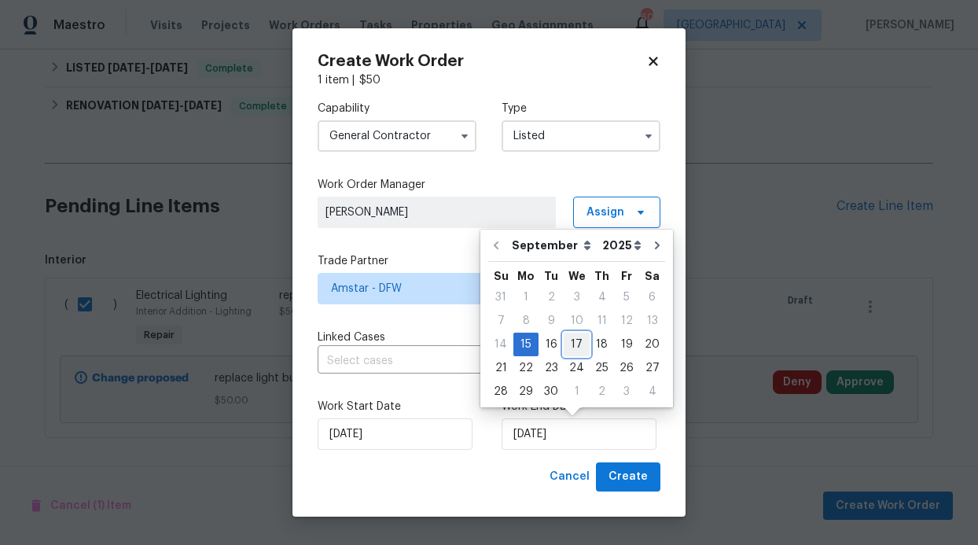
click at [578, 344] on div "17" at bounding box center [577, 344] width 26 height 22
type input "[DATE]"
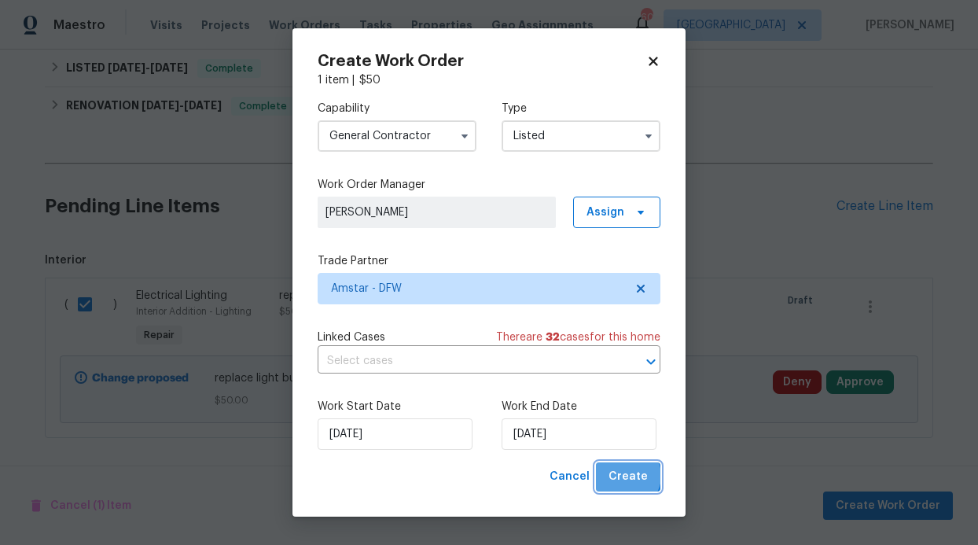
click at [629, 477] on span "Create" at bounding box center [628, 477] width 39 height 20
checkbox input "false"
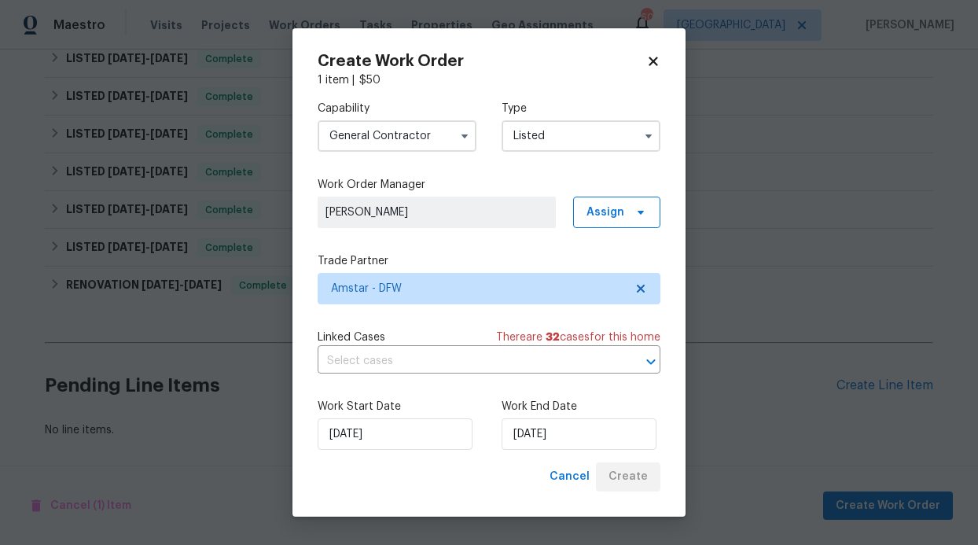
scroll to position [370, 0]
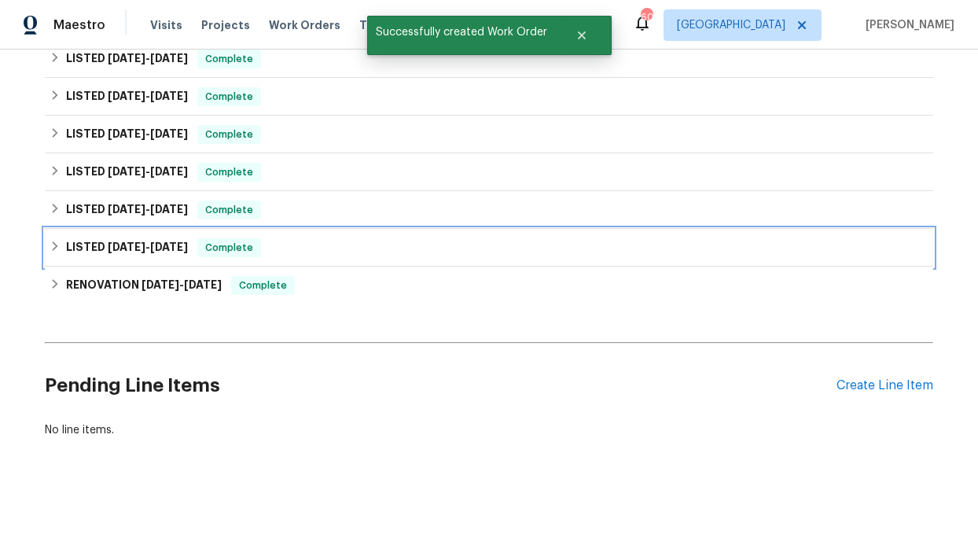
click at [770, 245] on div "LISTED [DATE] - [DATE] Complete" at bounding box center [489, 247] width 879 height 19
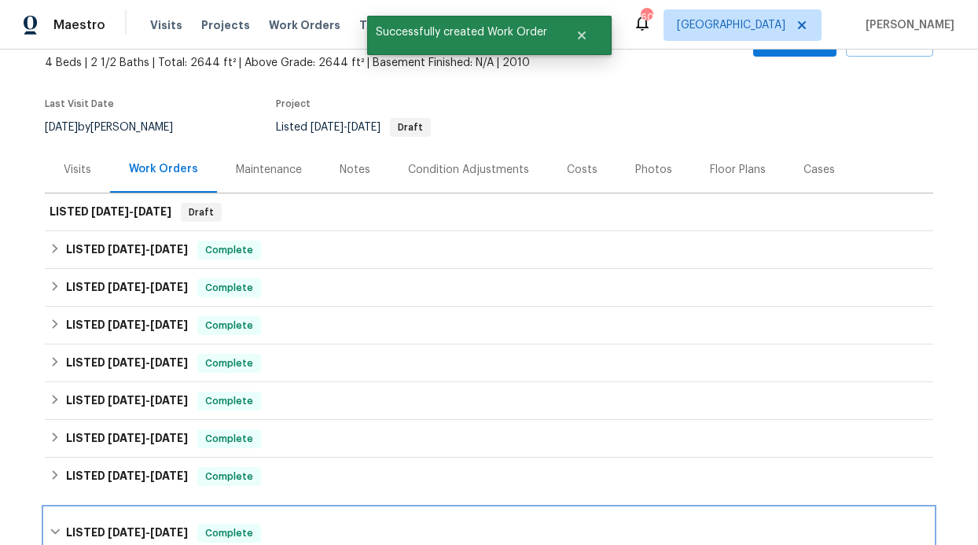
scroll to position [48, 0]
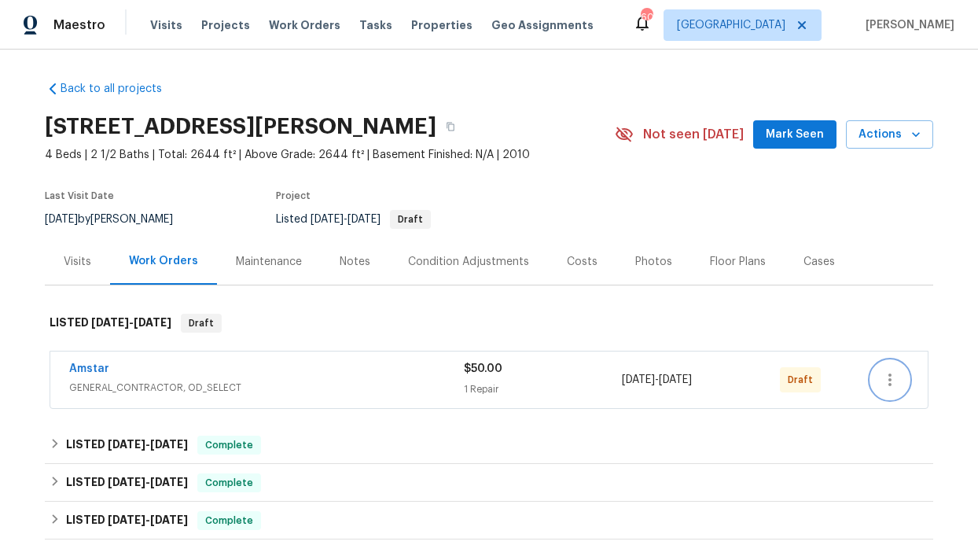
click at [888, 385] on icon "button" at bounding box center [890, 379] width 19 height 19
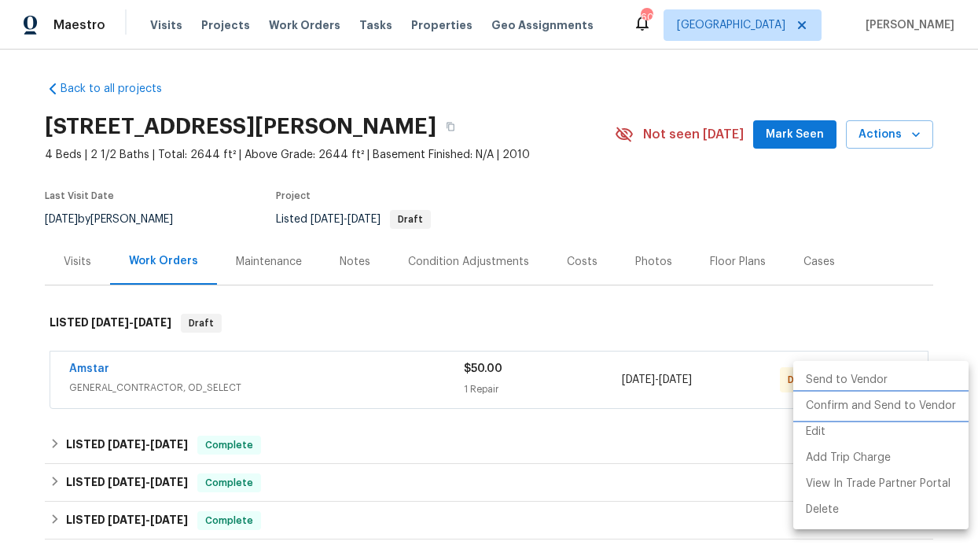
click at [845, 407] on li "Confirm and Send to Vendor" at bounding box center [881, 406] width 175 height 26
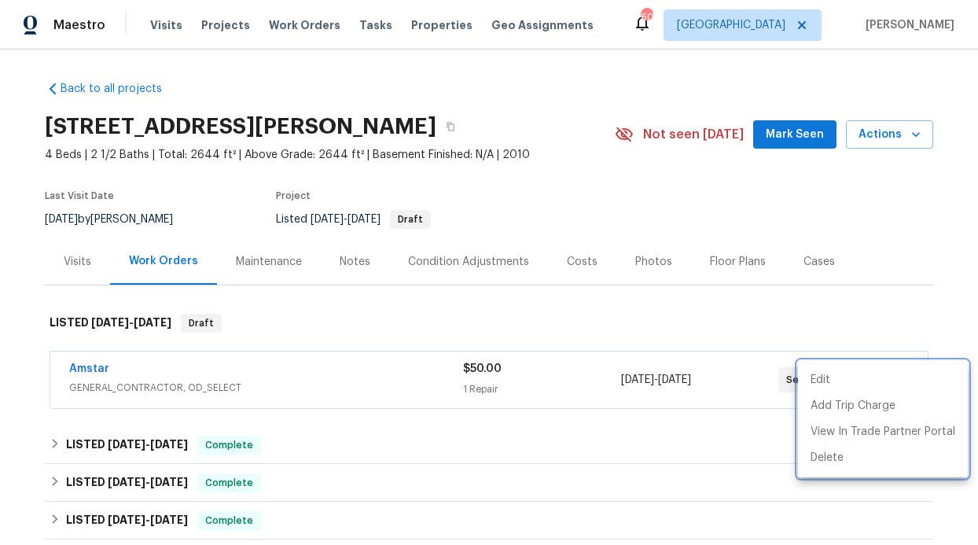
click at [340, 272] on div at bounding box center [489, 272] width 978 height 545
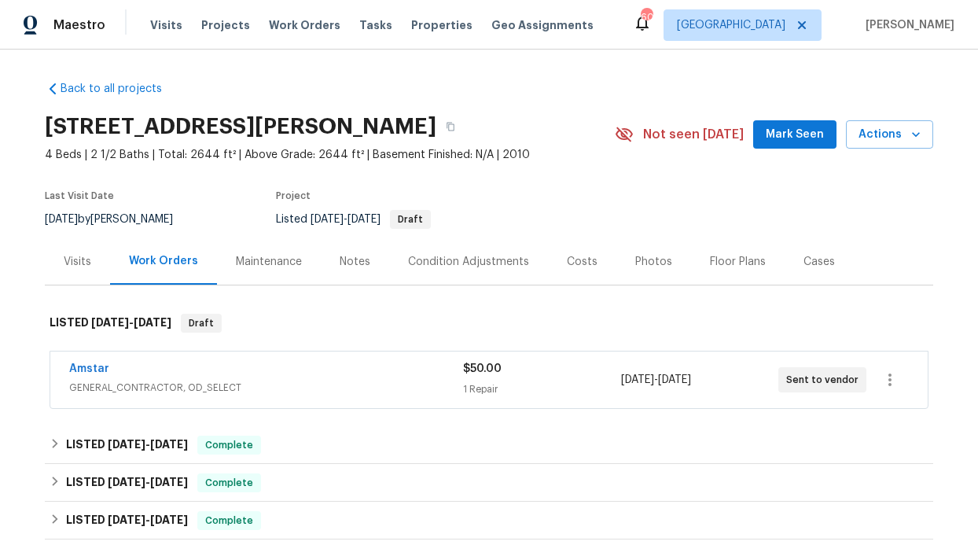
click at [341, 266] on div "Edit Add Trip Charge View In Trade Partner Portal Delete" at bounding box center [489, 272] width 978 height 545
click at [344, 263] on div "Notes" at bounding box center [355, 262] width 31 height 16
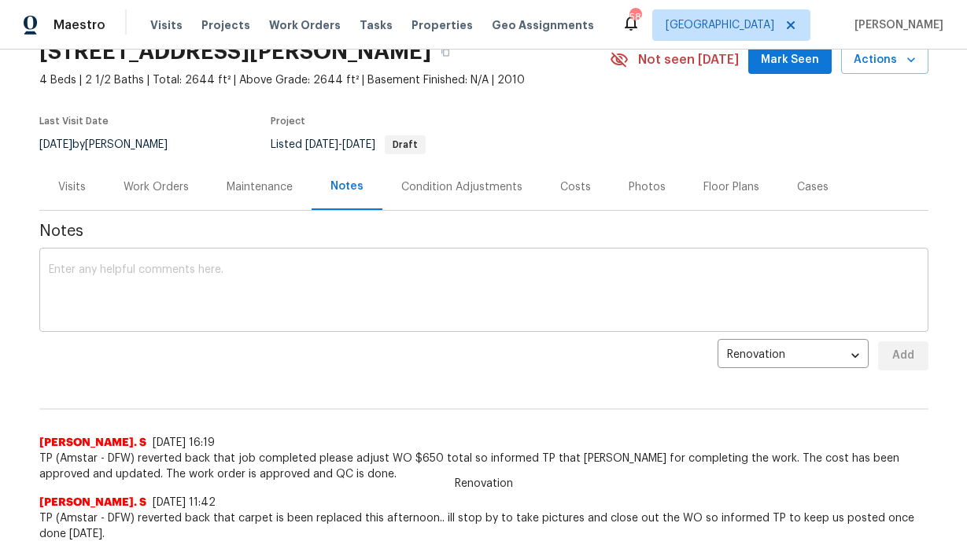
scroll to position [83, 0]
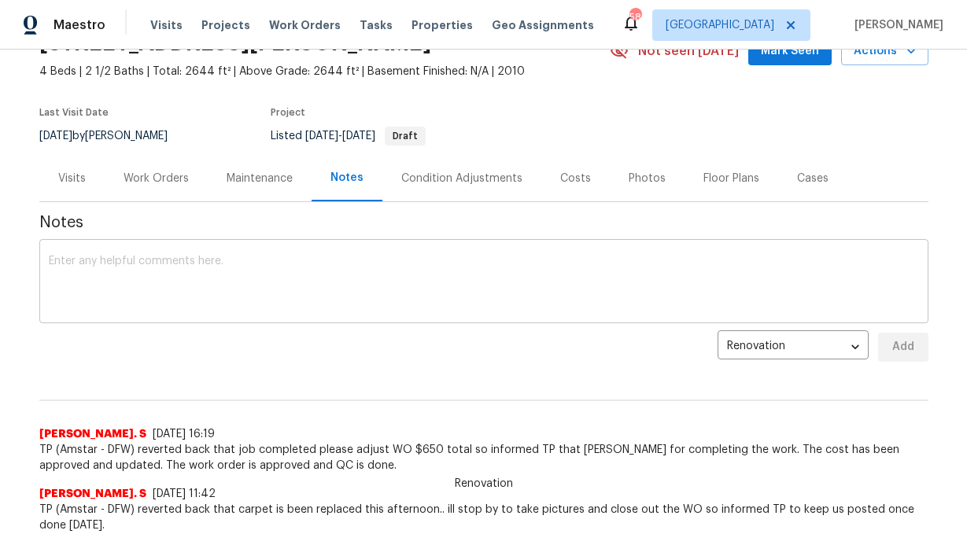
click at [277, 298] on textarea at bounding box center [484, 283] width 870 height 55
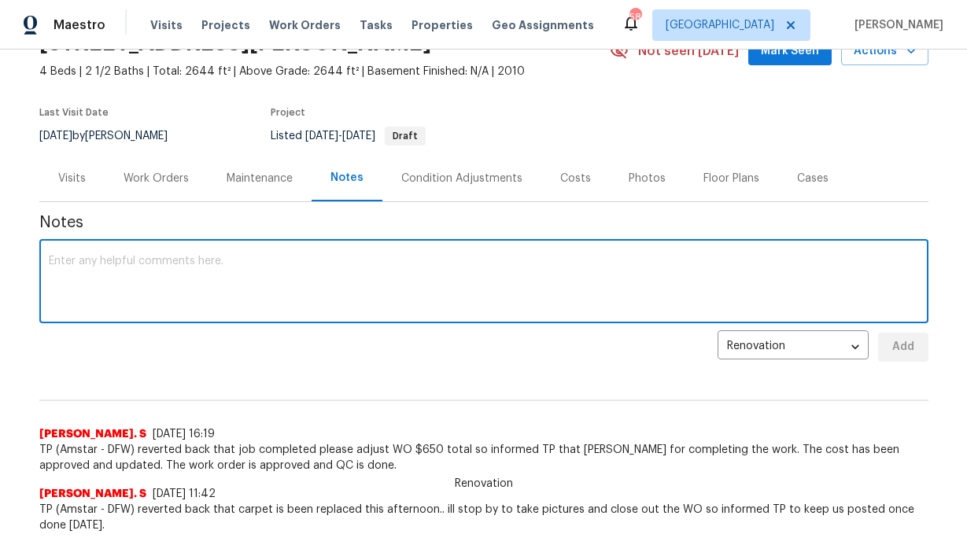
paste textarea "During the recent home health check-up, I observed the following issues: Plumbi…"
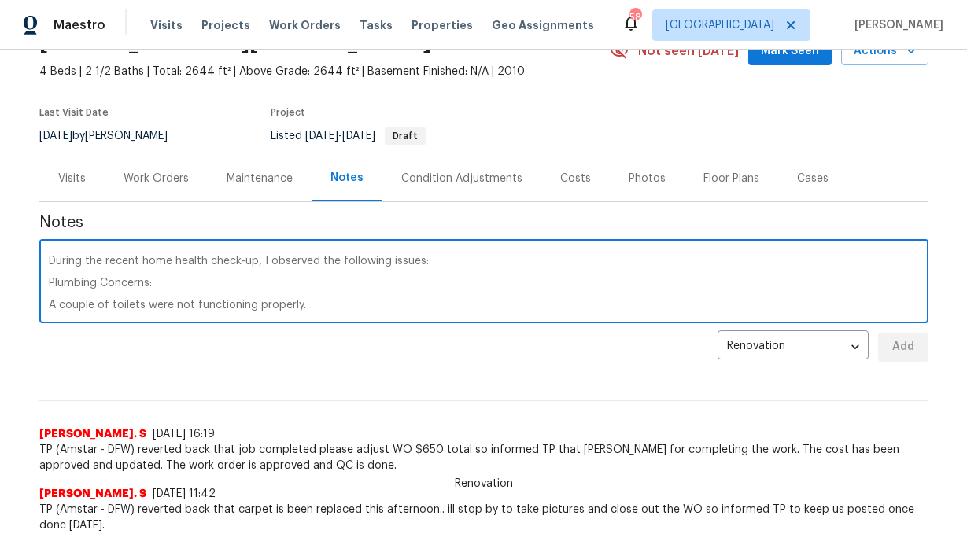
scroll to position [132, 0]
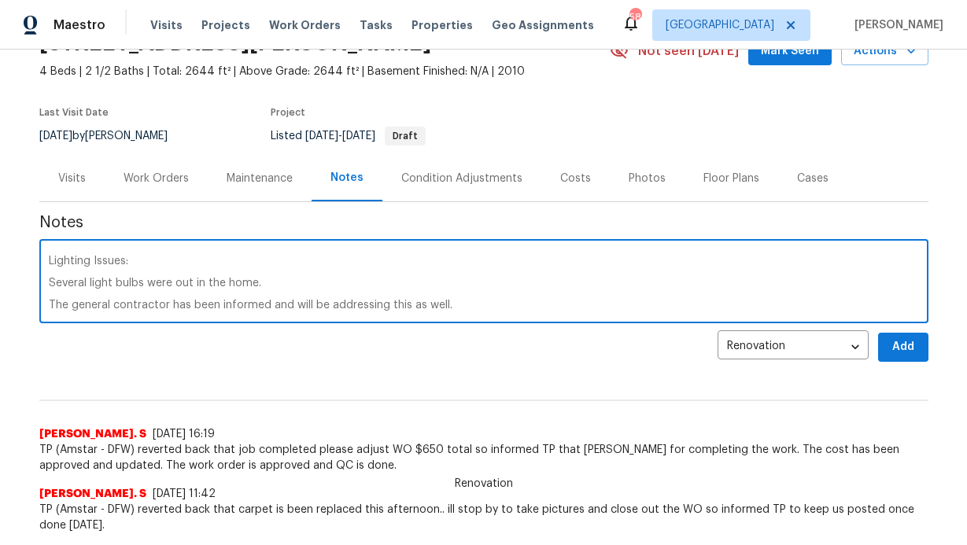
type textarea "During the recent home health check-up, I observed the following issues: Plumbi…"
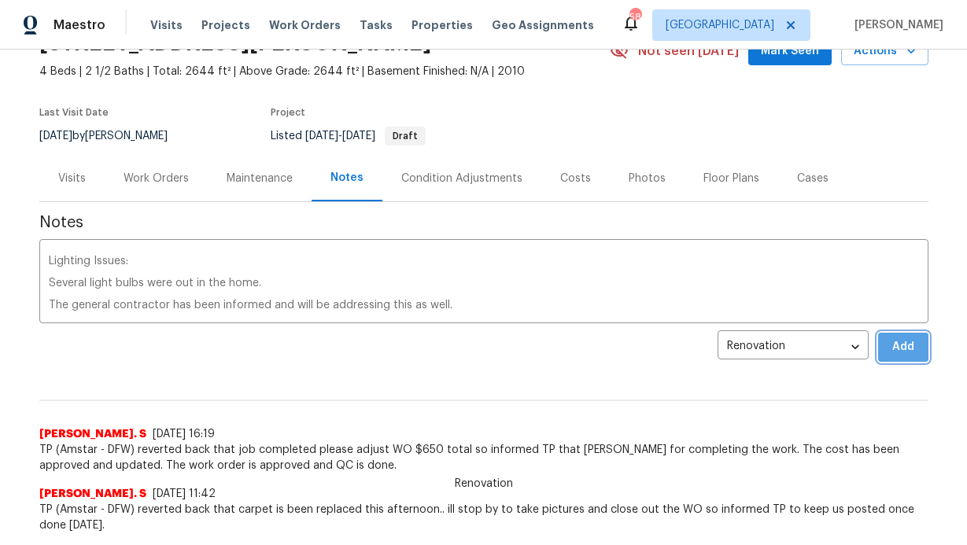
click at [878, 333] on button "Add" at bounding box center [903, 347] width 50 height 29
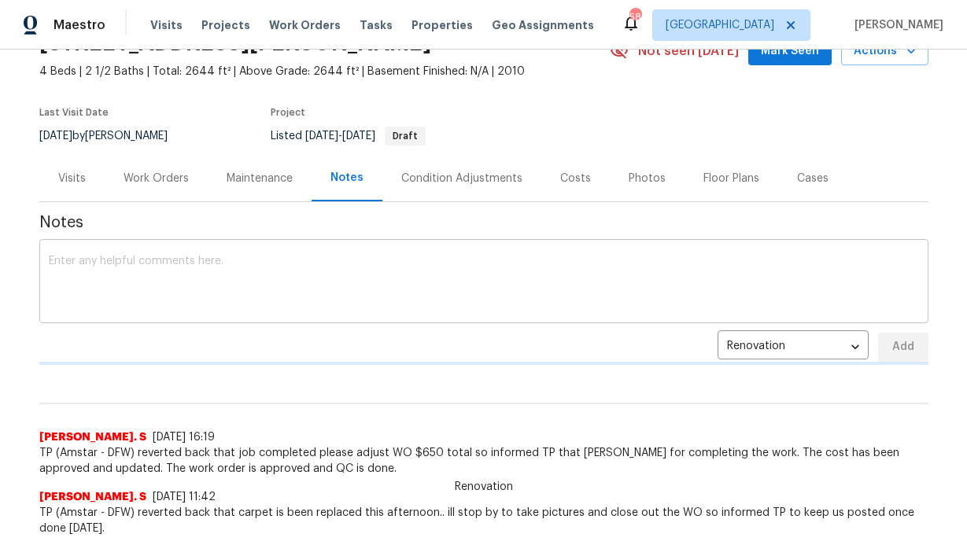
scroll to position [0, 0]
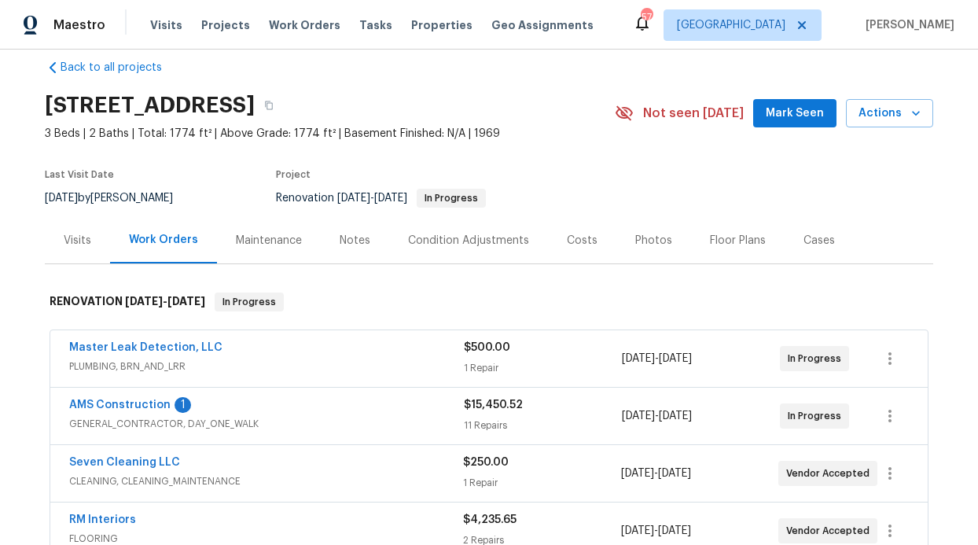
scroll to position [22, 0]
click at [122, 399] on link "AMS Construction" at bounding box center [119, 404] width 101 height 11
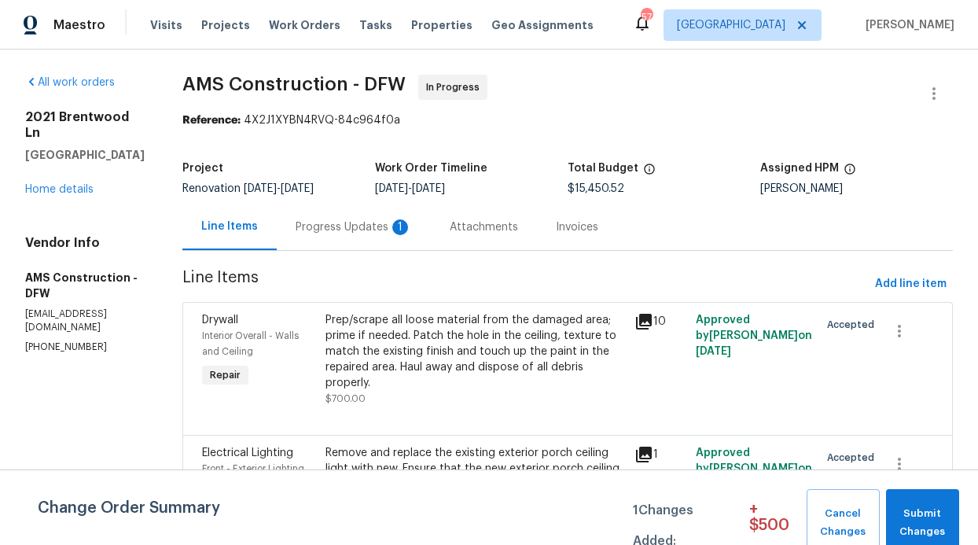
click at [392, 227] on div "1" at bounding box center [400, 227] width 16 height 16
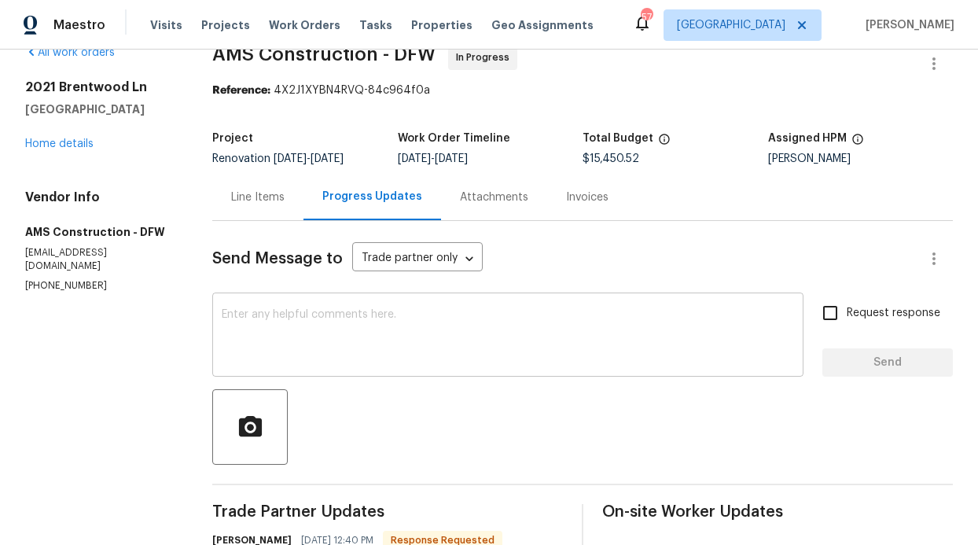
scroll to position [65, 0]
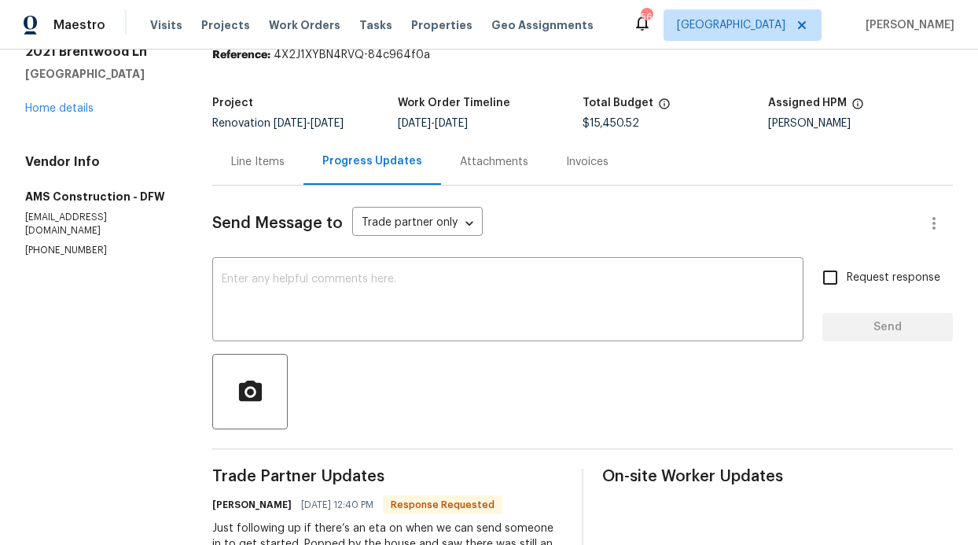
click at [814, 278] on input "Request response" at bounding box center [830, 277] width 33 height 33
checkbox input "true"
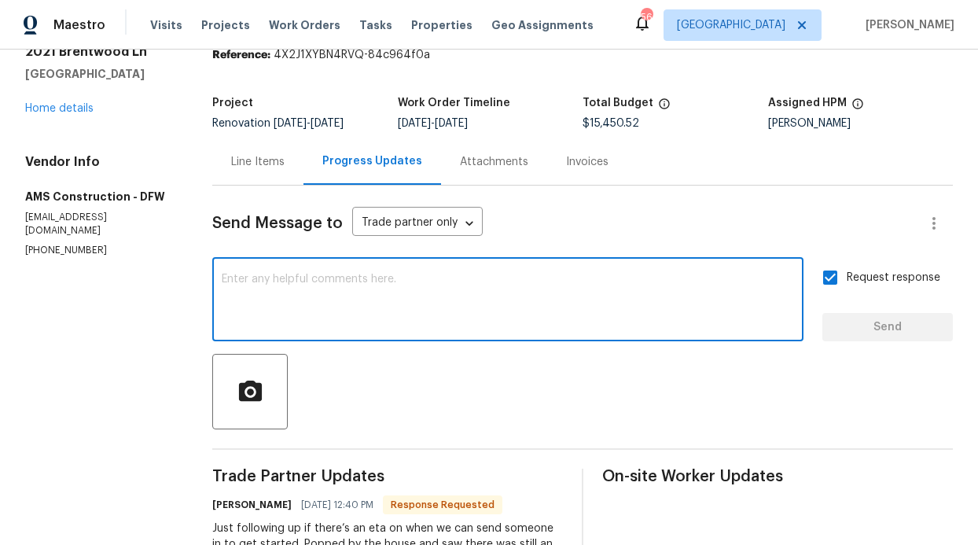
click at [705, 274] on textarea at bounding box center [508, 301] width 573 height 55
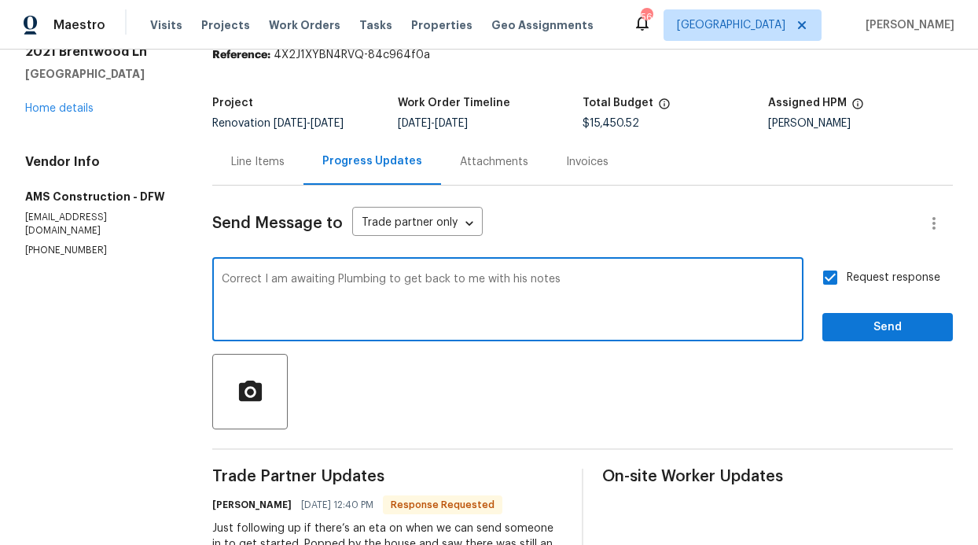
type textarea "Correct I am awaiting Plumbing to get back to me with his notes"
click at [835, 318] on span "Send" at bounding box center [887, 328] width 105 height 20
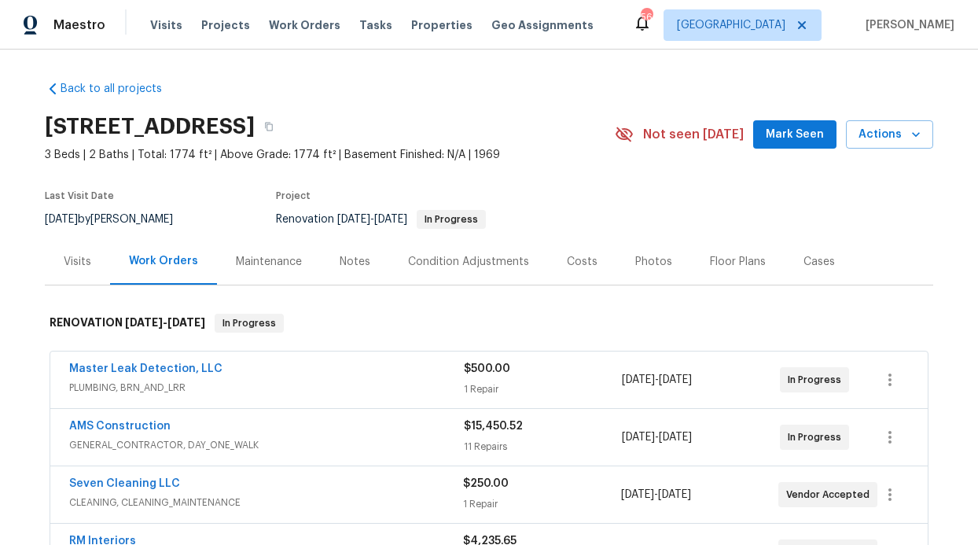
click at [748, 158] on div "[STREET_ADDRESS] 3 Beds | 2 Baths | Total: 1774 ft² | Above Grade: 1774 ft² | B…" at bounding box center [489, 134] width 889 height 57
click at [763, 153] on div "[STREET_ADDRESS] 3 Beds | 2 Baths | Total: 1774 ft² | Above Grade: 1774 ft² | B…" at bounding box center [489, 134] width 889 height 57
click at [775, 131] on span "Mark Seen" at bounding box center [795, 135] width 58 height 20
click at [347, 260] on div "Notes" at bounding box center [355, 262] width 31 height 16
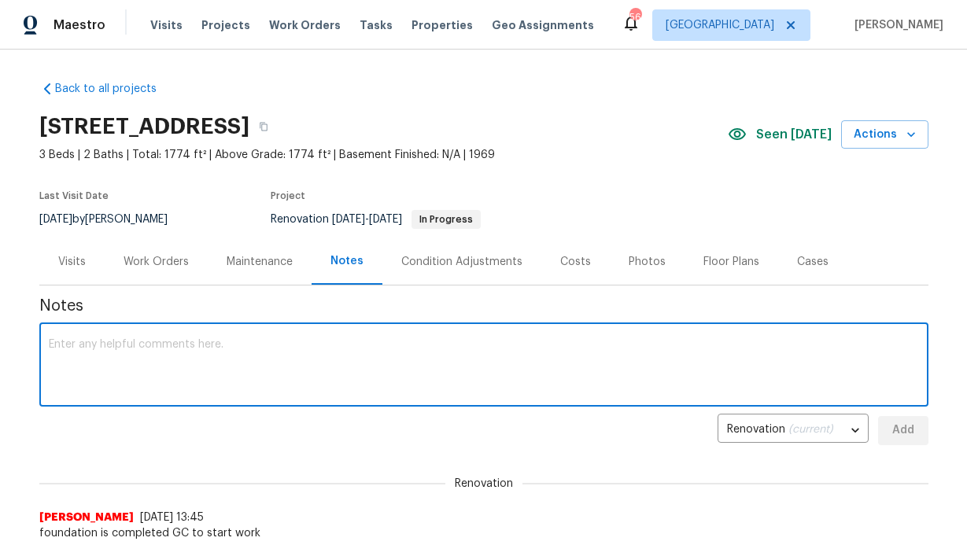
click at [295, 347] on textarea at bounding box center [484, 366] width 870 height 55
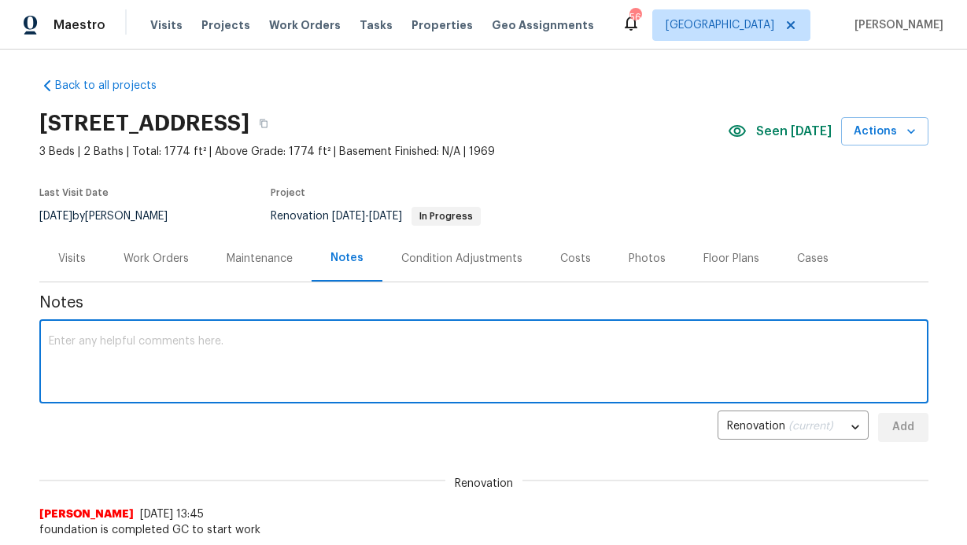
click at [154, 373] on textarea at bounding box center [484, 363] width 870 height 55
paste textarea "The plumber was out [DATE] to take a look. I'm currently waiting on them to pro…"
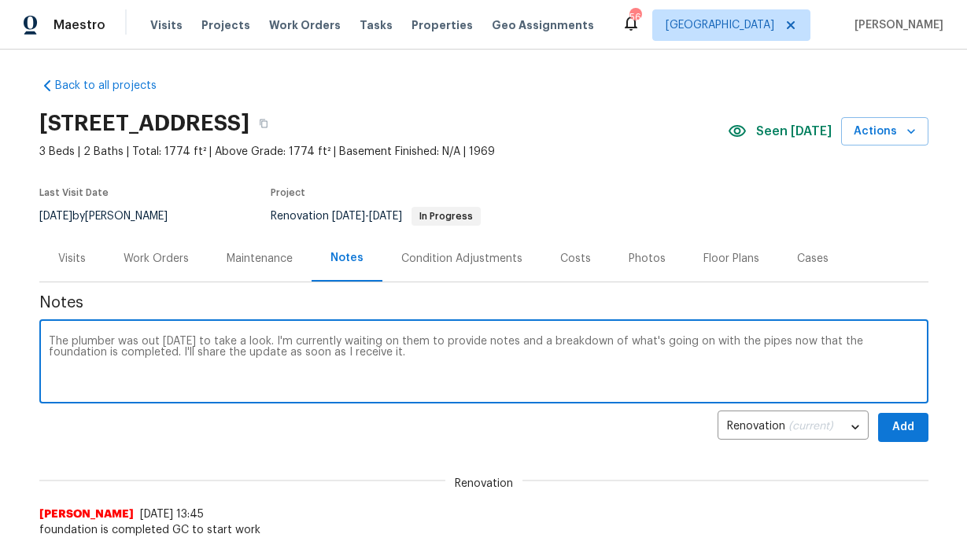
type textarea "The plumber was out [DATE] to take a look. I'm currently waiting on them to pro…"
click at [892, 434] on span "Add" at bounding box center [902, 428] width 25 height 20
